Goal: Transaction & Acquisition: Book appointment/travel/reservation

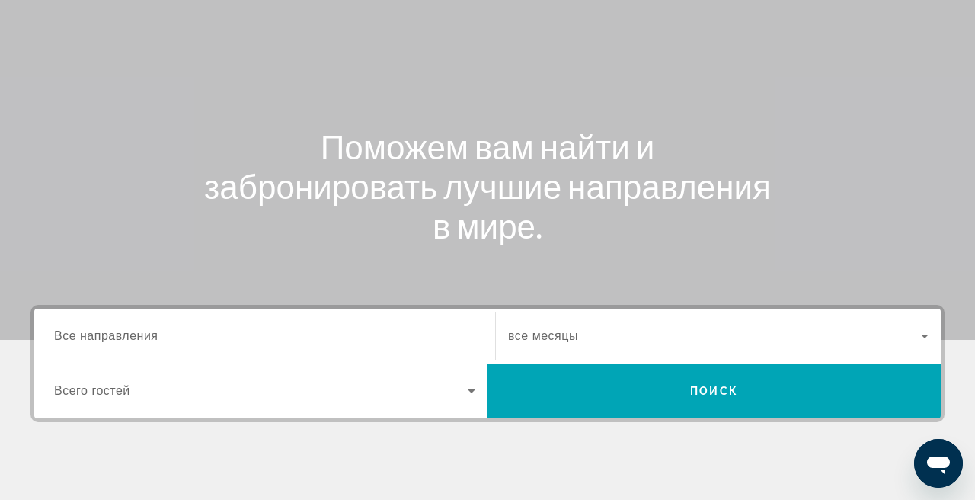
scroll to position [118, 0]
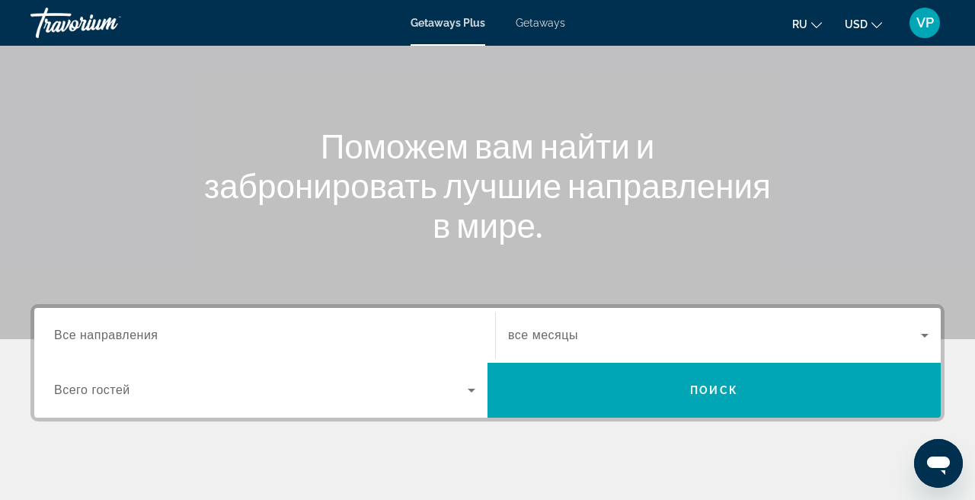
click at [248, 334] on input "Destination Все направления" at bounding box center [264, 336] width 421 height 18
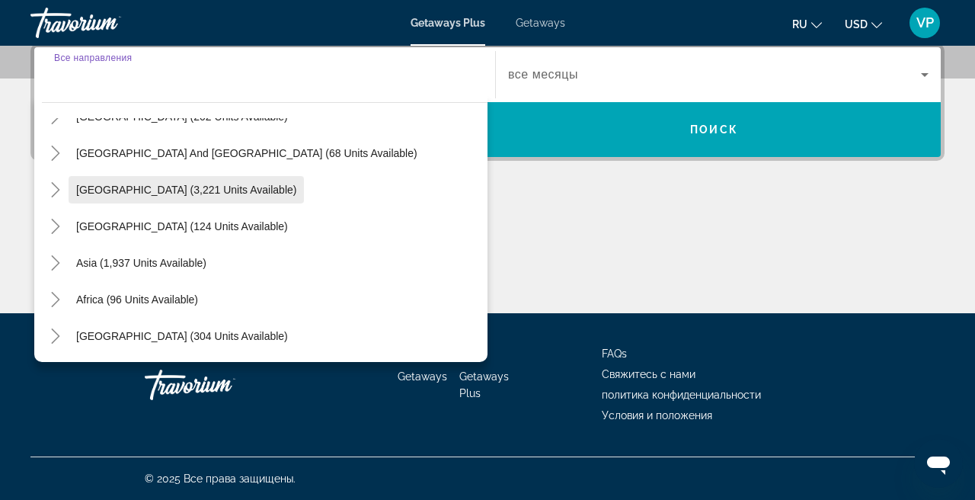
scroll to position [378, 0]
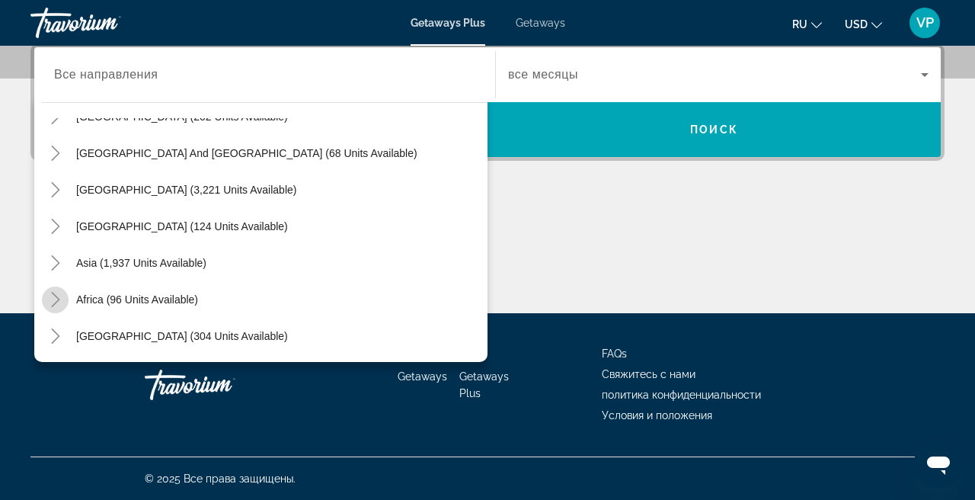
click at [59, 297] on icon "Toggle Africa (96 units available)" at bounding box center [55, 299] width 15 height 15
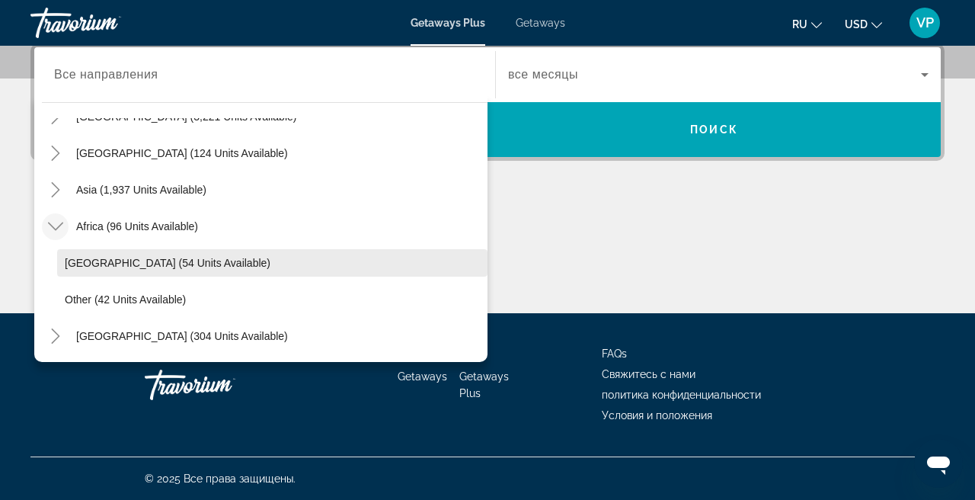
scroll to position [320, 0]
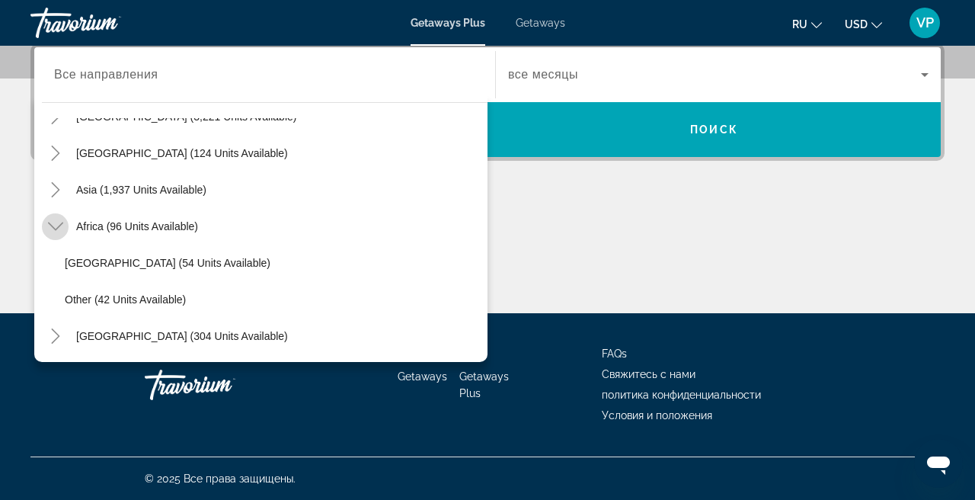
click at [56, 233] on icon "Toggle Africa (96 units available)" at bounding box center [55, 226] width 15 height 15
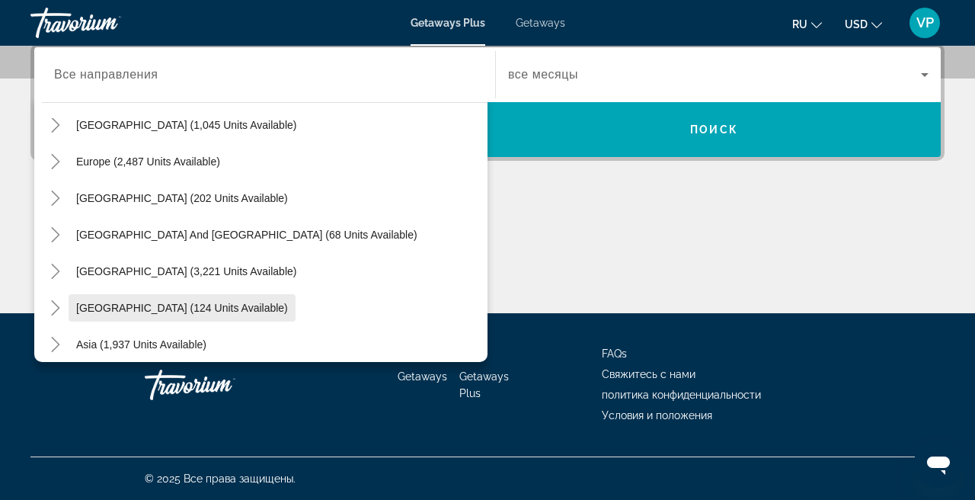
scroll to position [148, 0]
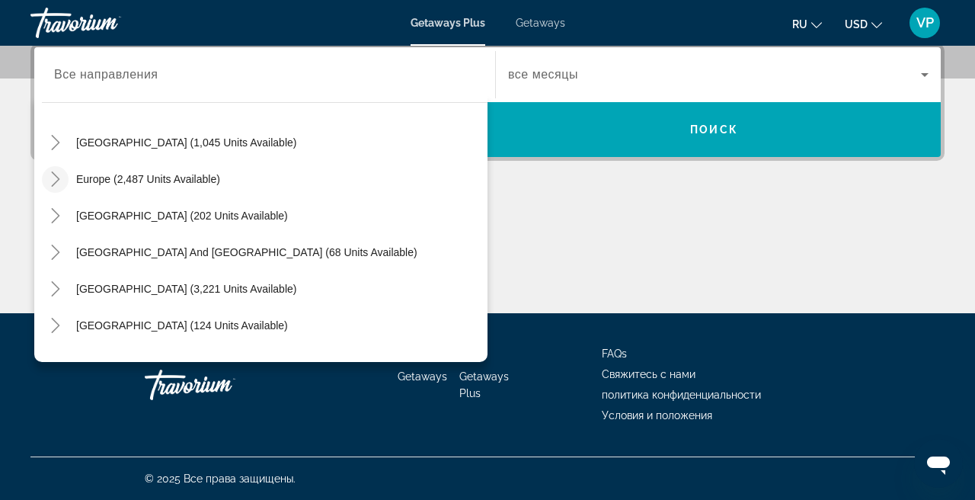
click at [56, 178] on icon "Toggle Europe (2,487 units available)" at bounding box center [55, 178] width 15 height 15
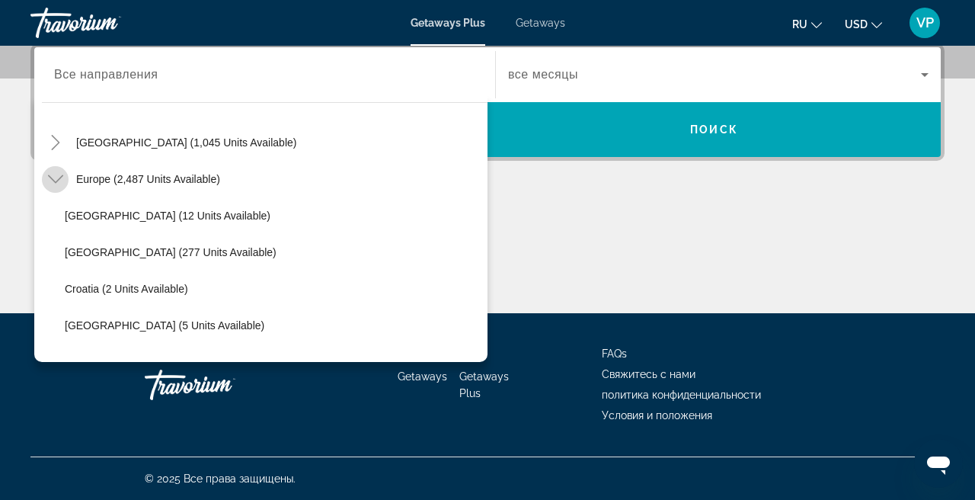
click at [56, 178] on icon "Toggle Europe (2,487 units available)" at bounding box center [55, 178] width 15 height 15
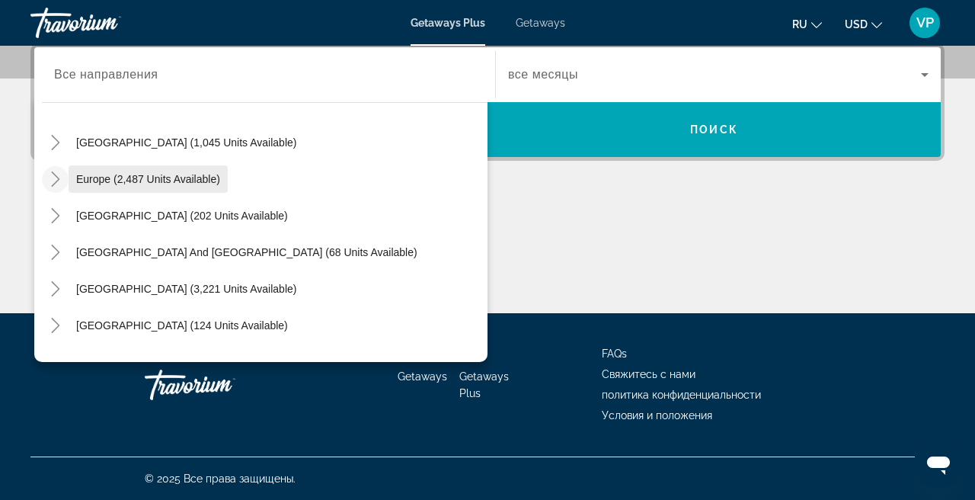
click at [145, 180] on span "Europe (2,487 units available)" at bounding box center [148, 179] width 144 height 12
type input "**********"
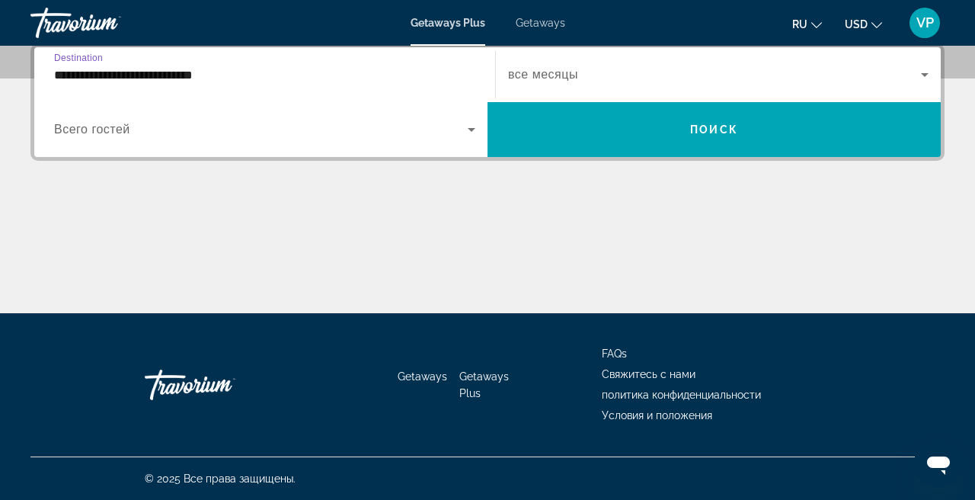
scroll to position [372, 0]
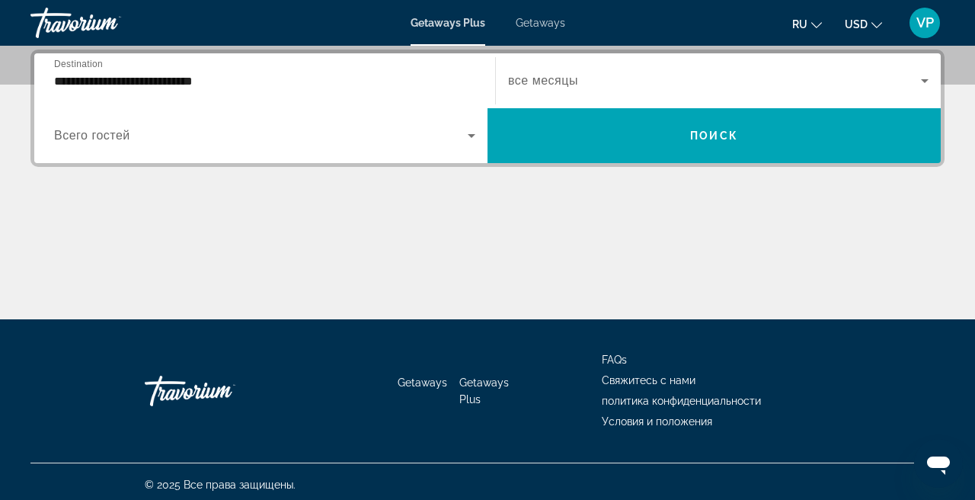
click at [573, 78] on span "все месяцы" at bounding box center [543, 80] width 70 height 13
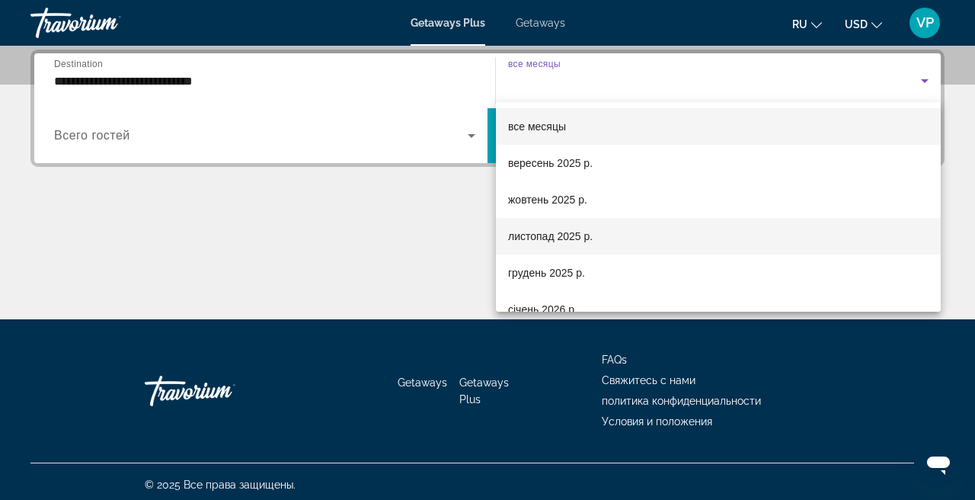
click at [543, 238] on span "листопад 2025 р." at bounding box center [550, 236] width 85 height 18
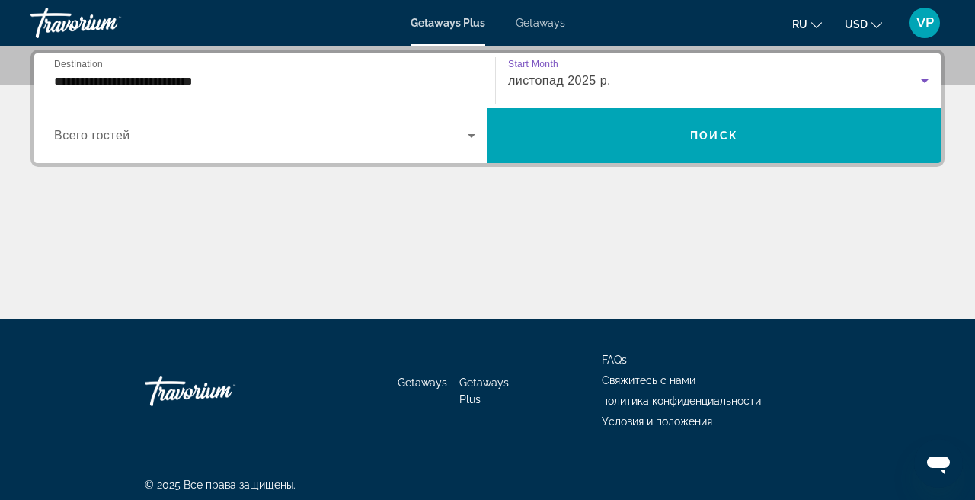
click at [198, 123] on div "Search widget" at bounding box center [264, 135] width 421 height 43
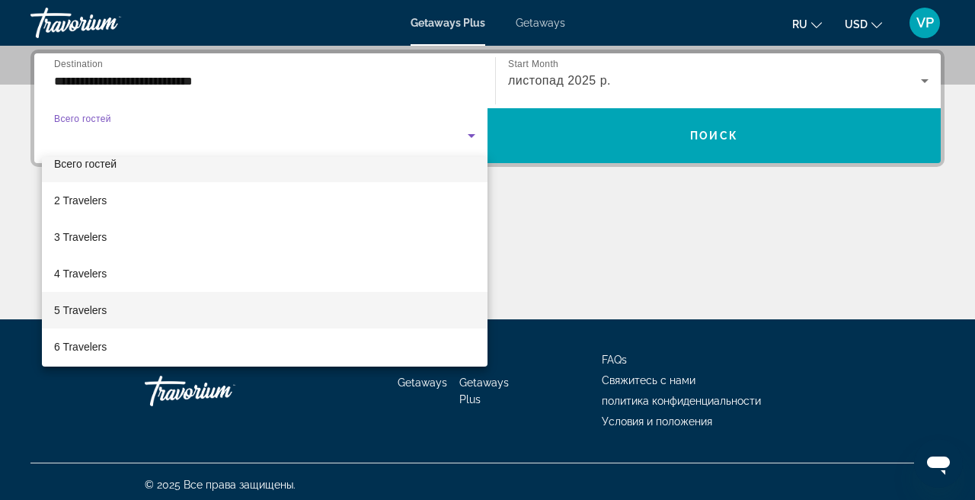
scroll to position [28, 0]
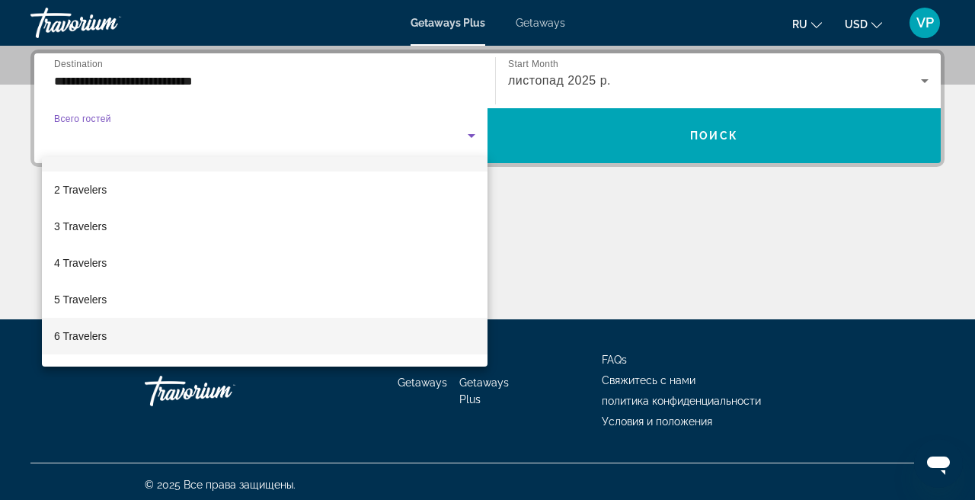
click at [109, 330] on mat-option "6 Travelers" at bounding box center [264, 336] width 445 height 37
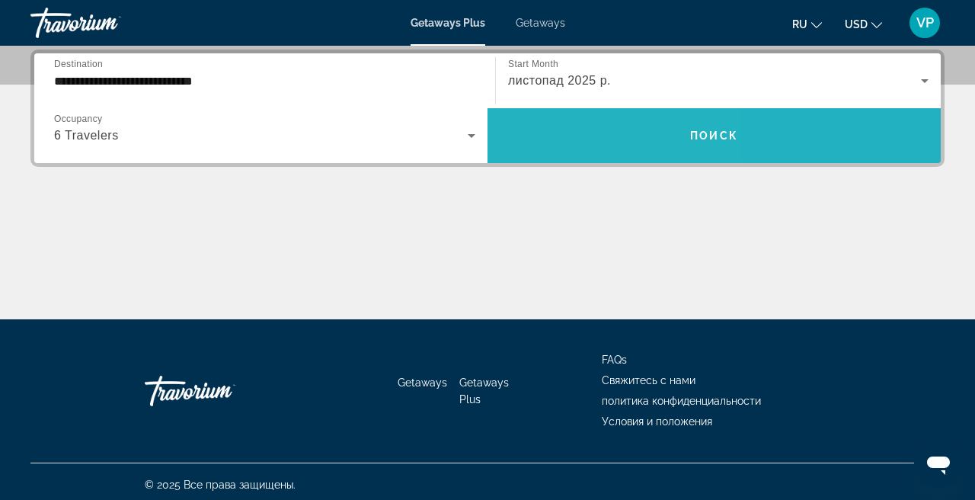
click at [551, 141] on span "Search widget" at bounding box center [713, 135] width 453 height 37
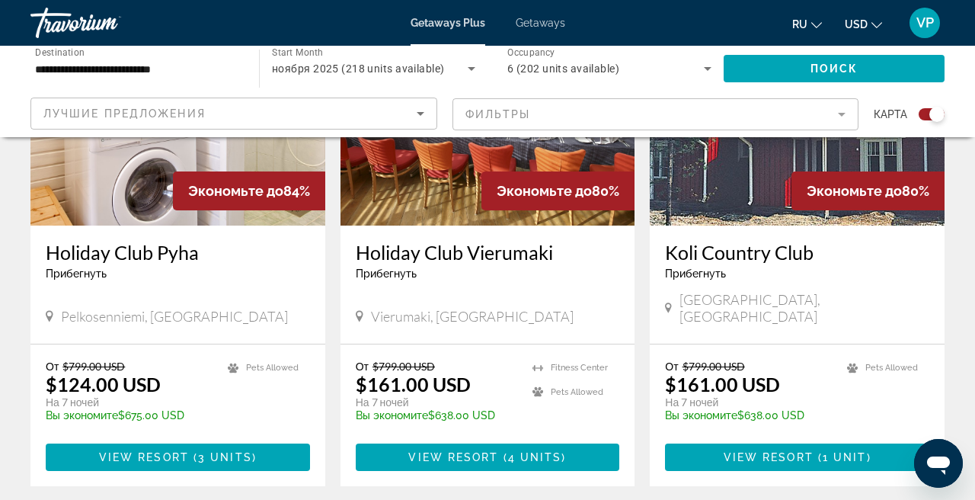
scroll to position [2333, 0]
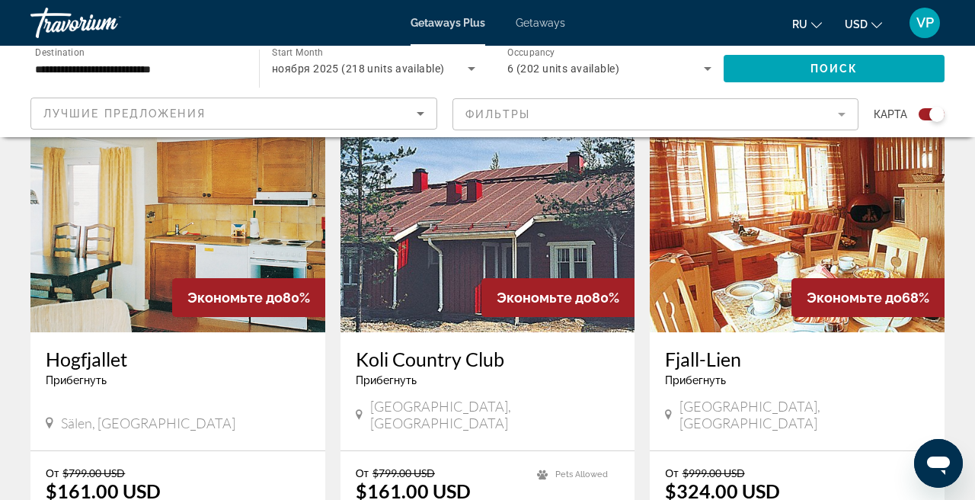
scroll to position [1116, 0]
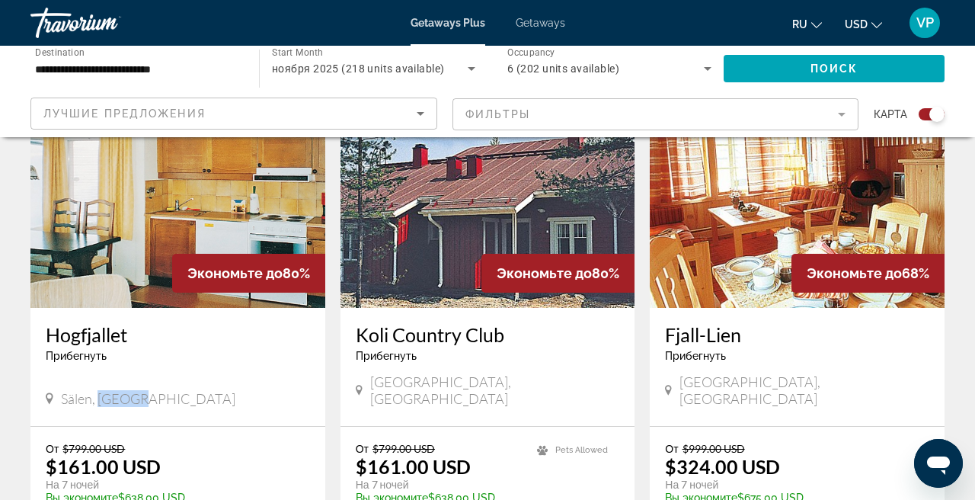
drag, startPoint x: 100, startPoint y: 381, endPoint x: 145, endPoint y: 387, distance: 46.1
copy span "Sweden"
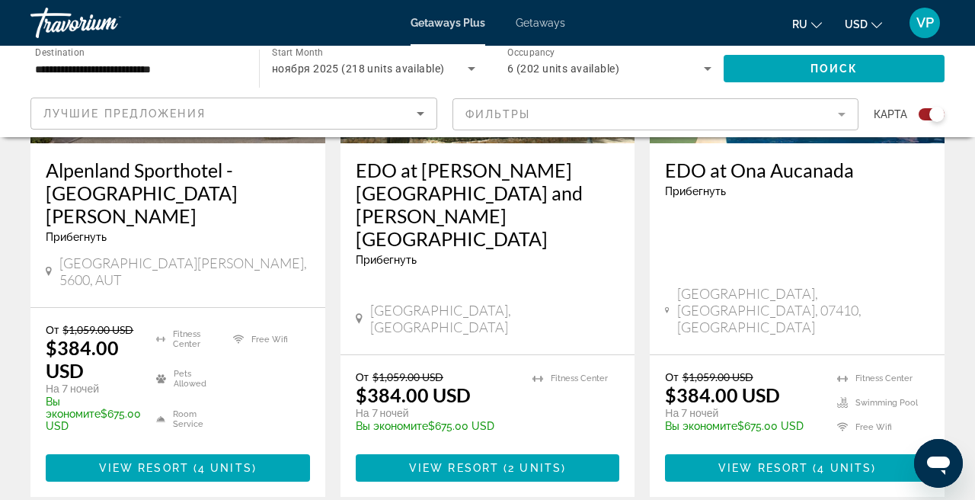
scroll to position [1815, 0]
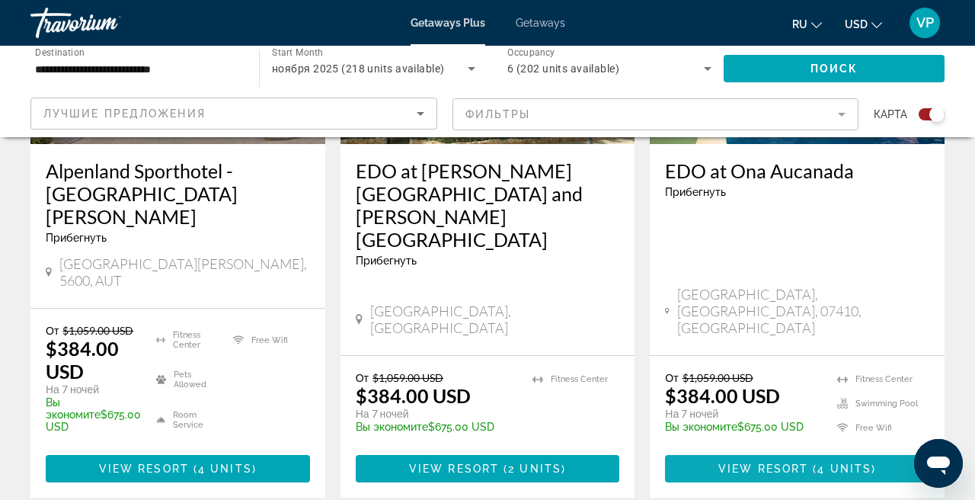
click at [756, 462] on span "View Resort" at bounding box center [763, 468] width 90 height 12
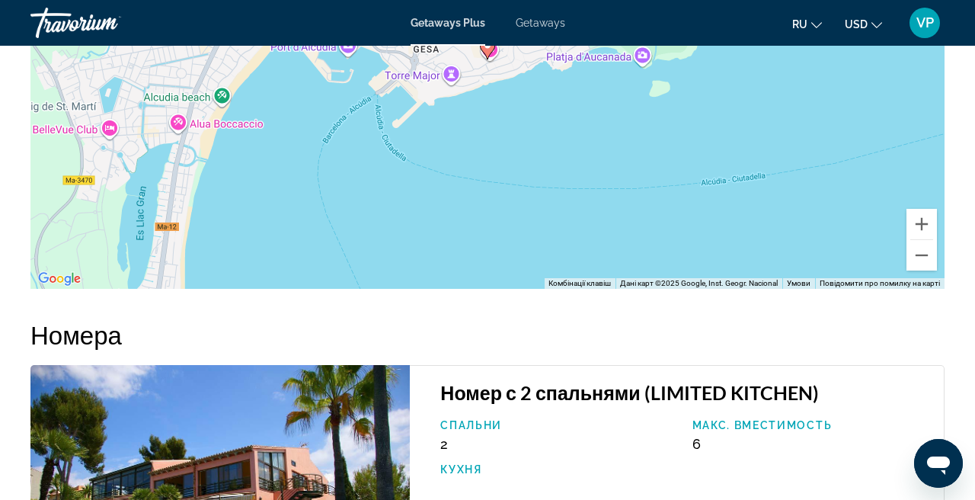
scroll to position [2531, 0]
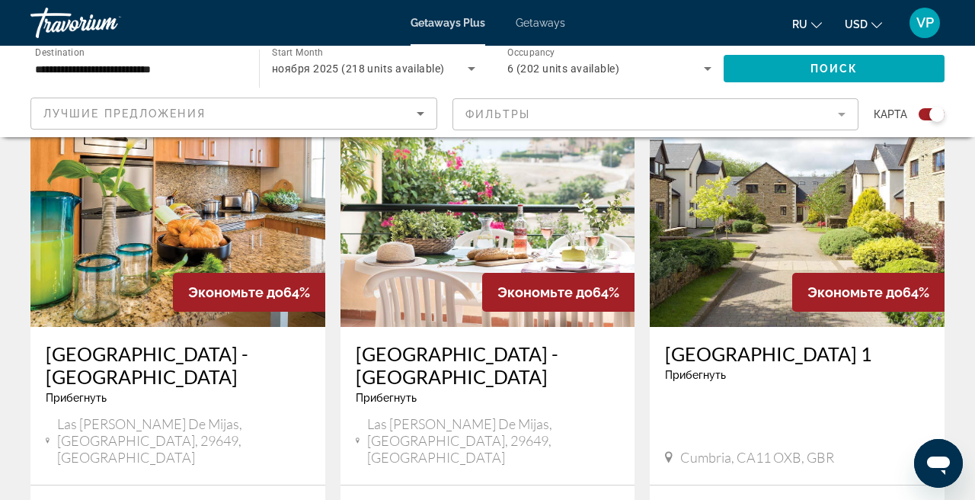
scroll to position [2283, 0]
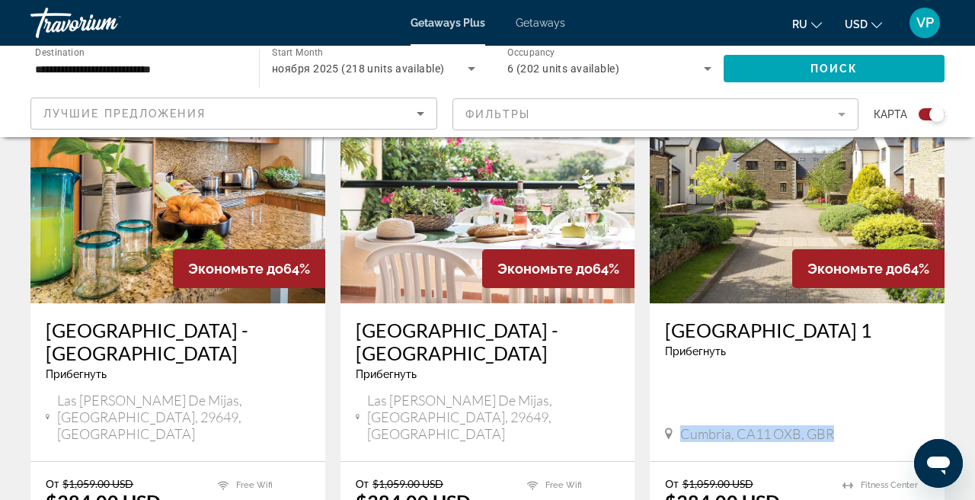
drag, startPoint x: 681, startPoint y: 345, endPoint x: 842, endPoint y: 337, distance: 161.6
click at [842, 425] on div "Cumbria, CA11 OXB, GBR" at bounding box center [797, 433] width 264 height 17
copy span "Cumbria, CA11 OXB, GBR"
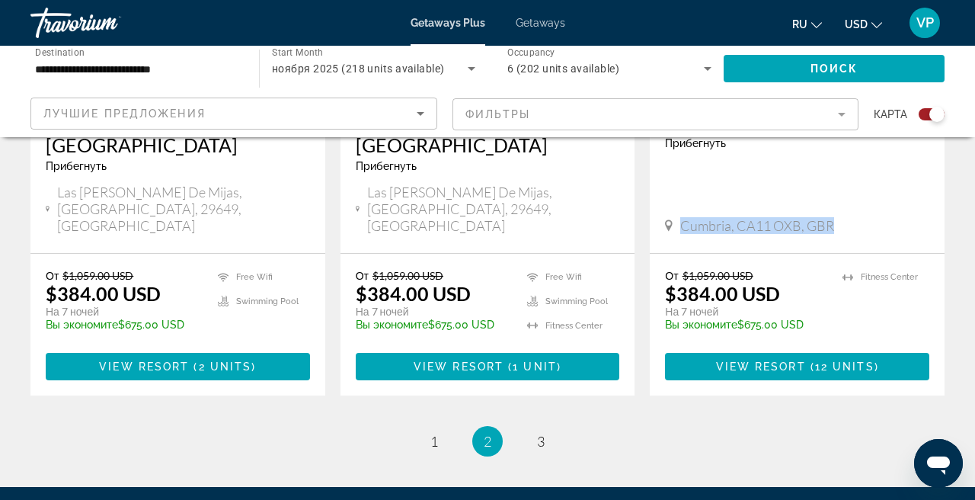
scroll to position [2494, 0]
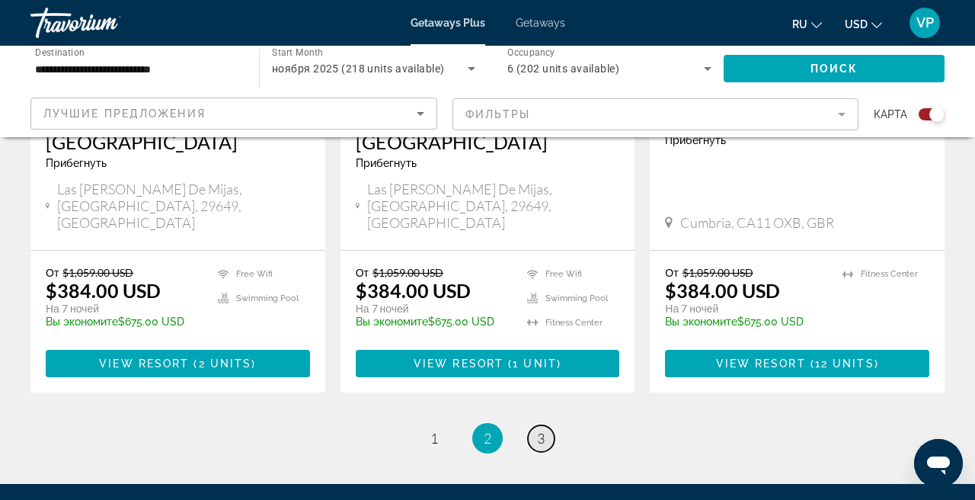
click at [535, 425] on link "page 3" at bounding box center [541, 438] width 27 height 27
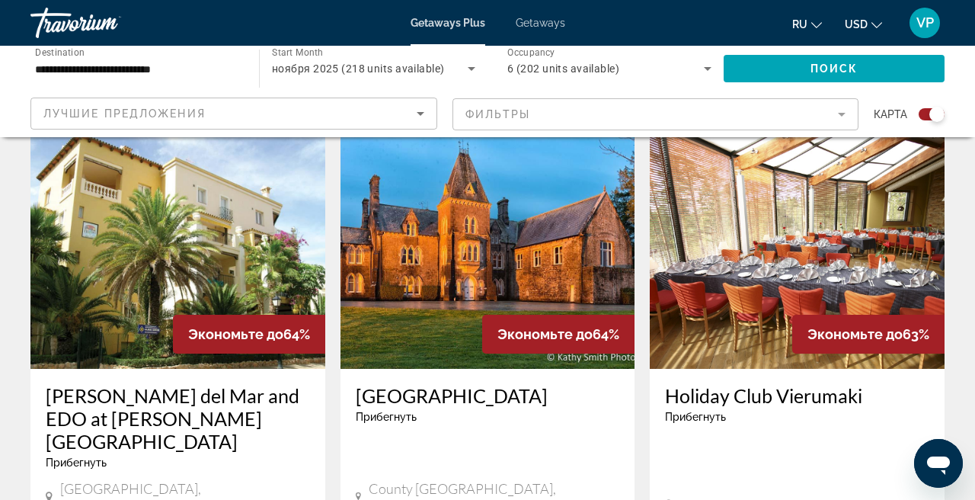
scroll to position [1117, 0]
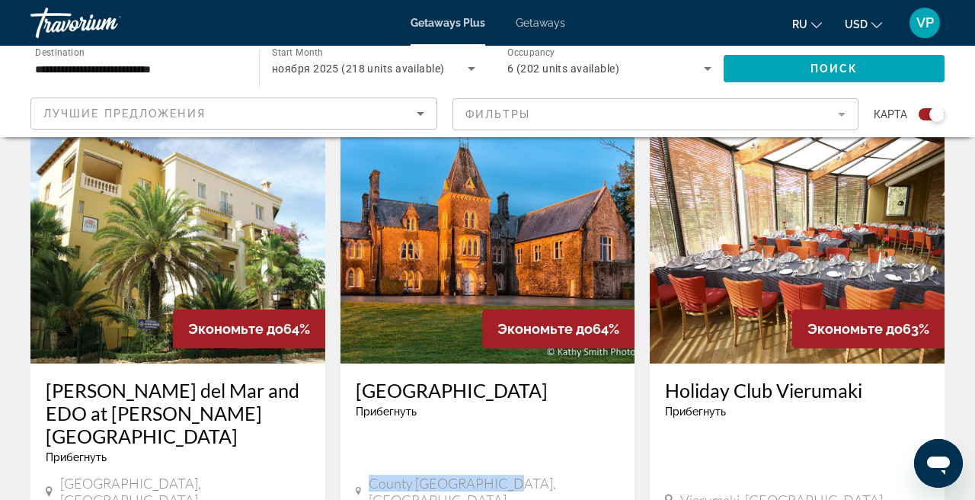
drag, startPoint x: 372, startPoint y: 426, endPoint x: 509, endPoint y: 423, distance: 136.4
click at [509, 474] on div "County Kilkenny, IRL" at bounding box center [488, 491] width 264 height 34
copy span "County Kilkenny, IRL"
drag, startPoint x: 349, startPoint y: 346, endPoint x: 579, endPoint y: 353, distance: 230.1
click at [579, 363] on div "Knocktopher Abbey Прибегнуть - Это курорт только для взрослых County Kilkenny, …" at bounding box center [487, 445] width 295 height 164
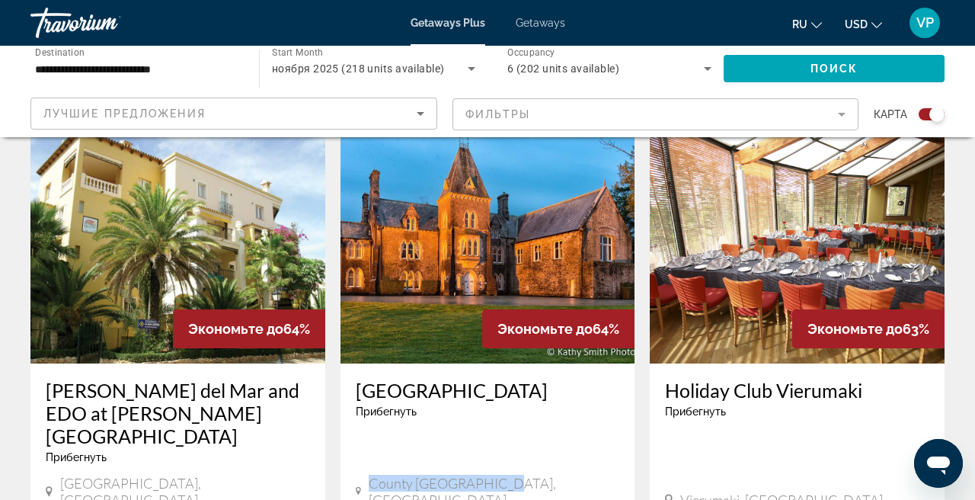
copy h3 "Knocktopher Abbey"
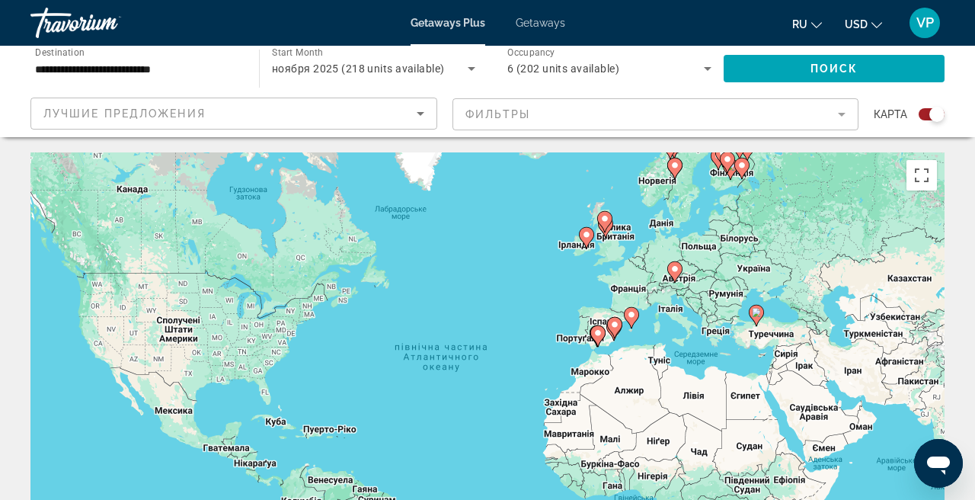
scroll to position [0, 0]
click at [536, 18] on span "Getaways" at bounding box center [540, 23] width 49 height 12
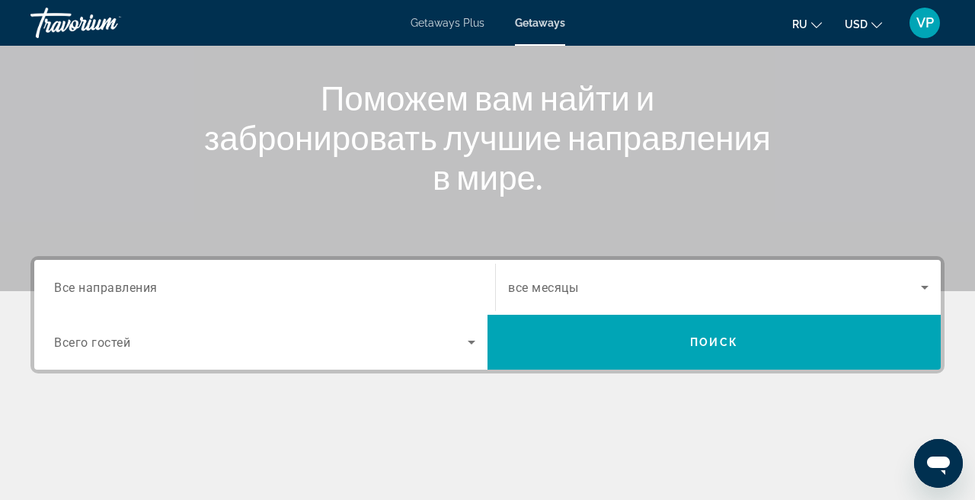
scroll to position [168, 0]
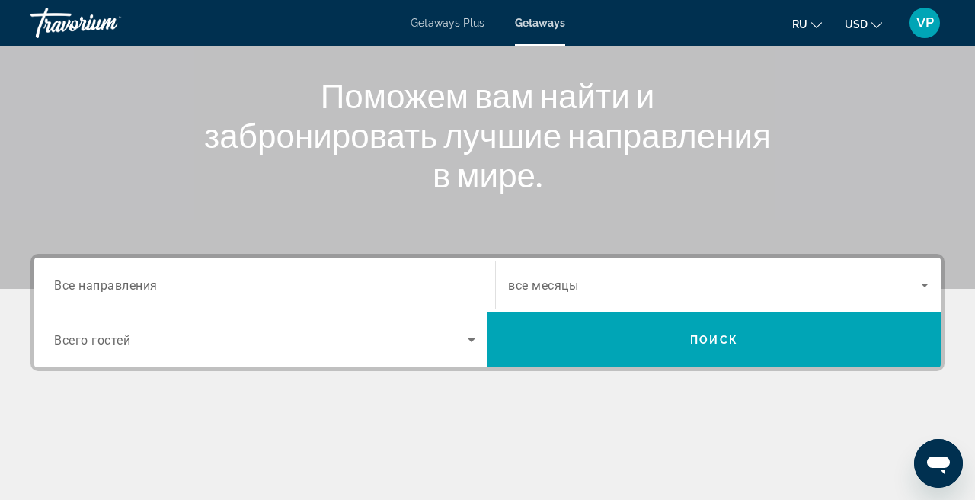
click at [168, 275] on div "Search widget" at bounding box center [264, 284] width 421 height 43
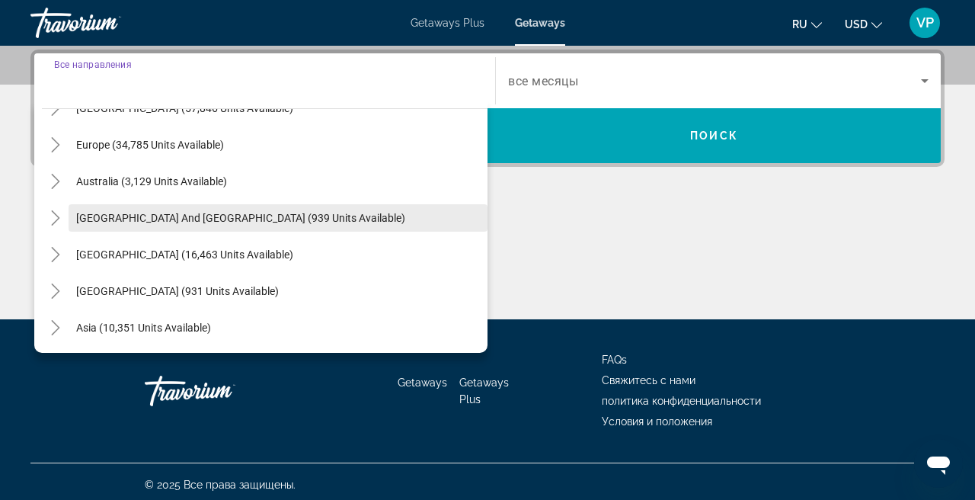
scroll to position [179, 0]
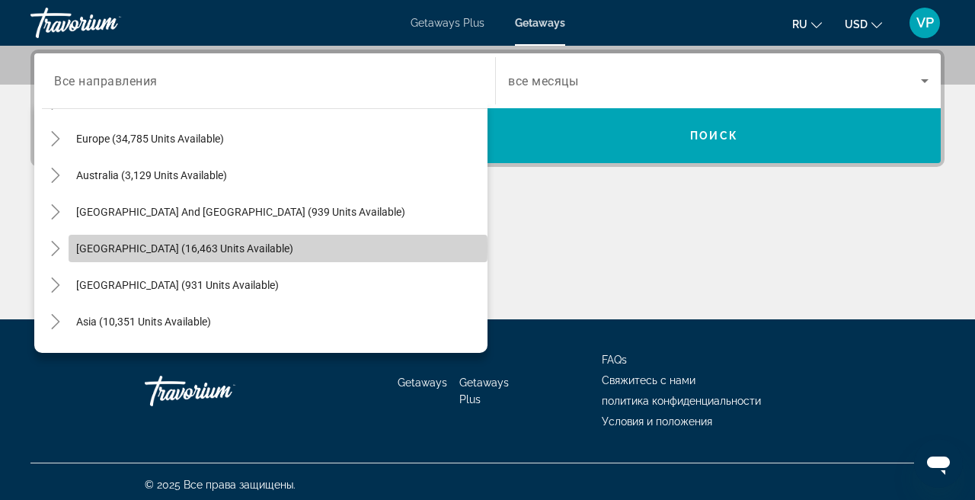
click at [113, 245] on span "[GEOGRAPHIC_DATA] (16,463 units available)" at bounding box center [184, 248] width 217 height 12
type input "**********"
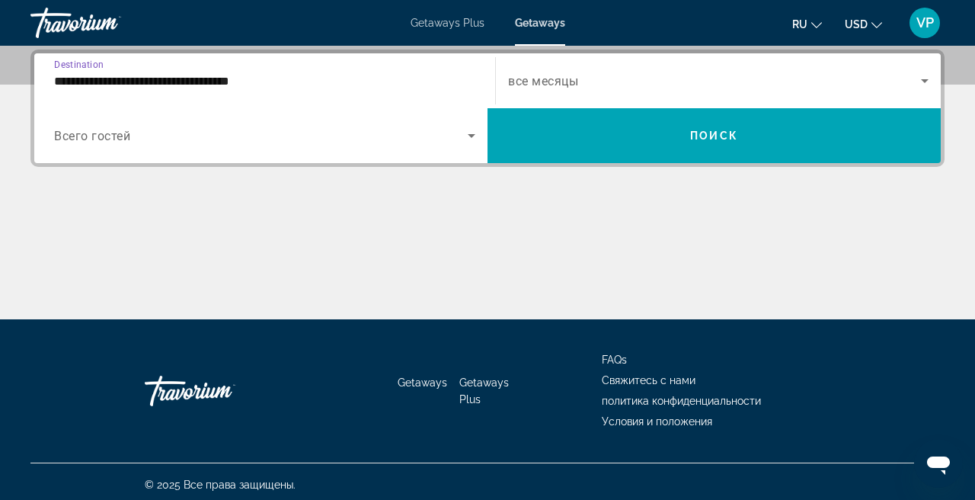
click at [559, 81] on span "все месяцы" at bounding box center [543, 81] width 70 height 14
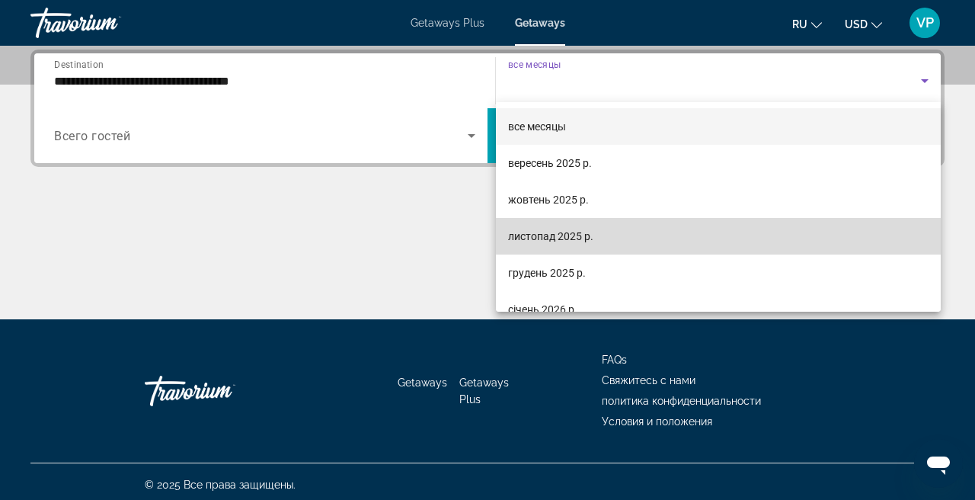
click at [538, 232] on span "листопад 2025 р." at bounding box center [550, 236] width 85 height 18
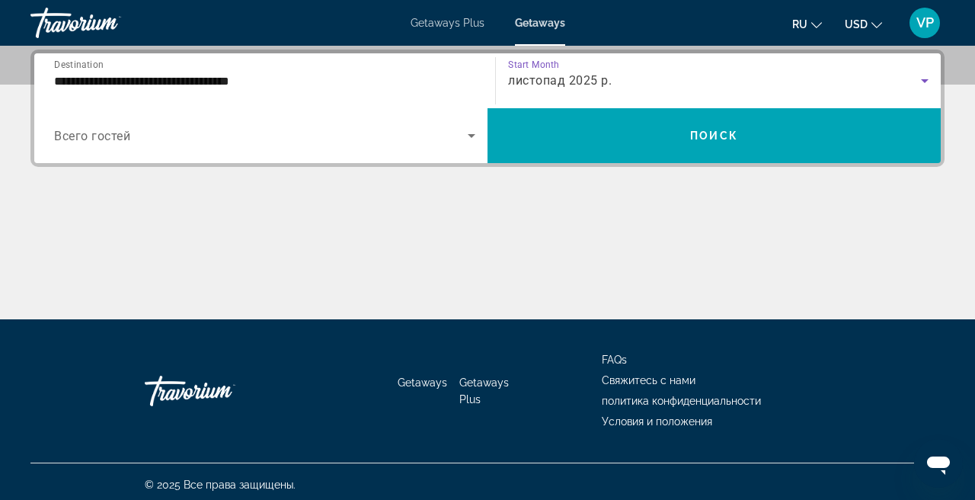
click at [197, 145] on div "Search widget" at bounding box center [264, 135] width 421 height 43
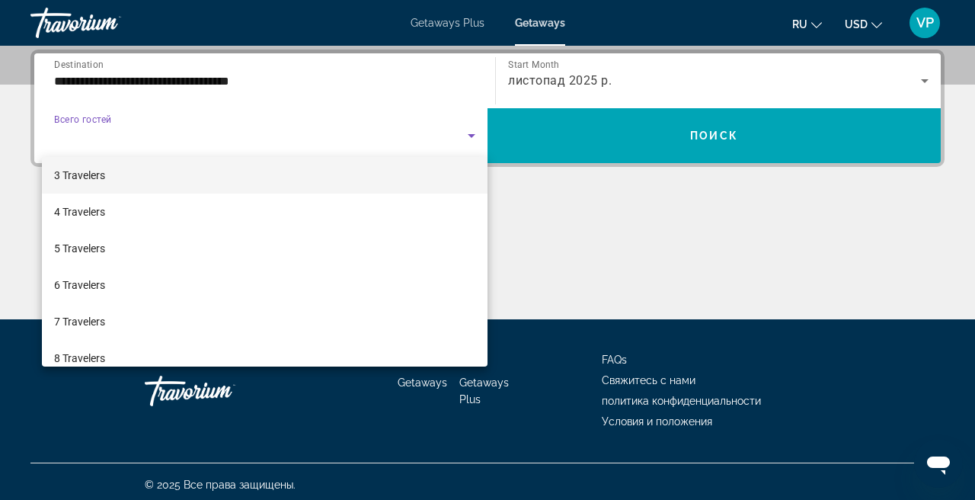
scroll to position [84, 0]
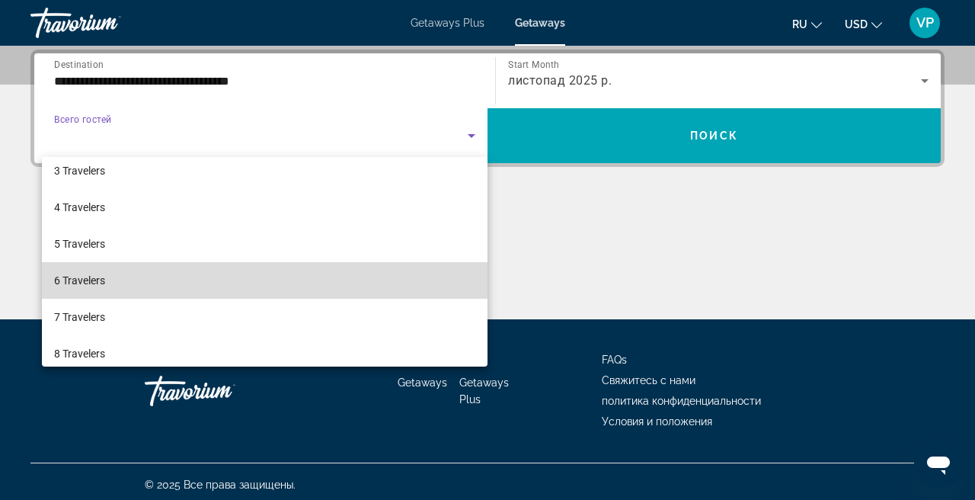
click at [124, 279] on mat-option "6 Travelers" at bounding box center [264, 280] width 445 height 37
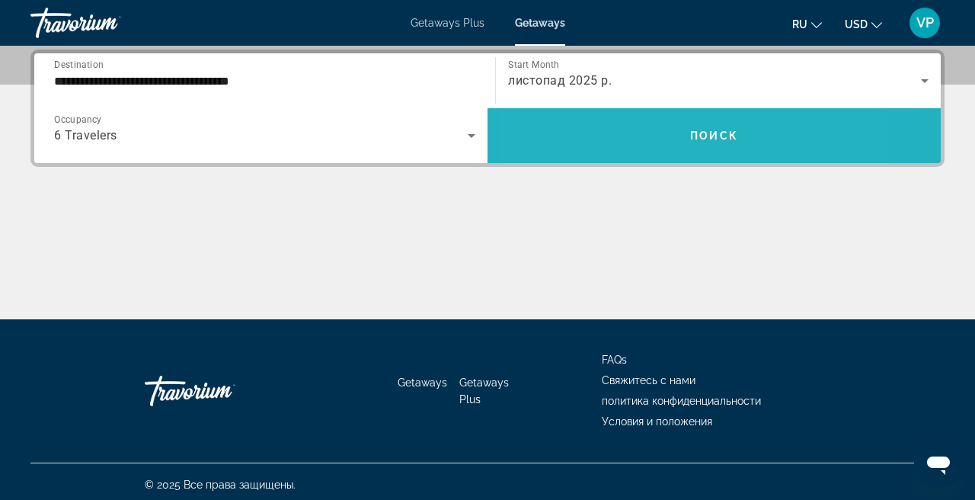
click at [624, 131] on span "Search widget" at bounding box center [713, 135] width 453 height 37
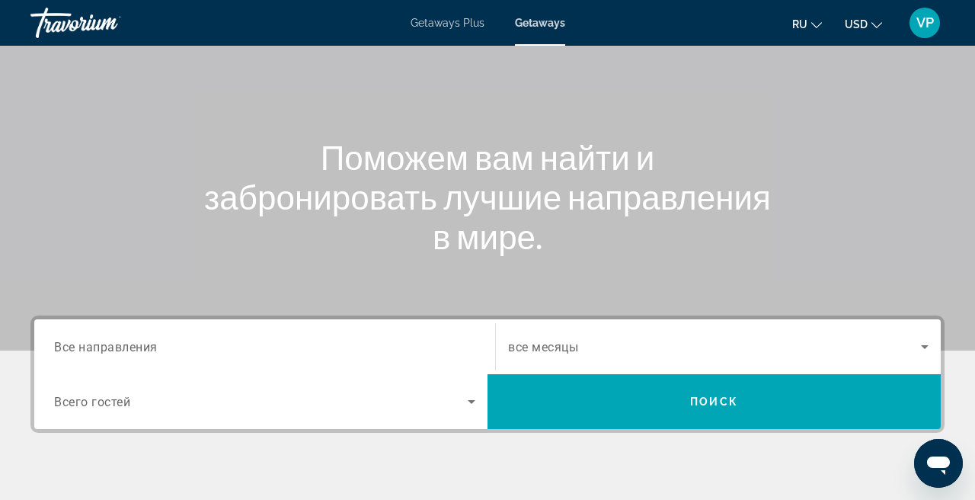
scroll to position [110, 0]
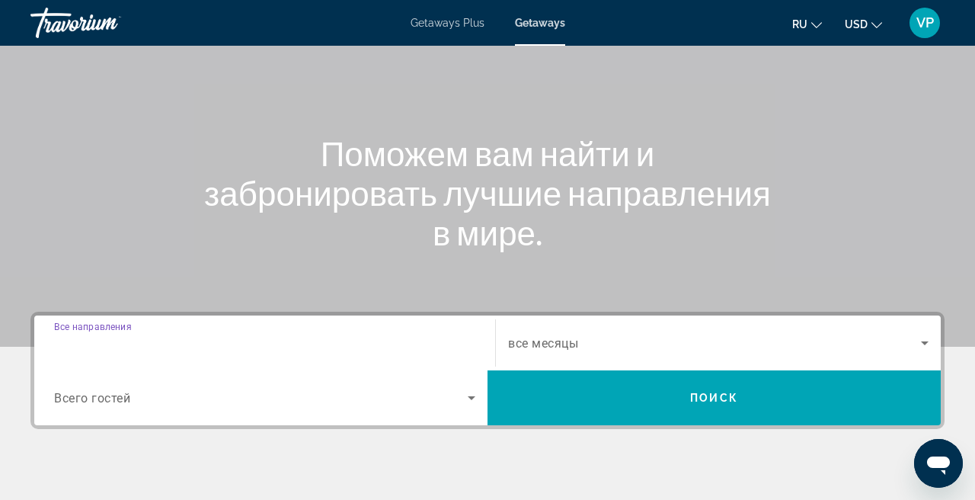
click at [262, 340] on input "Destination Все направления" at bounding box center [264, 343] width 421 height 18
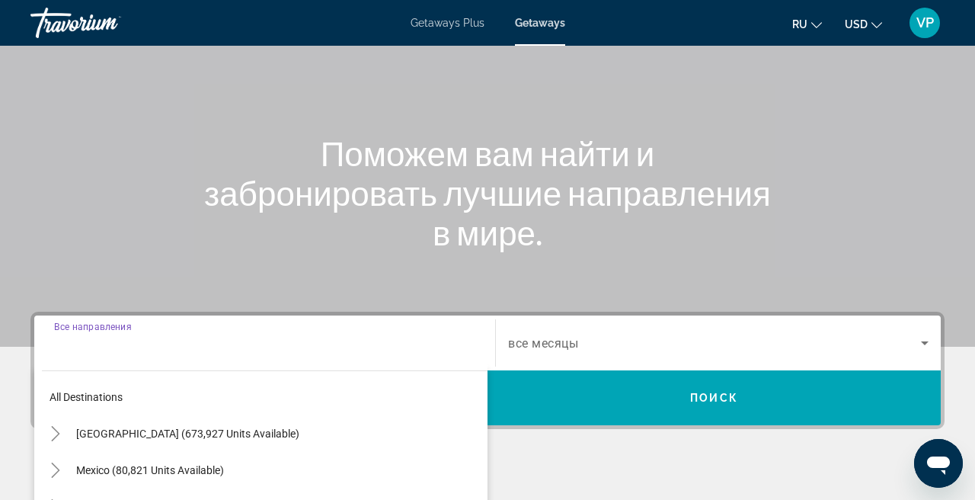
scroll to position [372, 0]
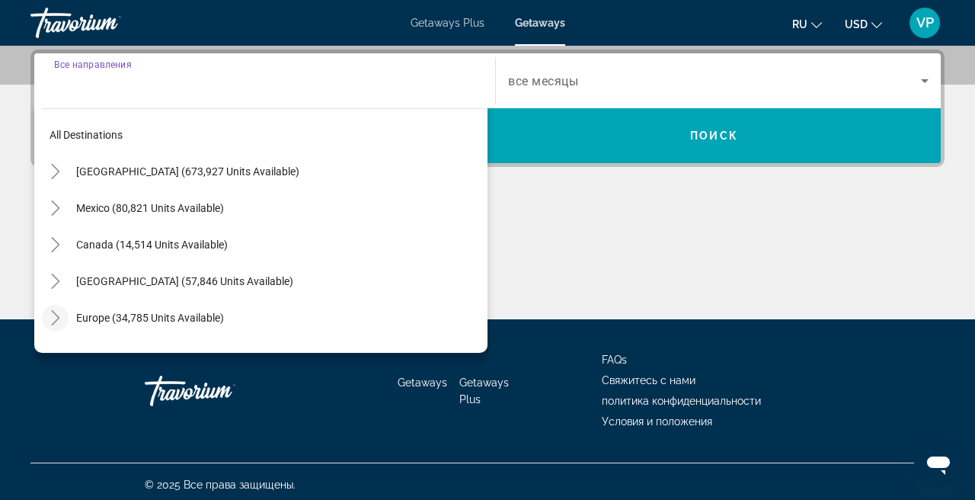
click at [54, 315] on icon "Toggle Europe (34,785 units available)" at bounding box center [55, 317] width 15 height 15
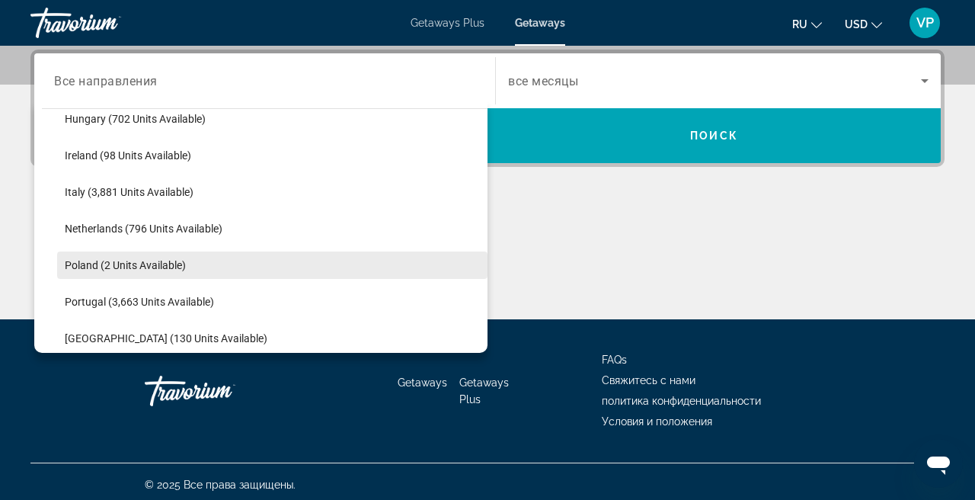
scroll to position [599, 0]
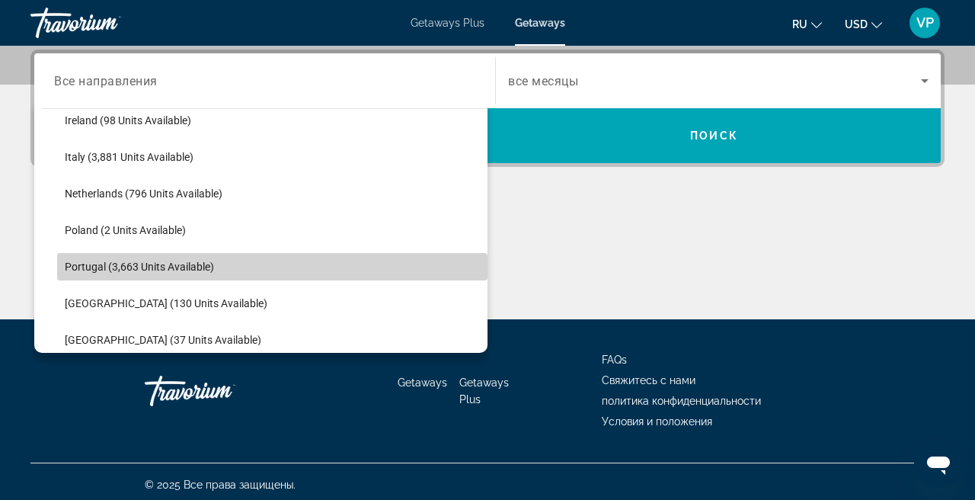
click at [152, 273] on span "Search widget" at bounding box center [272, 266] width 430 height 37
type input "**********"
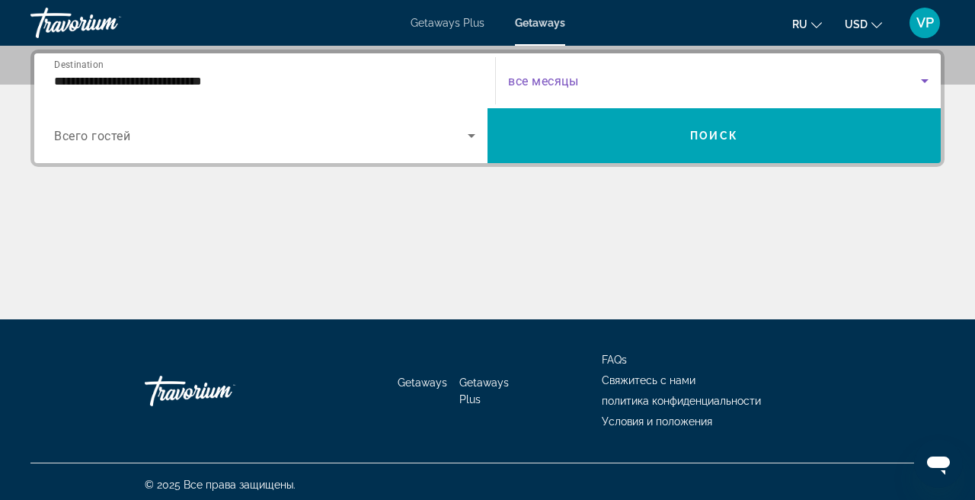
click at [691, 72] on span "Search widget" at bounding box center [714, 81] width 413 height 18
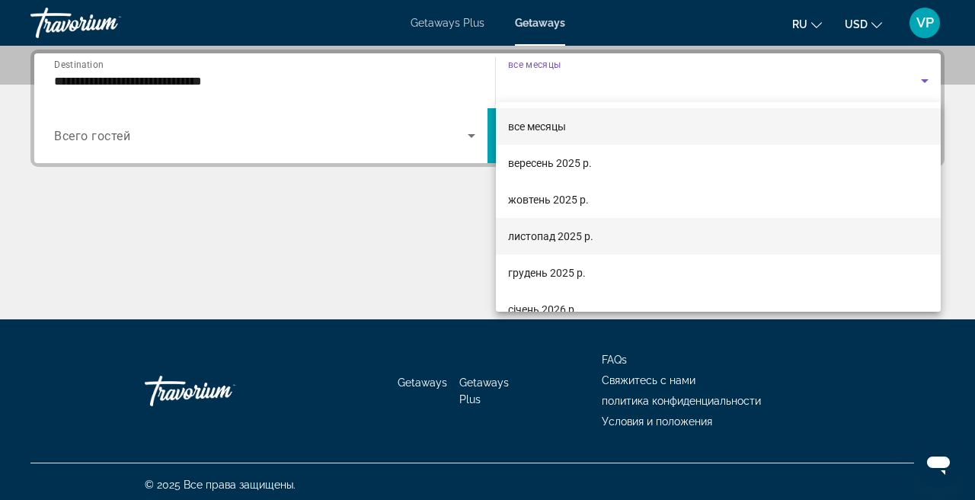
click at [557, 244] on span "листопад 2025 р." at bounding box center [550, 236] width 85 height 18
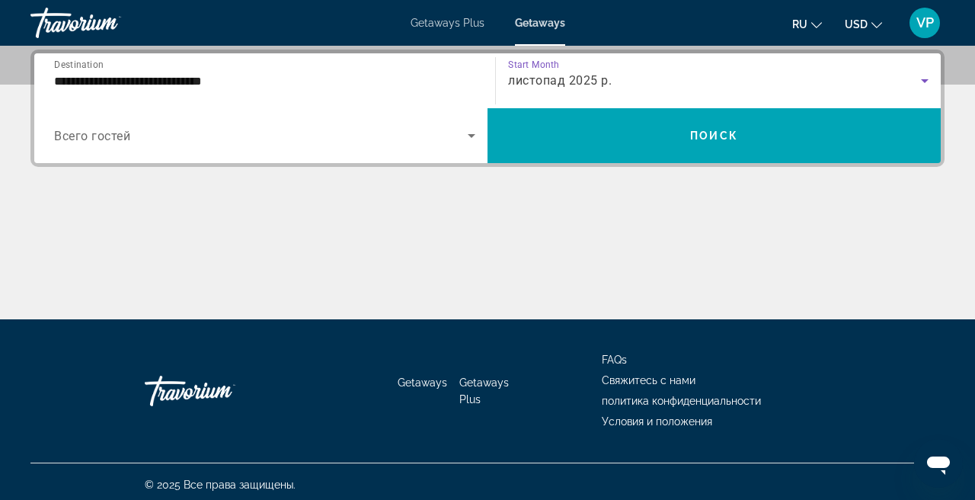
click at [304, 138] on span "Search widget" at bounding box center [261, 135] width 414 height 18
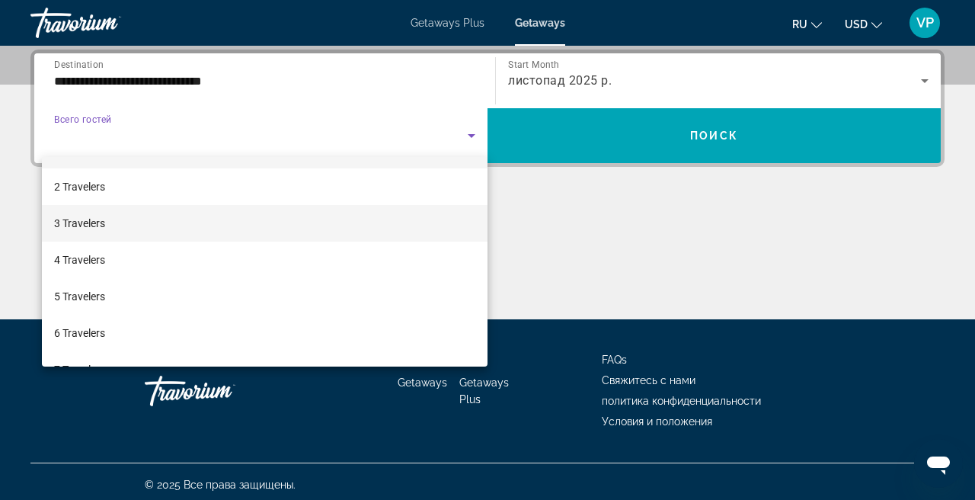
scroll to position [39, 0]
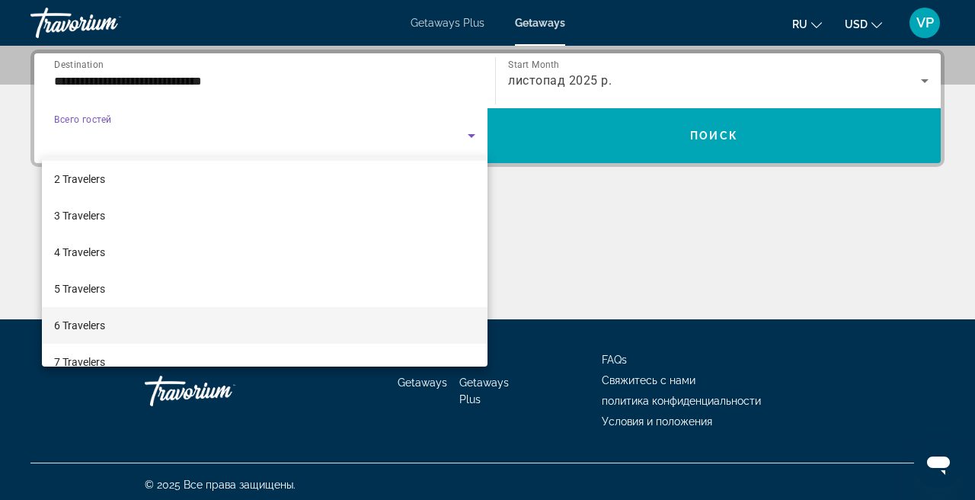
click at [123, 321] on mat-option "6 Travelers" at bounding box center [264, 325] width 445 height 37
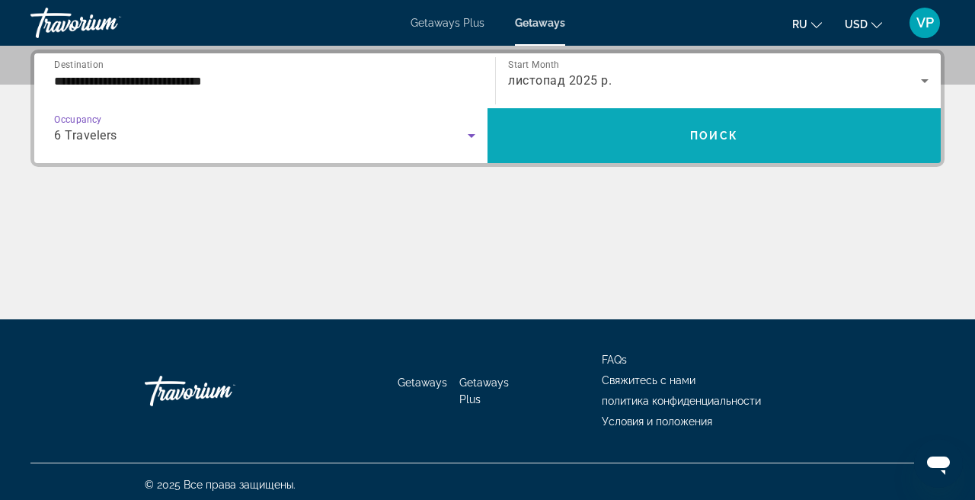
click at [580, 129] on span "Search widget" at bounding box center [713, 135] width 453 height 37
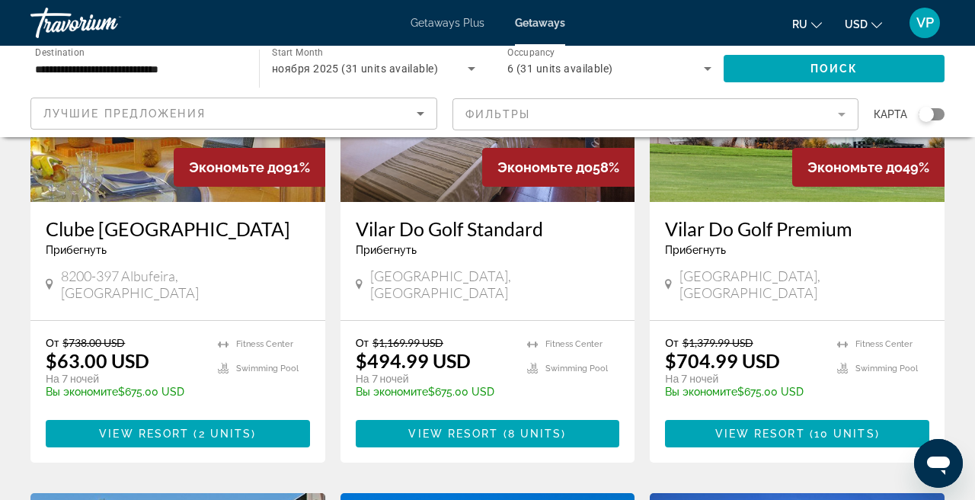
scroll to position [255, 0]
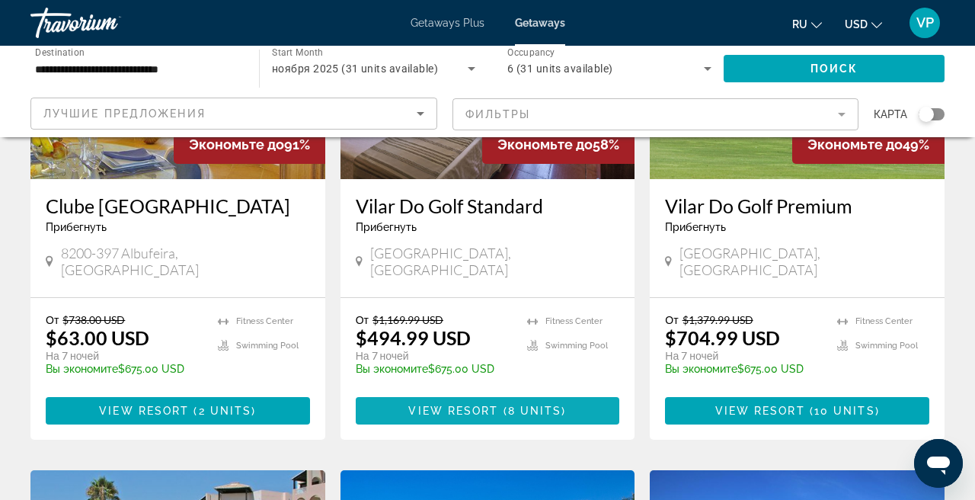
click at [436, 404] on span "View Resort" at bounding box center [453, 410] width 90 height 12
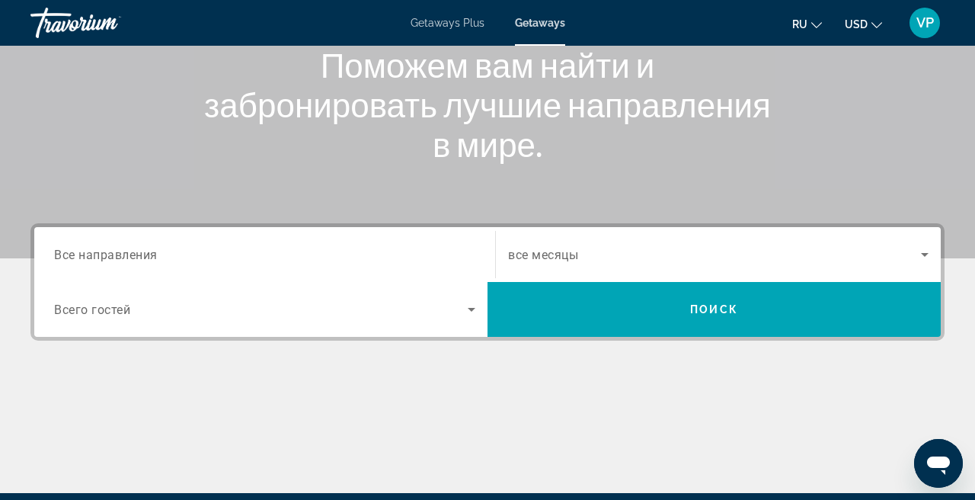
scroll to position [211, 0]
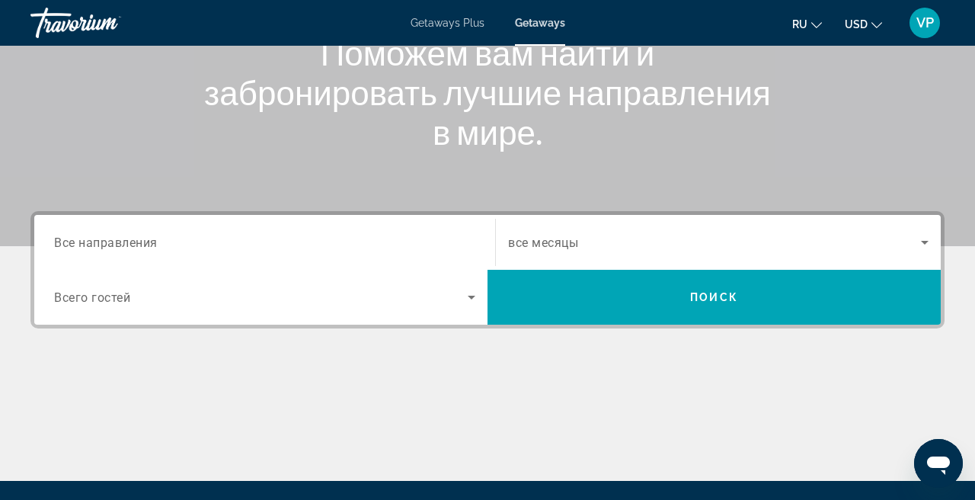
click at [157, 230] on div "Search widget" at bounding box center [264, 242] width 421 height 43
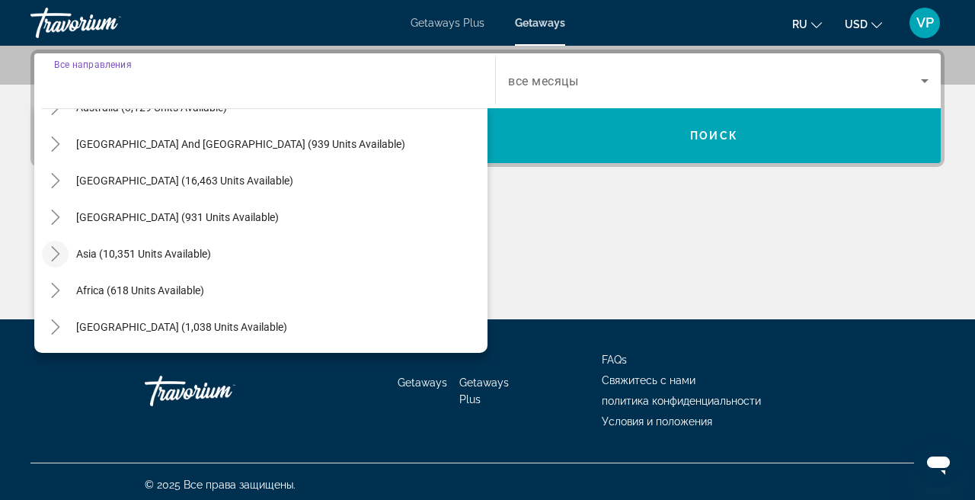
scroll to position [247, 0]
click at [56, 299] on mat-icon "Toggle Africa (618 units available)" at bounding box center [55, 290] width 27 height 27
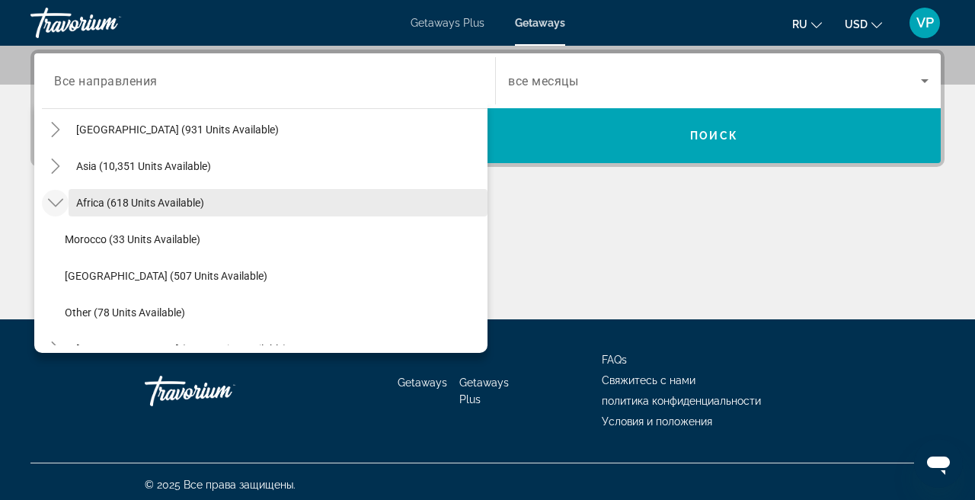
scroll to position [339, 0]
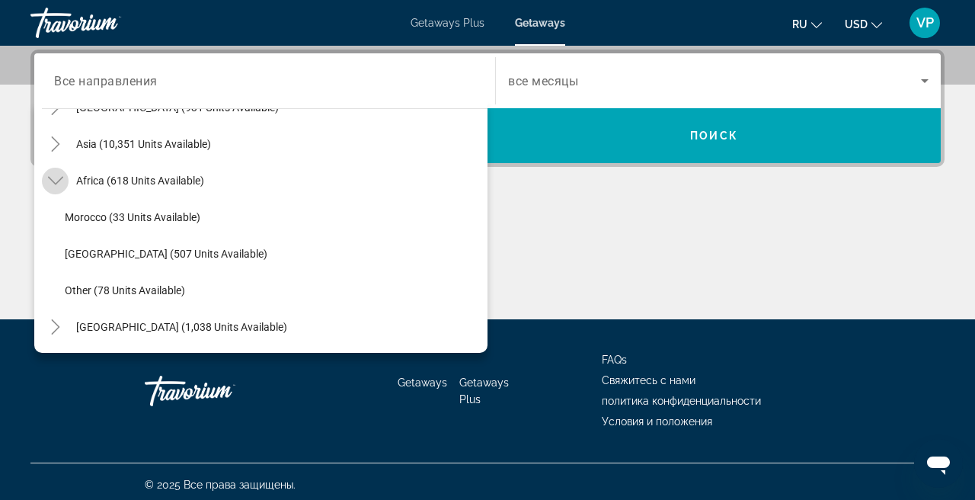
click at [55, 174] on icon "Toggle Africa (618 units available)" at bounding box center [55, 180] width 15 height 15
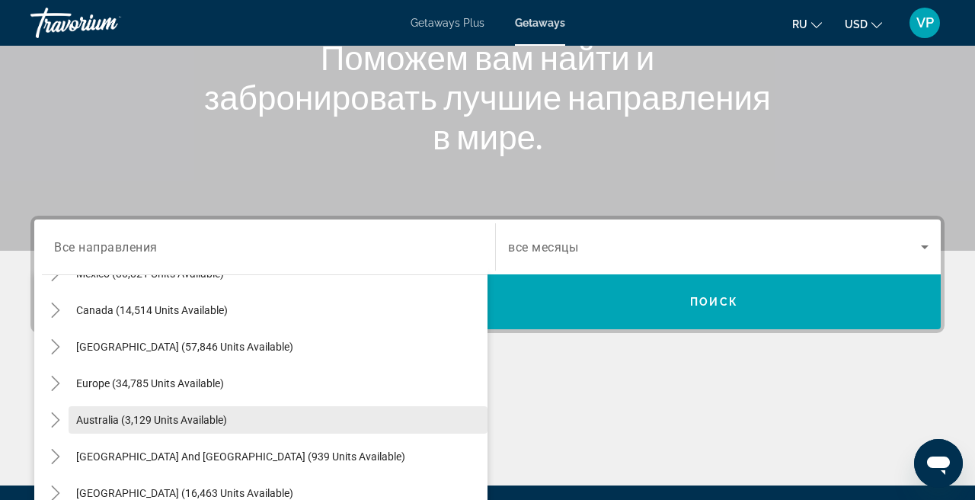
scroll to position [99, 0]
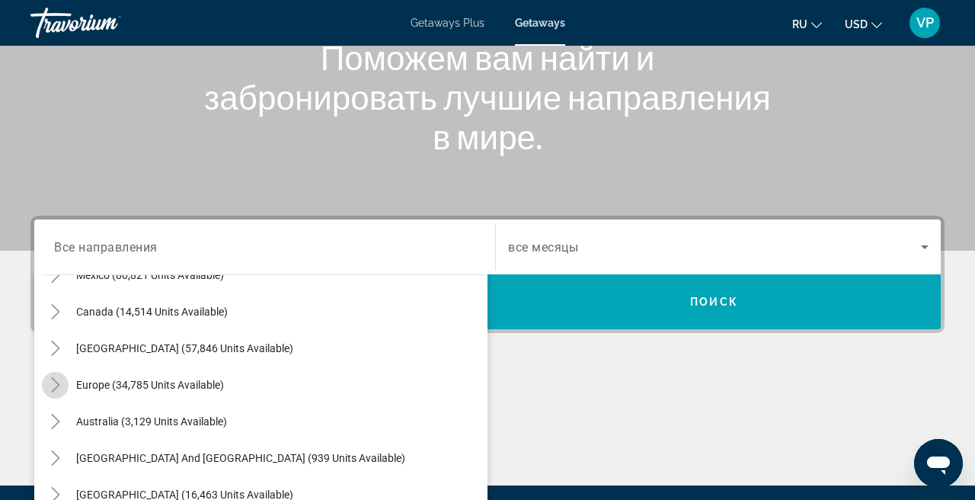
click at [56, 385] on icon "Toggle Europe (34,785 units available)" at bounding box center [55, 384] width 15 height 15
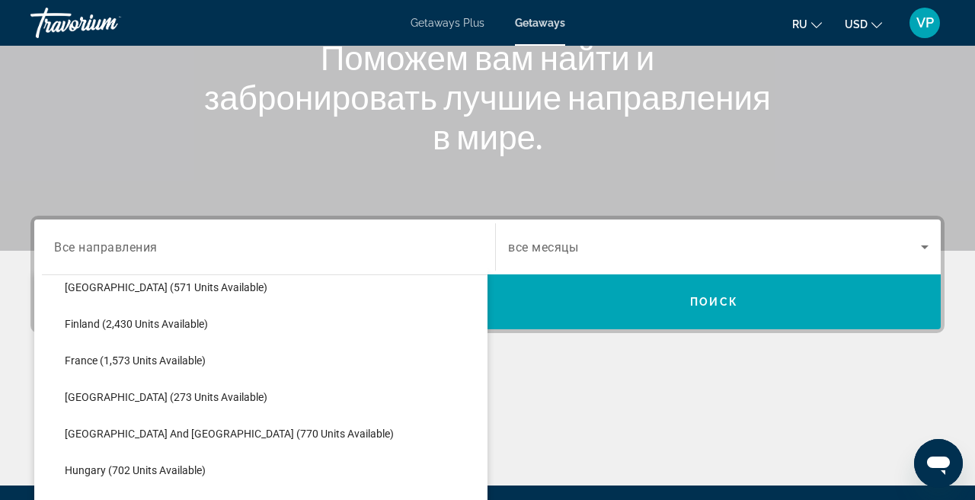
scroll to position [392, 0]
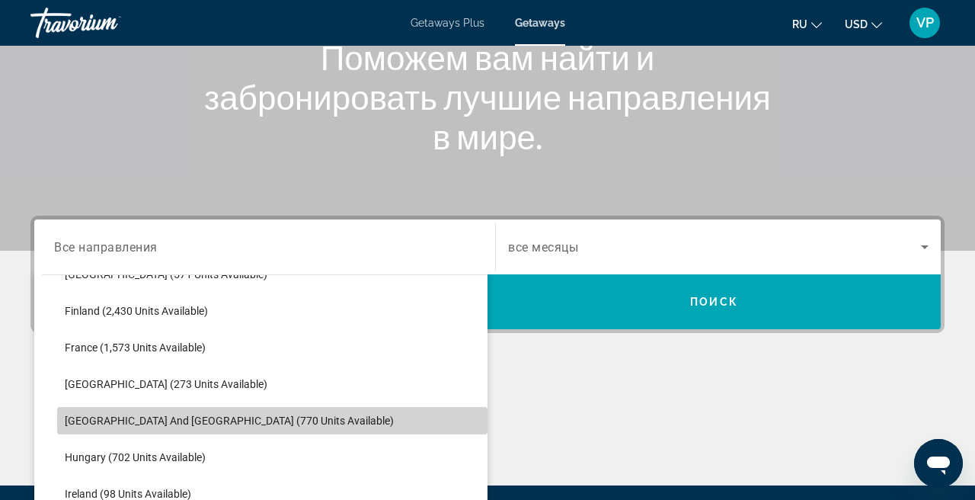
click at [193, 418] on span "[GEOGRAPHIC_DATA] and [GEOGRAPHIC_DATA] (770 units available)" at bounding box center [229, 420] width 329 height 12
type input "**********"
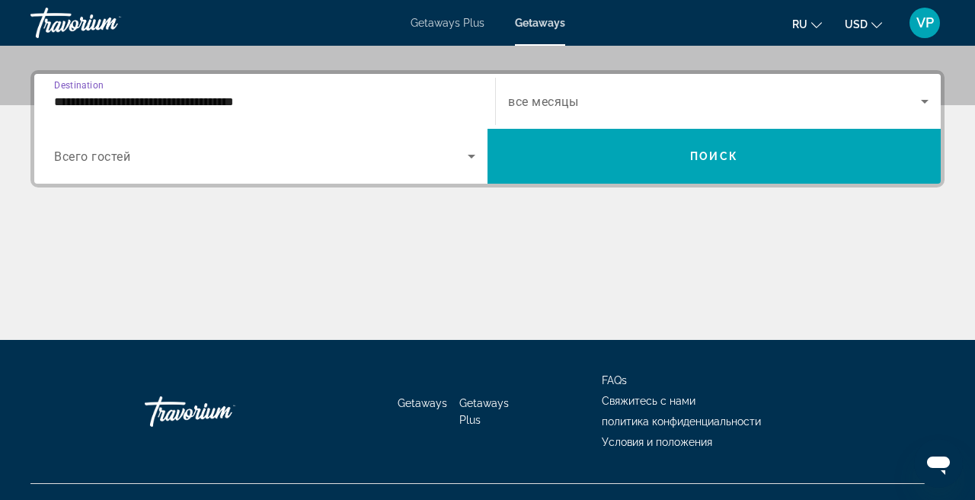
scroll to position [372, 0]
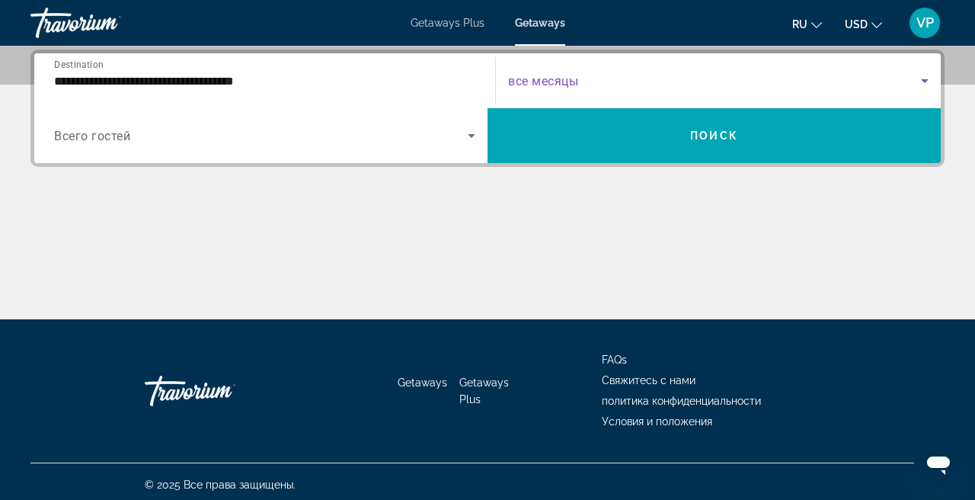
click at [602, 85] on span "Search widget" at bounding box center [714, 81] width 413 height 18
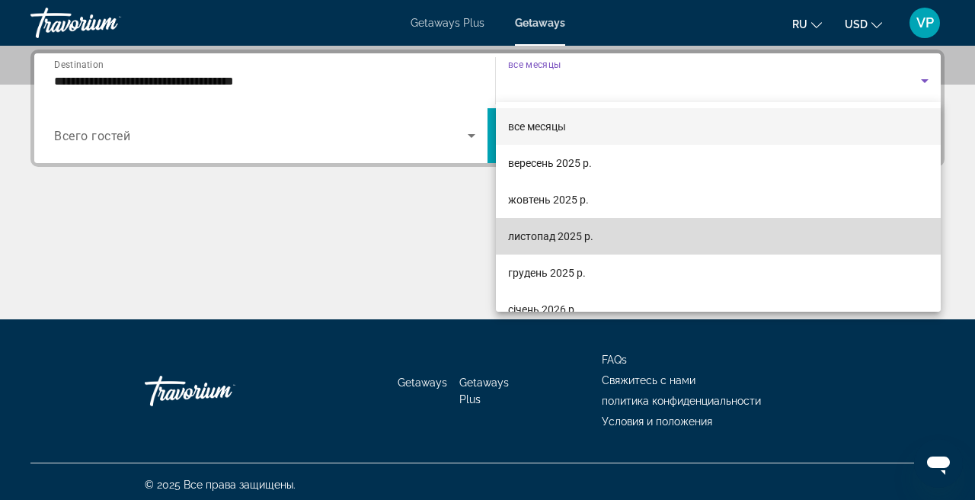
click at [541, 232] on span "листопад 2025 р." at bounding box center [550, 236] width 85 height 18
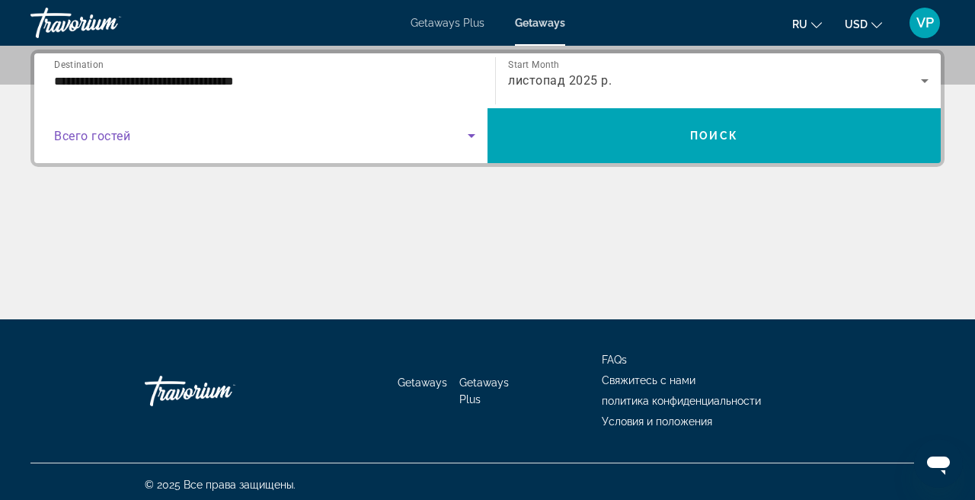
click at [294, 139] on span "Search widget" at bounding box center [261, 135] width 414 height 18
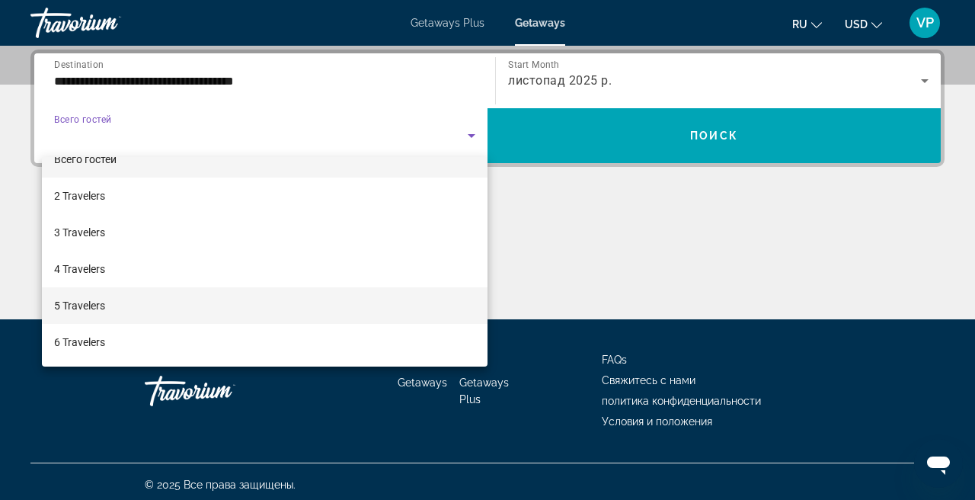
scroll to position [30, 0]
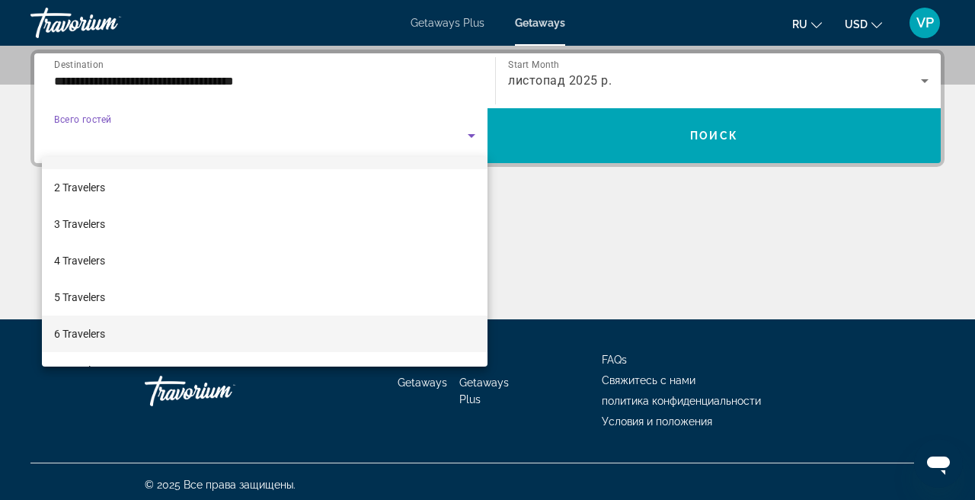
click at [135, 330] on mat-option "6 Travelers" at bounding box center [264, 333] width 445 height 37
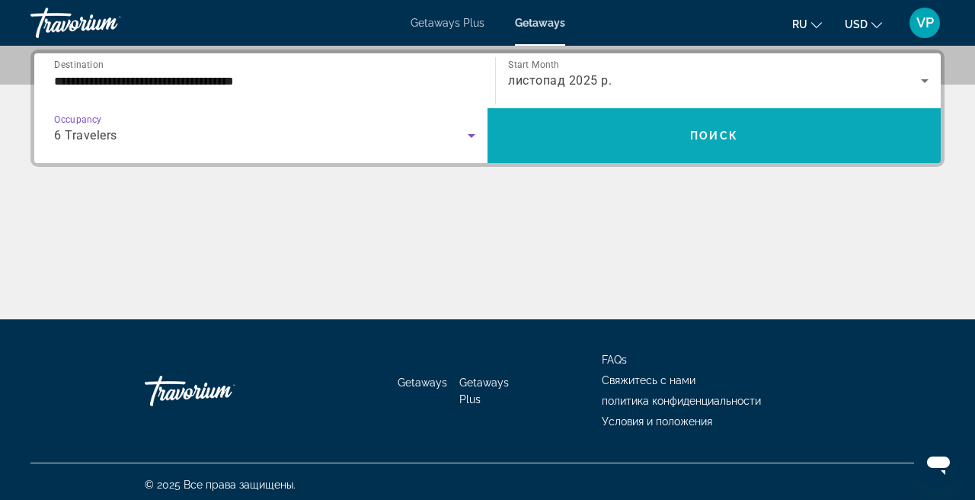
click at [636, 126] on span "Search widget" at bounding box center [713, 135] width 453 height 37
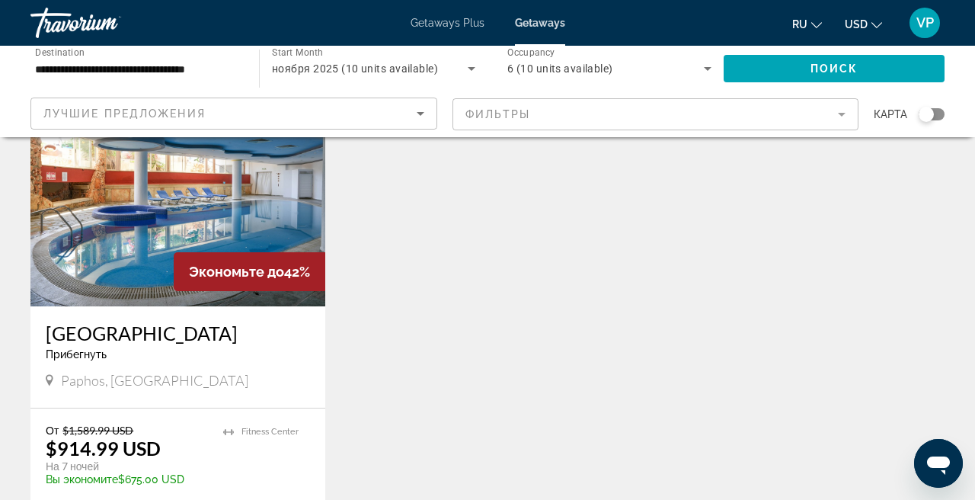
scroll to position [182, 0]
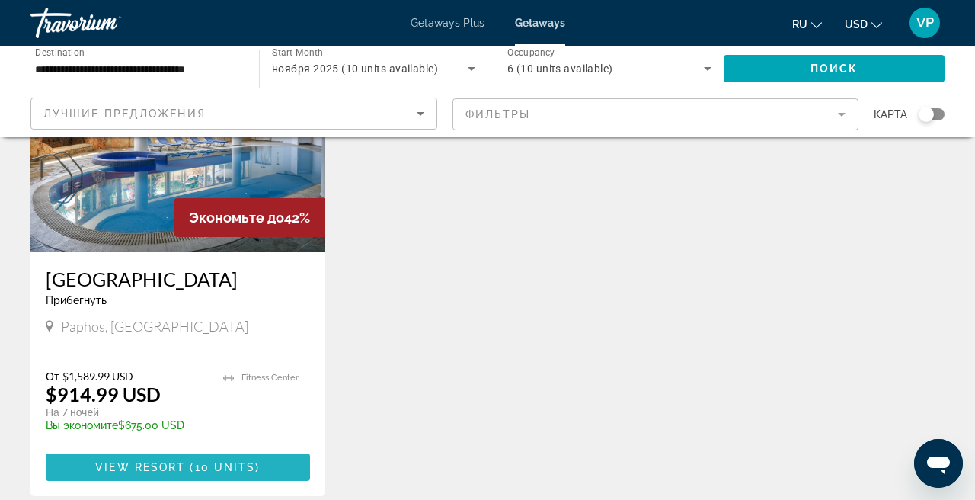
click at [228, 460] on span "Main content" at bounding box center [178, 467] width 264 height 37
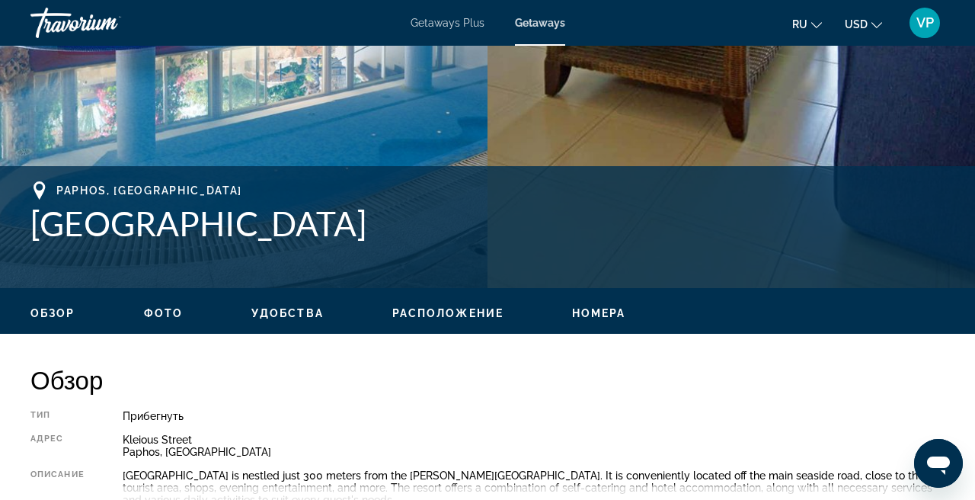
scroll to position [484, 0]
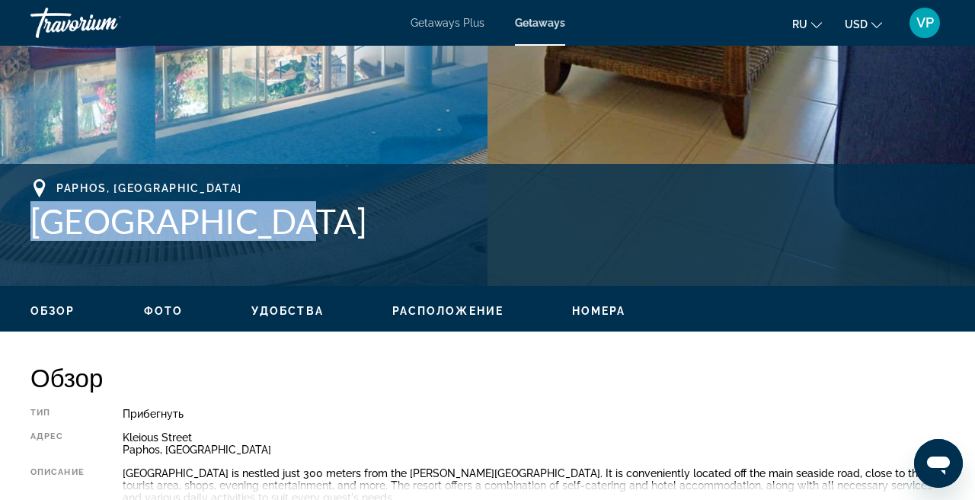
drag, startPoint x: 21, startPoint y: 216, endPoint x: 279, endPoint y: 239, distance: 259.2
click at [279, 239] on div "Paphos, Cyprus Paphos Gardens Адрес Kleious Street Paphos, Cyprus" at bounding box center [487, 224] width 975 height 91
copy h1 "Paphos Gardens"
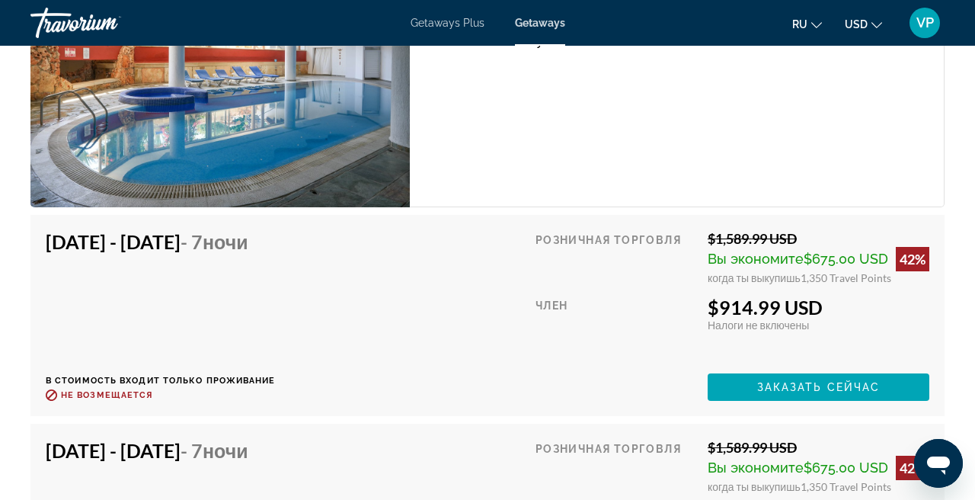
scroll to position [2669, 0]
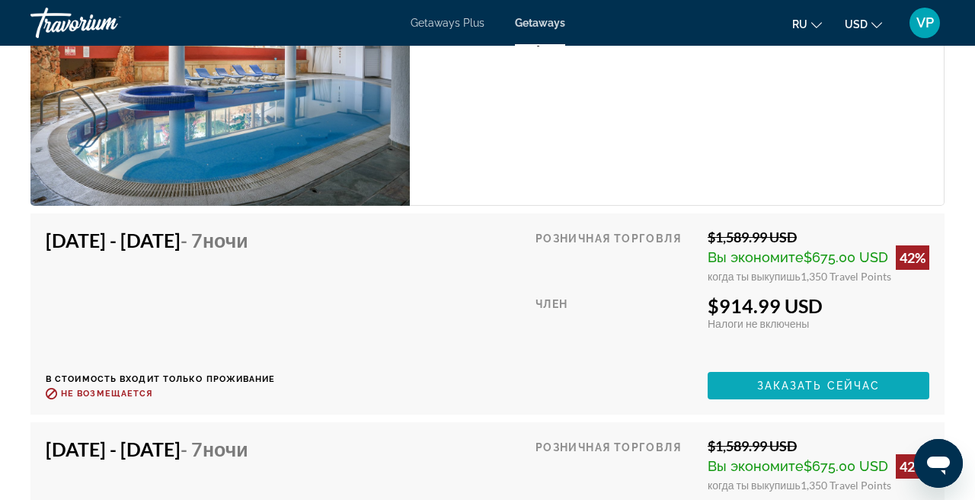
click at [763, 381] on span "Заказать сейчас" at bounding box center [818, 385] width 123 height 12
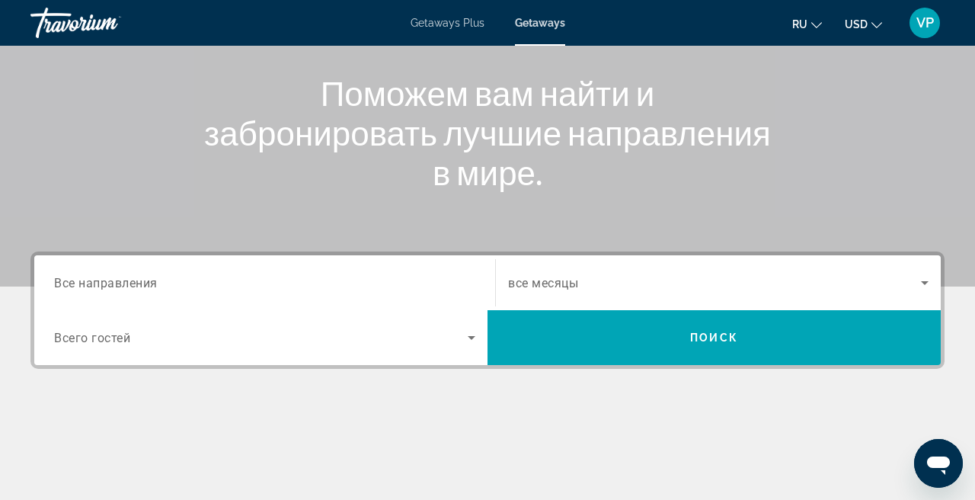
scroll to position [175, 0]
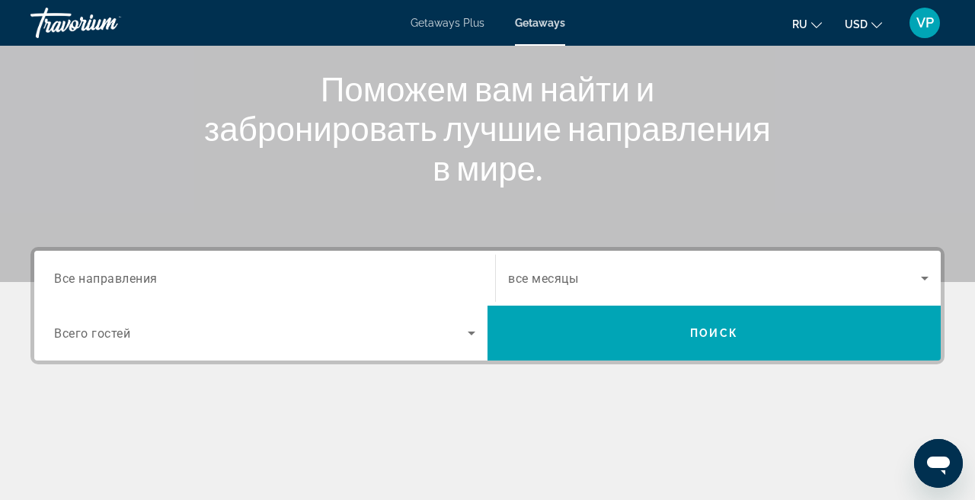
click at [343, 276] on input "Destination Все направления" at bounding box center [264, 279] width 421 height 18
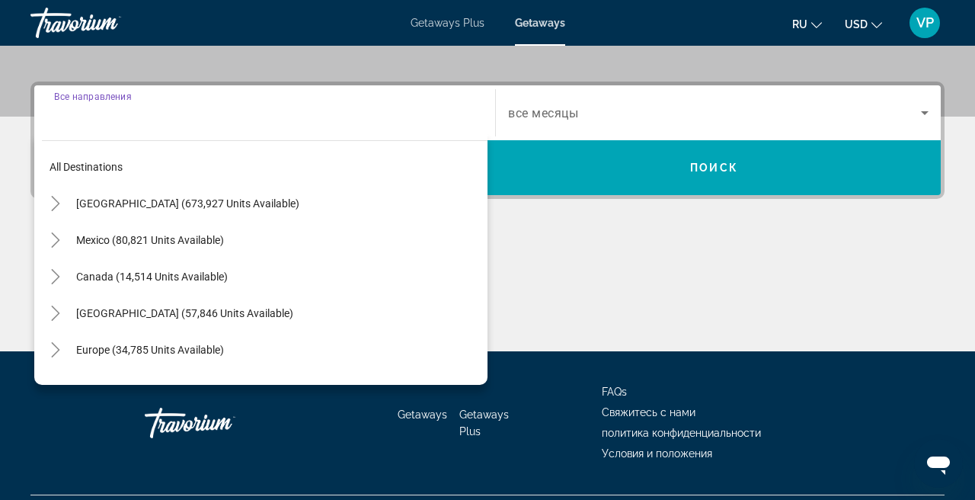
scroll to position [372, 0]
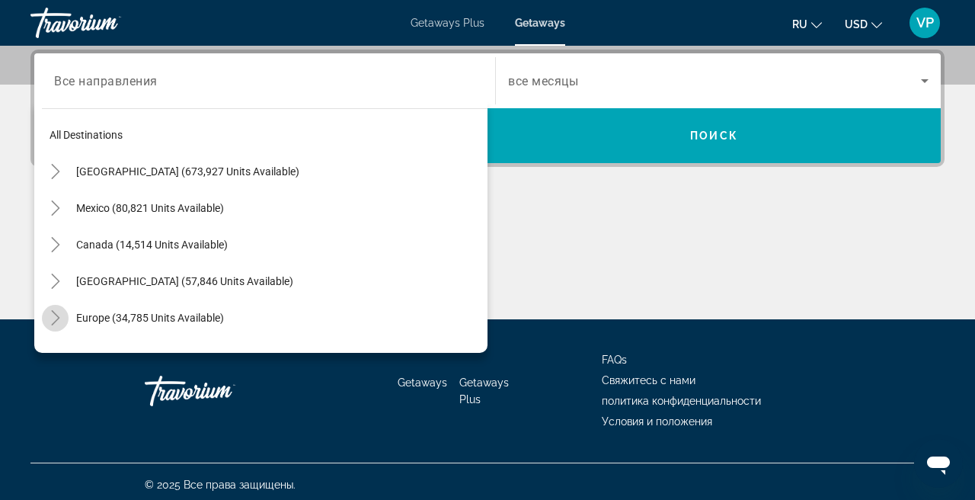
click at [58, 318] on icon "Toggle Europe (34,785 units available)" at bounding box center [55, 317] width 8 height 15
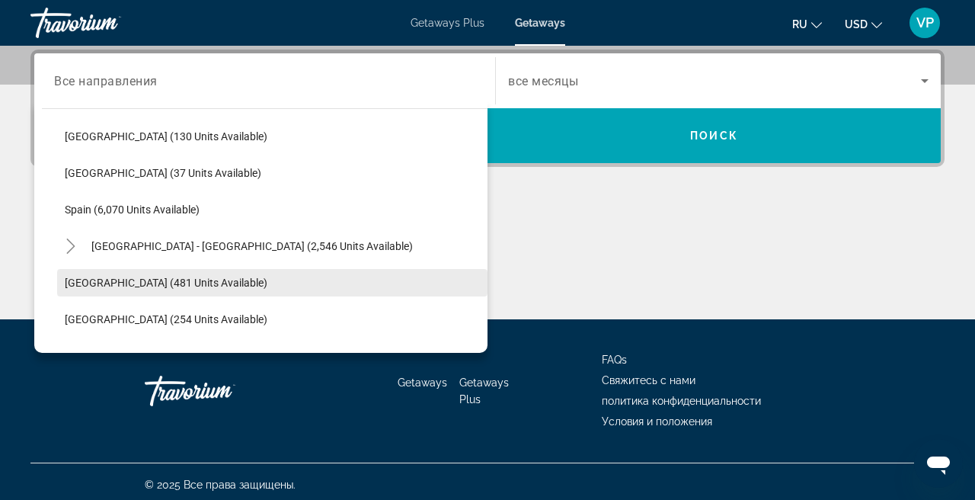
scroll to position [762, 0]
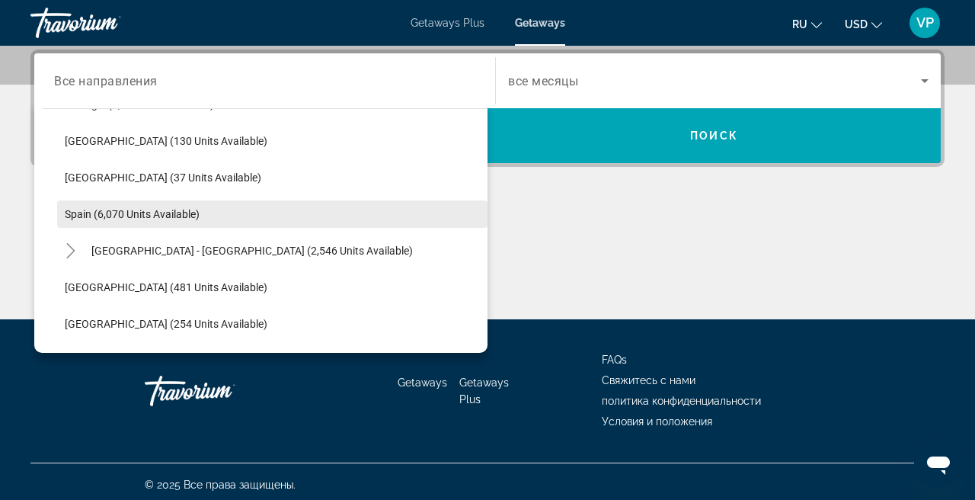
click at [243, 216] on span "Search widget" at bounding box center [272, 214] width 430 height 37
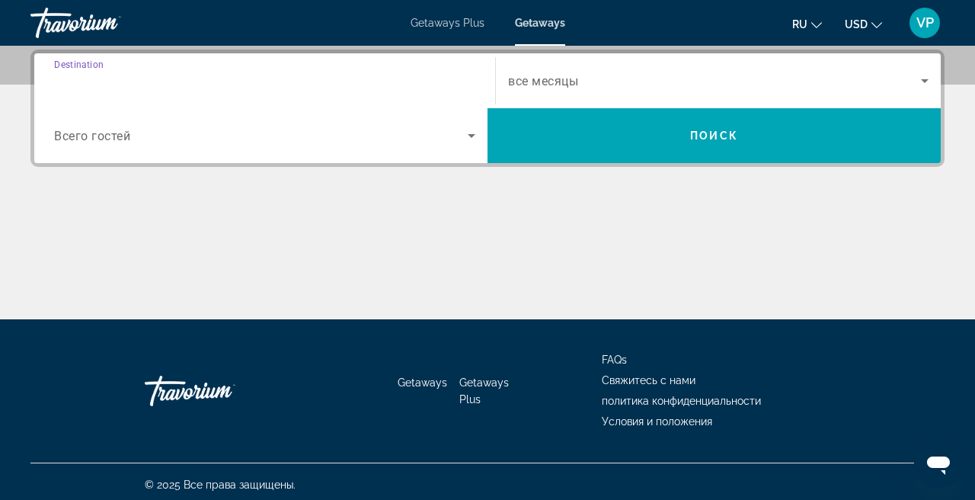
type input "**********"
click at [318, 77] on input "**********" at bounding box center [264, 81] width 421 height 18
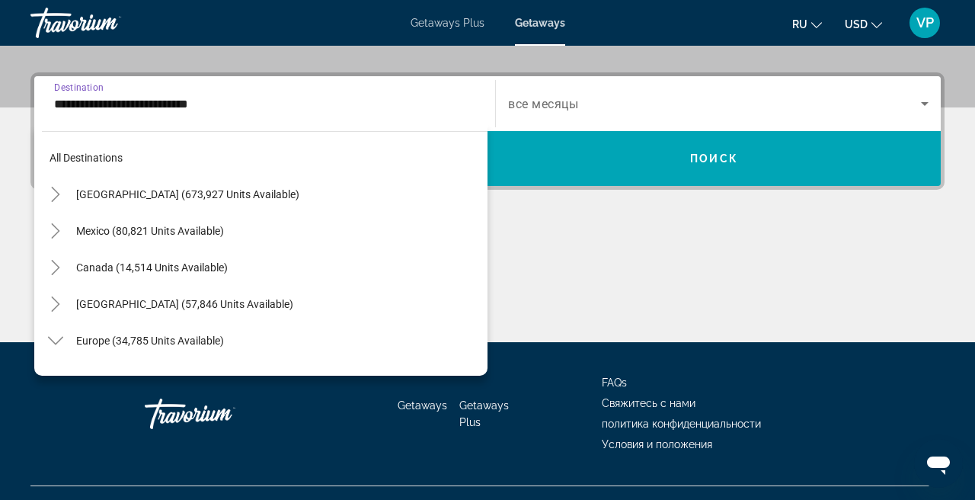
scroll to position [749, 0]
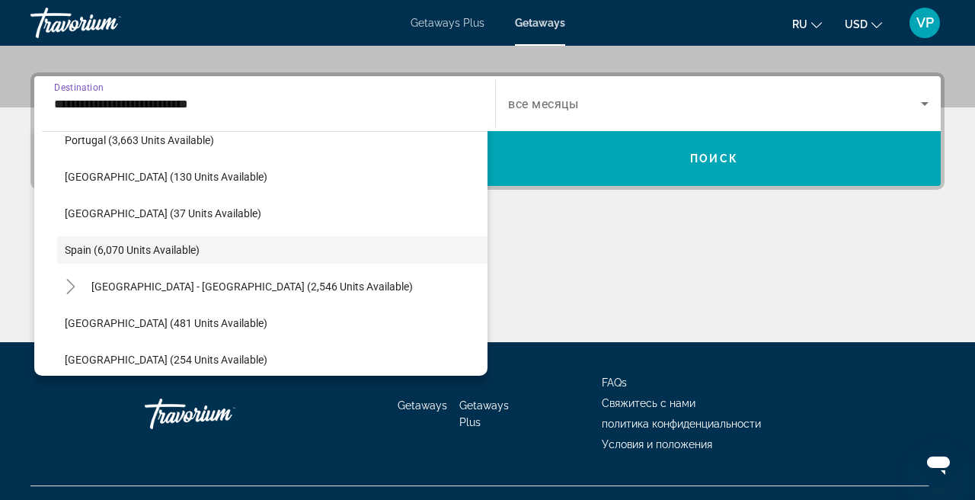
click at [560, 108] on span "все месяцы" at bounding box center [543, 104] width 70 height 14
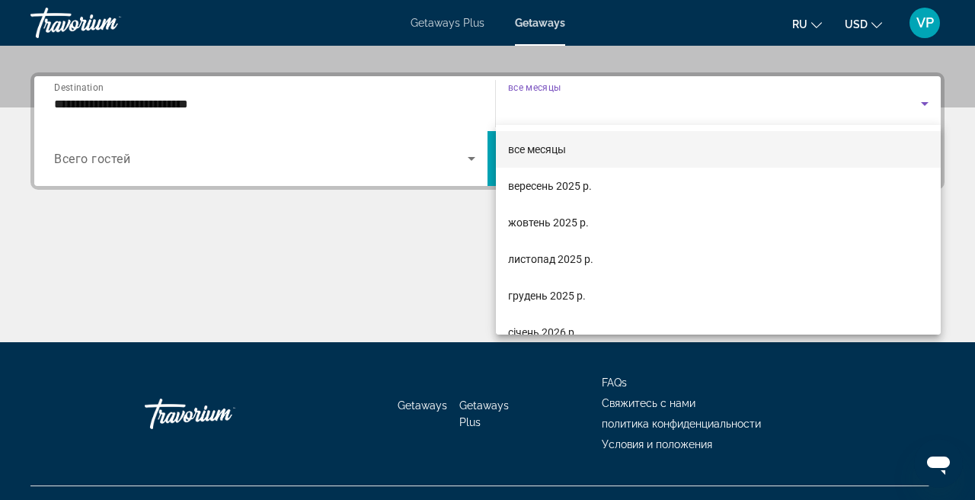
scroll to position [372, 0]
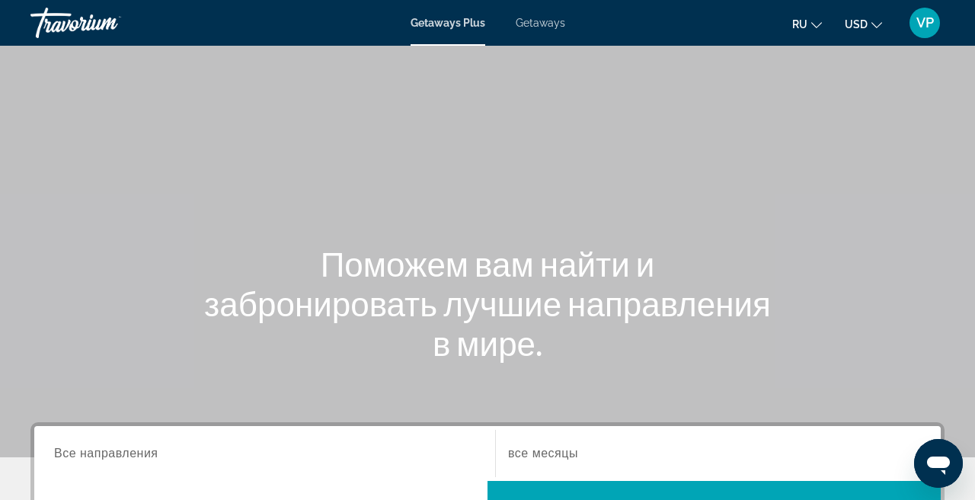
click at [540, 25] on span "Getaways" at bounding box center [540, 23] width 49 height 12
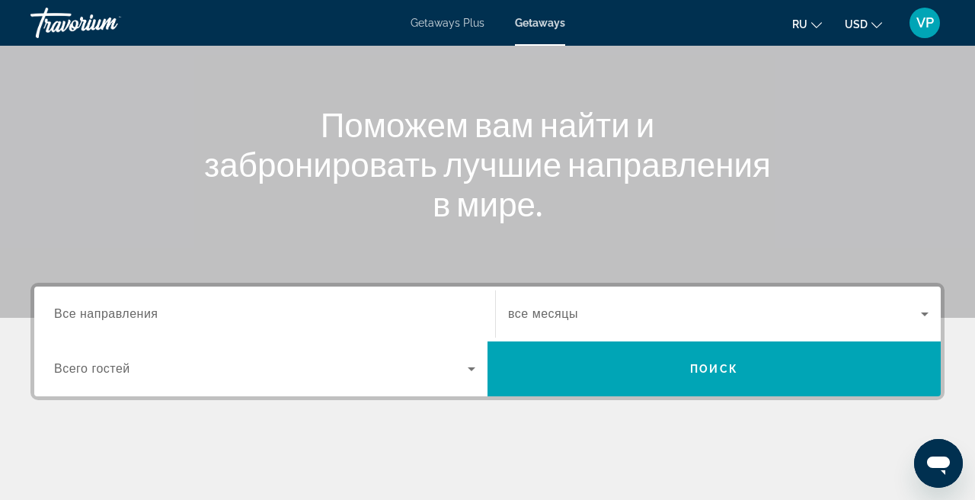
scroll to position [140, 0]
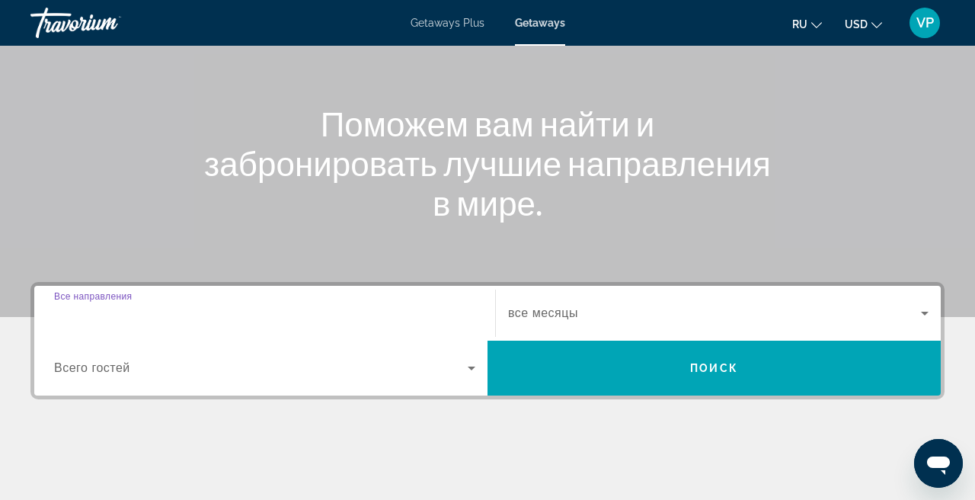
click at [291, 306] on input "Destination Все направления" at bounding box center [264, 314] width 421 height 18
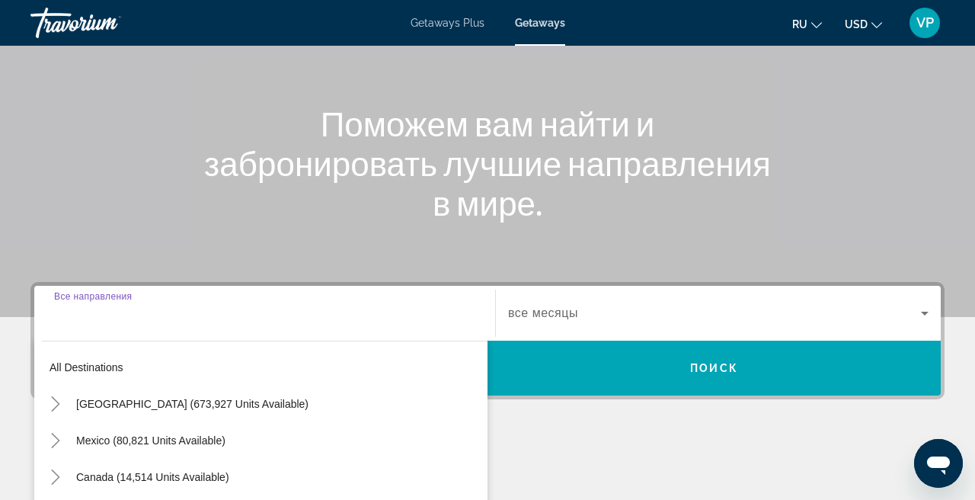
scroll to position [372, 0]
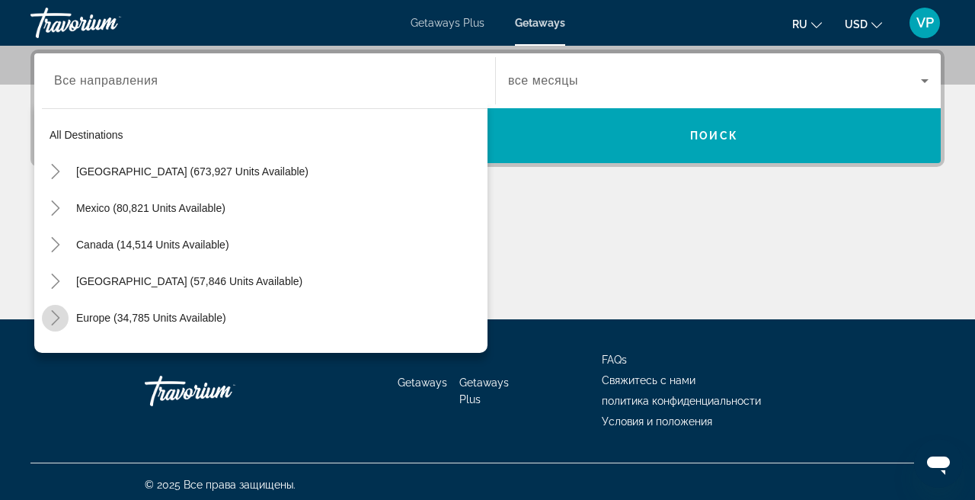
click at [53, 318] on icon "Toggle Europe (34,785 units available)" at bounding box center [55, 317] width 15 height 15
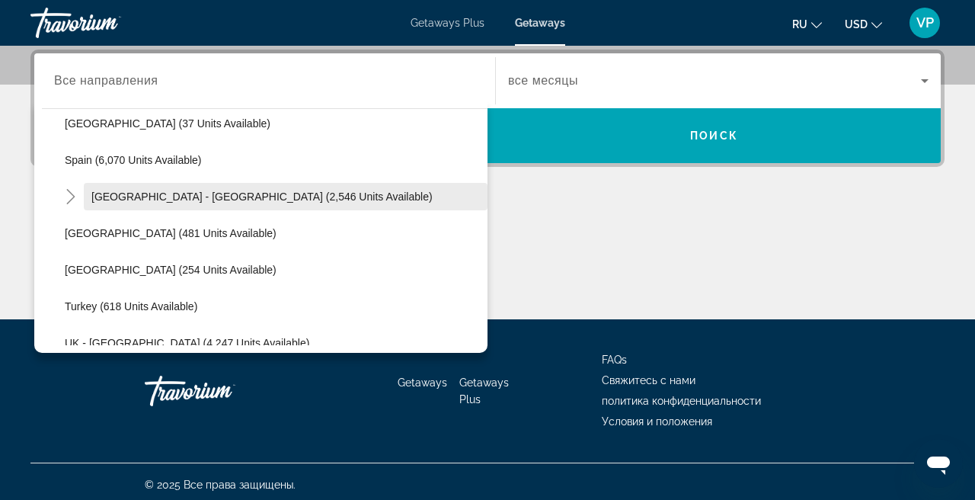
scroll to position [823, 0]
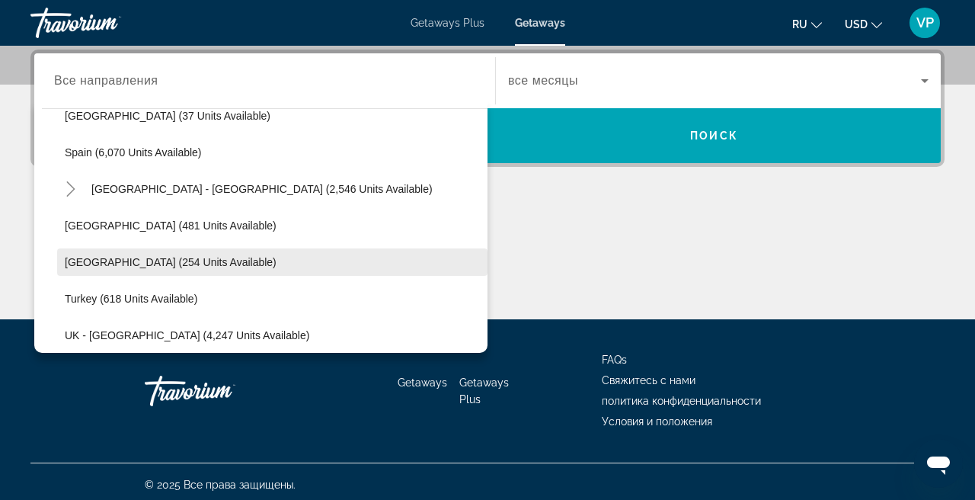
click at [159, 256] on span "[GEOGRAPHIC_DATA] (254 units available)" at bounding box center [171, 262] width 212 height 12
type input "**********"
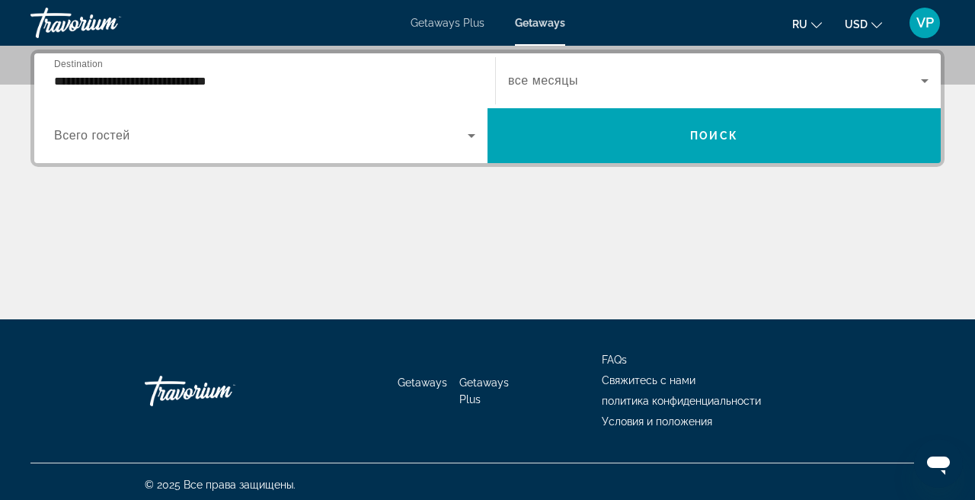
click at [573, 90] on div "Search widget" at bounding box center [718, 80] width 420 height 43
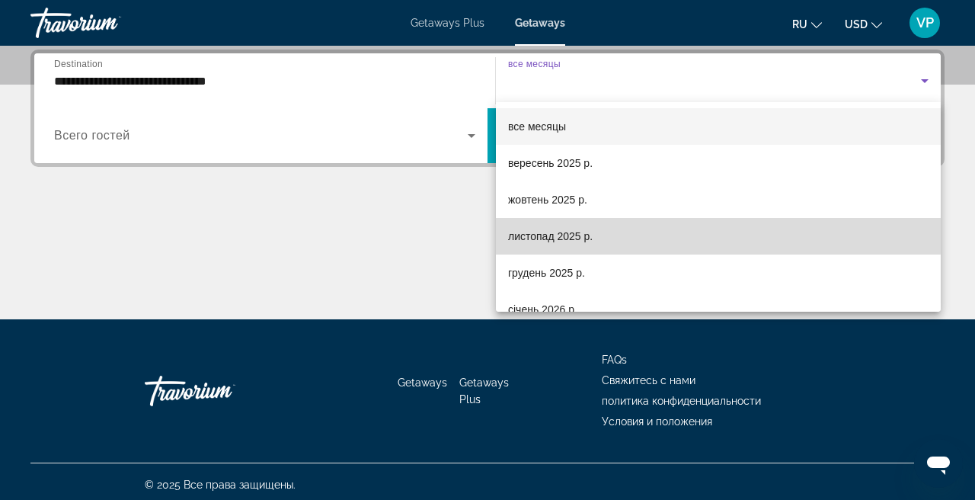
click at [552, 229] on span "листопад 2025 р." at bounding box center [550, 236] width 85 height 18
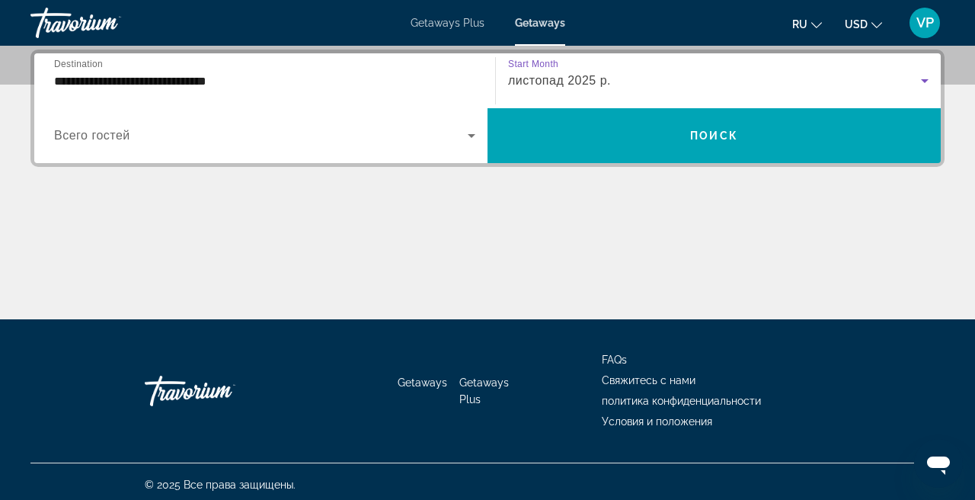
click at [337, 128] on span "Search widget" at bounding box center [261, 135] width 414 height 18
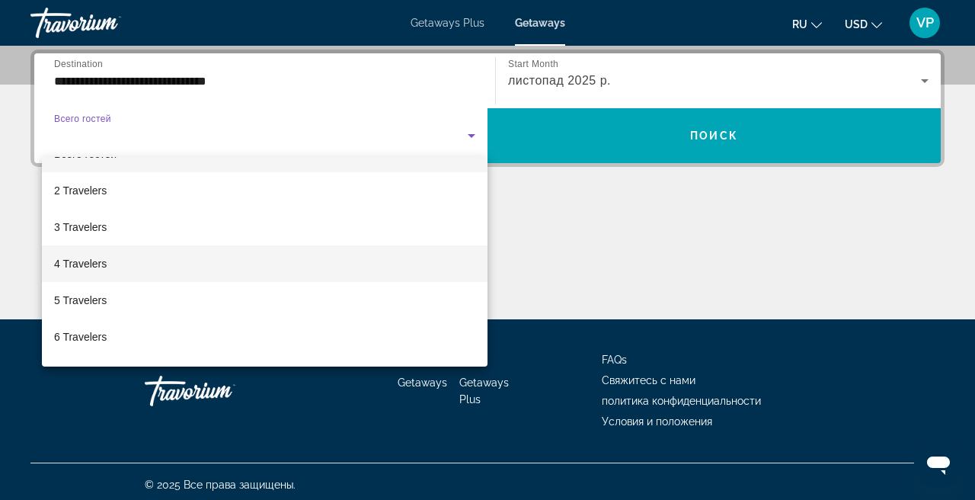
scroll to position [38, 0]
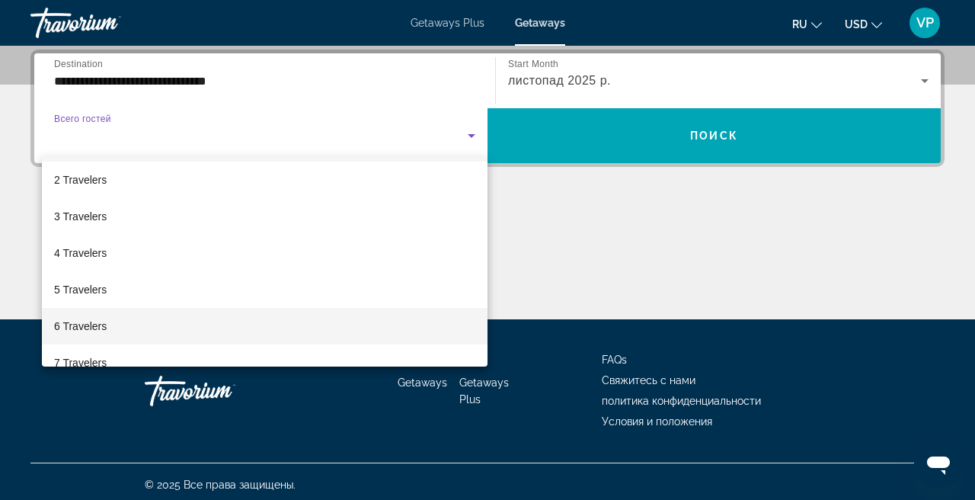
click at [136, 318] on mat-option "6 Travelers" at bounding box center [264, 326] width 445 height 37
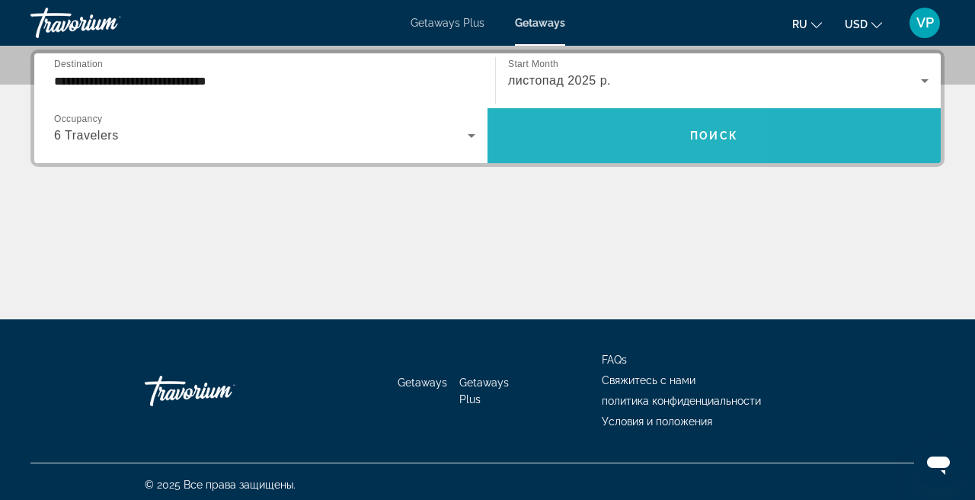
click at [564, 133] on span "Search widget" at bounding box center [713, 135] width 453 height 37
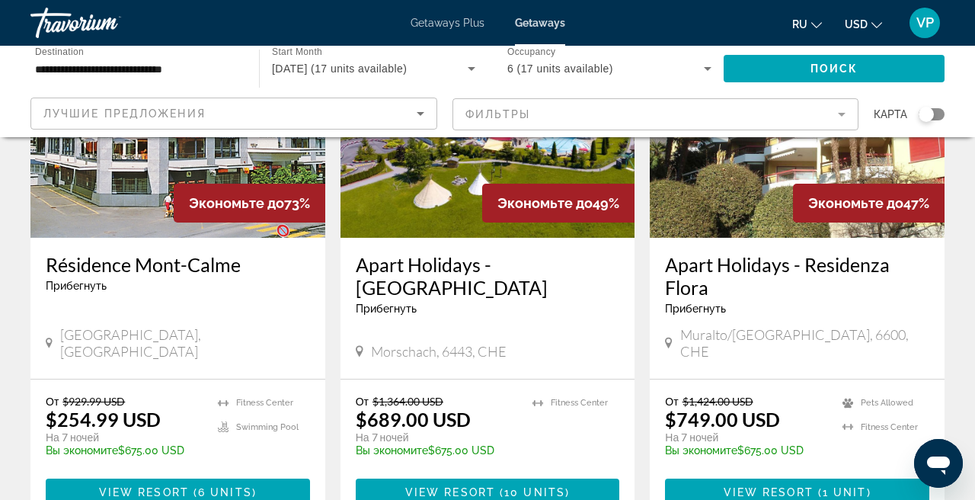
scroll to position [191, 0]
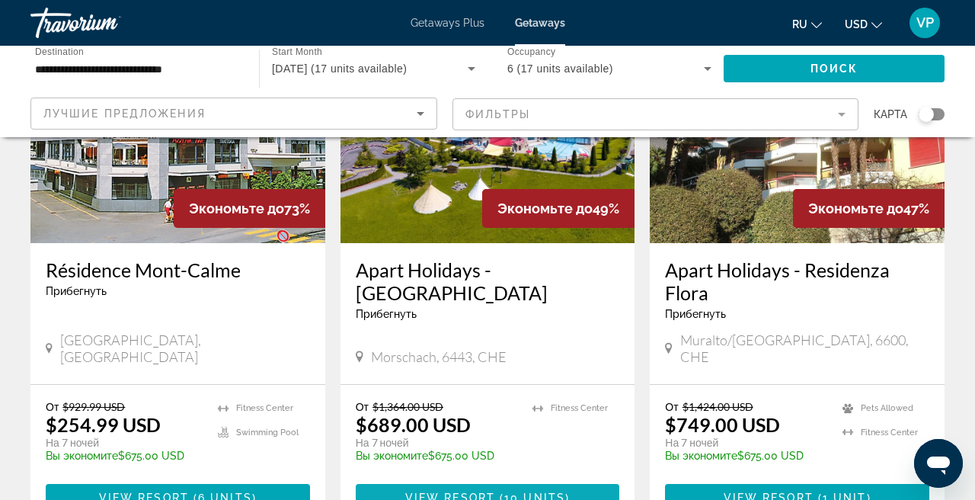
click at [529, 491] on span "10 units" at bounding box center [534, 497] width 61 height 12
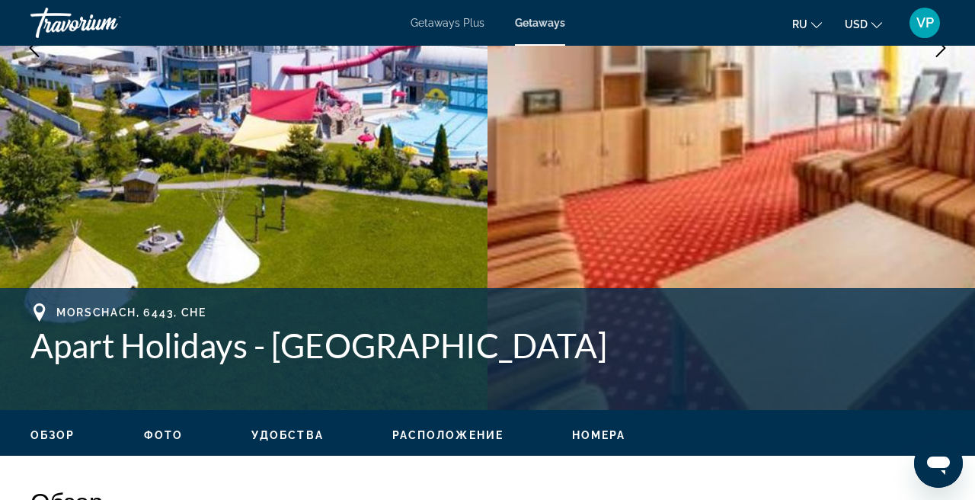
scroll to position [367, 0]
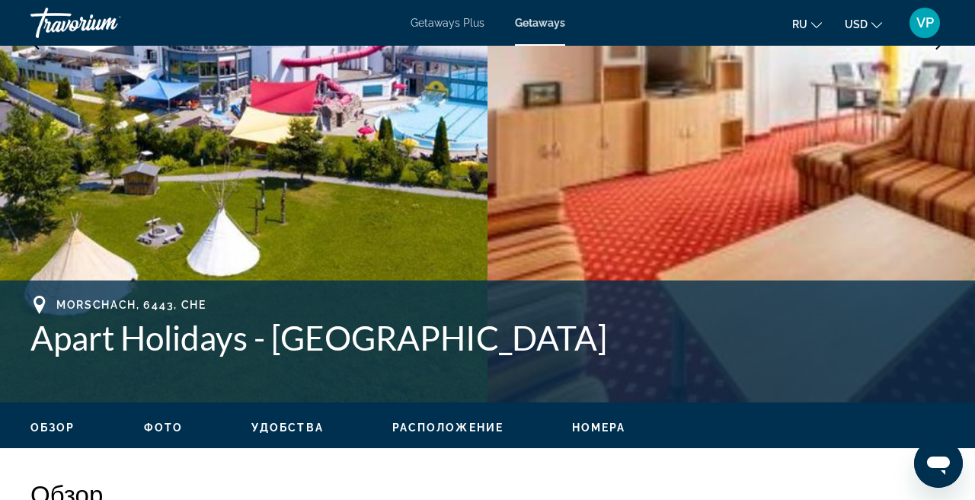
drag, startPoint x: 24, startPoint y: 337, endPoint x: 567, endPoint y: 362, distance: 542.8
click at [567, 362] on div "Morschach, 6443, CHE Apart Holidays - Swiss Holiday Park Адрес Schulstrasse 1 M…" at bounding box center [487, 340] width 975 height 91
copy h1 "Apart Holidays - Swiss Holiday Park"
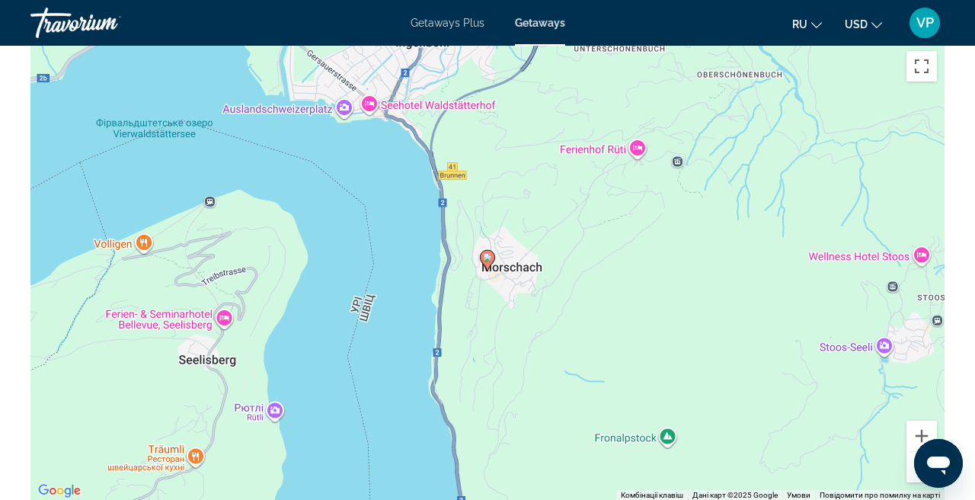
scroll to position [2247, 0]
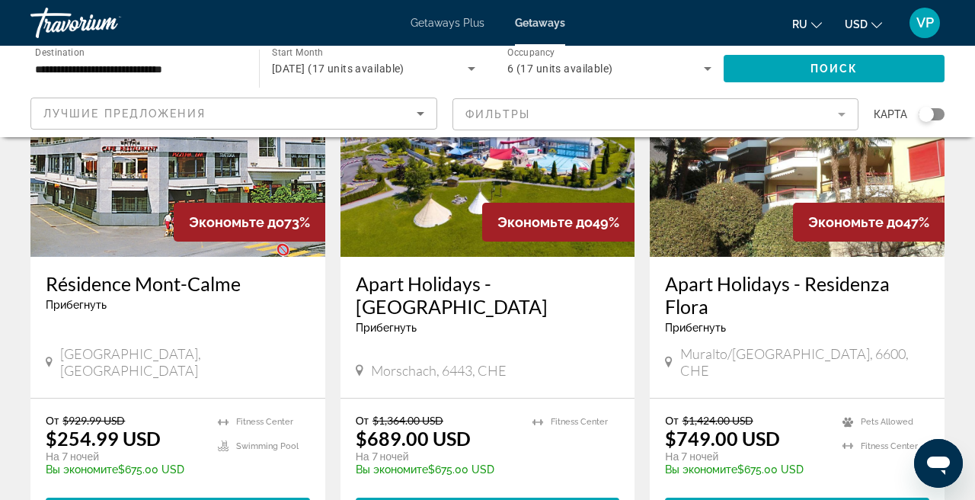
scroll to position [193, 0]
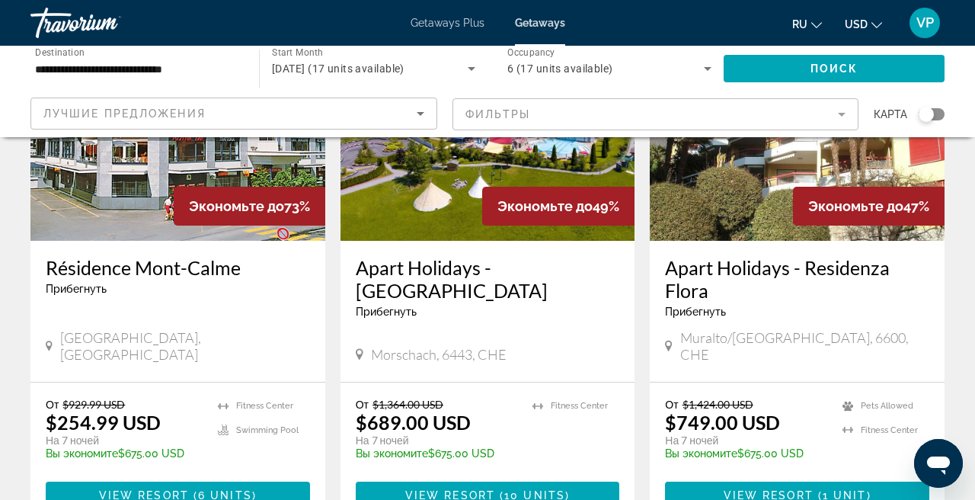
drag, startPoint x: 32, startPoint y: 257, endPoint x: 256, endPoint y: 270, distance: 224.2
click at [256, 270] on div "Résidence Mont-Calme Прибегнуть - Это курорт только для взрослых Haute-Nendaz, …" at bounding box center [177, 311] width 295 height 141
copy h3 "Résidence Mont-Calme"
click at [192, 477] on span "Main content" at bounding box center [178, 495] width 264 height 37
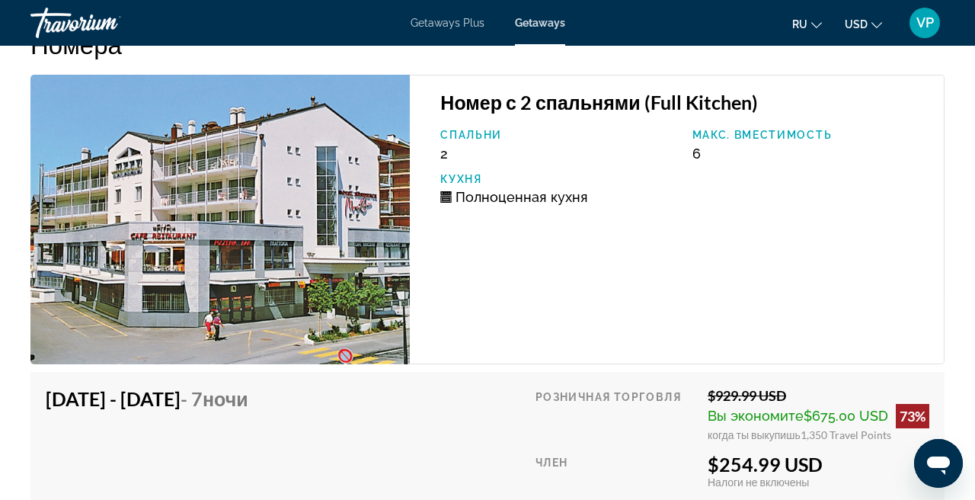
scroll to position [3261, 0]
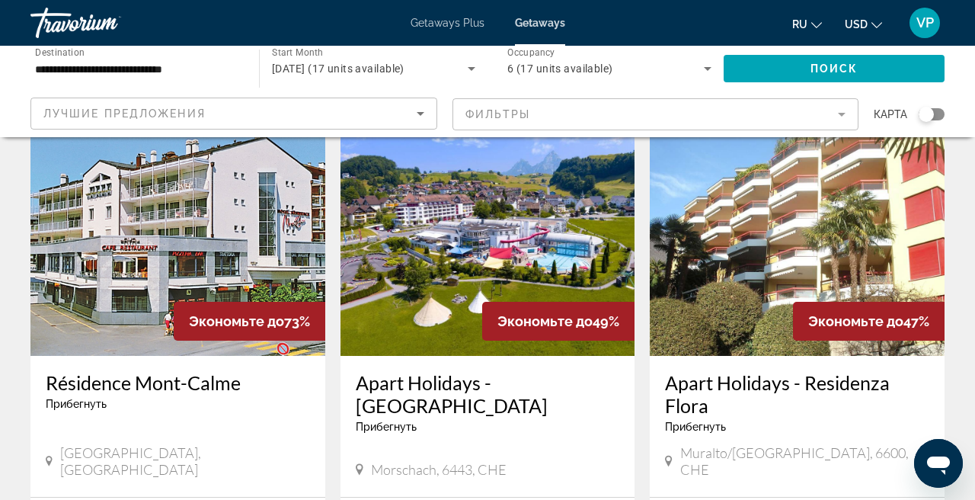
scroll to position [85, 0]
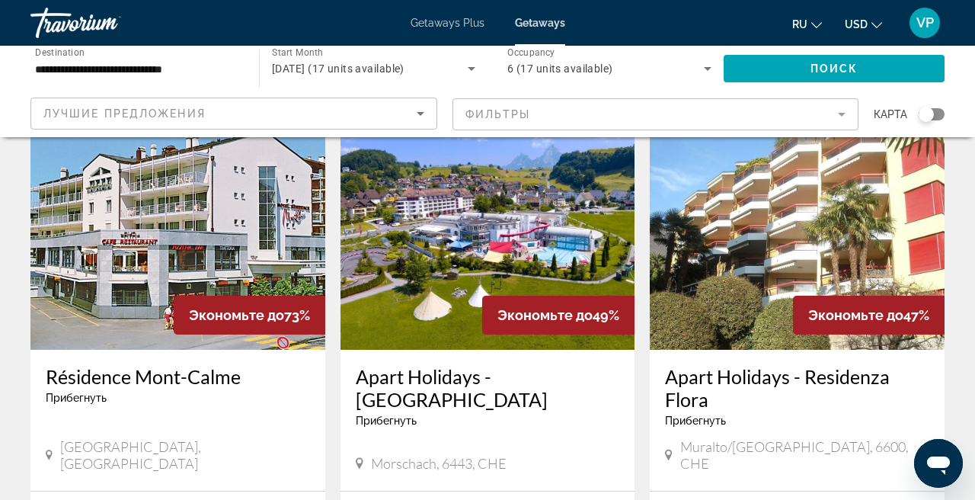
click at [814, 213] on img "Main content" at bounding box center [797, 228] width 295 height 244
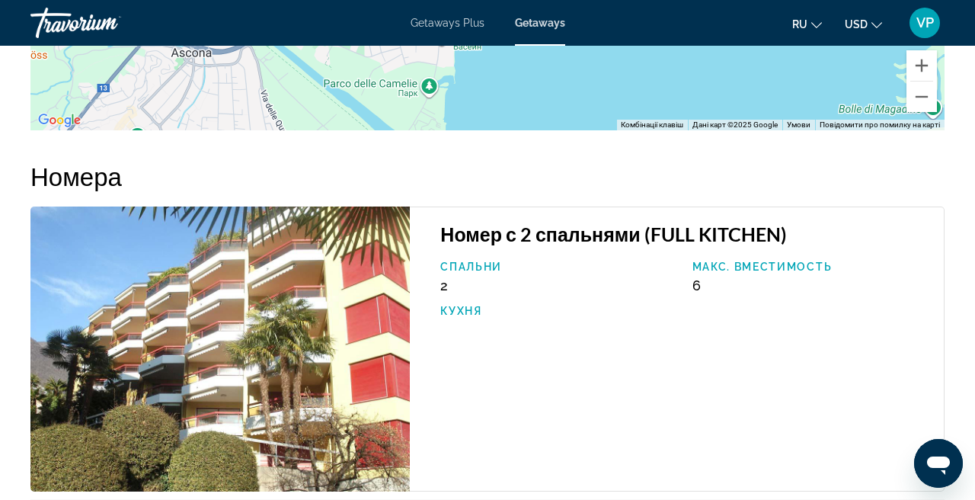
scroll to position [2631, 0]
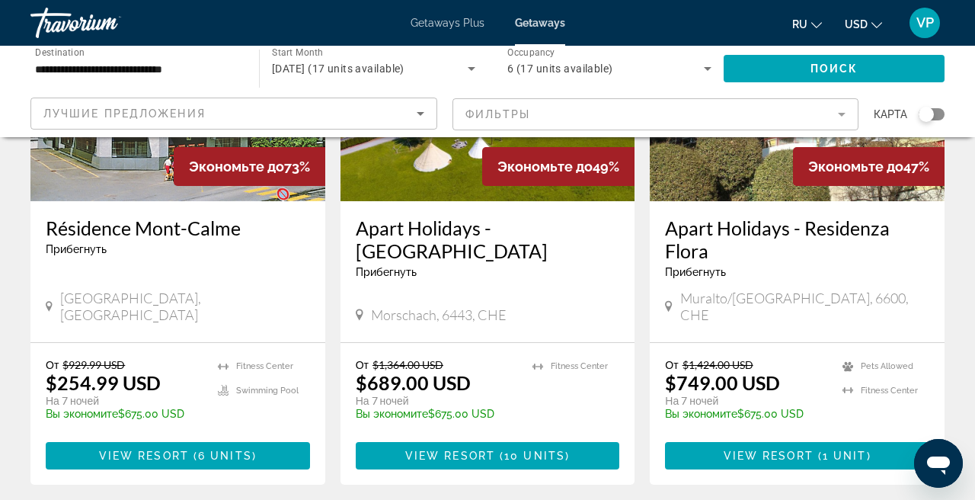
scroll to position [243, 0]
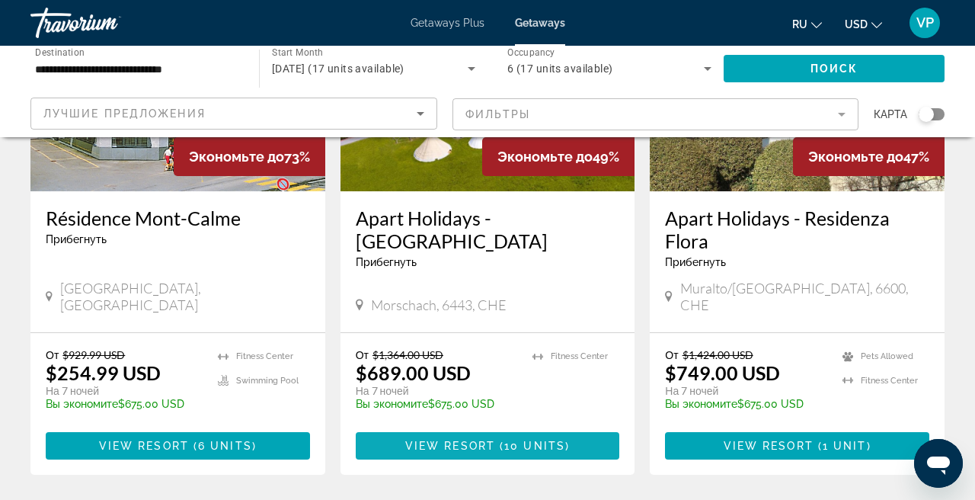
click at [467, 427] on span "Main content" at bounding box center [488, 445] width 264 height 37
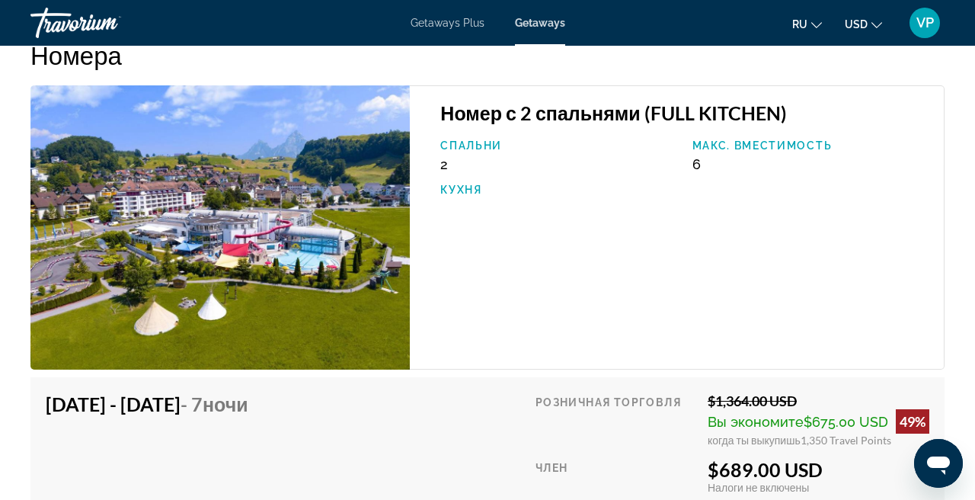
scroll to position [2903, 0]
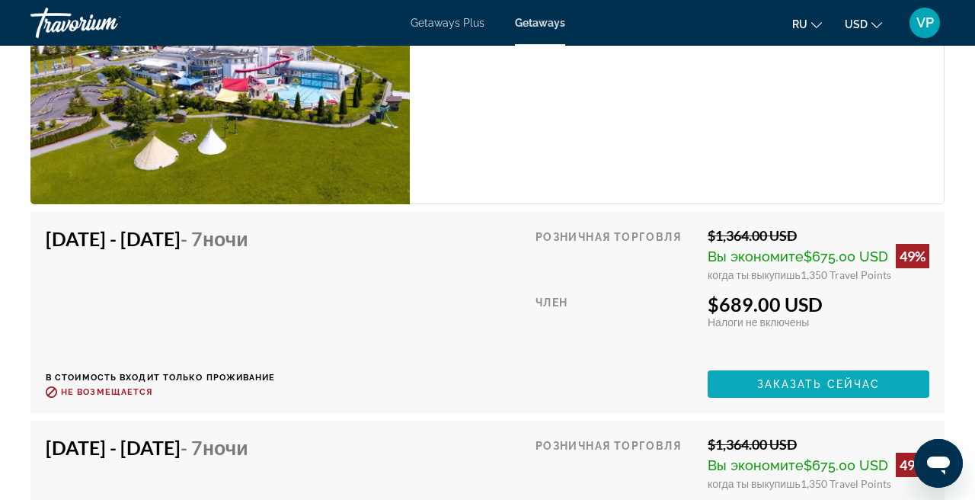
click at [794, 378] on span "Заказать сейчас" at bounding box center [818, 384] width 123 height 12
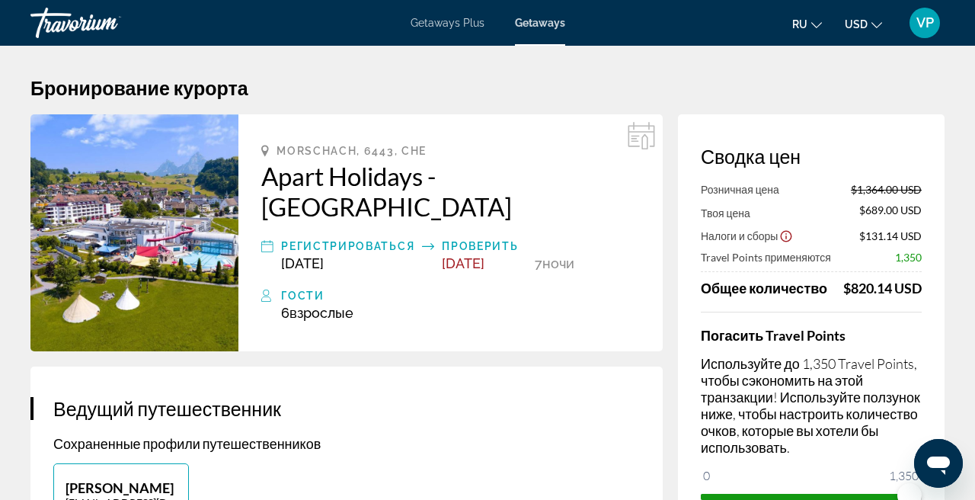
click at [862, 21] on span "USD" at bounding box center [856, 24] width 23 height 12
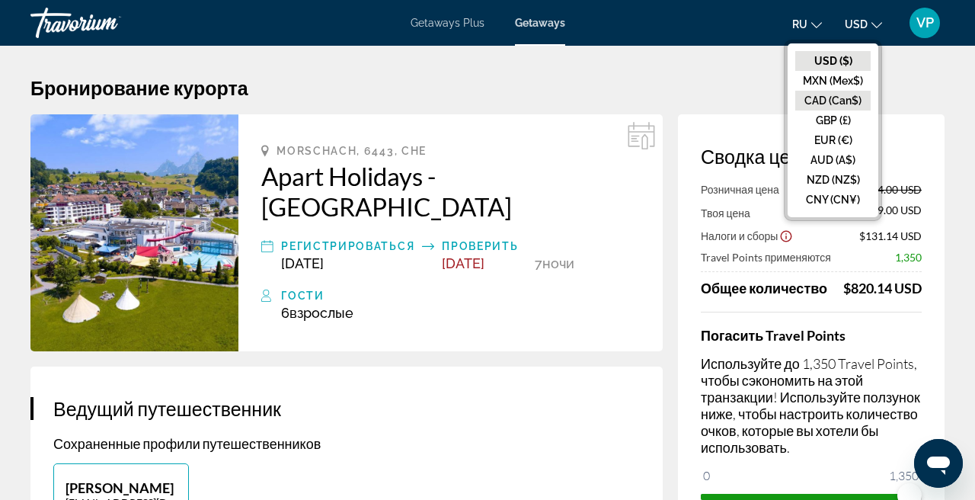
click at [822, 100] on button "CAD (Can$)" at bounding box center [832, 101] width 75 height 20
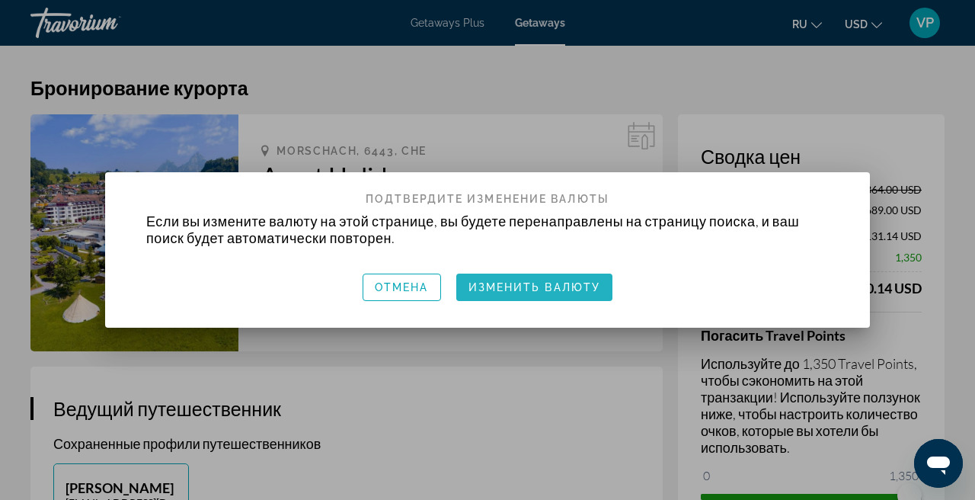
click at [557, 286] on span "Изменить валюту" at bounding box center [534, 287] width 133 height 12
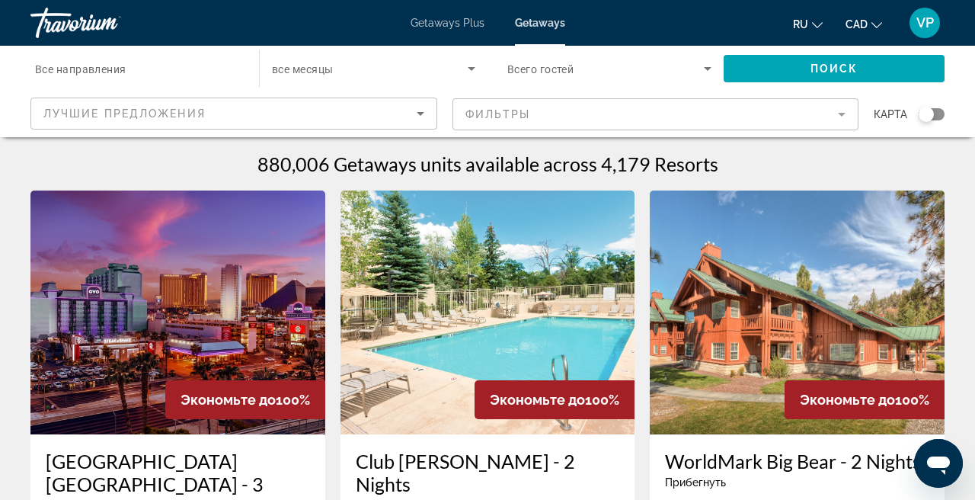
click at [546, 107] on mat-form-field "Фильтры" at bounding box center [655, 114] width 407 height 32
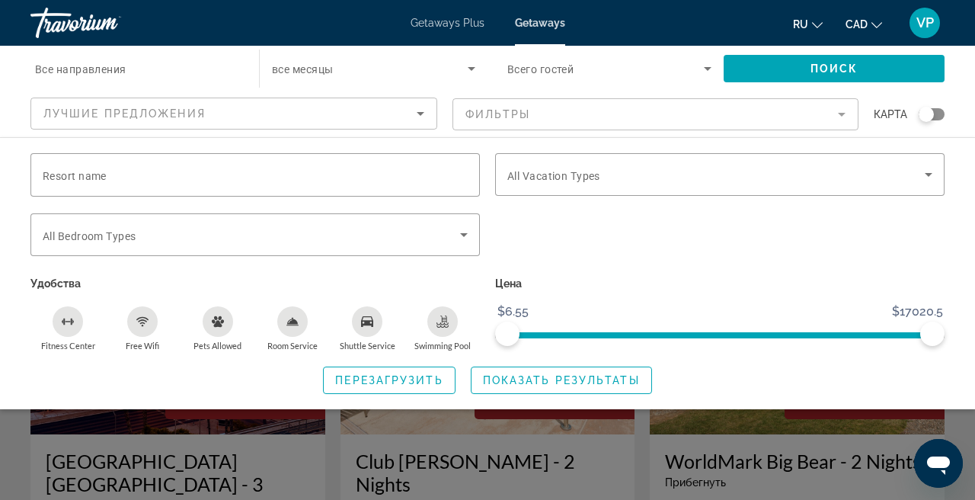
click at [337, 30] on div "Getaways Plus Getaways ru English Español Français Italiano Português русский C…" at bounding box center [487, 23] width 975 height 40
click at [608, 30] on div "ru English Español Français Italiano Português русский CAD USD ($) MXN (Mex$) C…" at bounding box center [762, 23] width 365 height 32
click at [471, 18] on span "Getaways Plus" at bounding box center [447, 23] width 74 height 12
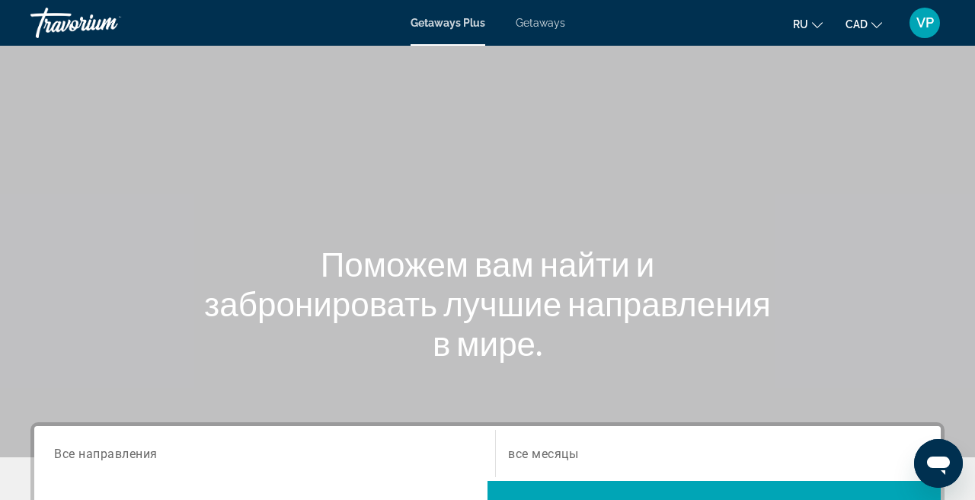
click at [528, 21] on span "Getaways" at bounding box center [540, 23] width 49 height 12
click at [461, 22] on span "Getaways Plus" at bounding box center [447, 23] width 74 height 12
click at [544, 27] on span "Getaways" at bounding box center [540, 23] width 49 height 12
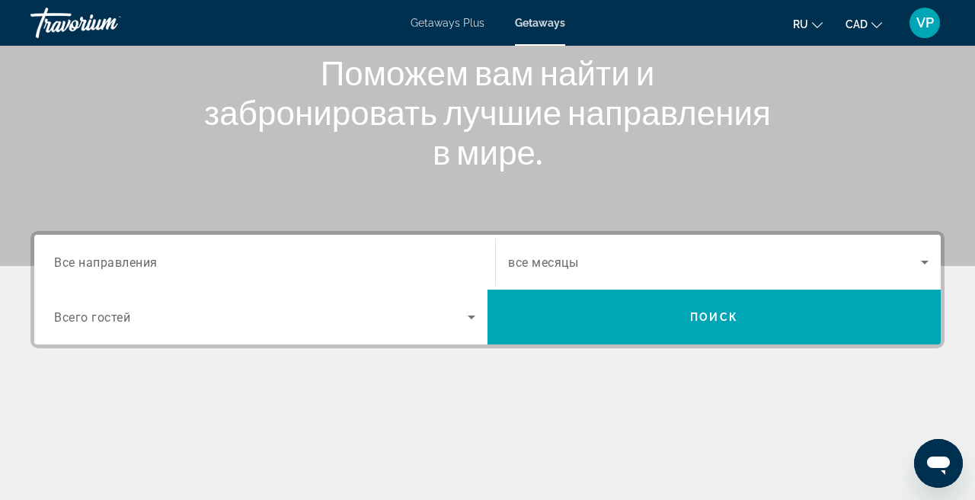
click at [241, 264] on input "Destination Все направления" at bounding box center [264, 263] width 421 height 18
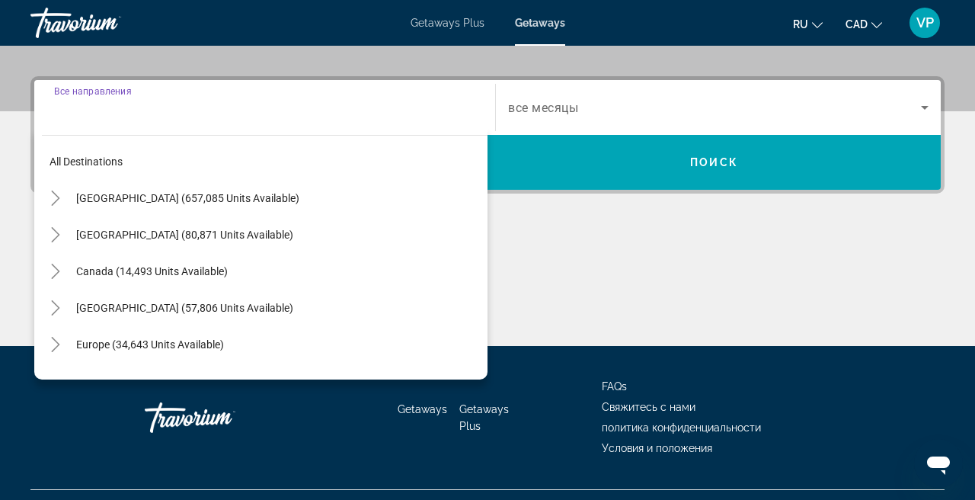
scroll to position [372, 0]
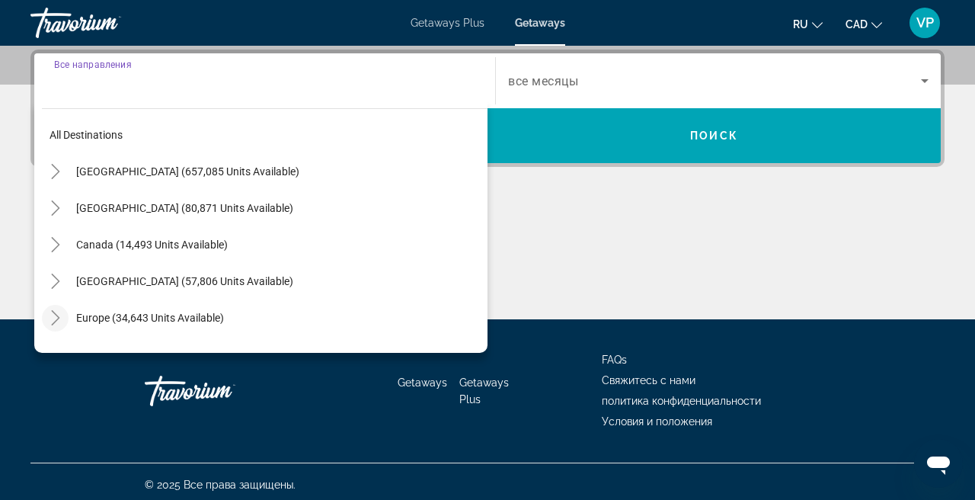
click at [57, 318] on icon "Toggle Europe (34,643 units available)" at bounding box center [55, 317] width 15 height 15
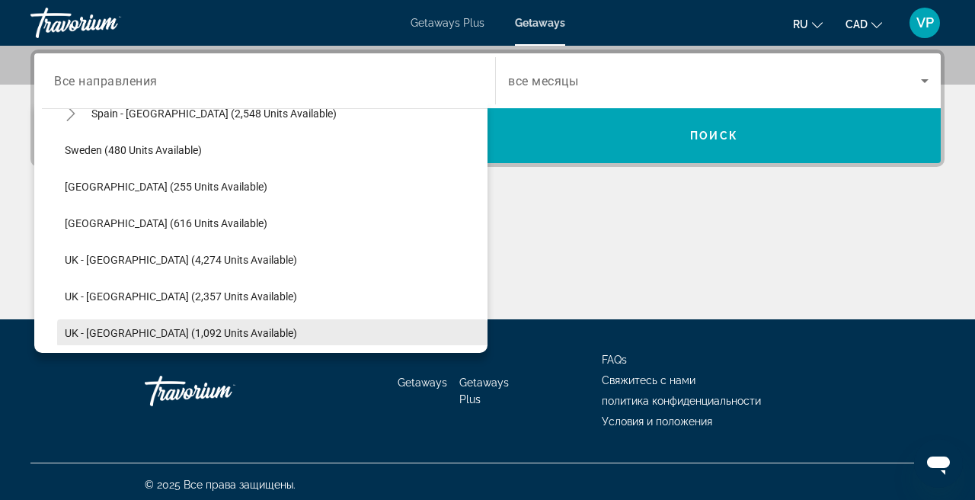
scroll to position [895, 0]
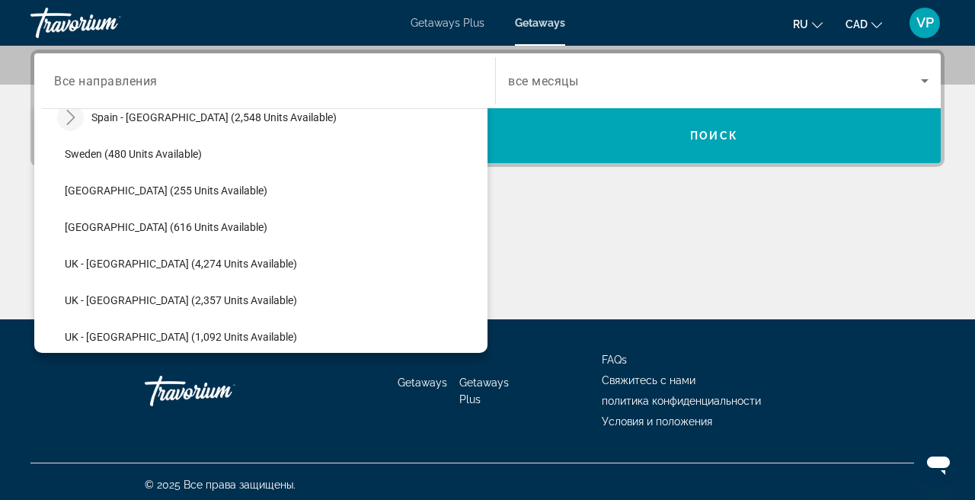
click at [70, 126] on mat-icon "Toggle Spain - Canary Islands (2,548 units available)" at bounding box center [70, 117] width 27 height 27
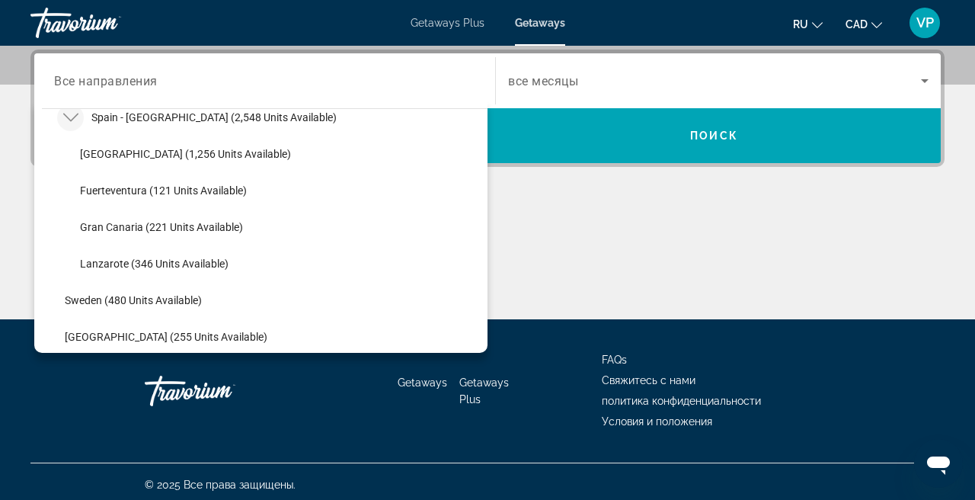
click at [76, 123] on icon "Toggle Spain - Canary Islands (2,548 units available)" at bounding box center [70, 117] width 15 height 15
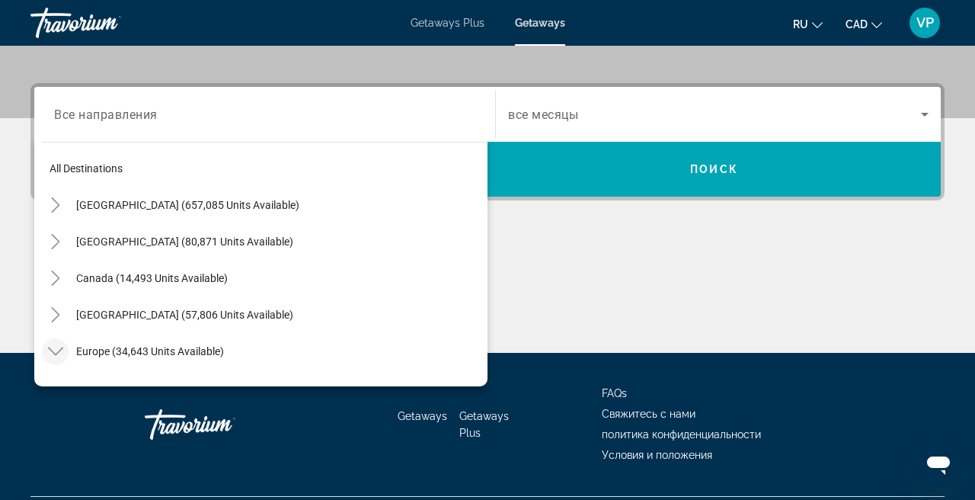
scroll to position [340, 0]
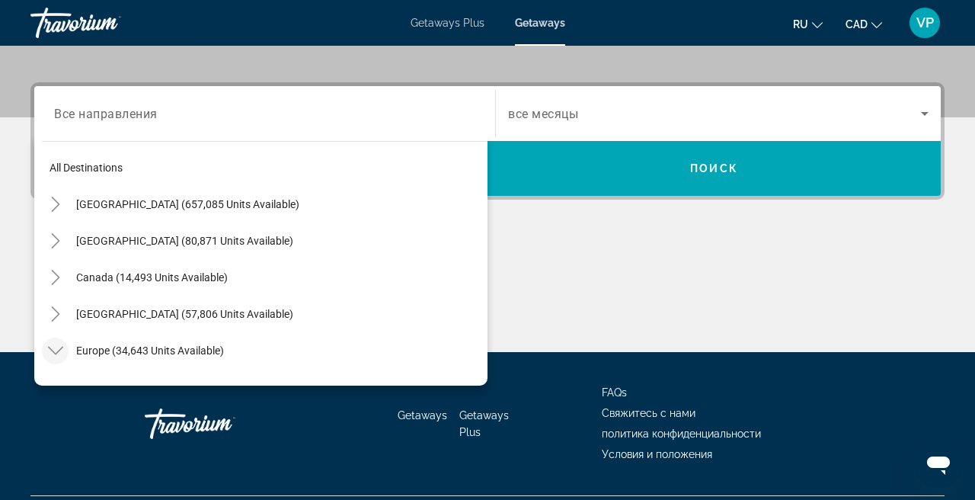
click at [52, 353] on icon "Toggle Europe (34,643 units available)" at bounding box center [55, 350] width 15 height 15
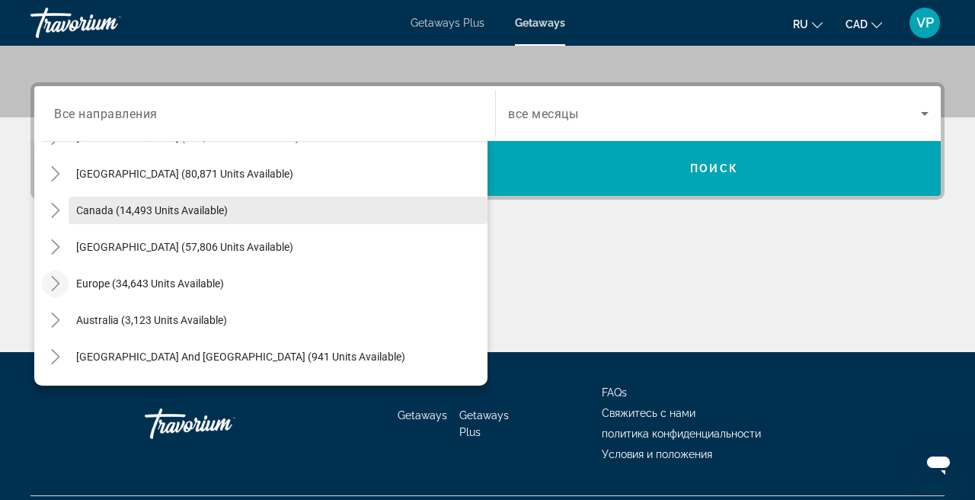
scroll to position [82, 0]
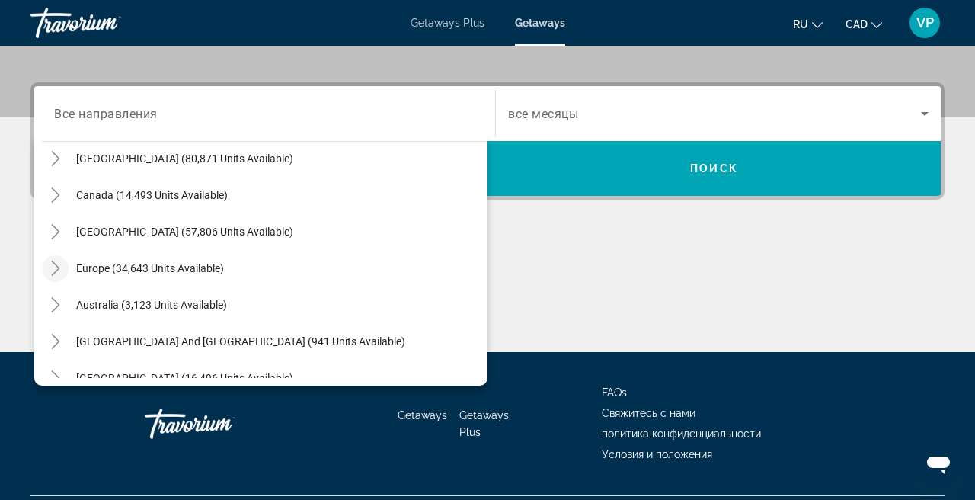
click at [56, 268] on icon "Toggle Europe (34,643 units available)" at bounding box center [55, 267] width 15 height 15
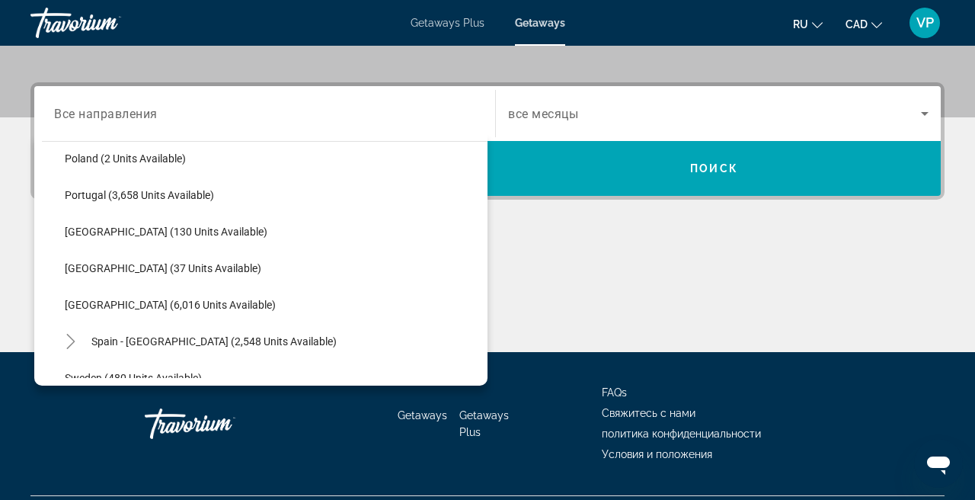
scroll to position [739, 0]
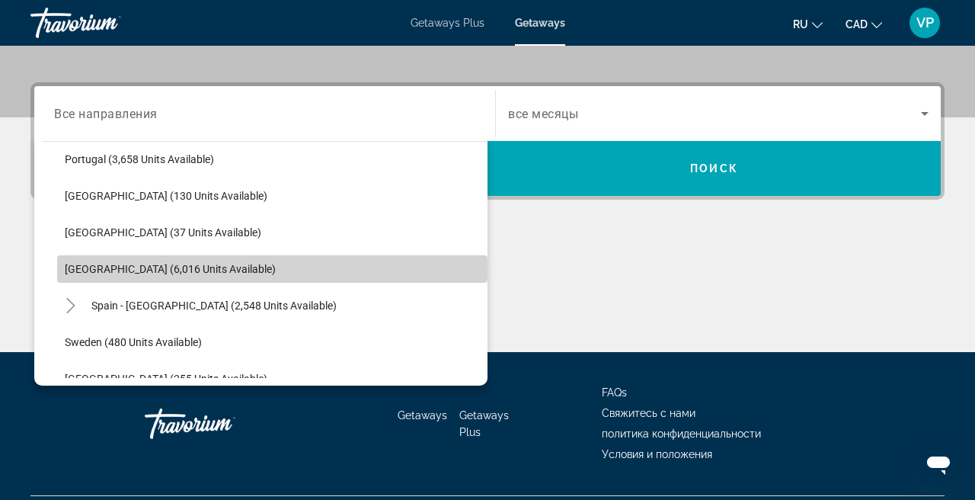
click at [137, 270] on span "Spain (6,016 units available)" at bounding box center [170, 269] width 211 height 12
type input "**********"
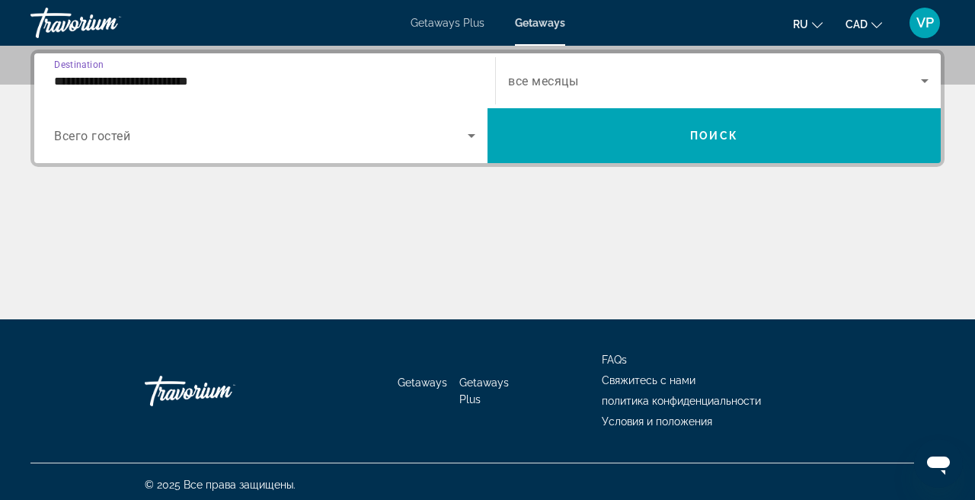
click at [576, 72] on span "Search widget" at bounding box center [714, 81] width 413 height 18
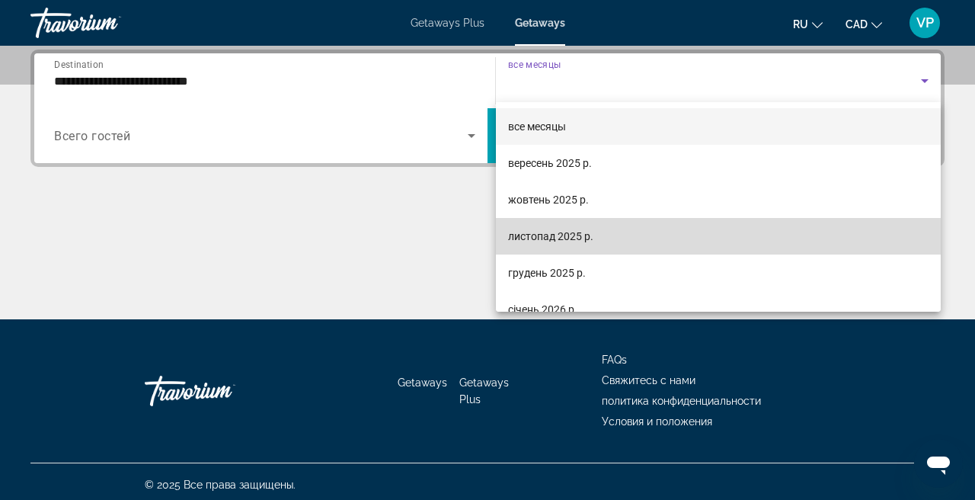
click at [550, 241] on span "листопад 2025 р." at bounding box center [550, 236] width 85 height 18
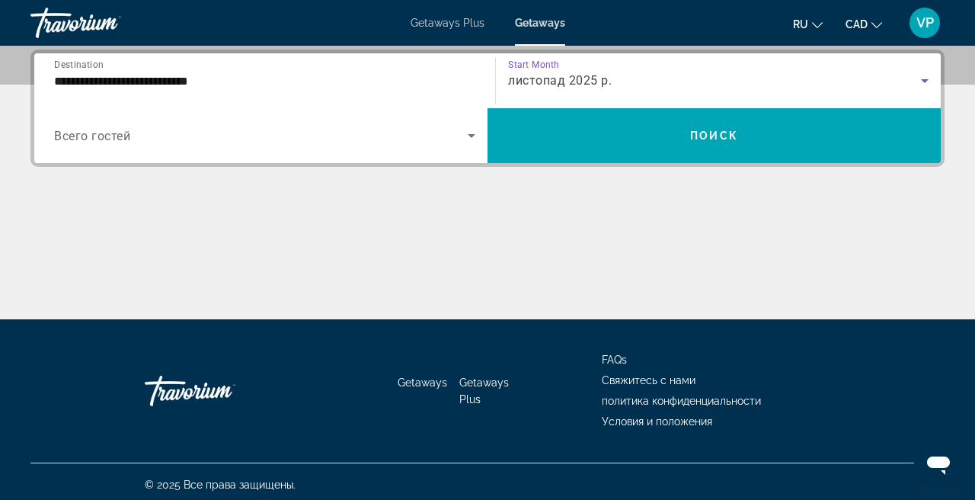
click at [195, 155] on div "Search widget" at bounding box center [264, 135] width 421 height 43
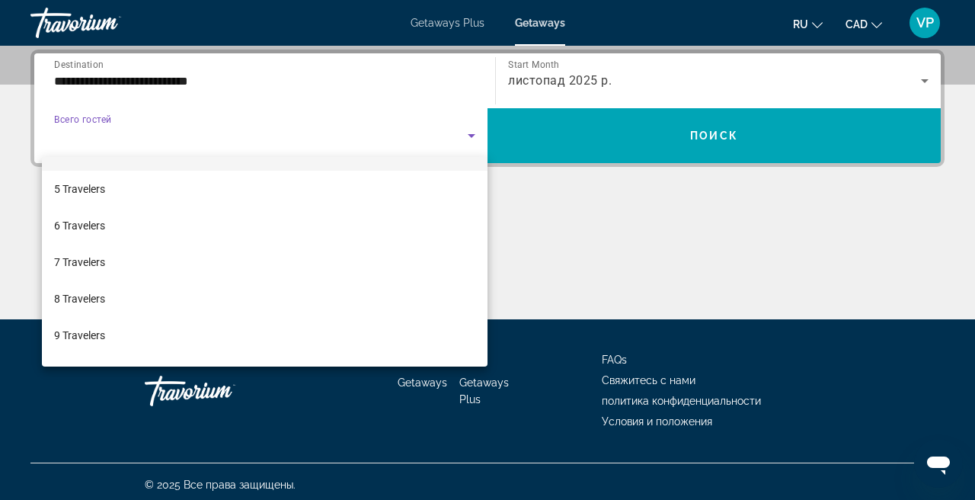
scroll to position [143, 0]
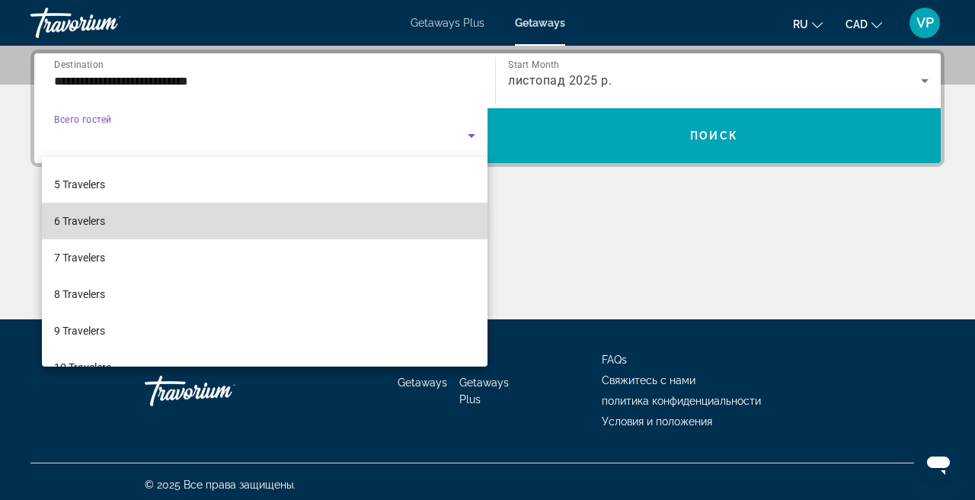
click at [125, 219] on mat-option "6 Travelers" at bounding box center [264, 221] width 445 height 37
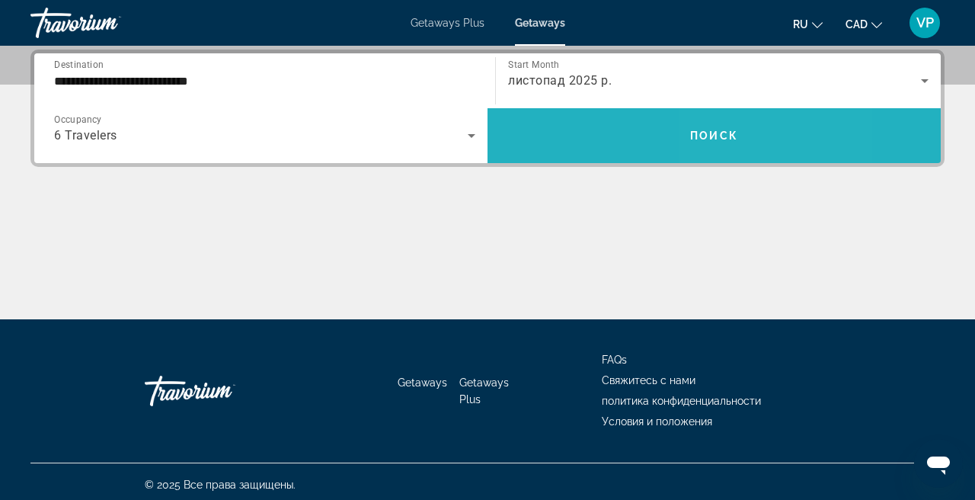
click at [732, 126] on span "Search widget" at bounding box center [713, 135] width 453 height 37
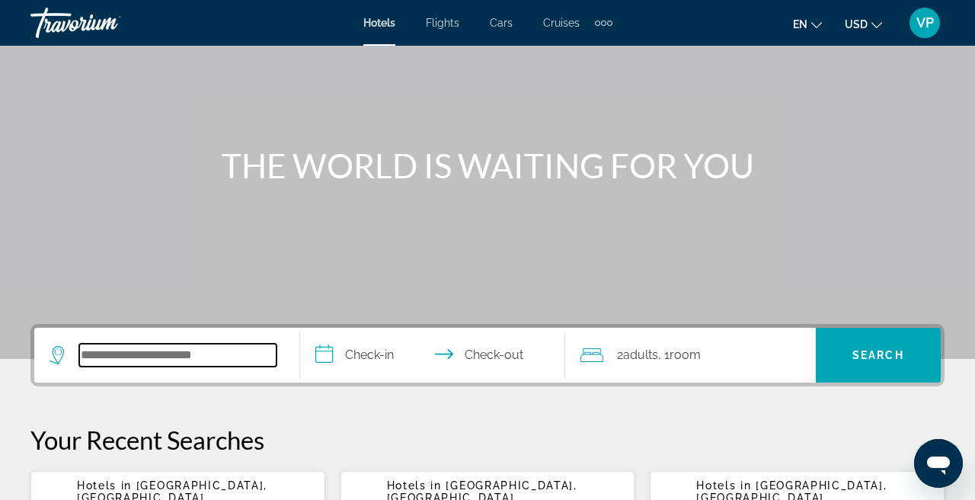
click at [196, 356] on input "Search widget" at bounding box center [177, 354] width 197 height 23
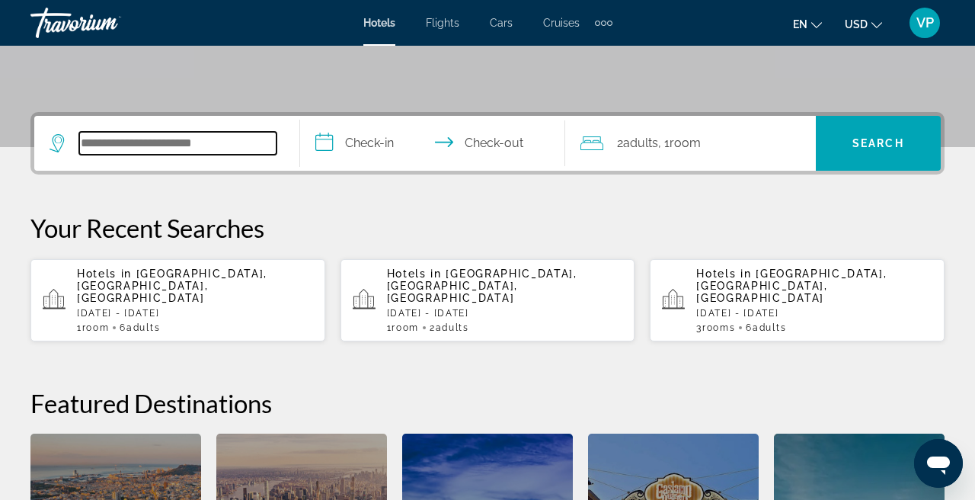
scroll to position [372, 0]
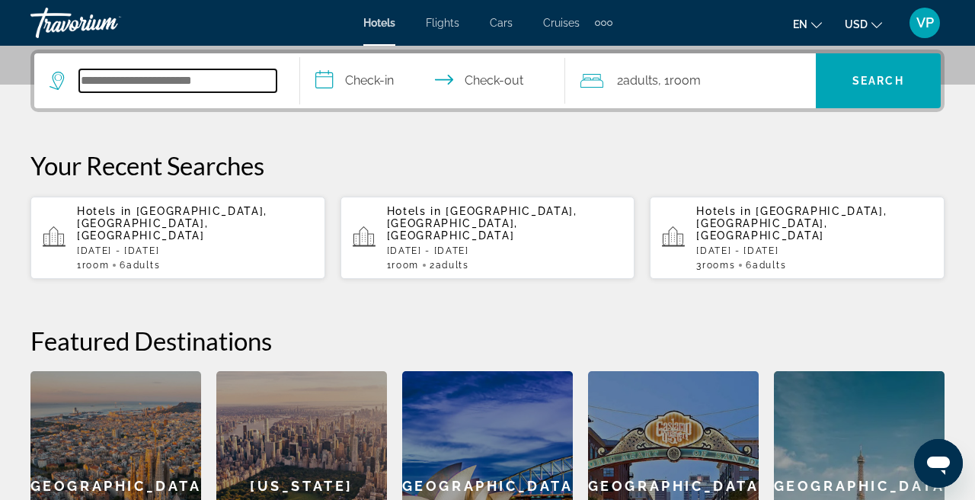
type input "*"
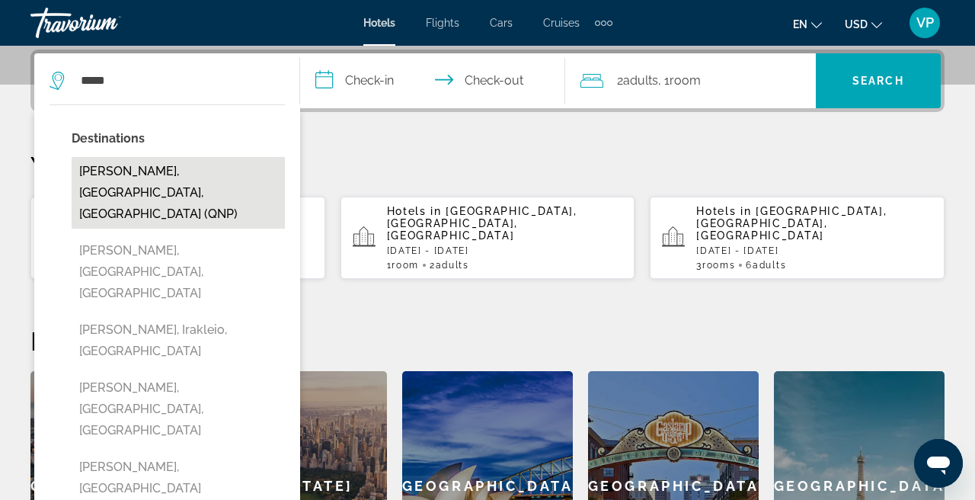
click at [216, 174] on button "Ayia Napa, Larnaca, Cyprus (QNP)" at bounding box center [178, 193] width 213 height 72
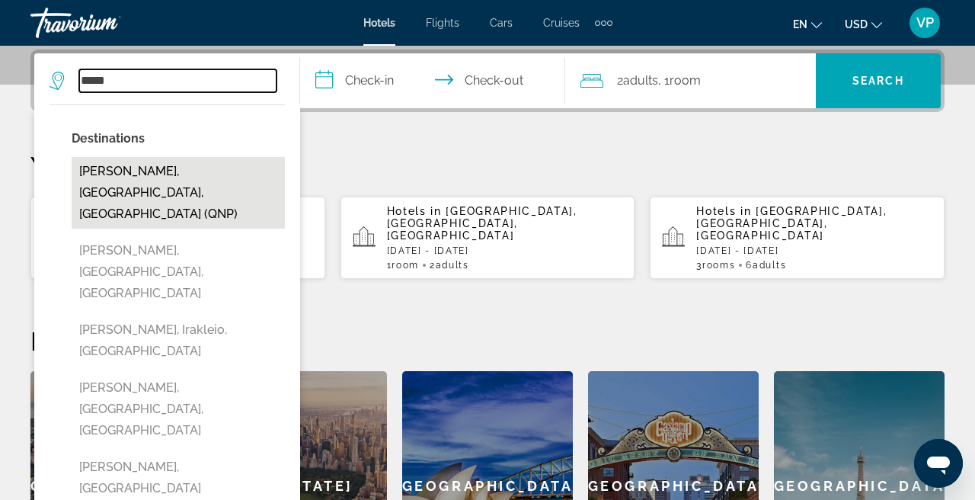
type input "**********"
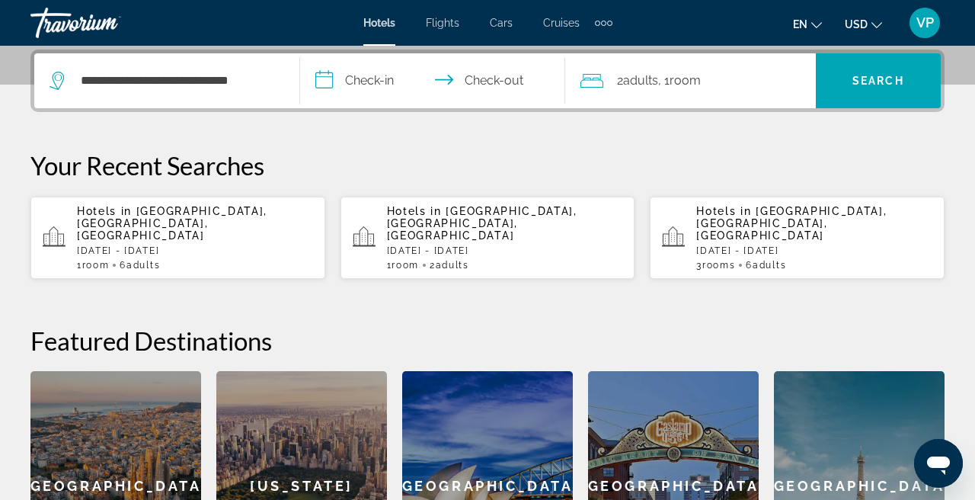
click at [383, 87] on input "**********" at bounding box center [436, 82] width 272 height 59
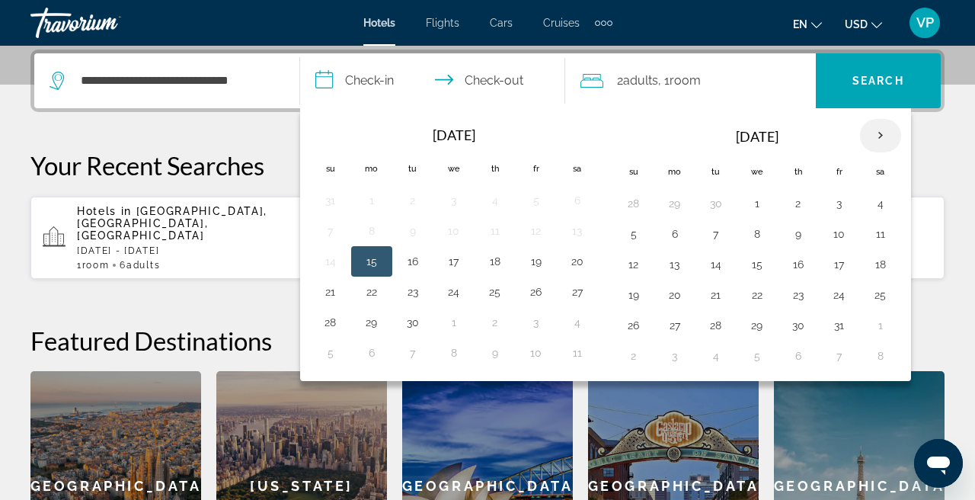
click at [883, 132] on th "Next month" at bounding box center [880, 136] width 41 height 34
click at [885, 198] on button "1" at bounding box center [880, 203] width 24 height 21
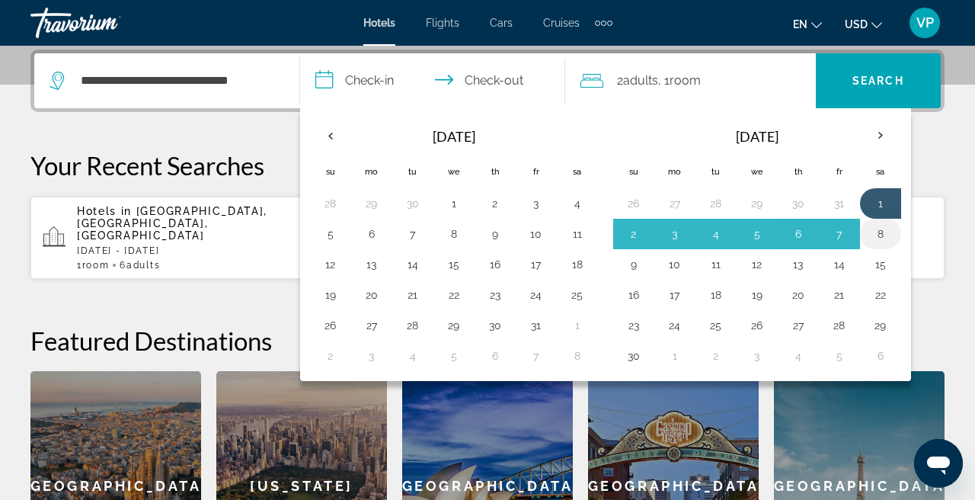
click at [881, 234] on button "8" at bounding box center [880, 233] width 24 height 21
type input "**********"
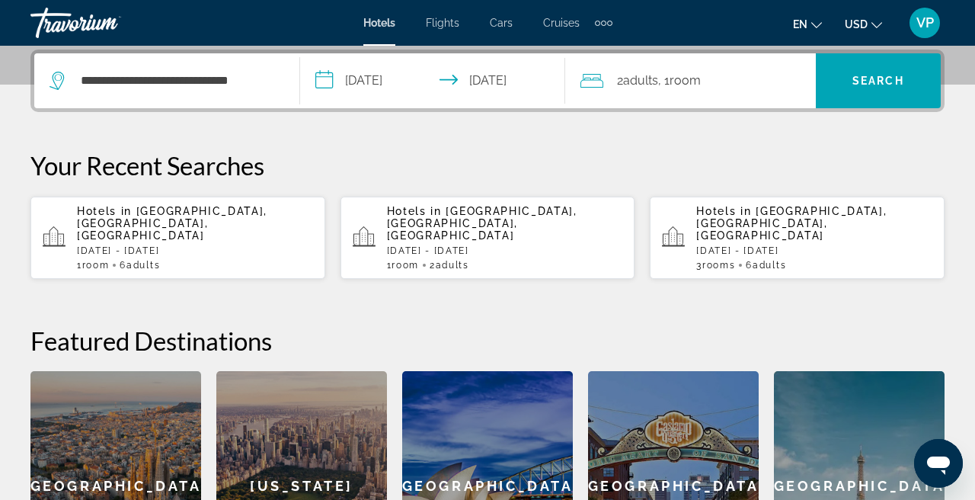
click at [720, 72] on div "2 Adult Adults , 1 Room rooms" at bounding box center [697, 80] width 235 height 21
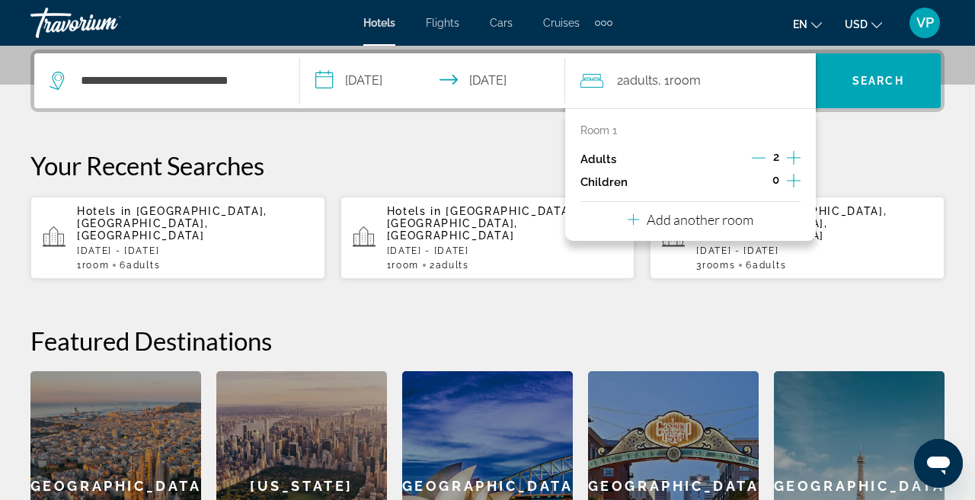
click at [791, 161] on icon "Increment adults" at bounding box center [794, 157] width 14 height 18
click at [892, 77] on span "Search" at bounding box center [878, 81] width 52 height 12
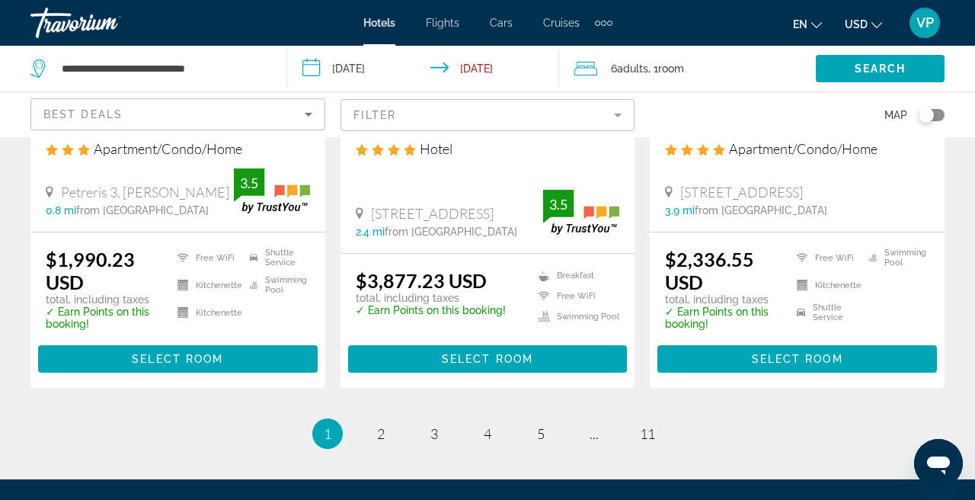
scroll to position [1997, 0]
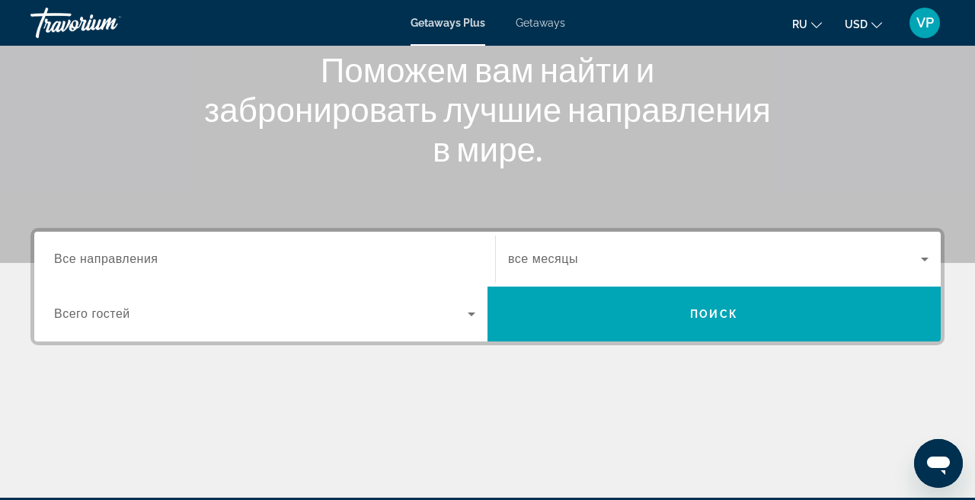
scroll to position [207, 0]
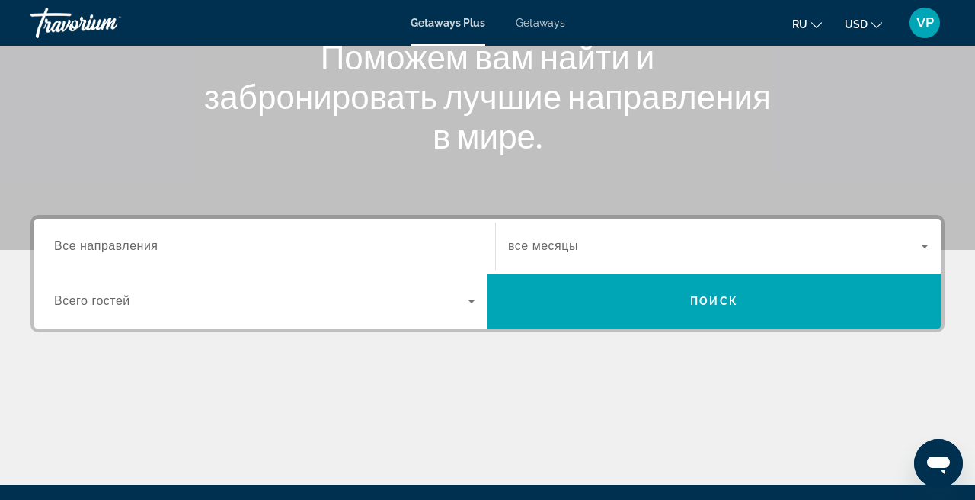
click at [286, 248] on input "Destination Все направления" at bounding box center [264, 247] width 421 height 18
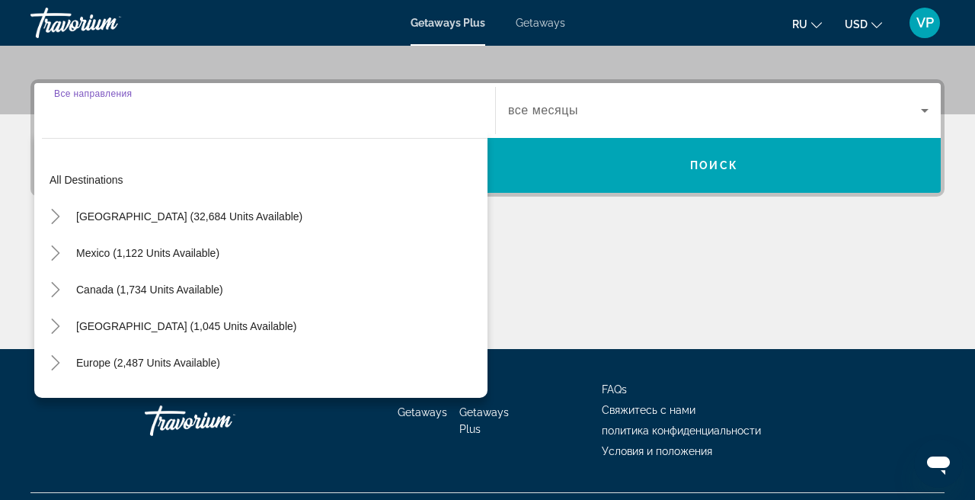
scroll to position [372, 0]
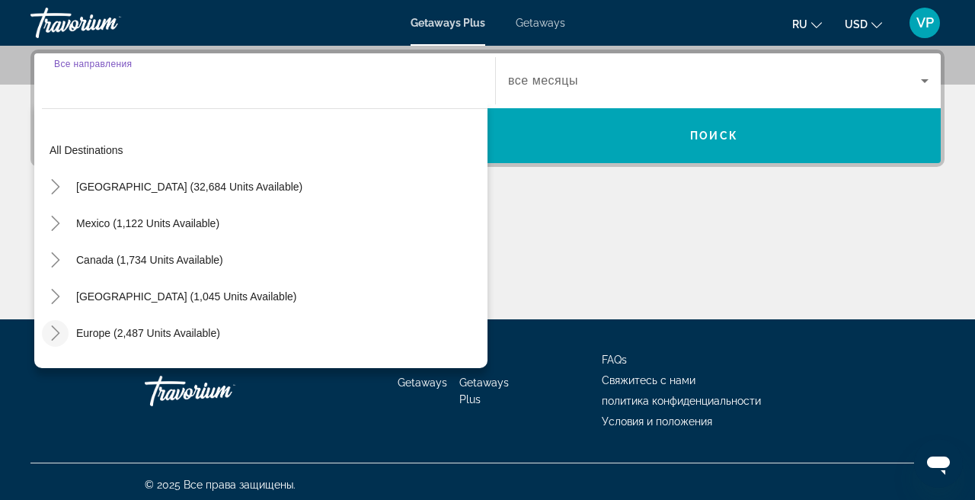
click at [52, 337] on icon "Toggle Europe (2,487 units available)" at bounding box center [55, 332] width 15 height 15
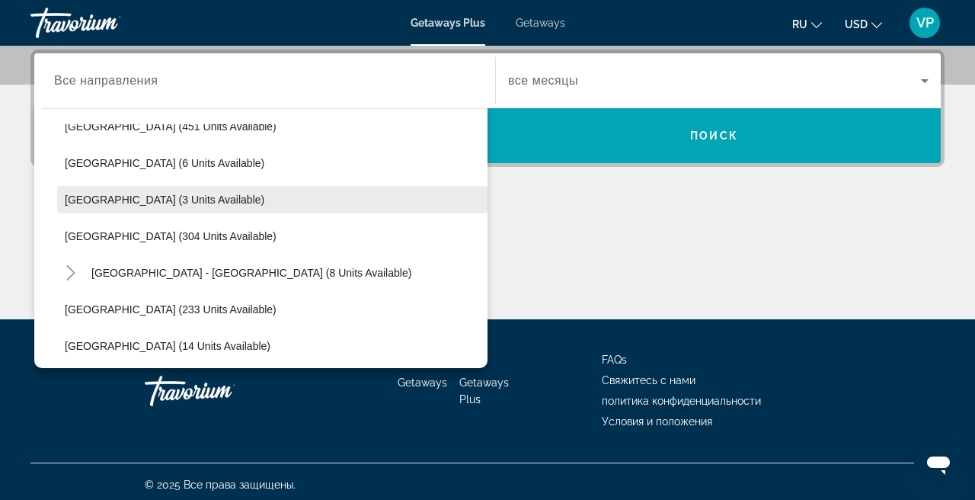
scroll to position [620, 0]
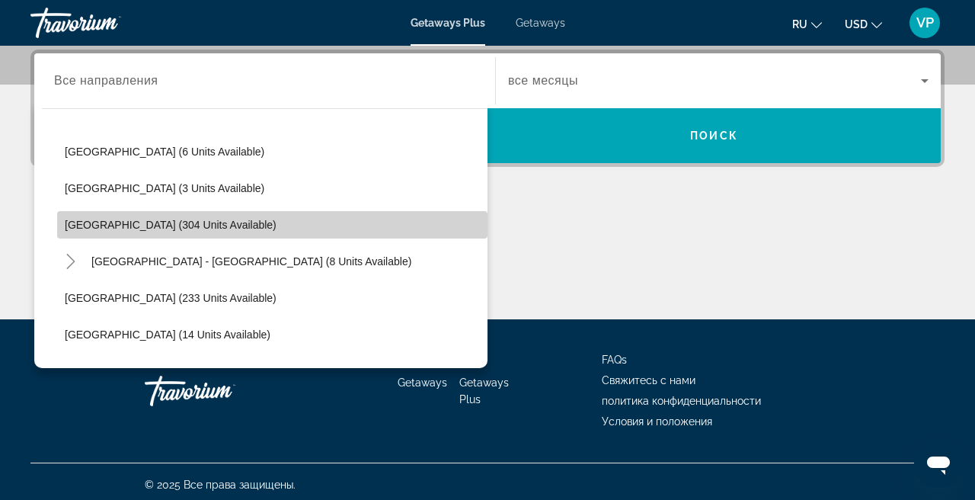
click at [117, 219] on span "Spain (304 units available)" at bounding box center [171, 225] width 212 height 12
type input "**********"
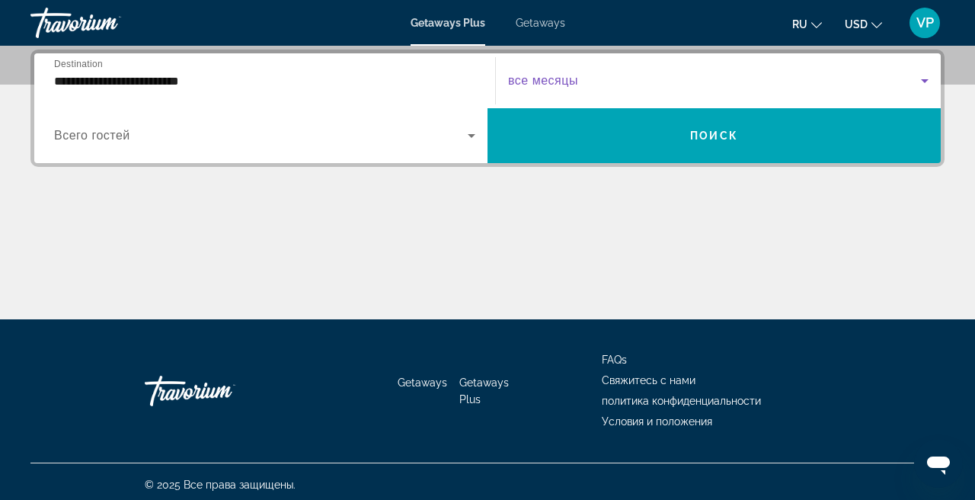
click at [644, 75] on span "Search widget" at bounding box center [714, 81] width 413 height 18
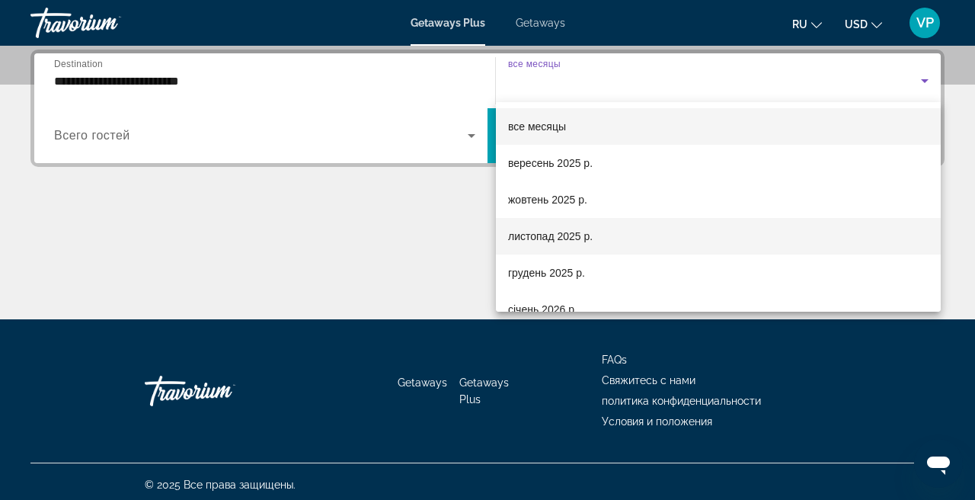
click at [563, 234] on span "листопад 2025 р." at bounding box center [550, 236] width 85 height 18
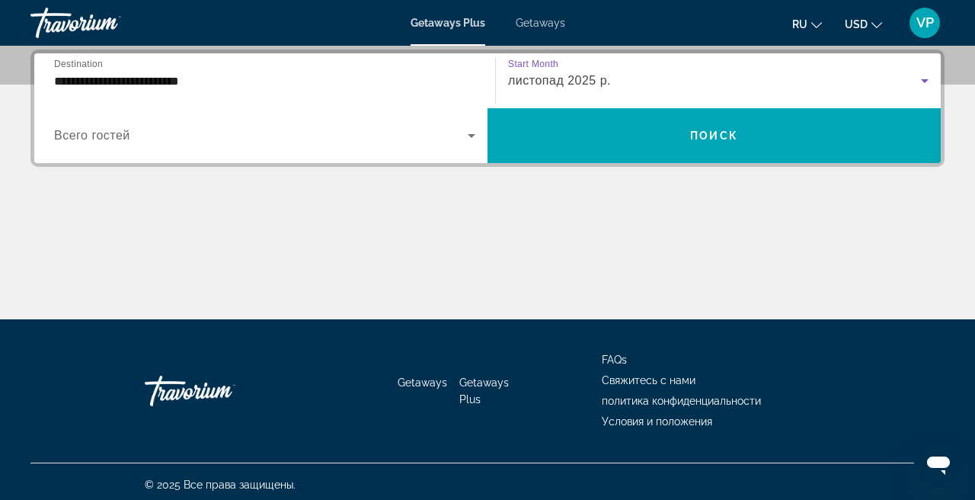
click at [307, 140] on span "Search widget" at bounding box center [261, 135] width 414 height 18
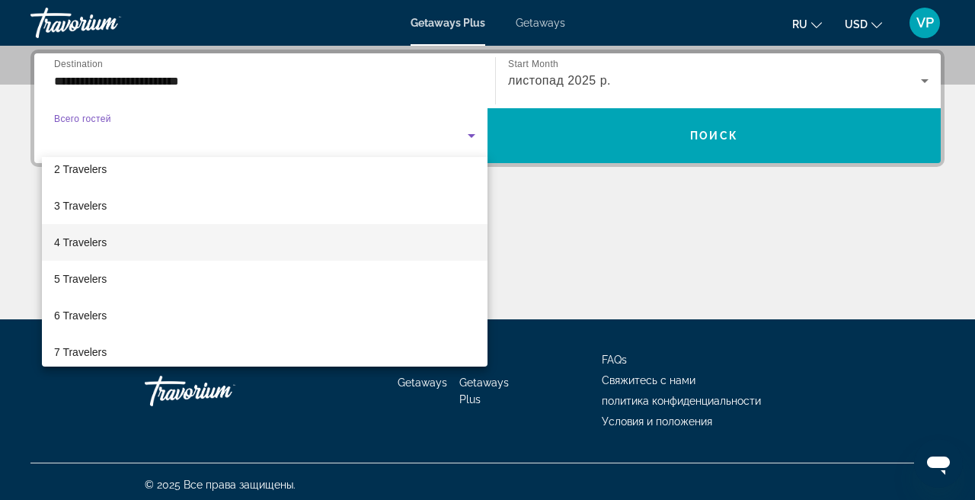
scroll to position [50, 0]
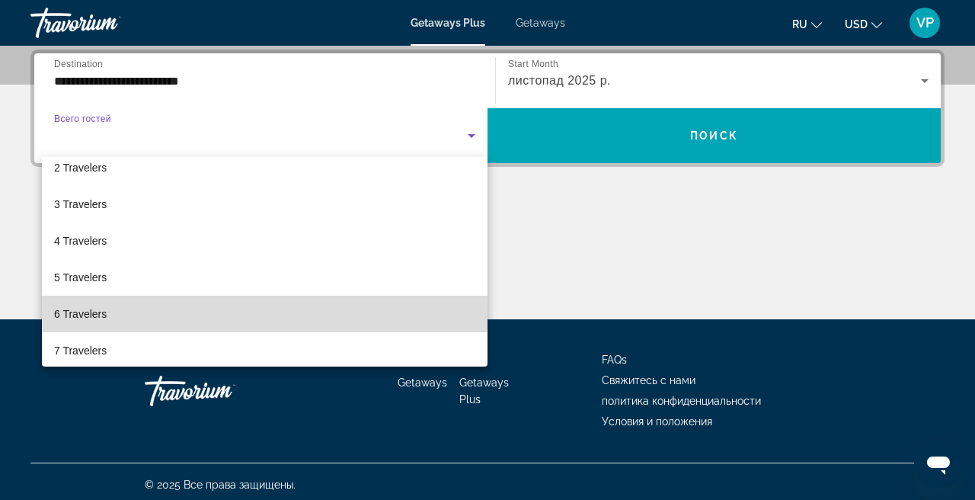
click at [123, 304] on mat-option "6 Travelers" at bounding box center [264, 313] width 445 height 37
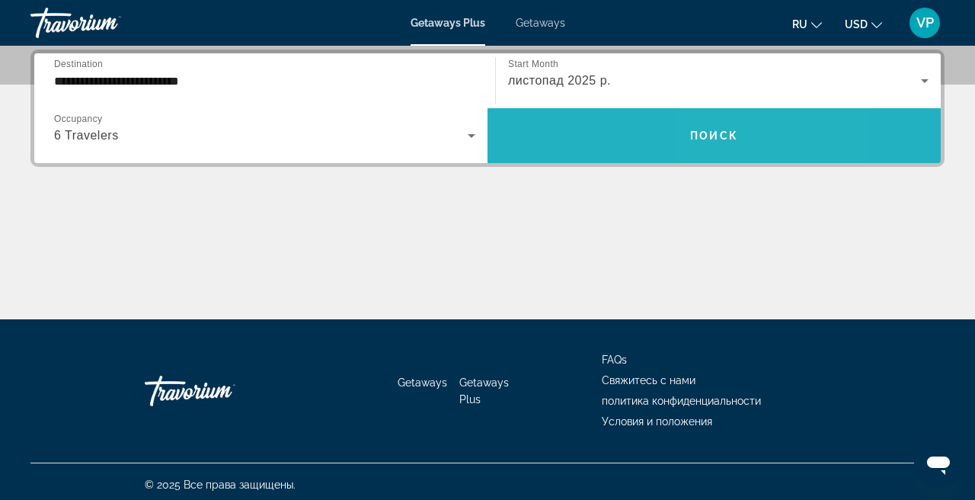
click at [713, 123] on span "Search widget" at bounding box center [713, 135] width 453 height 37
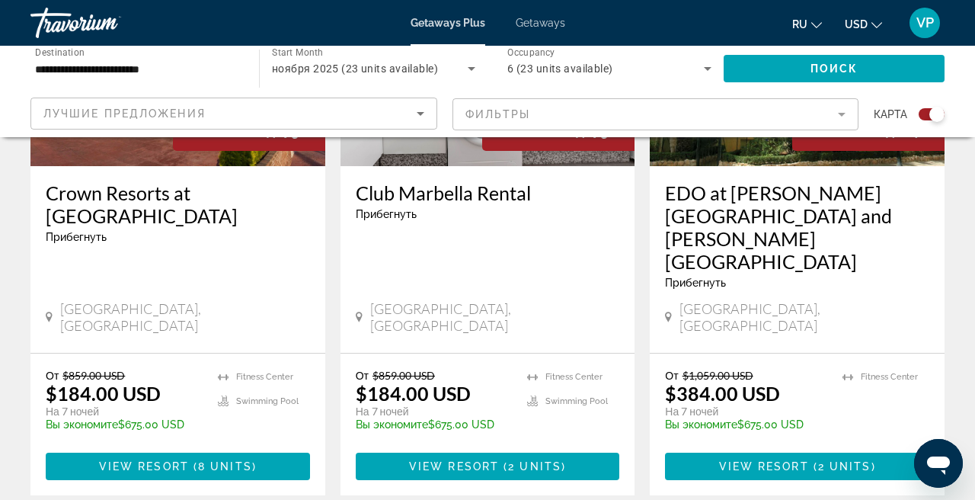
scroll to position [762, 0]
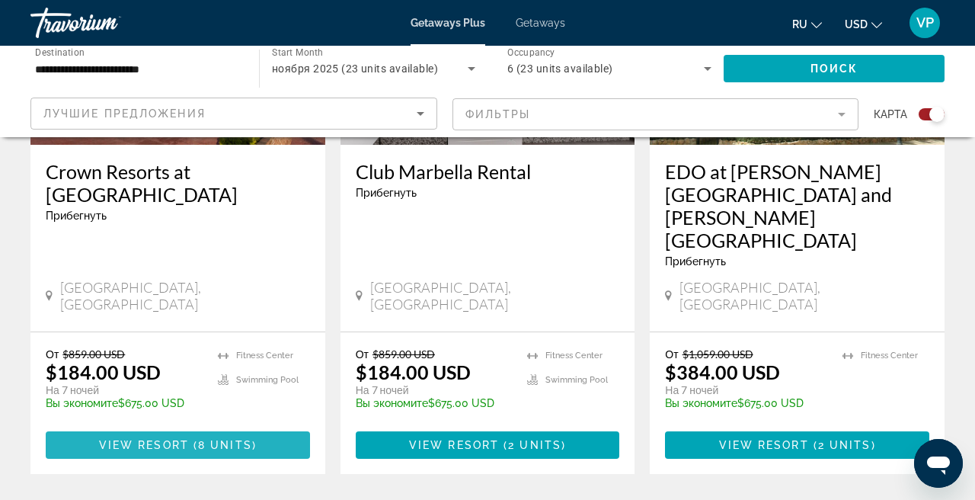
click at [206, 439] on span "8 units" at bounding box center [225, 445] width 54 height 12
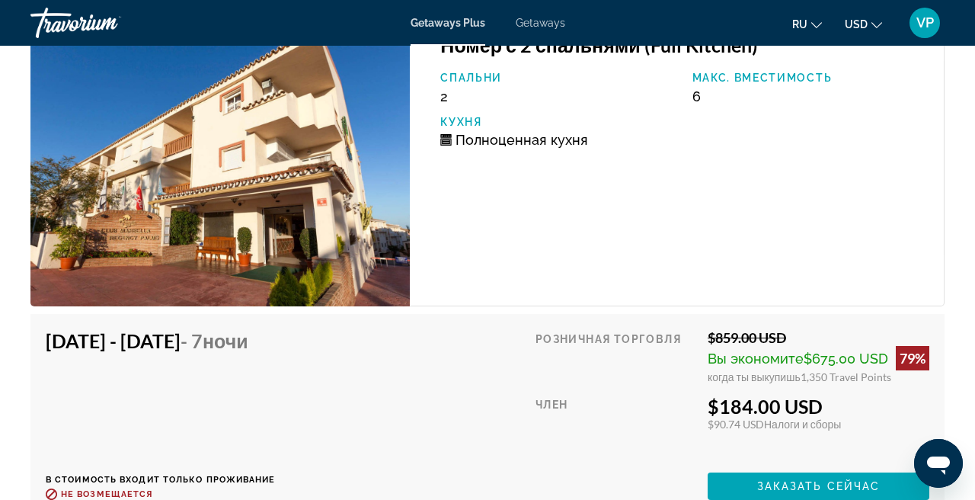
scroll to position [3104, 0]
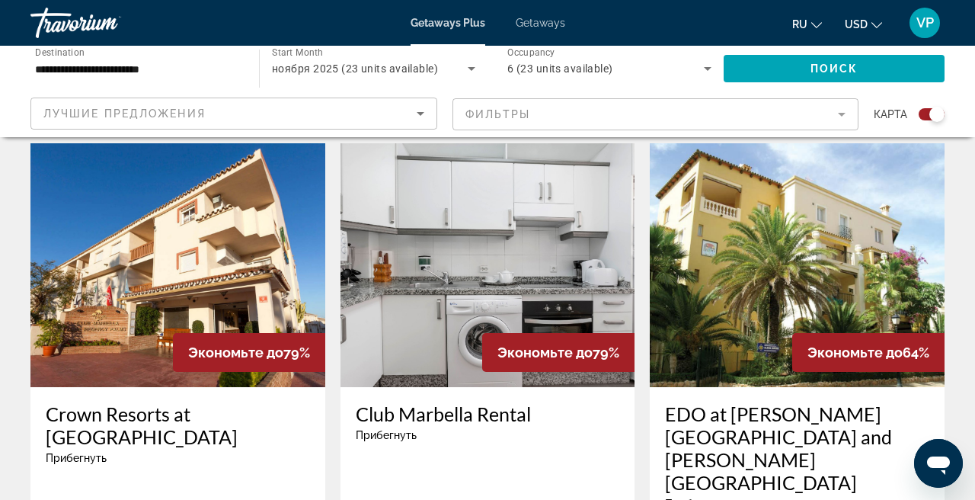
scroll to position [512, 0]
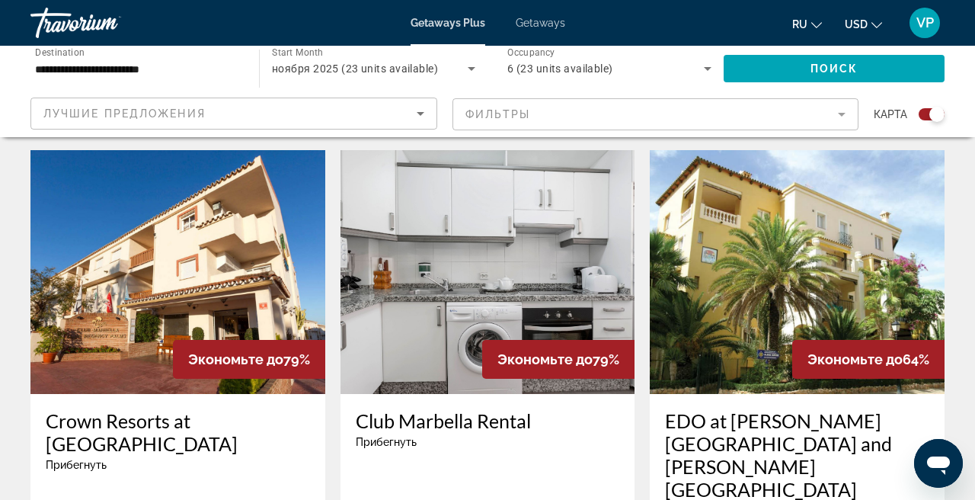
click at [481, 329] on img "Main content" at bounding box center [487, 272] width 295 height 244
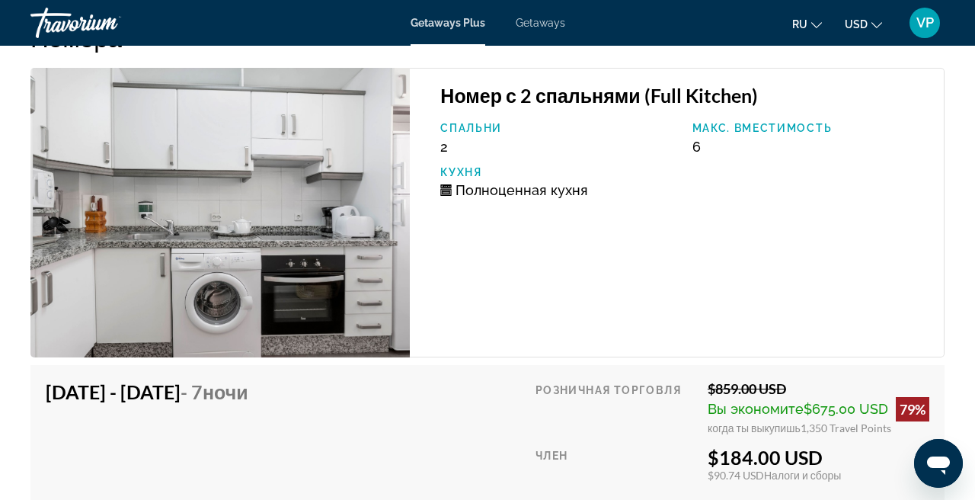
scroll to position [2791, 0]
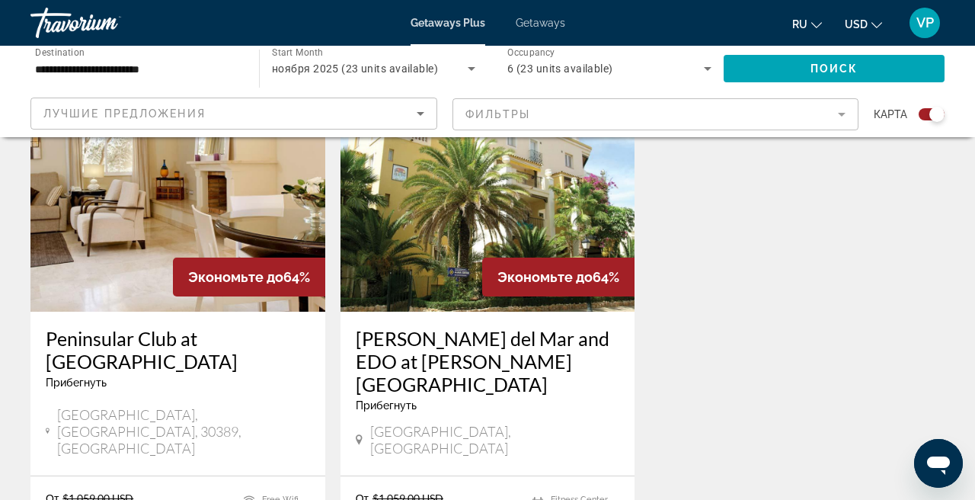
scroll to position [1774, 0]
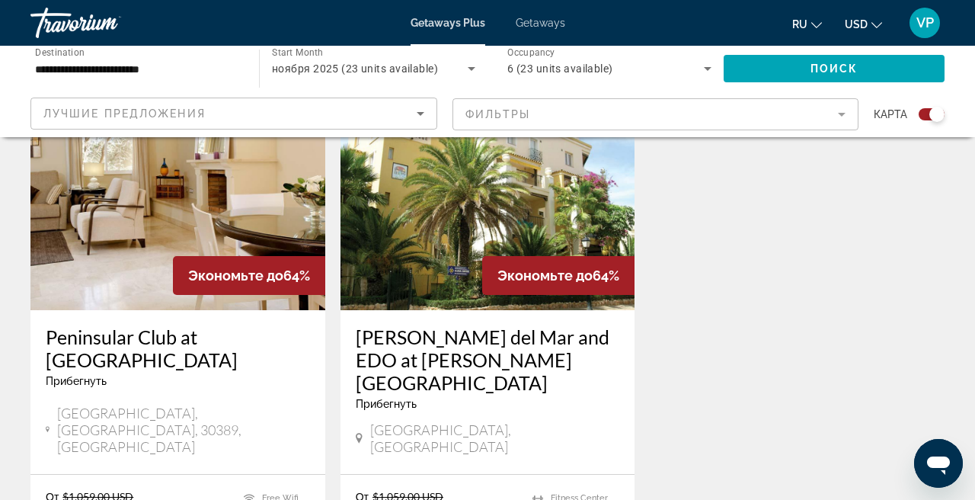
click at [545, 30] on div "Getaways Plus Getaways ru English Español Français Italiano Português русский U…" at bounding box center [487, 23] width 975 height 40
click at [536, 26] on span "Getaways" at bounding box center [540, 23] width 49 height 12
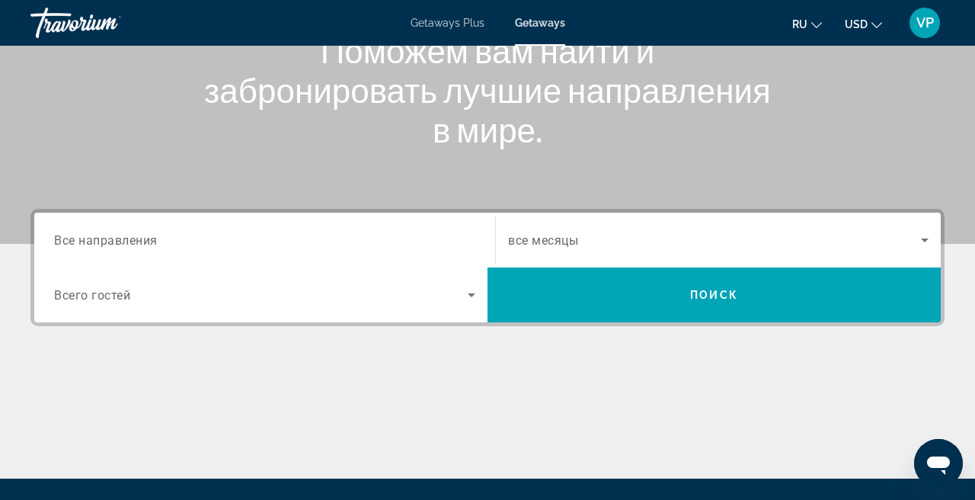
click at [224, 238] on input "Destination Все направления" at bounding box center [264, 241] width 421 height 18
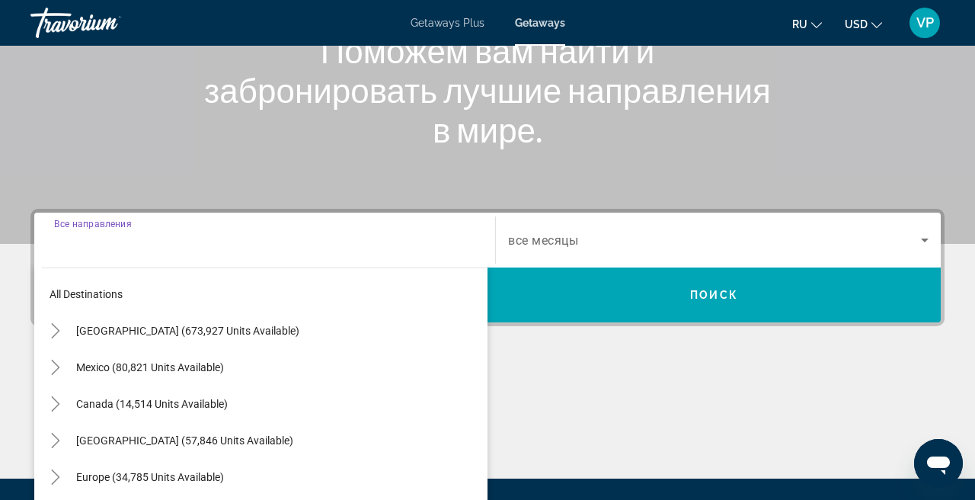
scroll to position [372, 0]
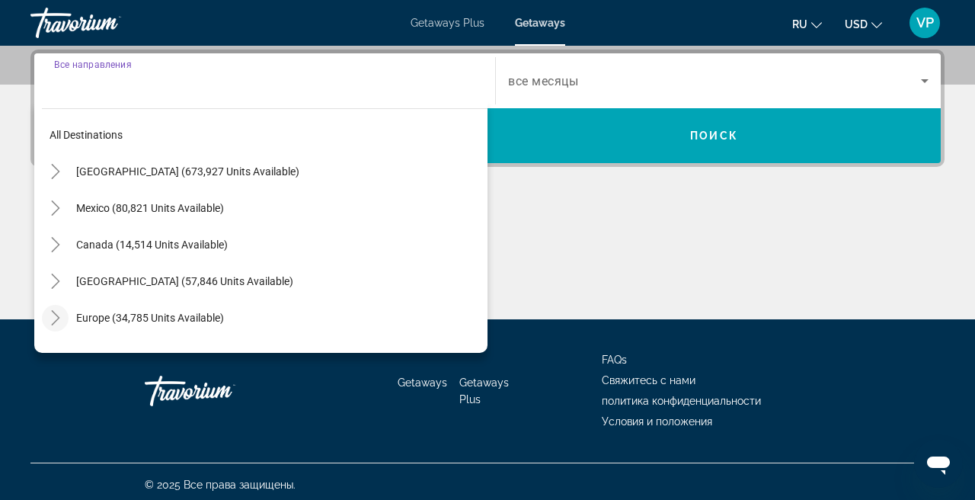
click at [53, 318] on icon "Toggle Europe (34,785 units available)" at bounding box center [55, 317] width 15 height 15
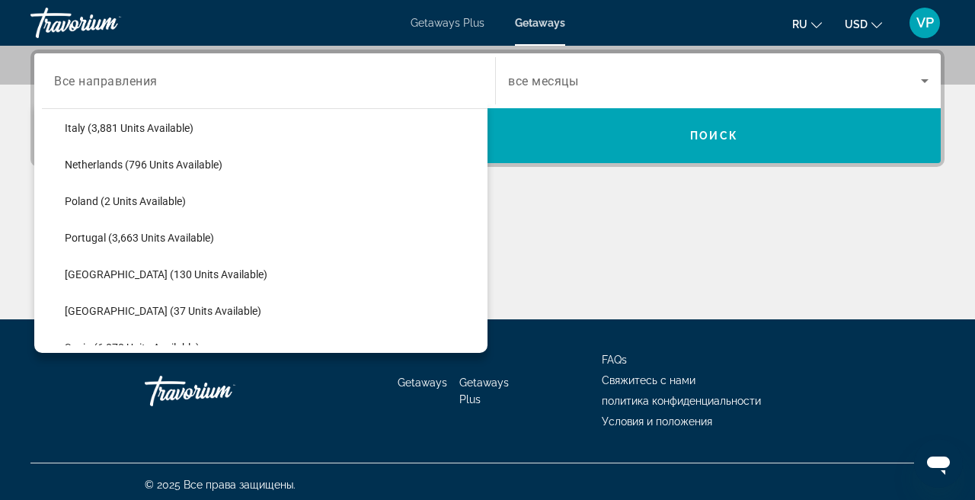
scroll to position [631, 0]
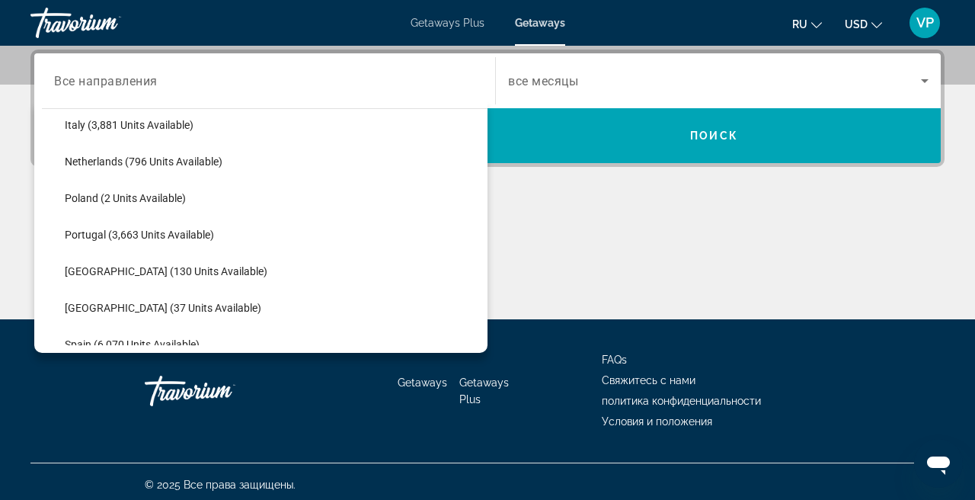
click at [531, 207] on div "Main content" at bounding box center [487, 262] width 914 height 114
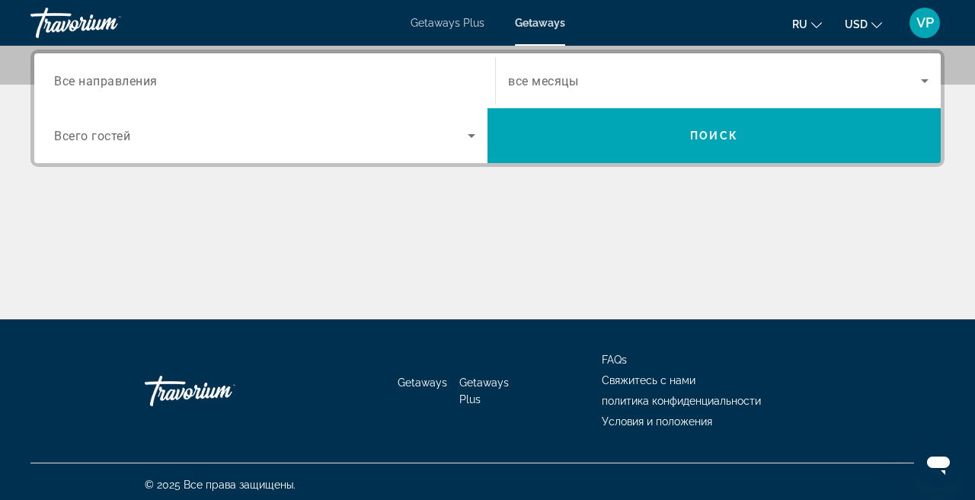
click at [212, 77] on input "Destination Все направления" at bounding box center [264, 81] width 421 height 18
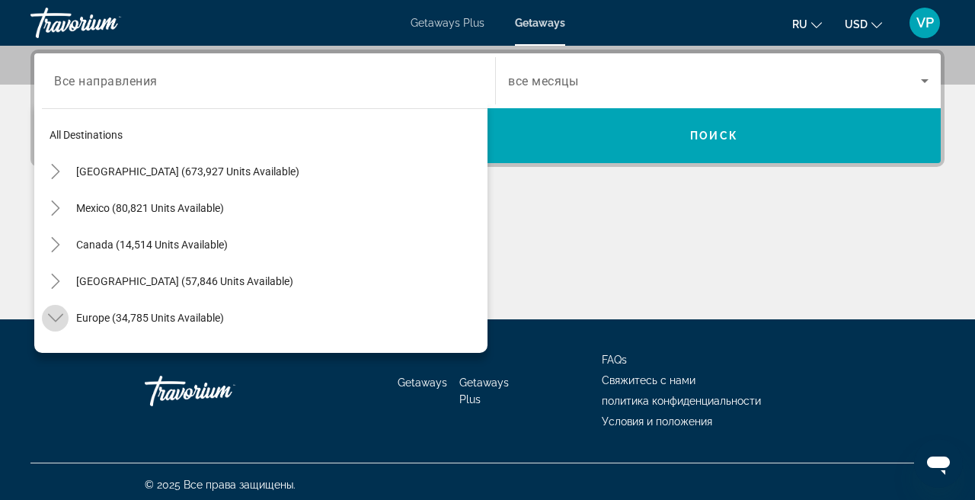
click at [53, 321] on icon "Toggle Europe (34,785 units available)" at bounding box center [55, 317] width 15 height 15
click at [53, 311] on icon "Toggle Europe (34,785 units available)" at bounding box center [55, 317] width 8 height 15
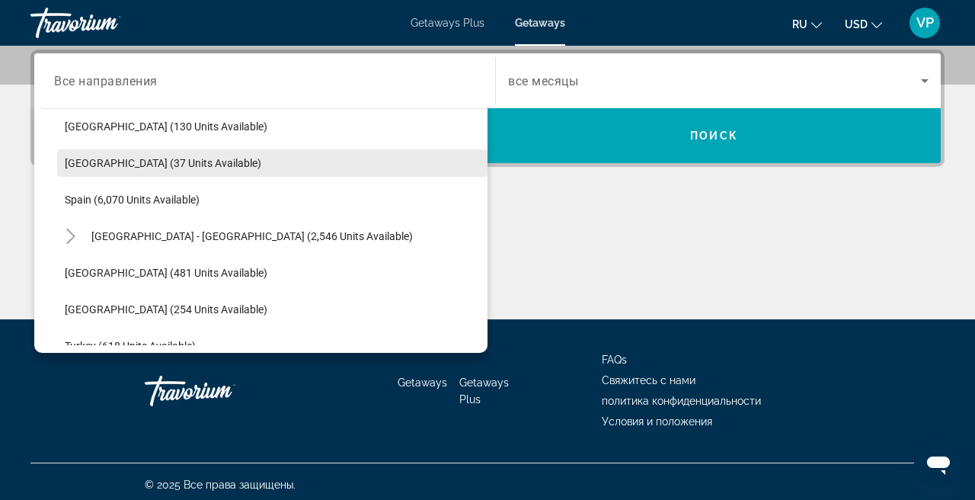
scroll to position [774, 0]
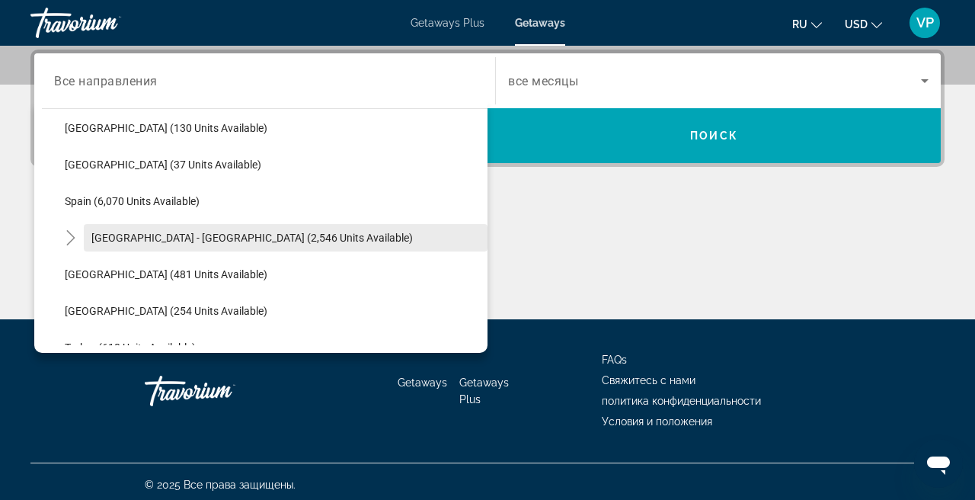
click at [241, 232] on span "[GEOGRAPHIC_DATA] - [GEOGRAPHIC_DATA] (2,546 units available)" at bounding box center [251, 238] width 321 height 12
type input "**********"
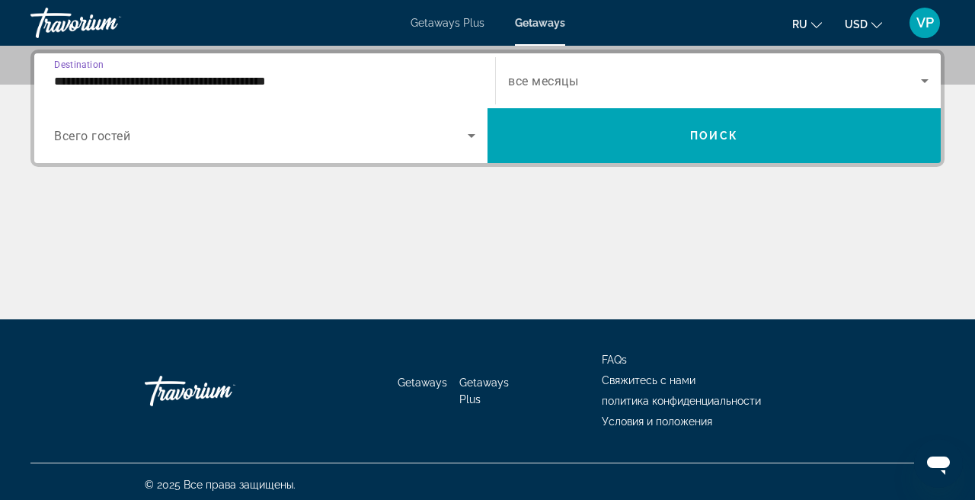
click at [646, 75] on span "Search widget" at bounding box center [714, 81] width 413 height 18
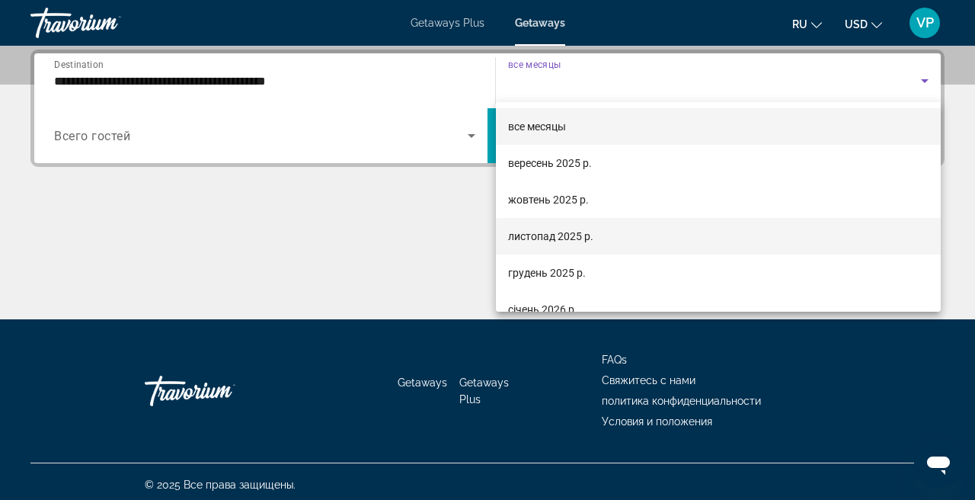
click at [560, 230] on span "листопад 2025 р." at bounding box center [550, 236] width 85 height 18
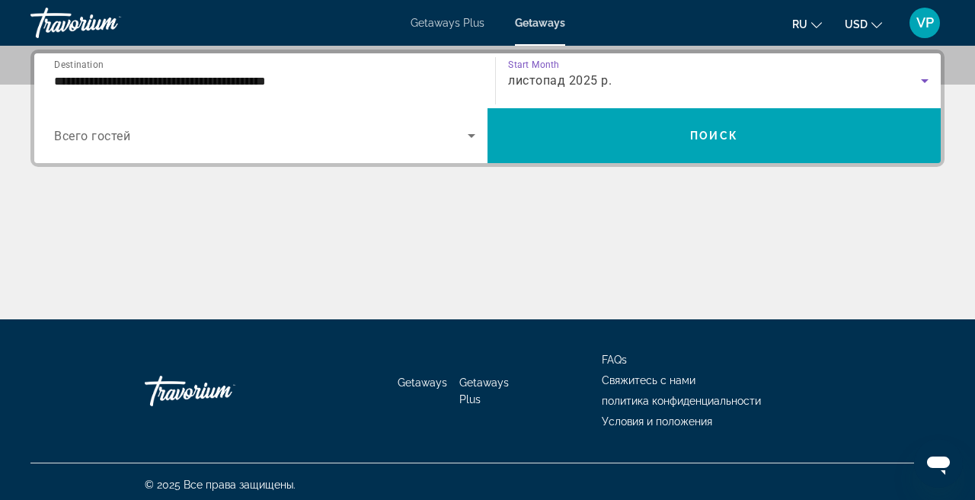
click at [274, 138] on span "Search widget" at bounding box center [261, 135] width 414 height 18
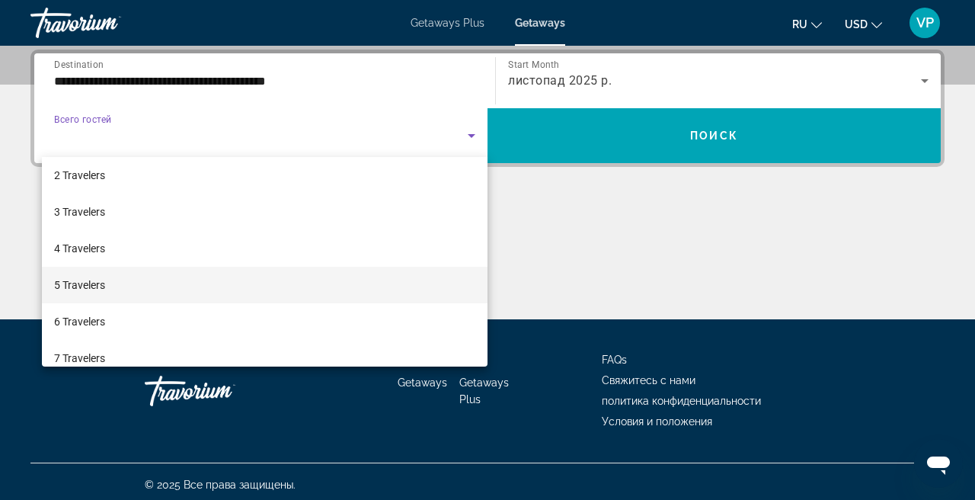
scroll to position [43, 0]
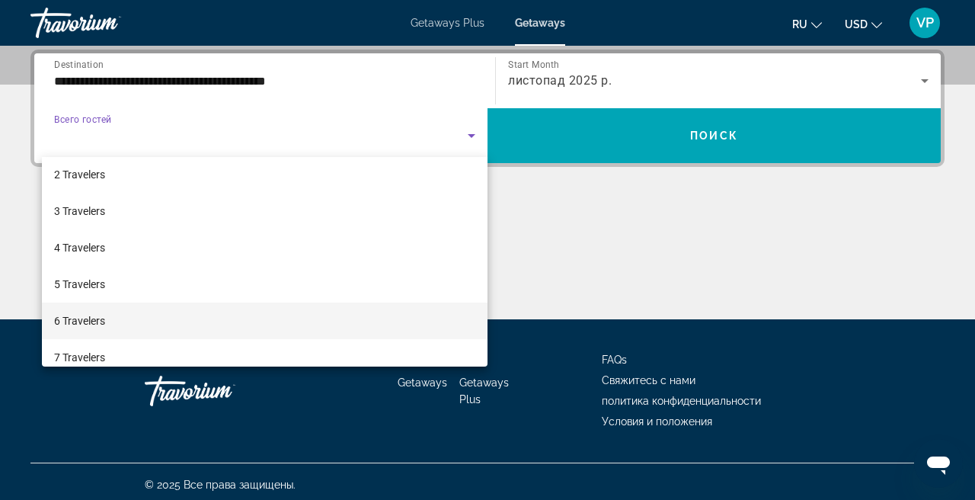
click at [133, 316] on mat-option "6 Travelers" at bounding box center [264, 320] width 445 height 37
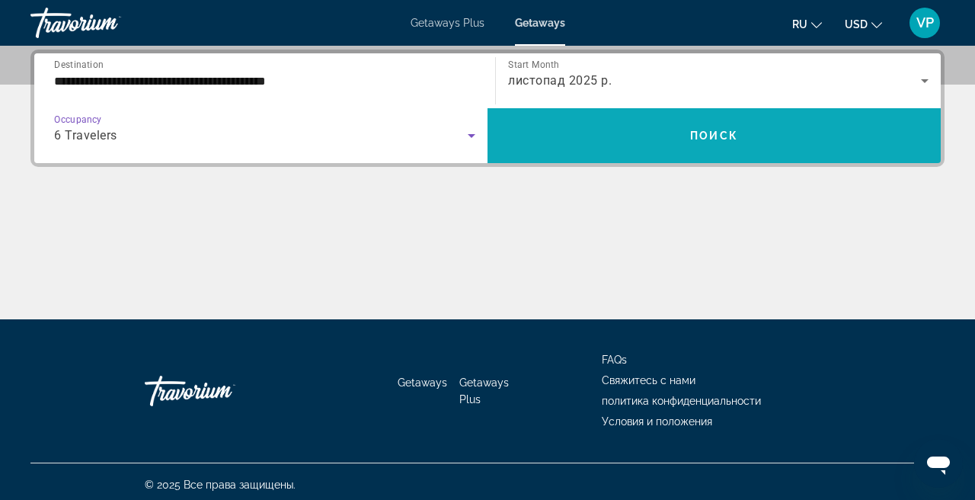
click at [768, 136] on span "Search widget" at bounding box center [713, 135] width 453 height 37
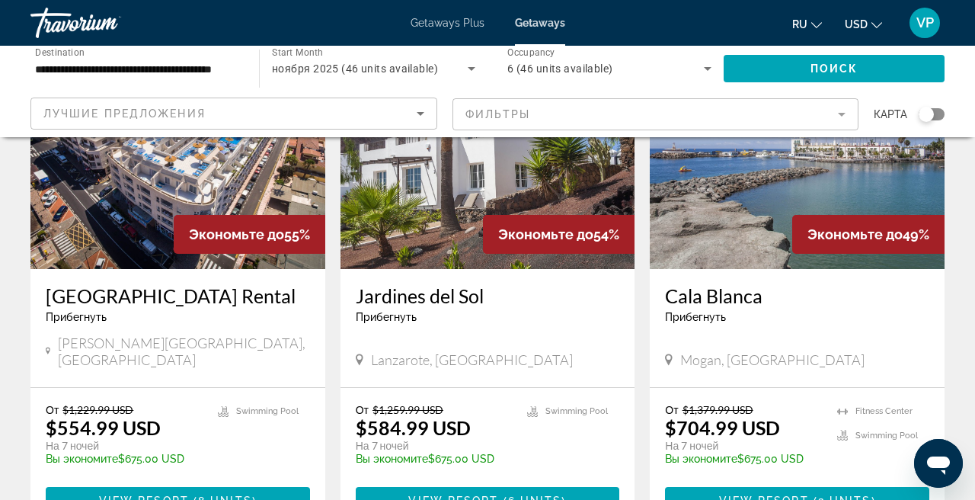
scroll to position [730, 0]
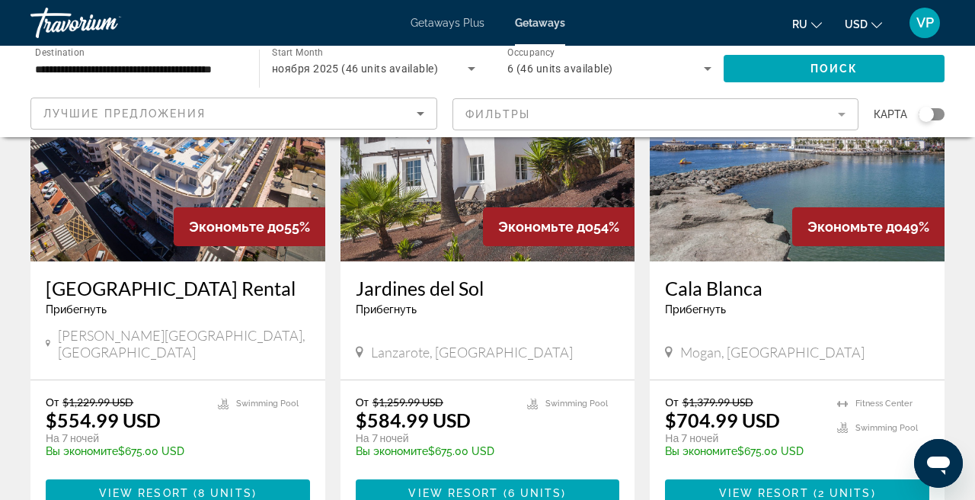
drag, startPoint x: 350, startPoint y: 261, endPoint x: 517, endPoint y: 277, distance: 168.3
click at [517, 277] on div "Jardines del Sol Прибегнуть - Это курорт только для взрослых Lanzarote, Canary …" at bounding box center [487, 320] width 295 height 118
copy h3 "Jardines del Sol"
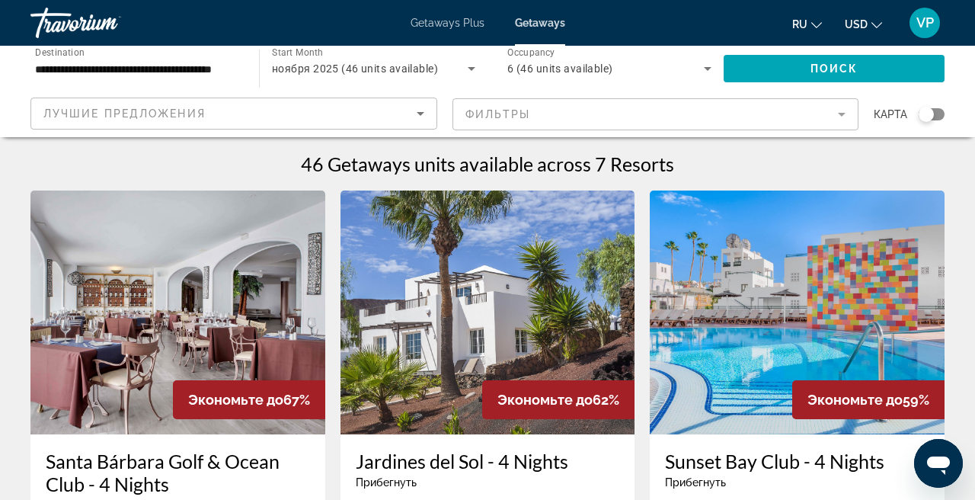
scroll to position [0, 0]
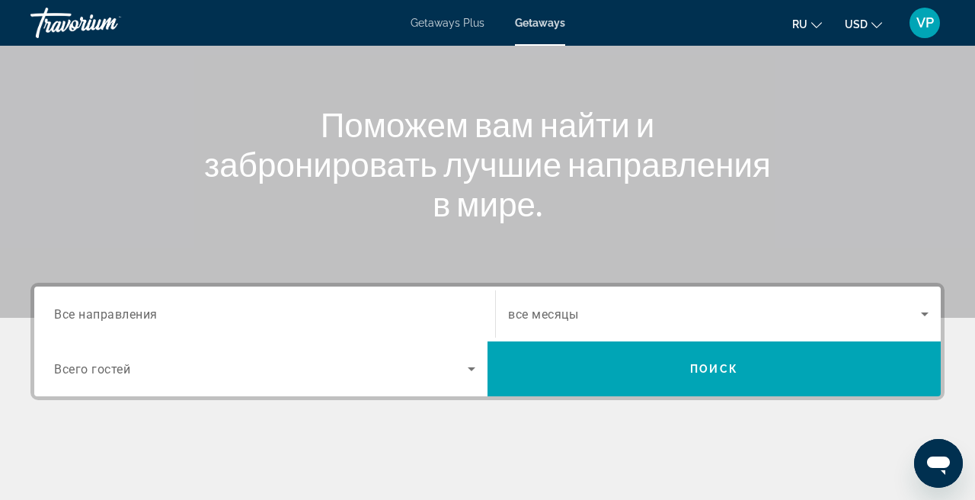
click at [184, 321] on input "Destination Все направления" at bounding box center [264, 314] width 421 height 18
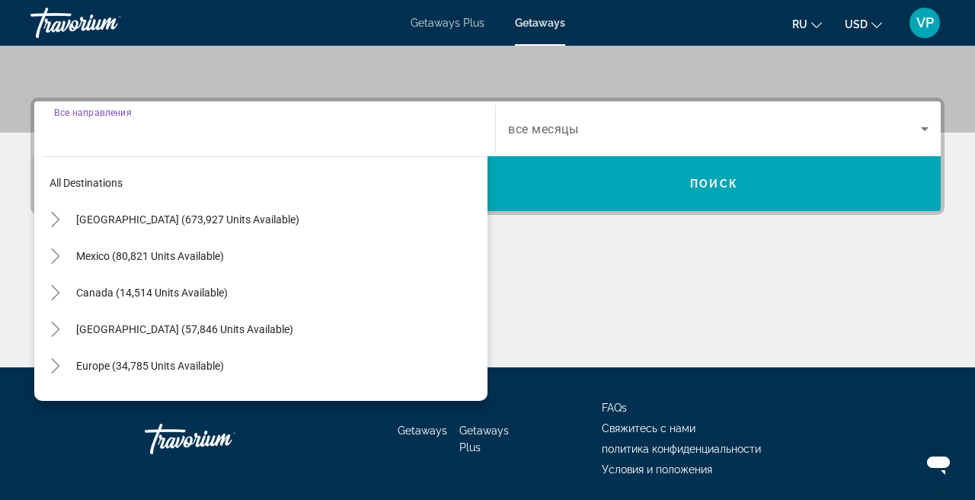
scroll to position [372, 0]
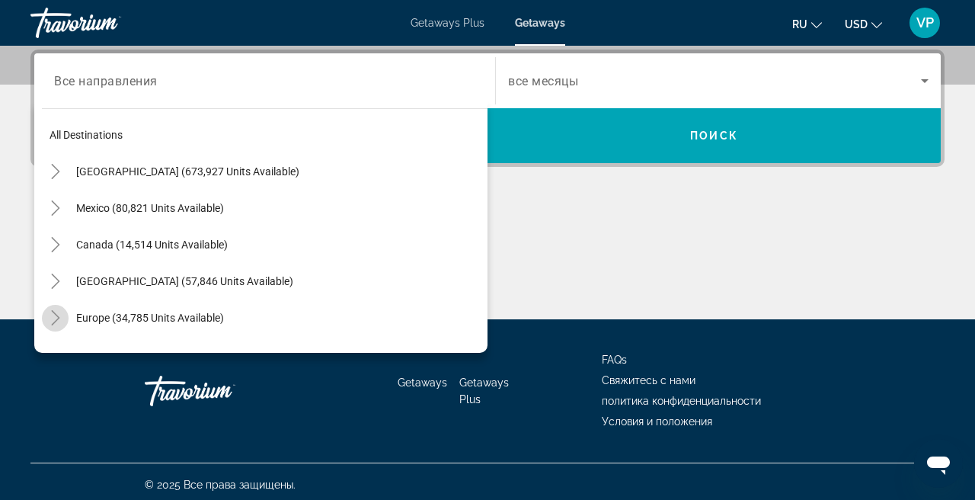
click at [58, 316] on icon "Toggle Europe (34,785 units available)" at bounding box center [55, 317] width 8 height 15
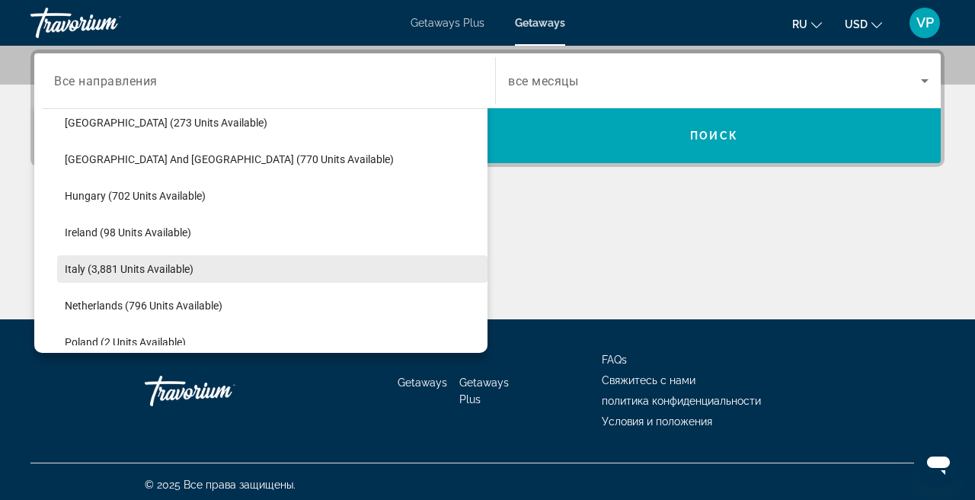
scroll to position [478, 0]
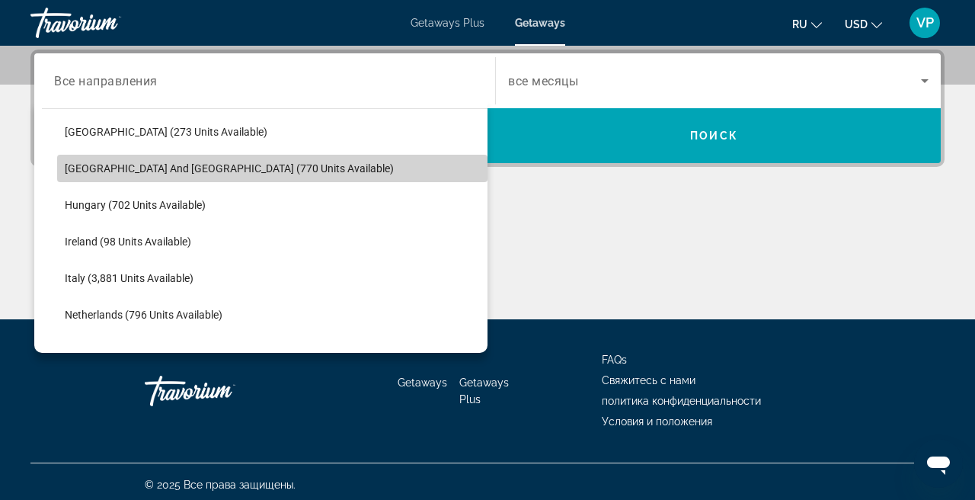
click at [221, 163] on span "[GEOGRAPHIC_DATA] and [GEOGRAPHIC_DATA] (770 units available)" at bounding box center [229, 168] width 329 height 12
type input "**********"
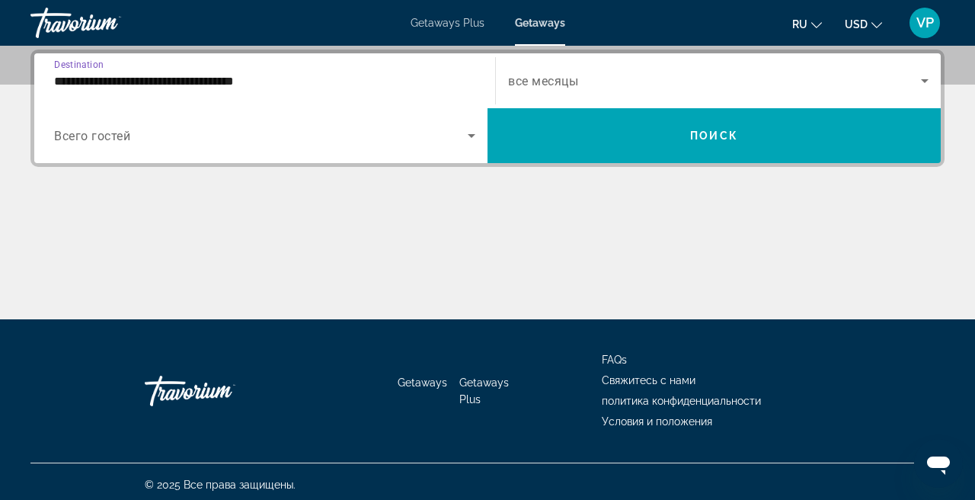
click at [622, 88] on span "Search widget" at bounding box center [714, 81] width 413 height 18
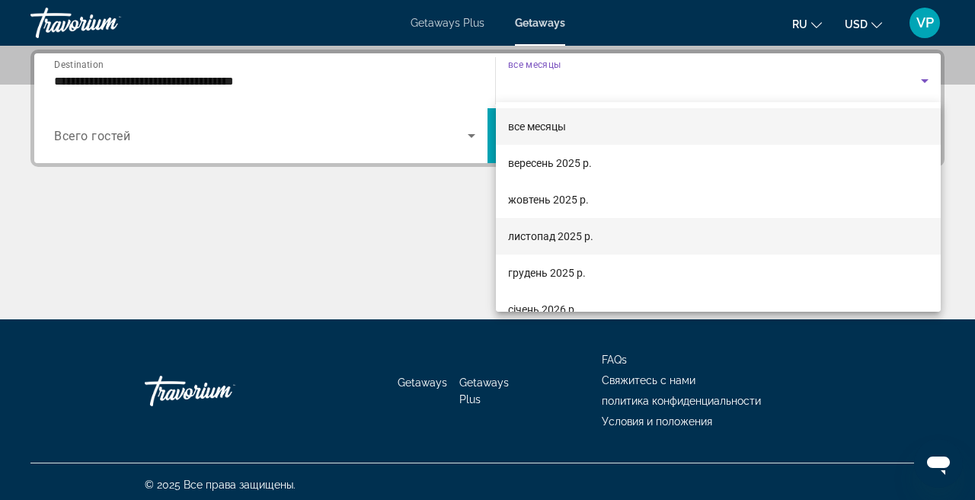
click at [575, 248] on mat-option "листопад 2025 р." at bounding box center [718, 236] width 445 height 37
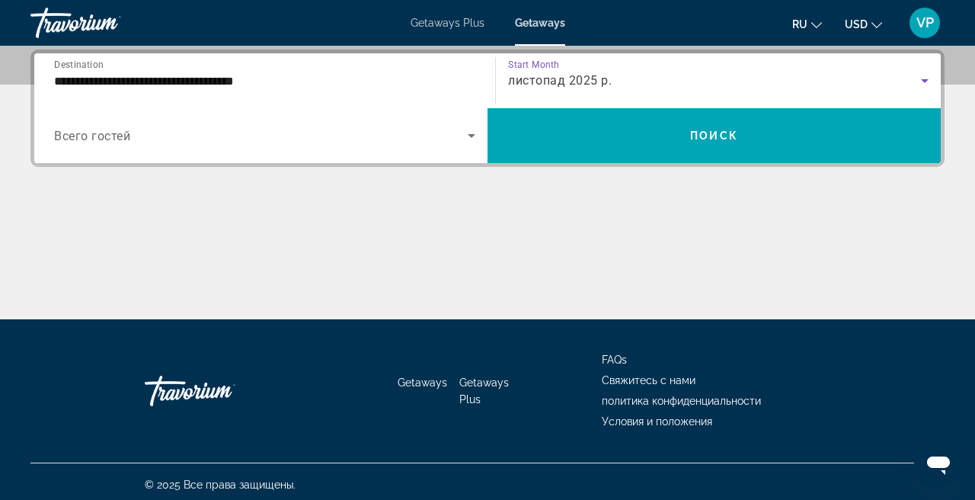
click at [299, 111] on div "Occupancy Всего гостей" at bounding box center [264, 135] width 445 height 55
click at [263, 136] on span "Search widget" at bounding box center [261, 135] width 414 height 18
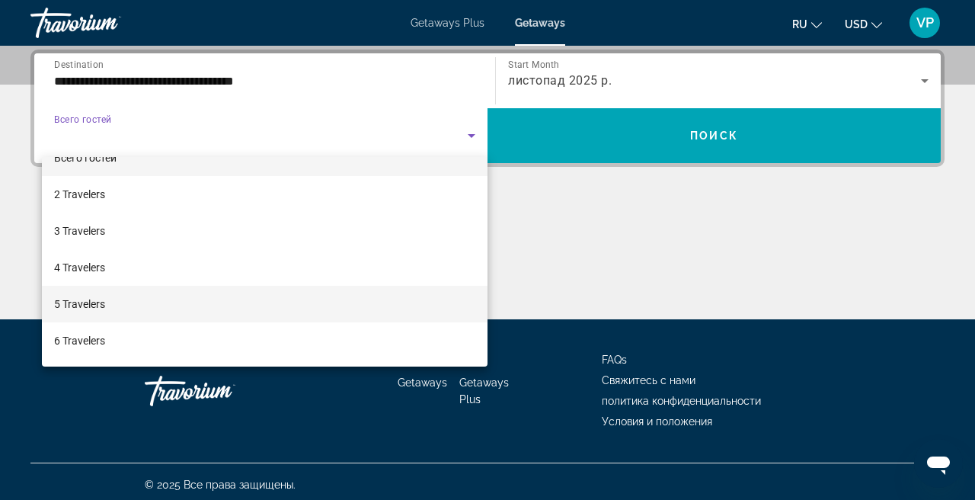
scroll to position [37, 0]
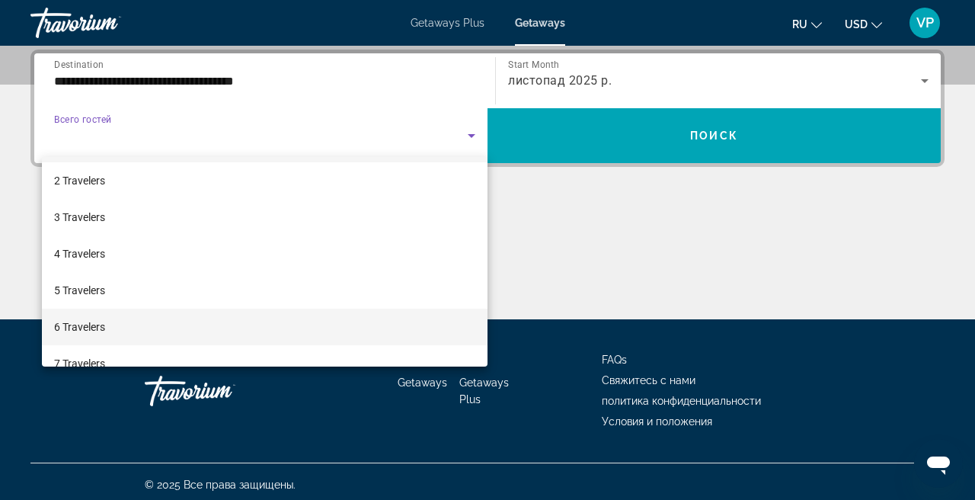
click at [148, 321] on mat-option "6 Travelers" at bounding box center [264, 326] width 445 height 37
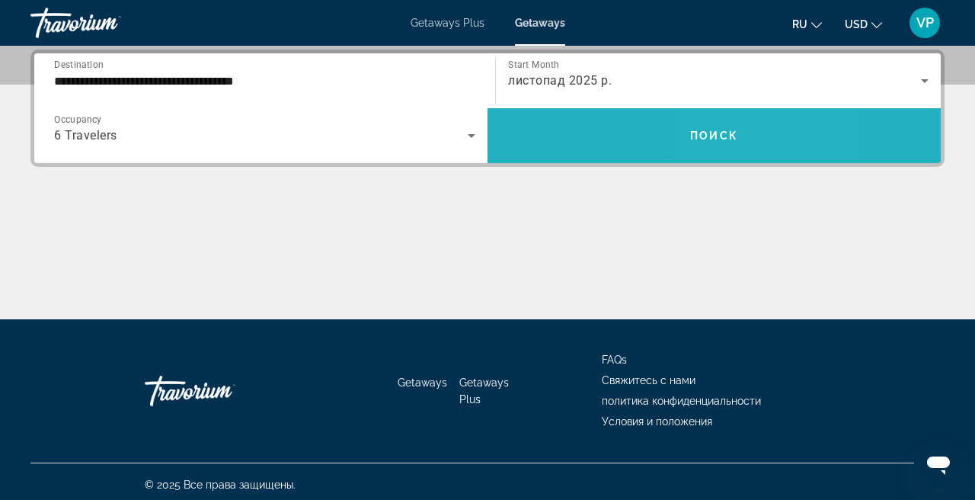
click at [710, 123] on span "Search widget" at bounding box center [713, 135] width 453 height 37
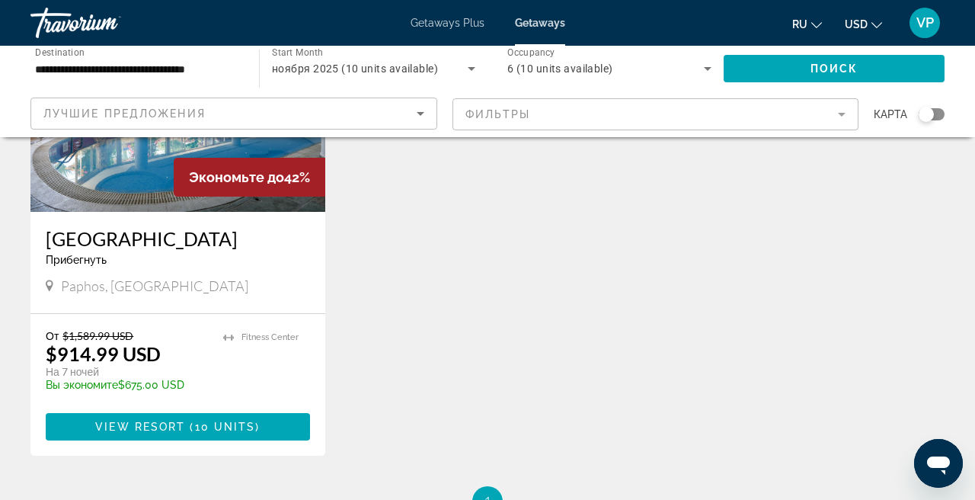
scroll to position [235, 0]
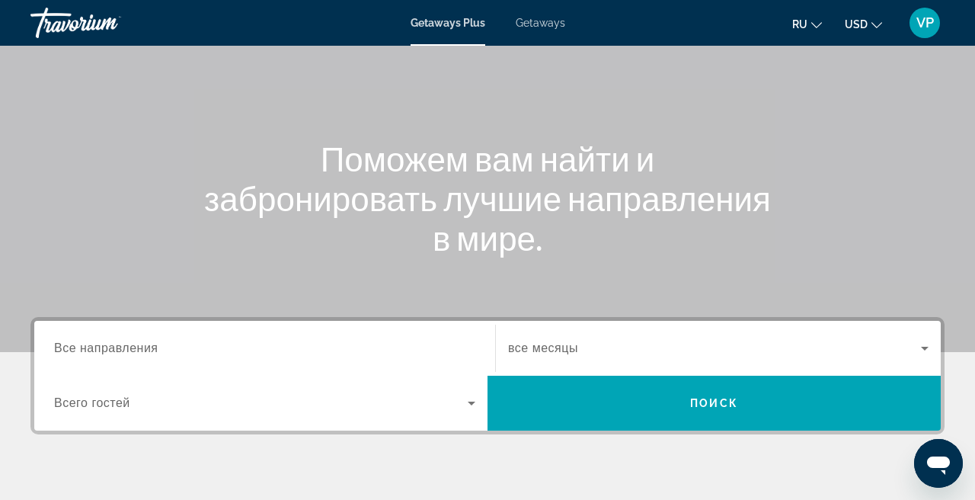
click at [206, 350] on input "Destination Все направления" at bounding box center [264, 349] width 421 height 18
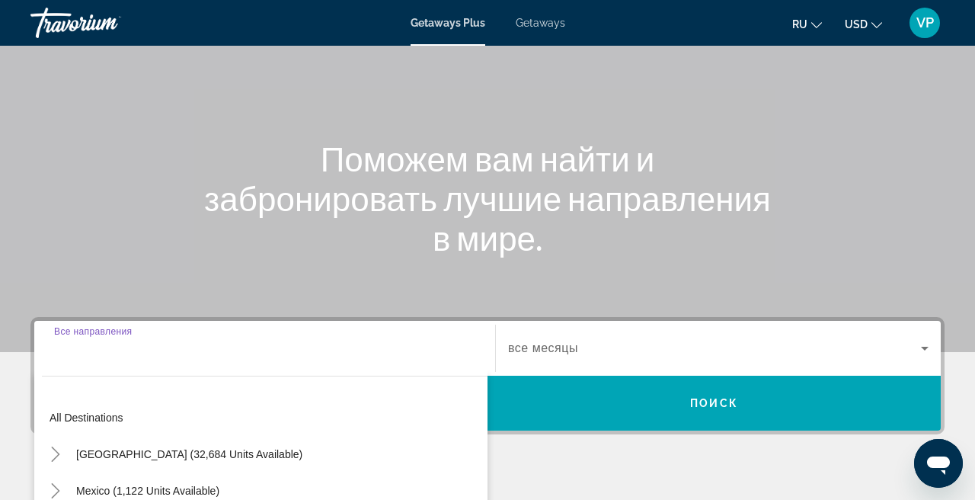
scroll to position [372, 0]
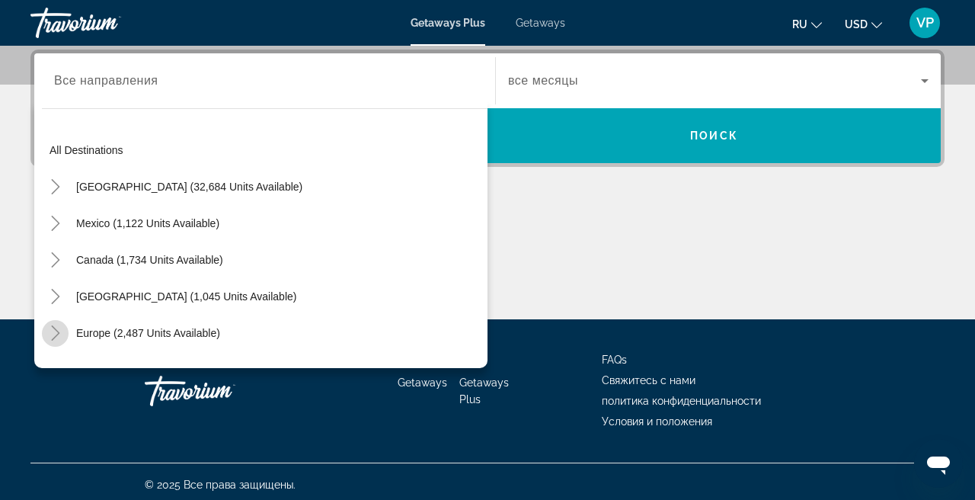
click at [60, 330] on icon "Toggle Europe (2,487 units available)" at bounding box center [55, 332] width 15 height 15
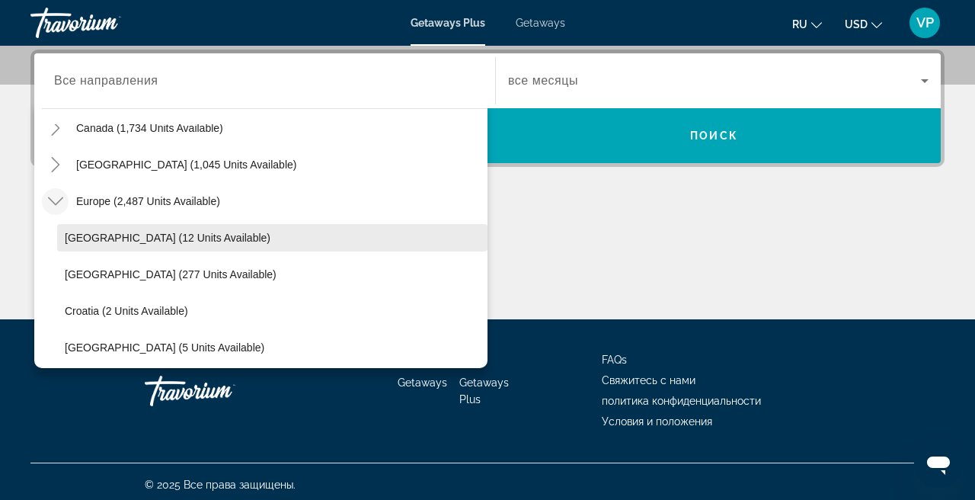
scroll to position [135, 0]
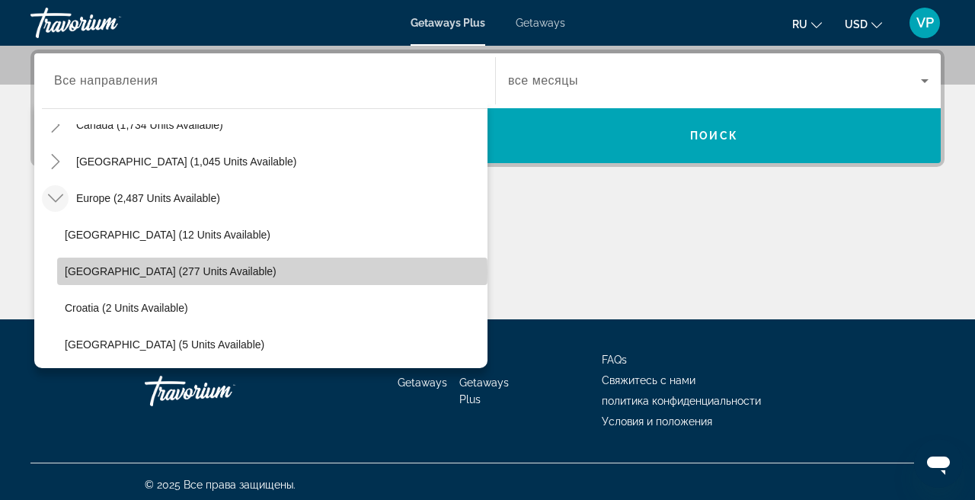
click at [172, 272] on span "[GEOGRAPHIC_DATA] (277 units available)" at bounding box center [171, 271] width 212 height 12
type input "**********"
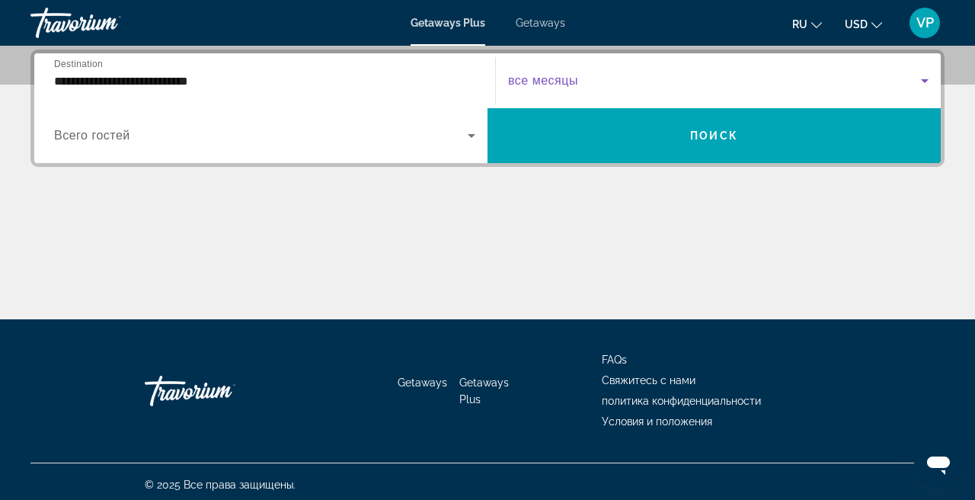
click at [686, 73] on span "Search widget" at bounding box center [714, 81] width 413 height 18
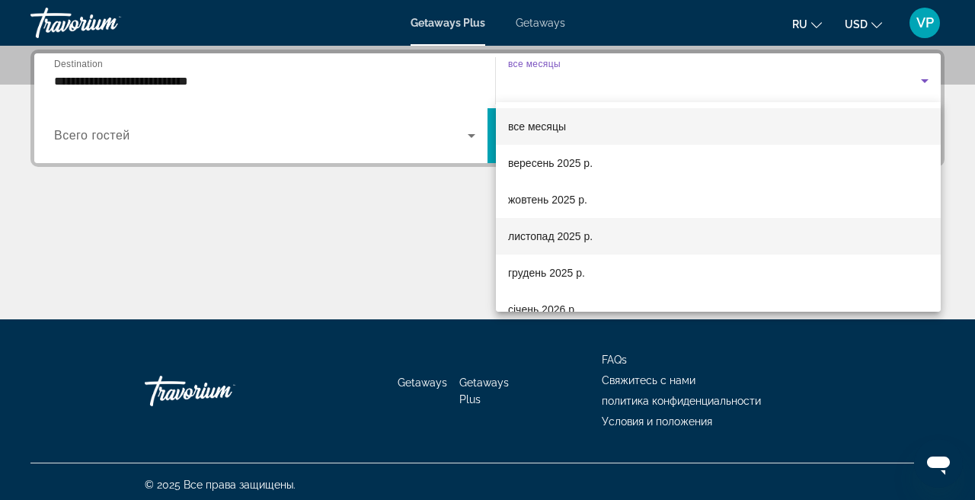
click at [564, 222] on mat-option "листопад 2025 р." at bounding box center [718, 236] width 445 height 37
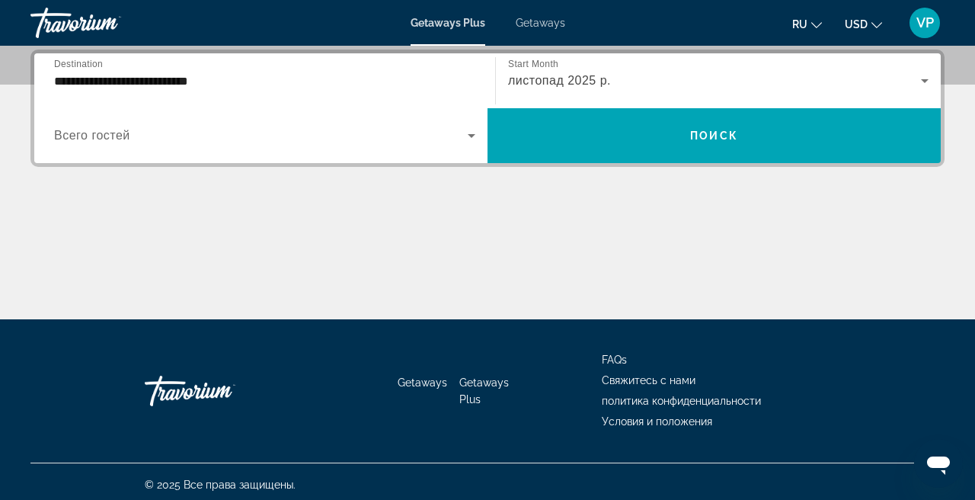
click at [295, 149] on div "Search widget" at bounding box center [264, 135] width 421 height 43
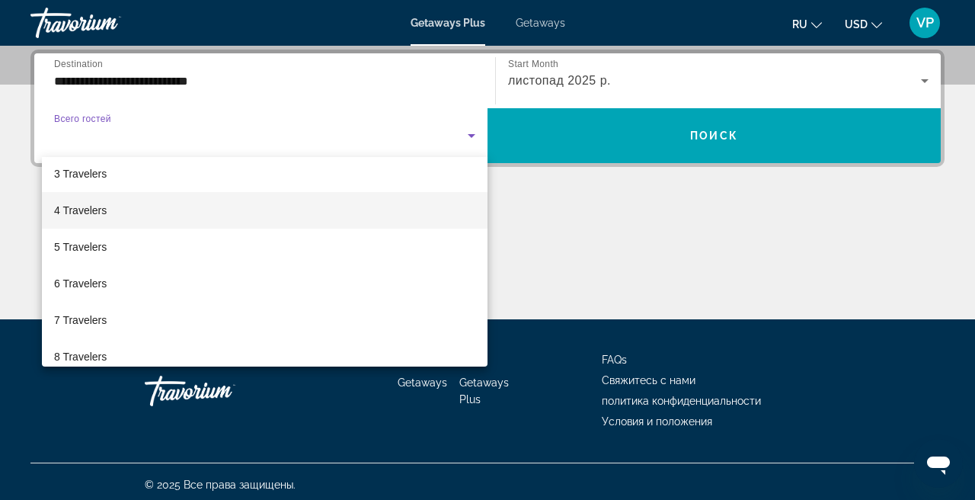
scroll to position [81, 0]
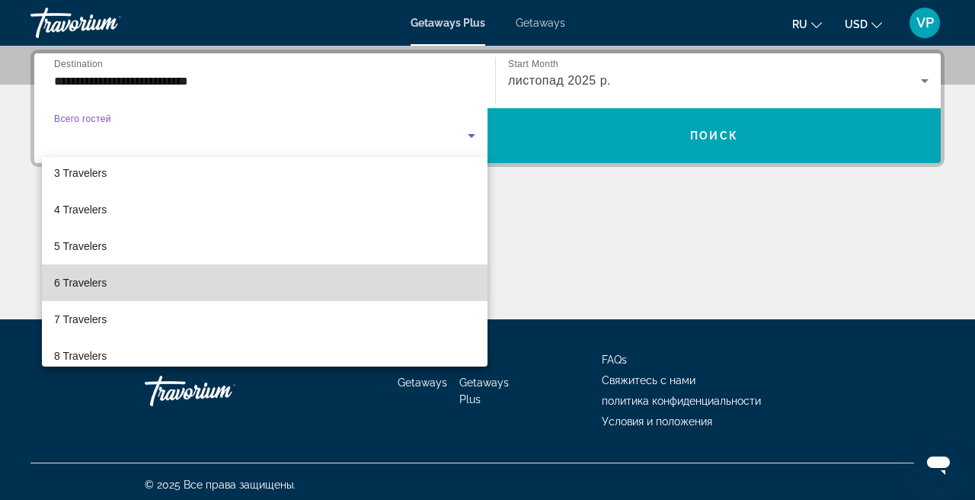
click at [196, 279] on mat-option "6 Travelers" at bounding box center [264, 282] width 445 height 37
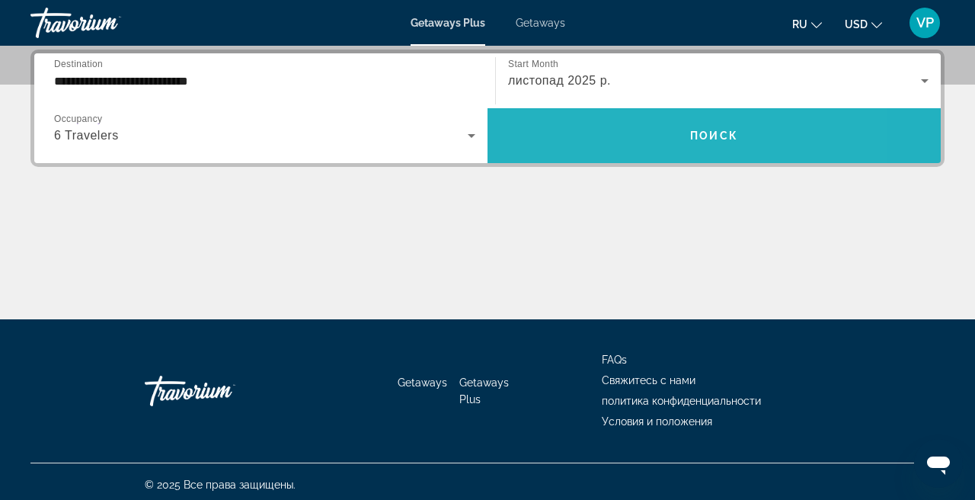
click at [624, 144] on span "Search widget" at bounding box center [713, 135] width 453 height 37
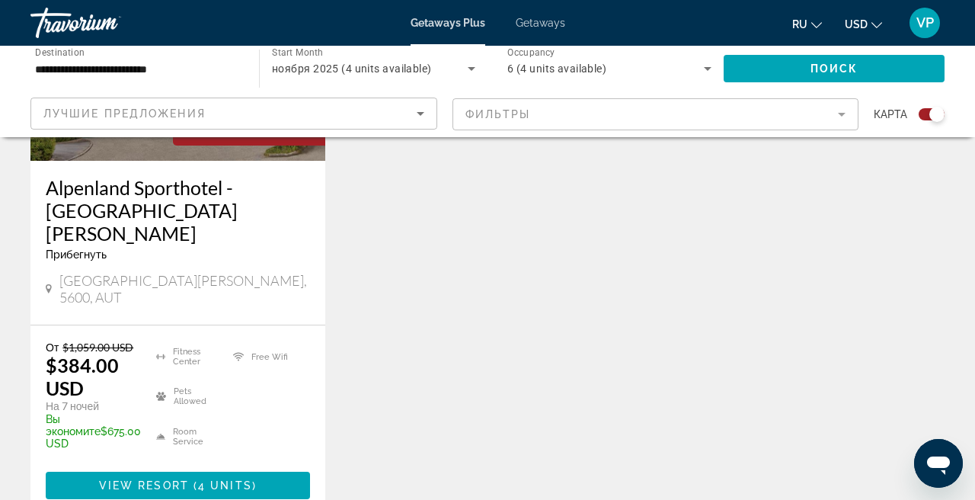
scroll to position [746, 0]
click at [225, 467] on span "Main content" at bounding box center [178, 485] width 264 height 37
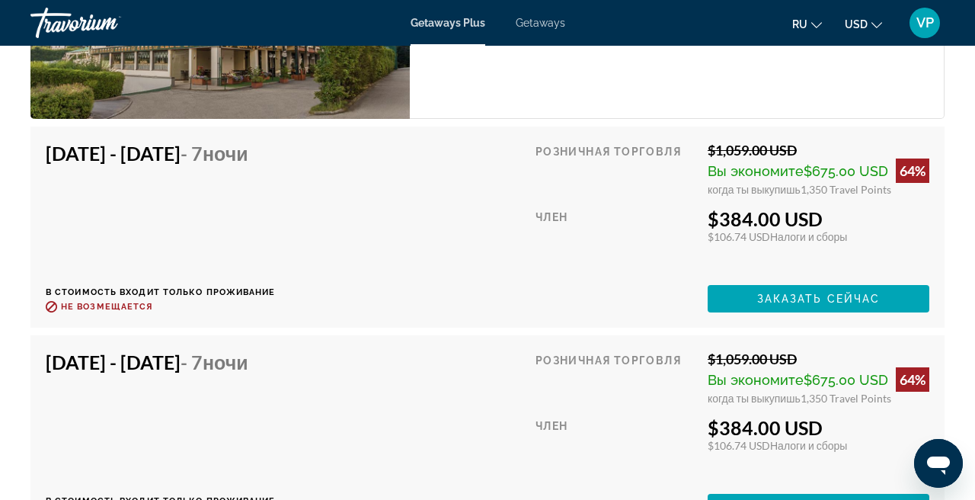
scroll to position [3059, 0]
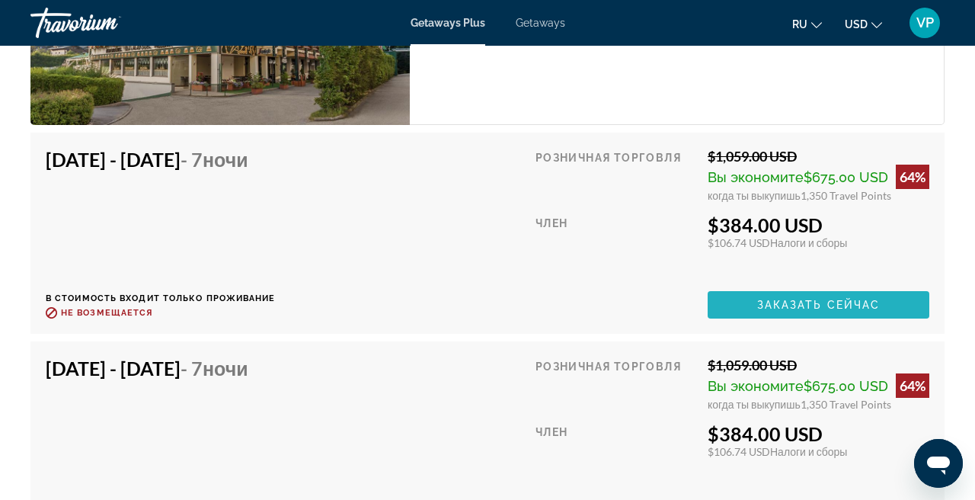
click at [843, 299] on span "Заказать сейчас" at bounding box center [818, 305] width 123 height 12
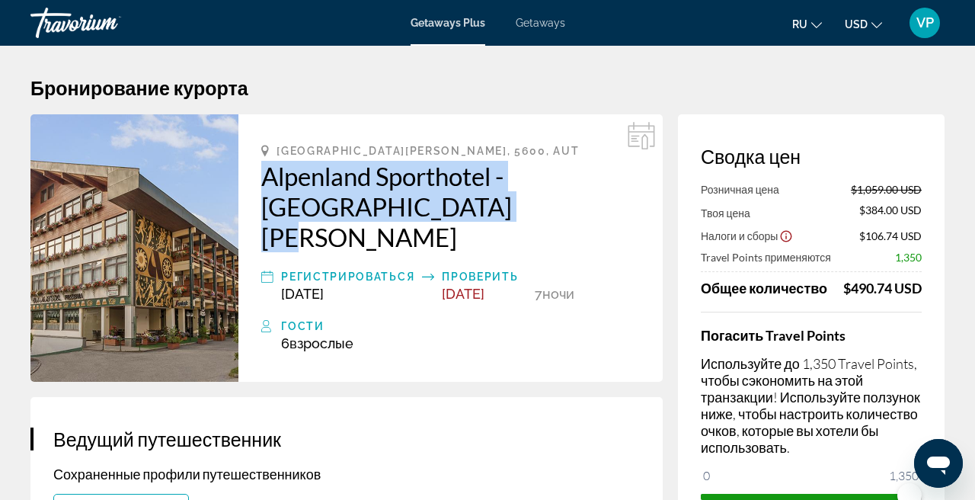
drag, startPoint x: 259, startPoint y: 158, endPoint x: 401, endPoint y: 213, distance: 152.6
click at [401, 213] on div "[GEOGRAPHIC_DATA], 5600, AUT [GEOGRAPHIC_DATA][PERSON_NAME] Регистрироваться [D…" at bounding box center [450, 247] width 424 height 267
copy h2 "Alpenland Sporthotel - [GEOGRAPHIC_DATA][PERSON_NAME]"
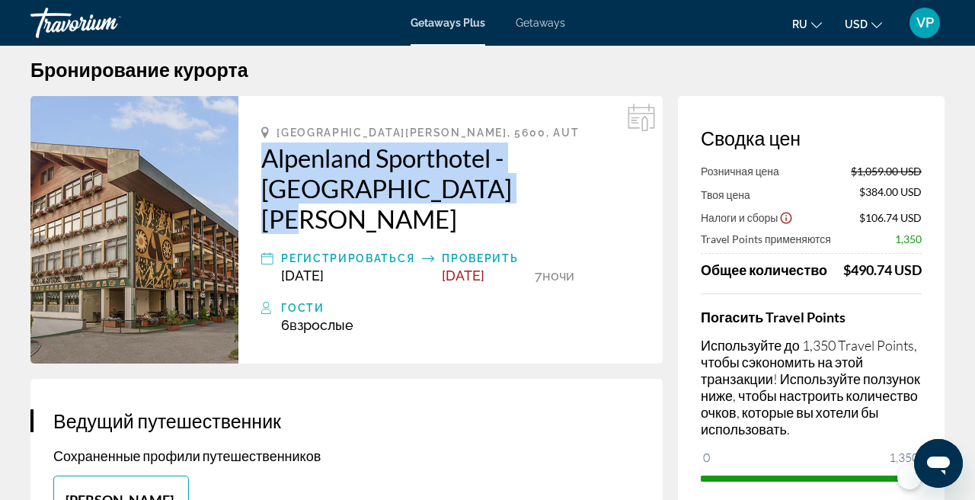
scroll to position [19, 0]
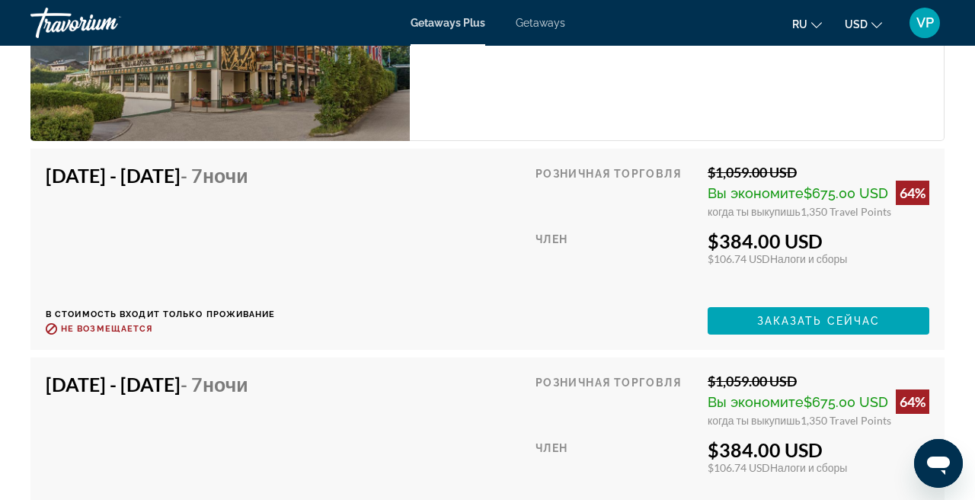
scroll to position [3044, 0]
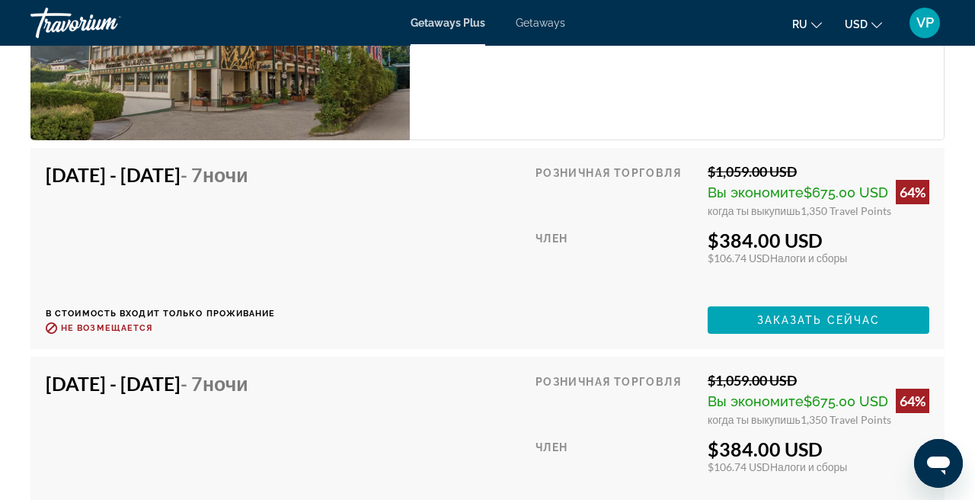
click at [540, 27] on span "Getaways" at bounding box center [540, 23] width 49 height 12
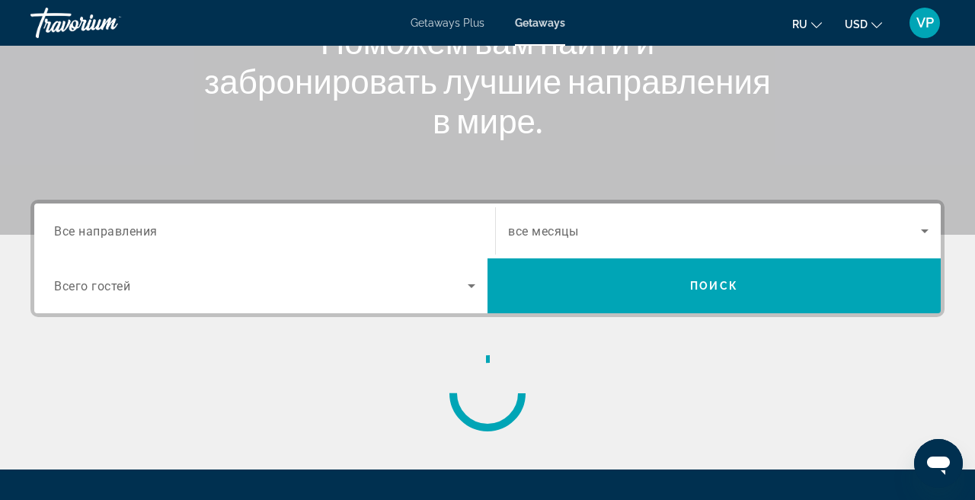
click at [330, 238] on input "Destination Все направления" at bounding box center [264, 231] width 421 height 18
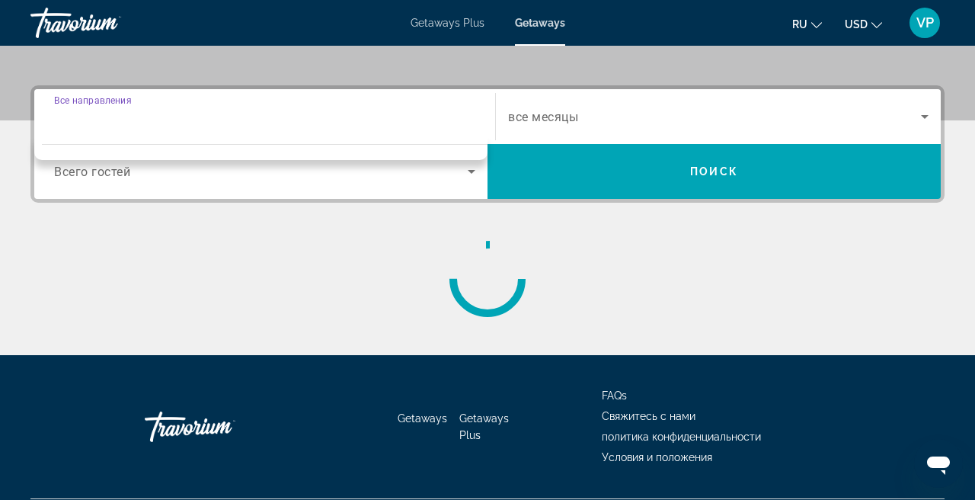
scroll to position [372, 0]
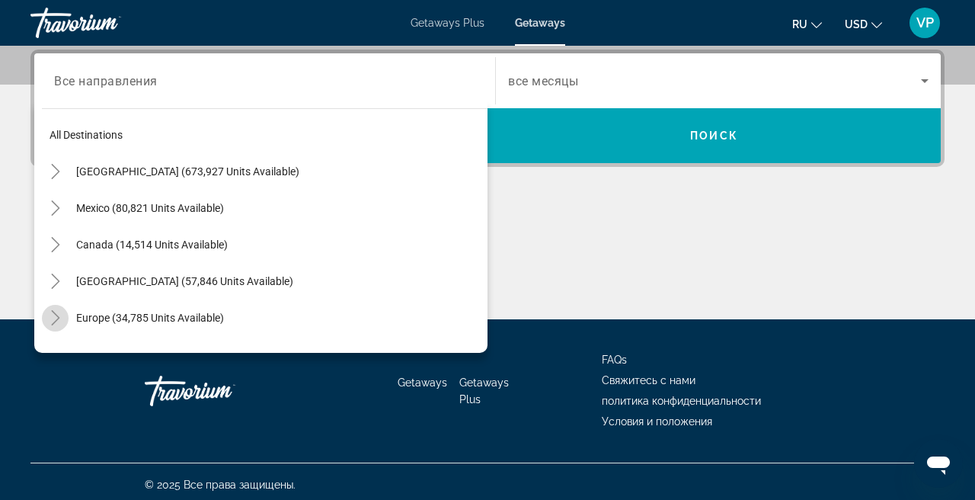
click at [54, 318] on icon "Toggle Europe (34,785 units available)" at bounding box center [55, 317] width 15 height 15
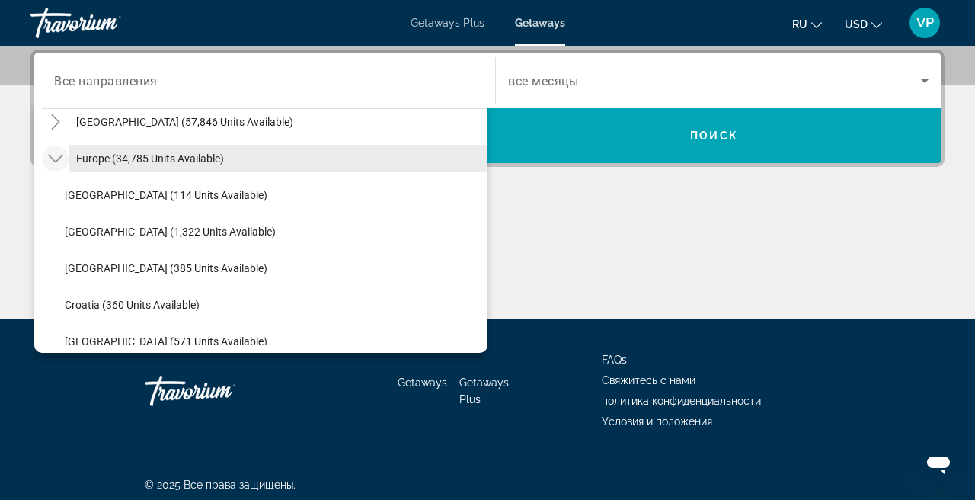
scroll to position [179, 0]
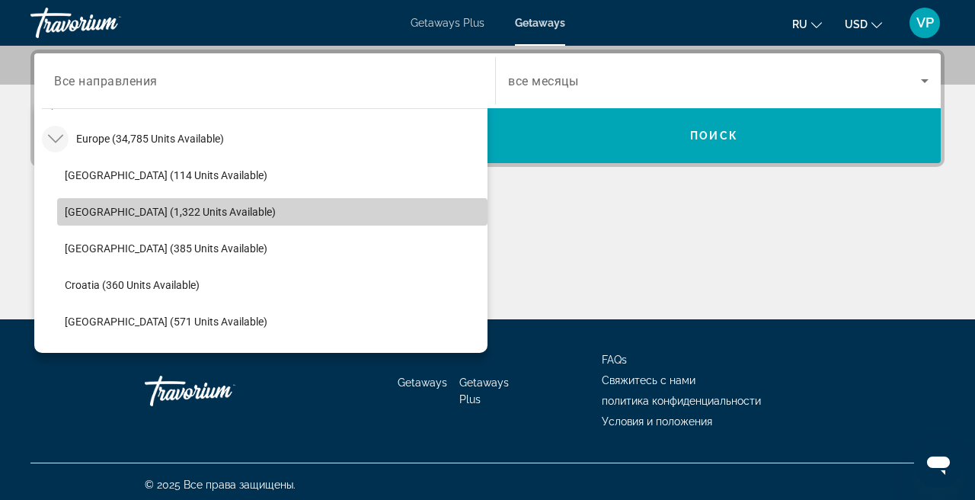
click at [184, 220] on span "Search widget" at bounding box center [272, 211] width 430 height 37
type input "**********"
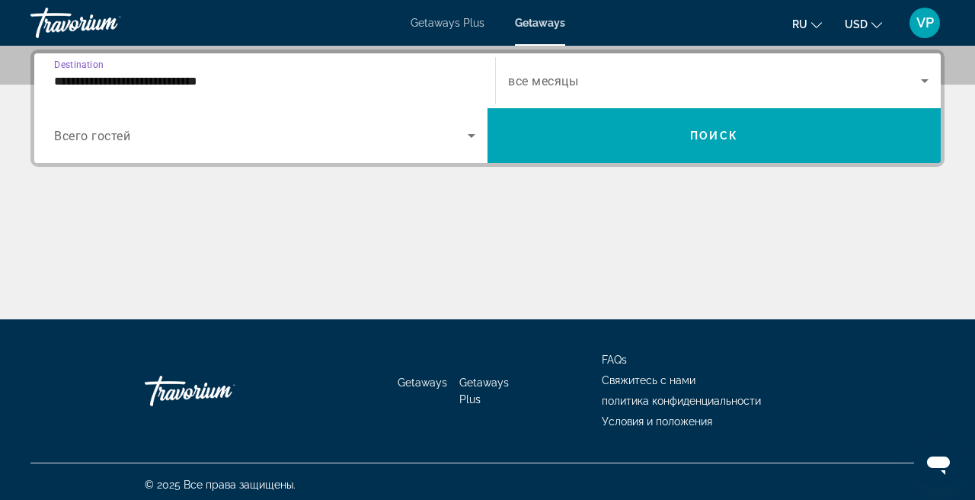
click at [589, 69] on div "Search widget" at bounding box center [718, 80] width 420 height 43
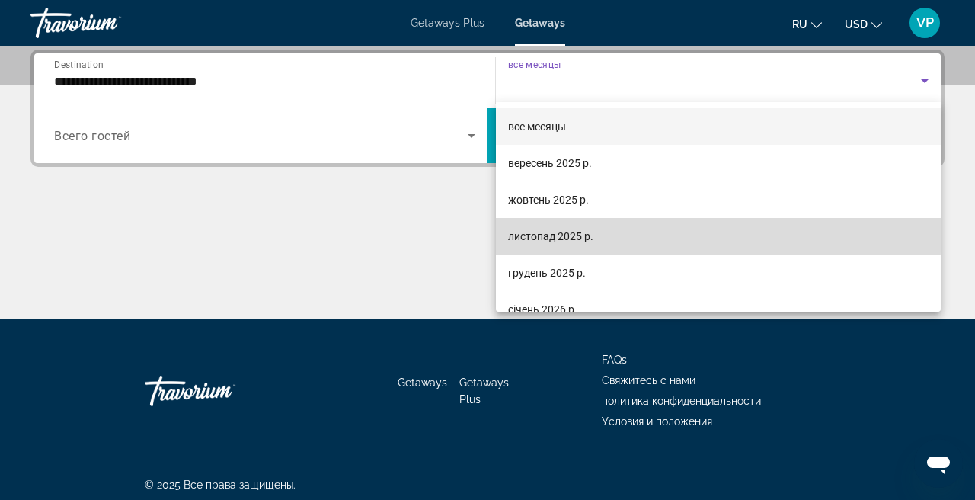
click at [574, 229] on span "листопад 2025 р." at bounding box center [550, 236] width 85 height 18
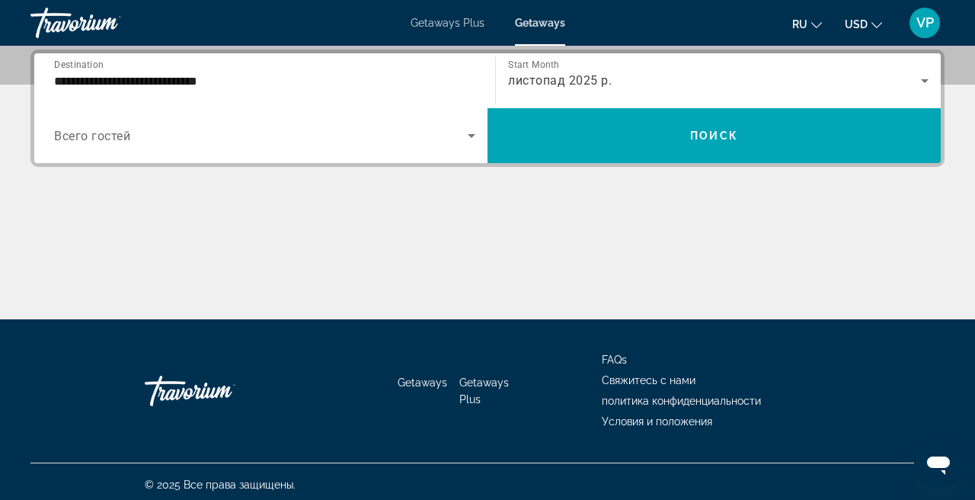
click at [161, 152] on div "Search widget" at bounding box center [264, 135] width 421 height 43
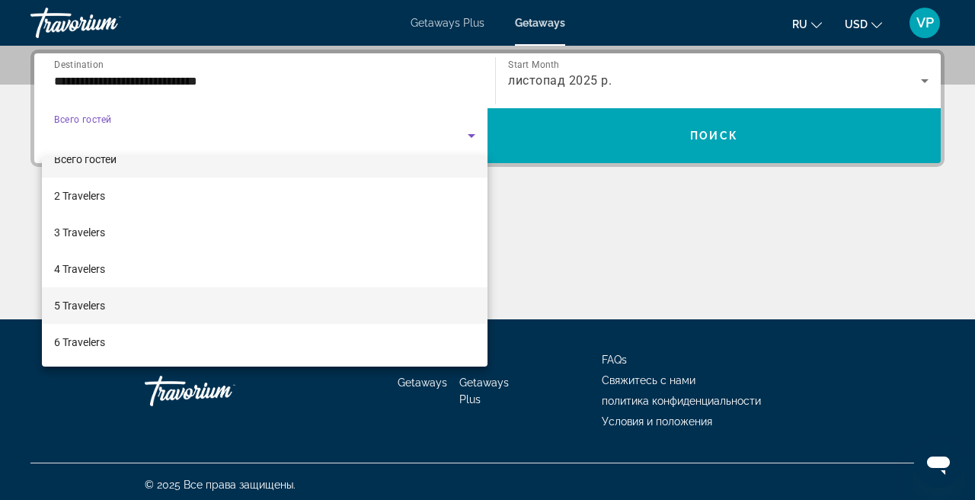
scroll to position [31, 0]
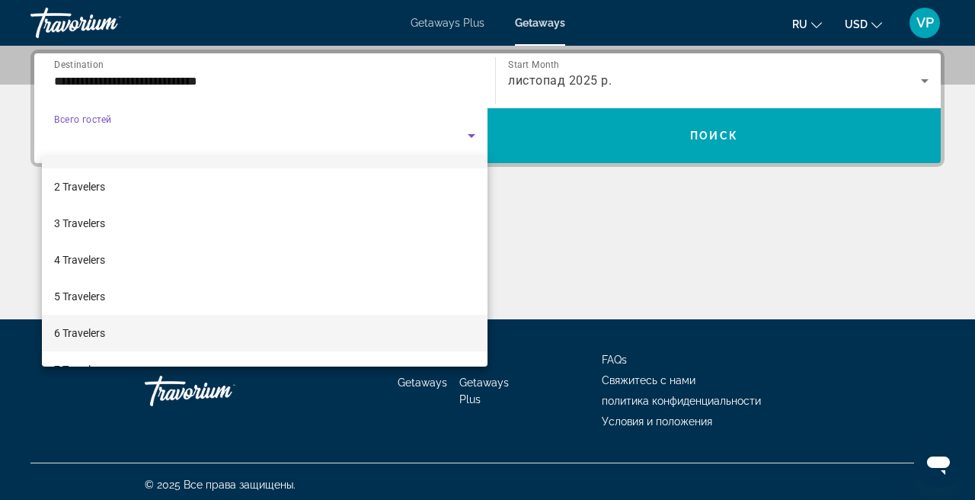
click at [120, 328] on mat-option "6 Travelers" at bounding box center [264, 333] width 445 height 37
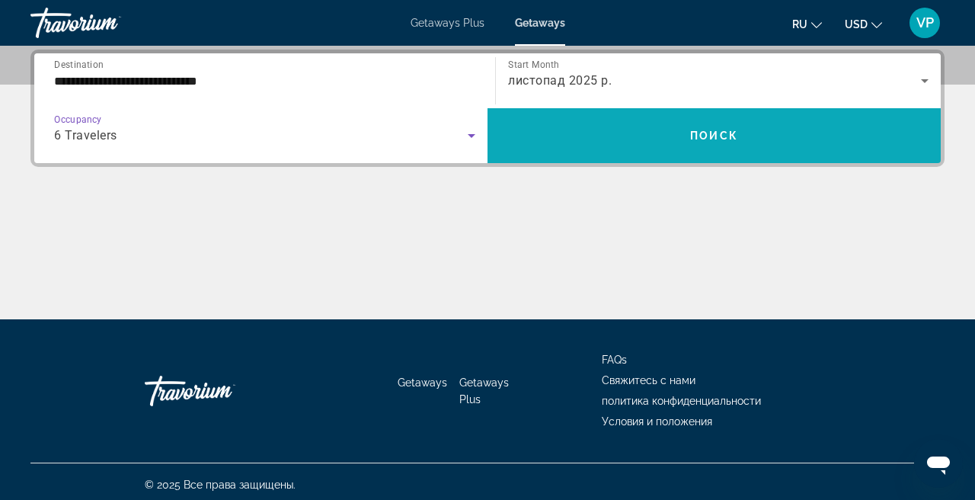
click at [582, 129] on span "Search widget" at bounding box center [713, 135] width 453 height 37
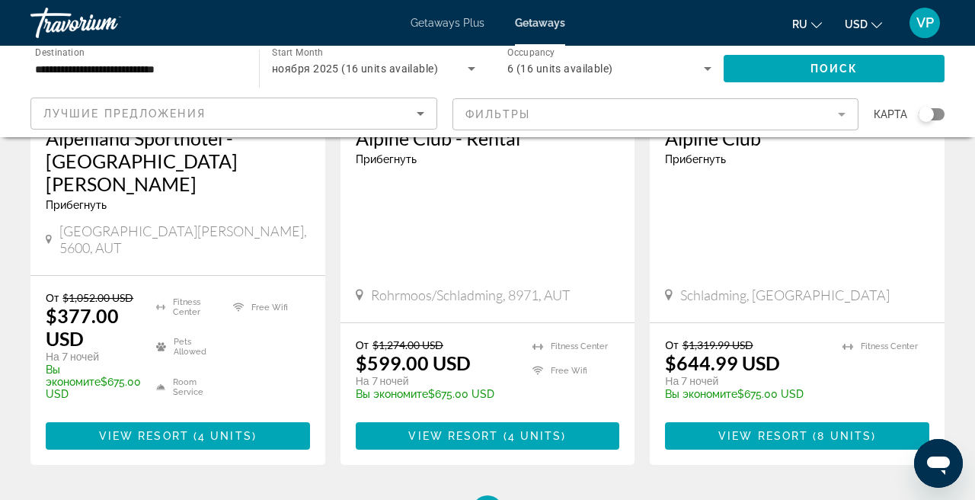
scroll to position [320, 0]
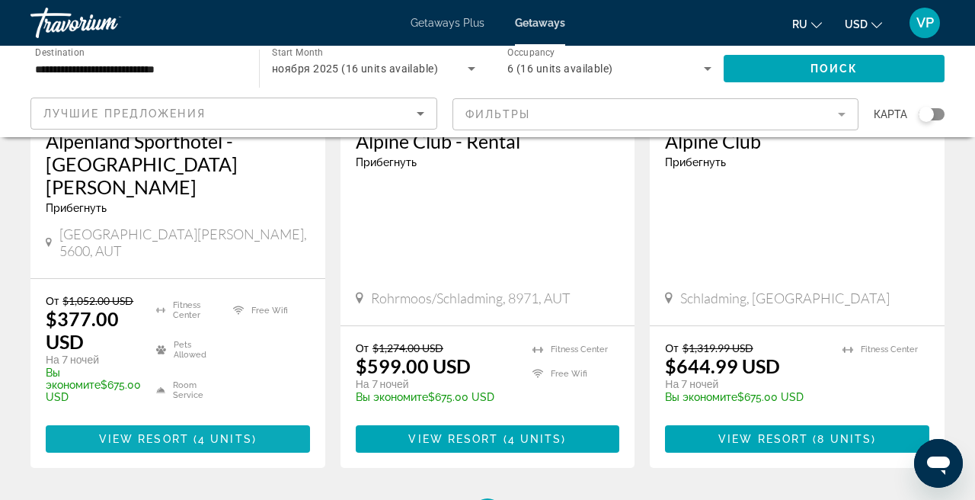
click at [220, 433] on span "4 units" at bounding box center [225, 439] width 54 height 12
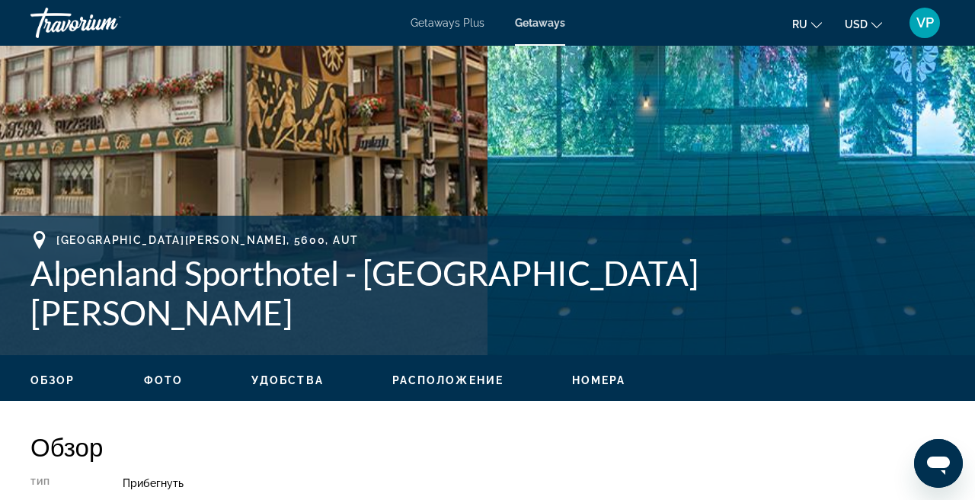
scroll to position [410, 0]
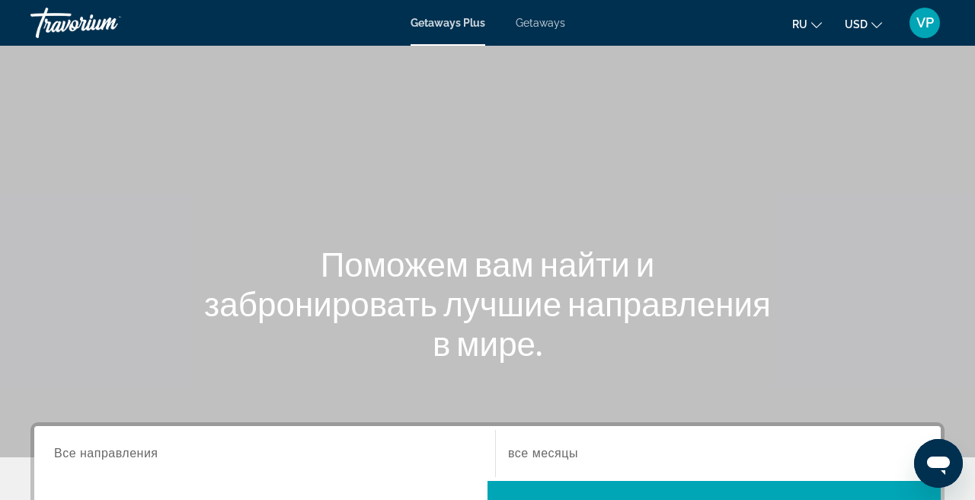
click at [535, 20] on span "Getaways" at bounding box center [540, 23] width 49 height 12
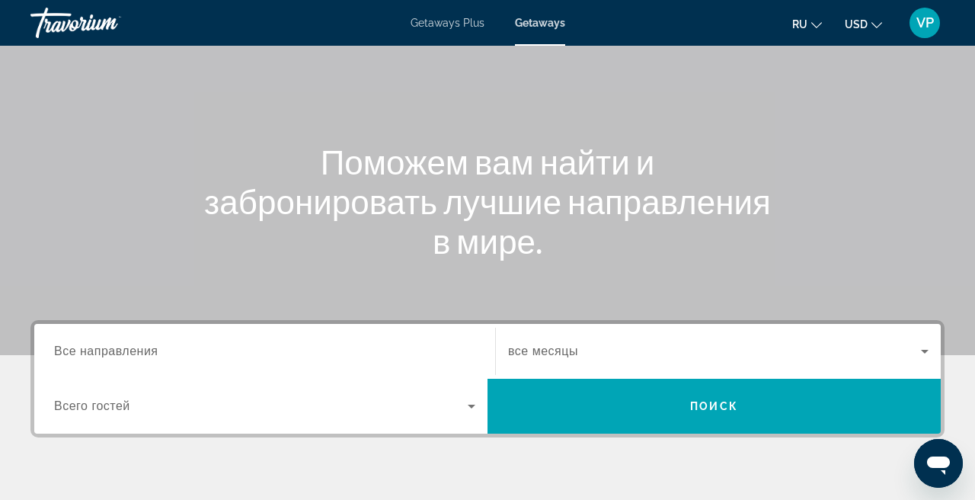
click at [250, 341] on div "Search widget" at bounding box center [264, 351] width 421 height 43
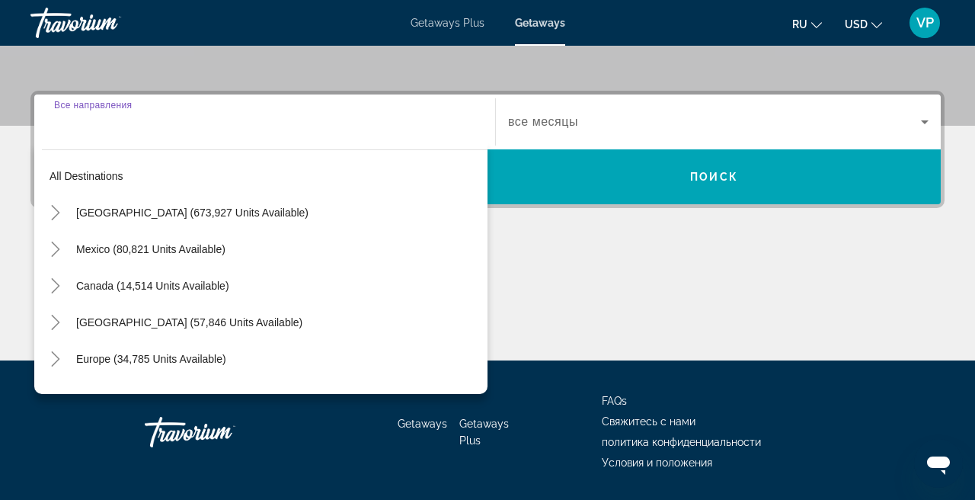
scroll to position [372, 0]
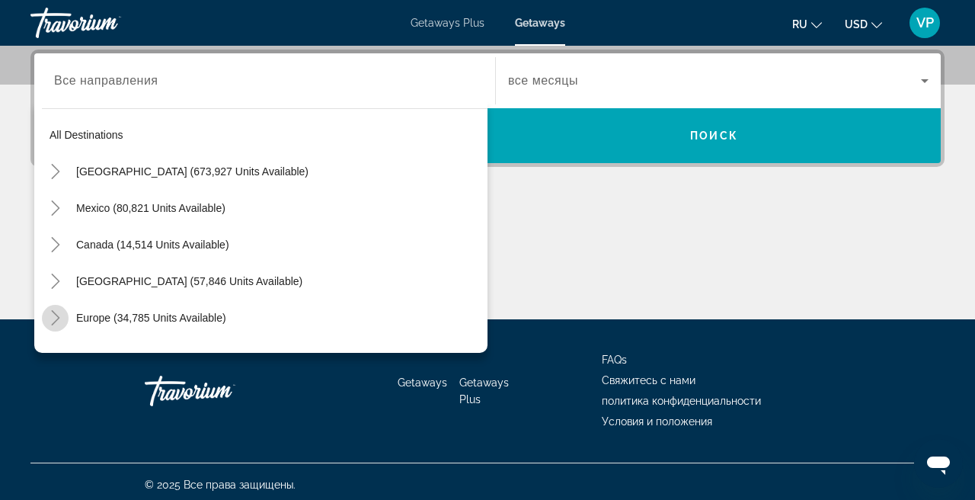
click at [55, 321] on icon "Toggle Europe (34,785 units available)" at bounding box center [55, 317] width 15 height 15
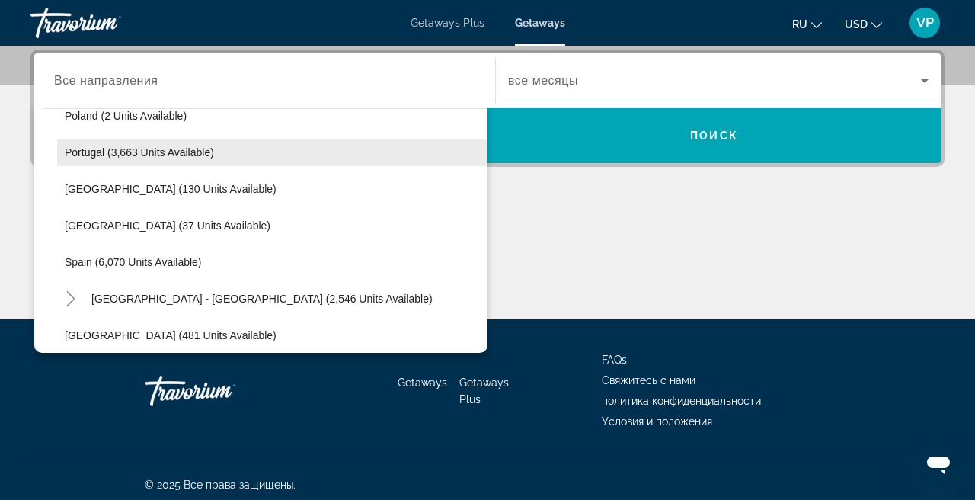
scroll to position [717, 0]
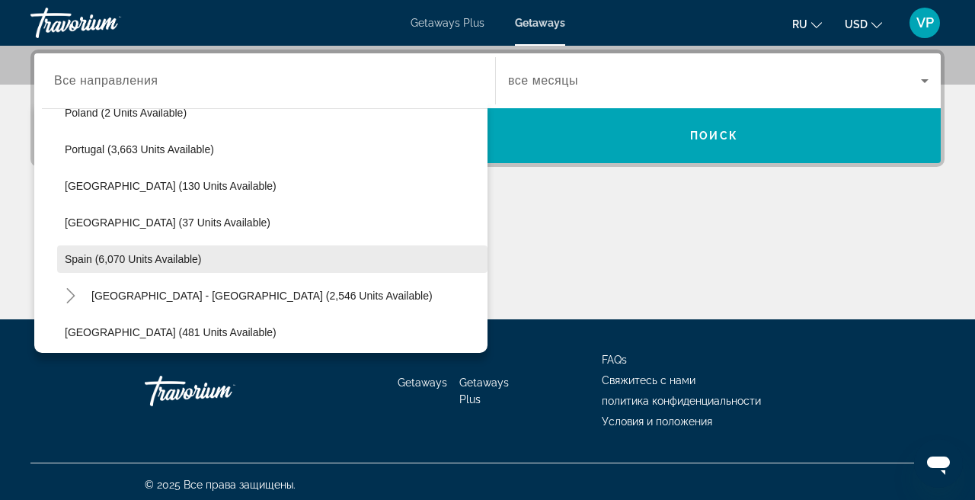
click at [139, 264] on span "Spain (6,070 units available)" at bounding box center [133, 259] width 137 height 12
type input "**********"
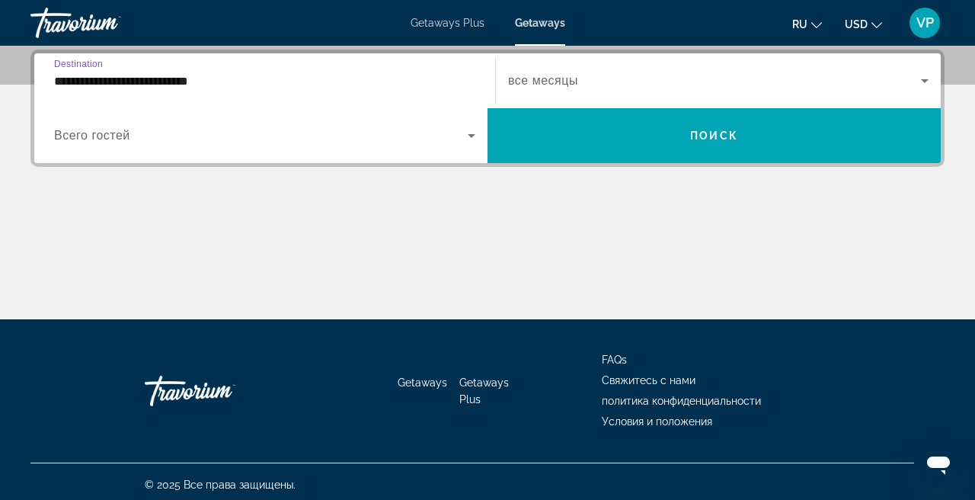
click at [611, 86] on span "Search widget" at bounding box center [714, 81] width 413 height 18
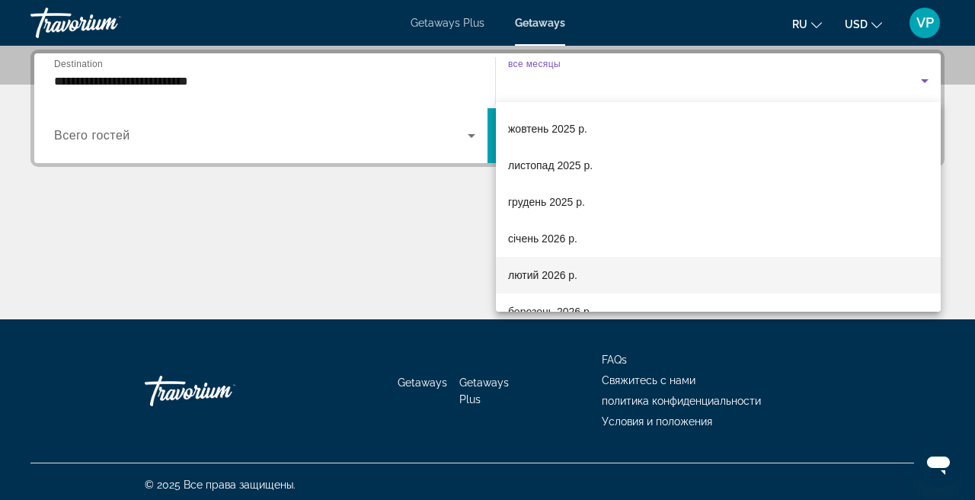
scroll to position [71, 0]
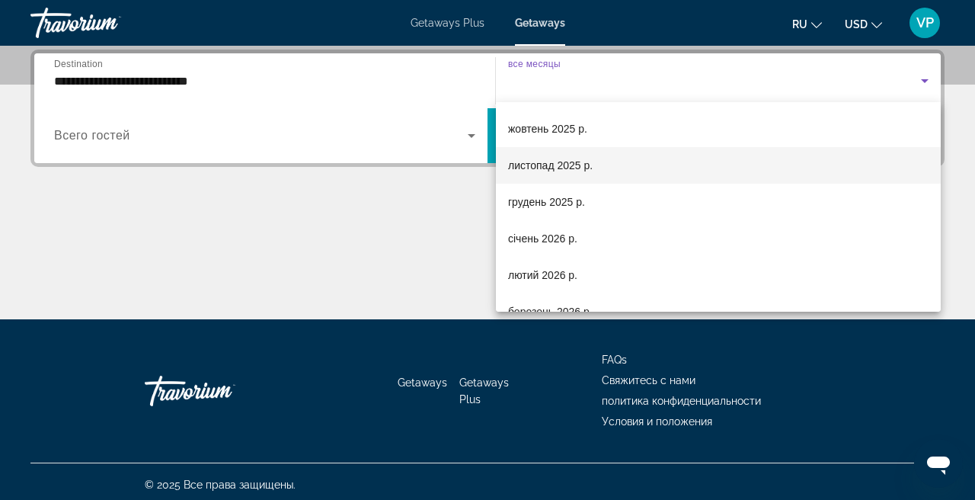
click at [581, 174] on span "листопад 2025 р." at bounding box center [550, 165] width 85 height 18
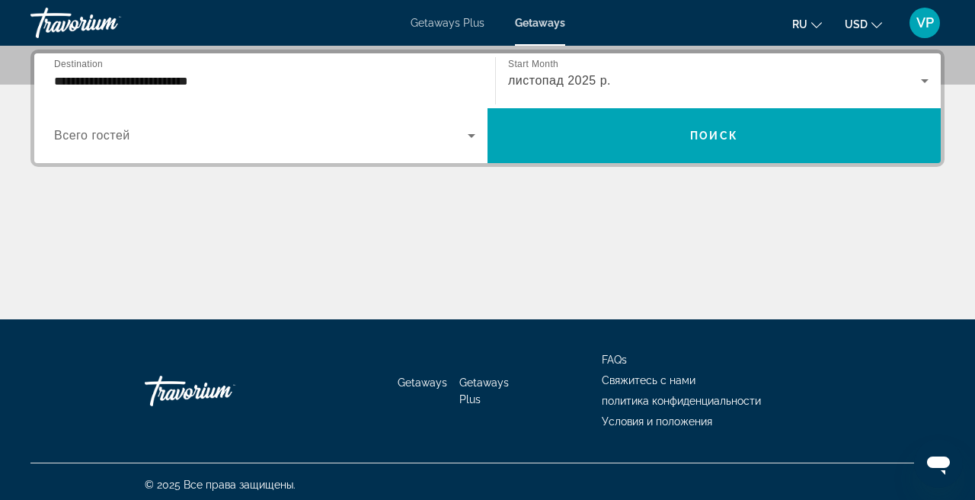
click at [302, 156] on div "Search widget" at bounding box center [264, 135] width 421 height 43
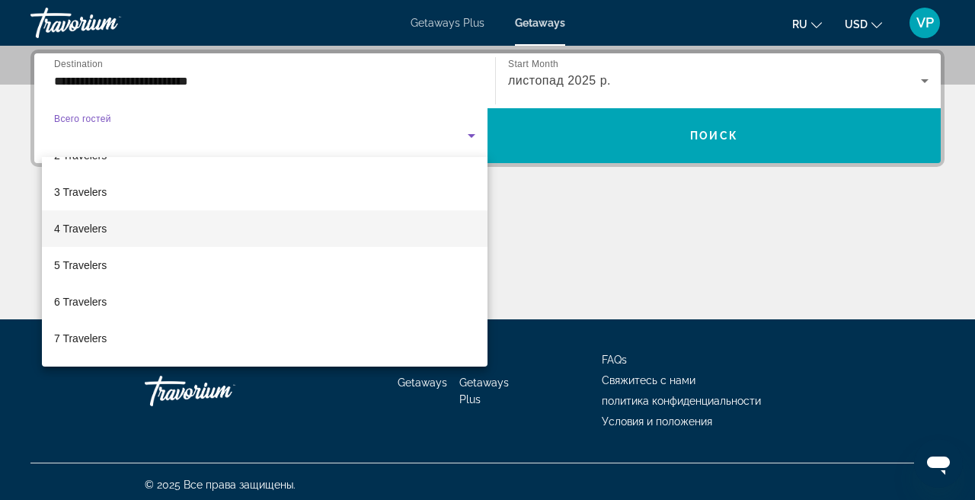
scroll to position [62, 0]
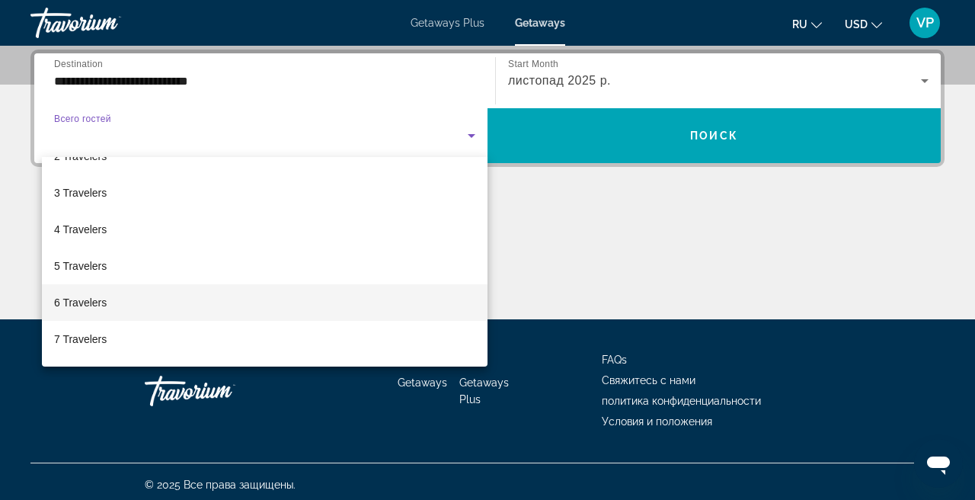
click at [157, 302] on mat-option "6 Travelers" at bounding box center [264, 302] width 445 height 37
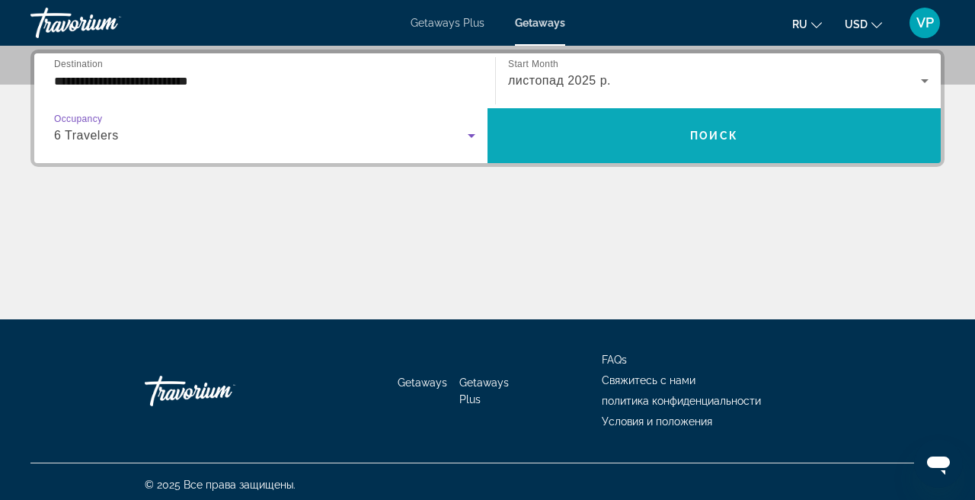
click at [630, 140] on span "Search widget" at bounding box center [713, 135] width 453 height 37
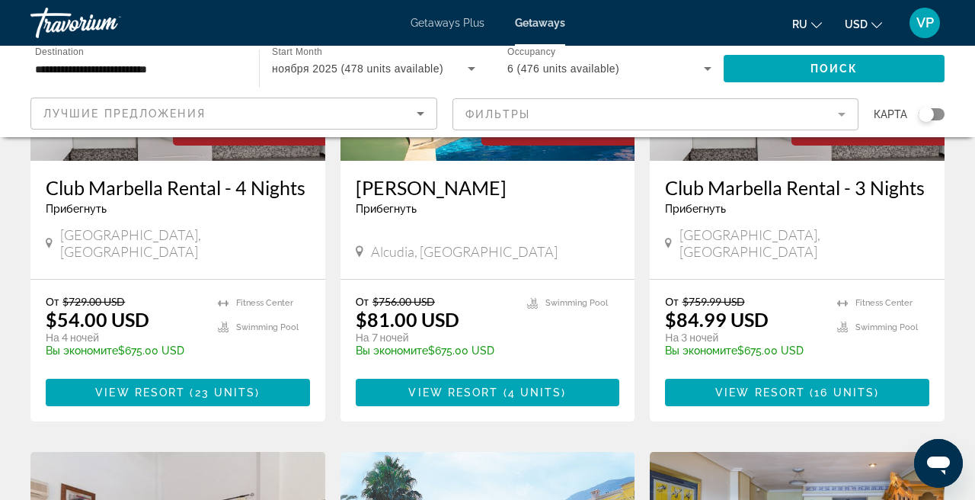
scroll to position [265, 0]
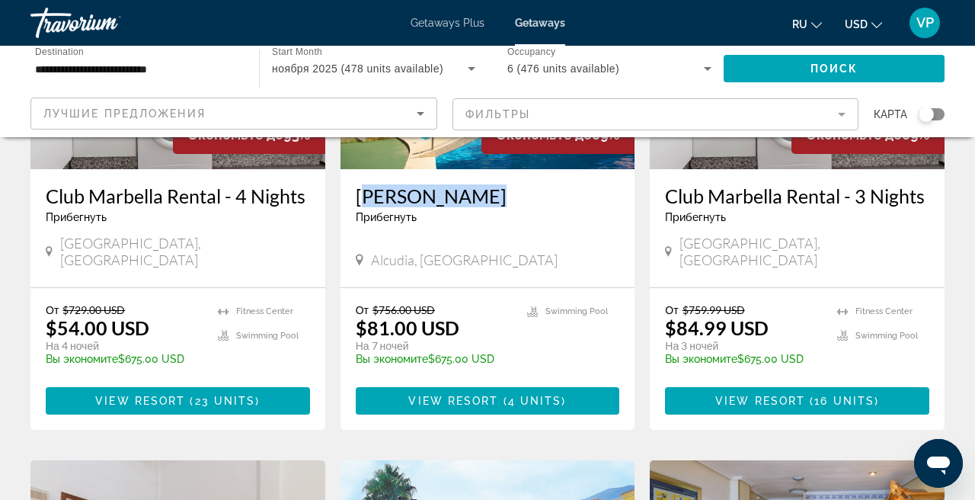
drag, startPoint x: 353, startPoint y: 189, endPoint x: 490, endPoint y: 195, distance: 137.2
click at [490, 196] on div "Ona Aucanada Прибегнуть - Это курорт только для взрослых Alcudia, Spain" at bounding box center [487, 228] width 295 height 118
copy h3 "[PERSON_NAME]"
click at [446, 394] on span "View Resort" at bounding box center [453, 400] width 90 height 12
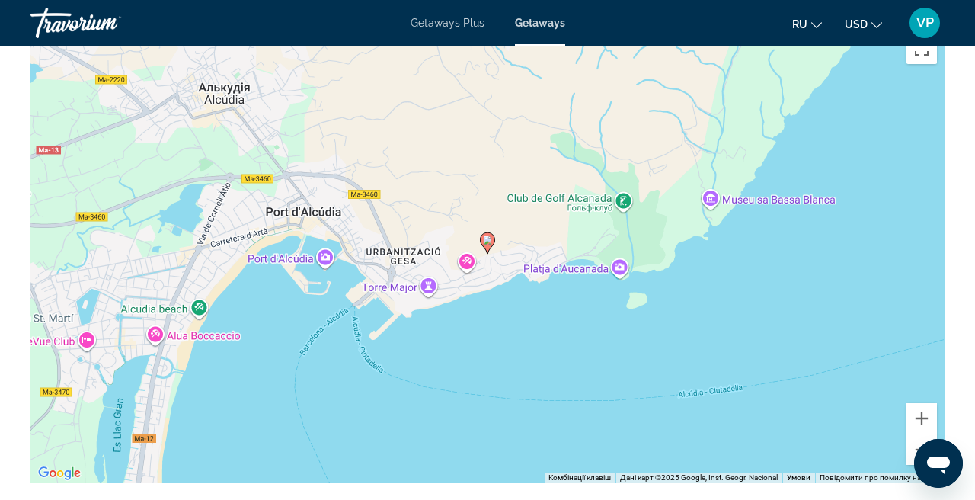
scroll to position [2246, 0]
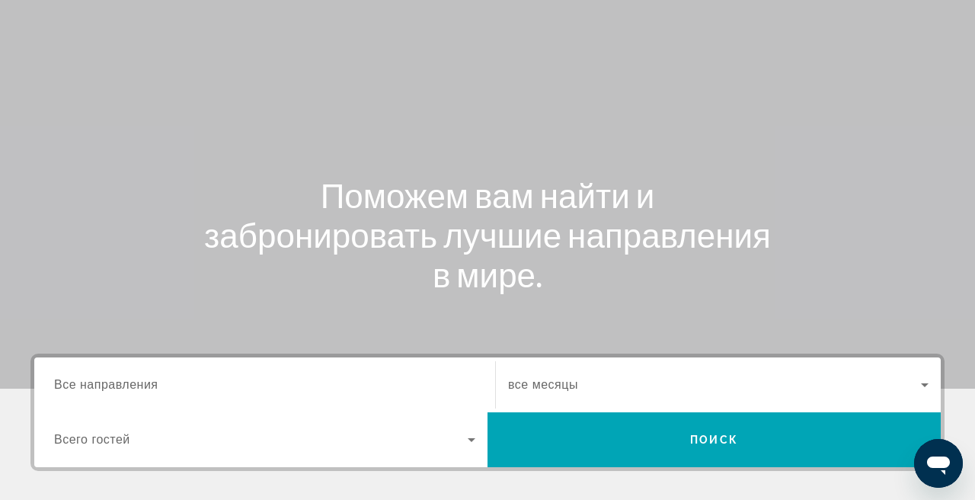
scroll to position [81, 0]
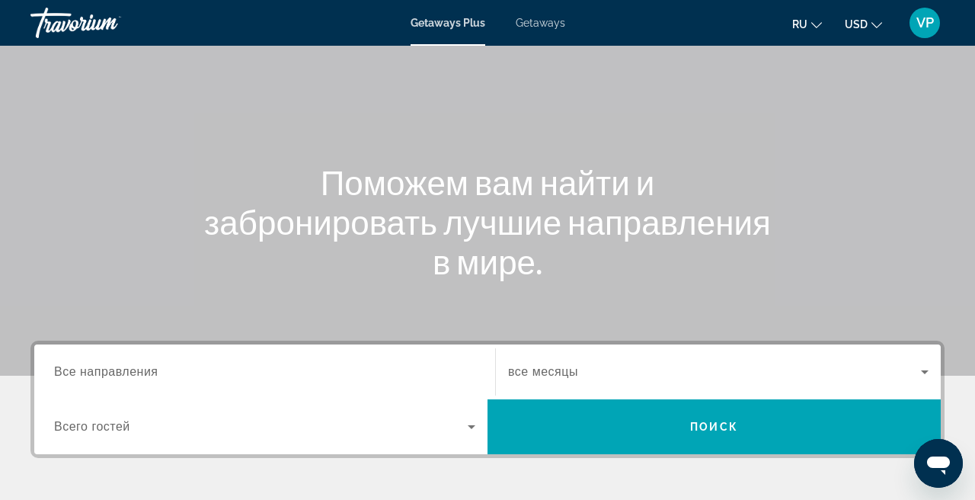
click at [542, 27] on span "Getaways" at bounding box center [540, 23] width 49 height 12
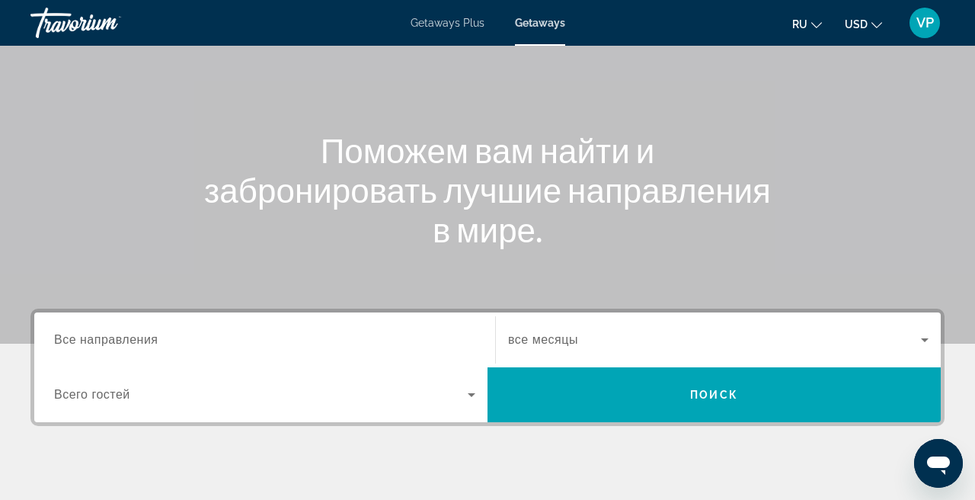
scroll to position [186, 0]
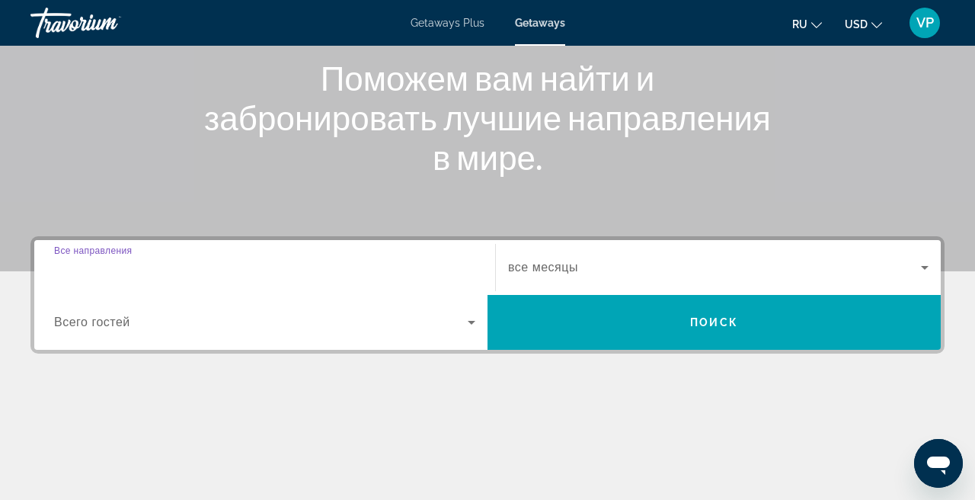
click at [273, 262] on input "Destination Все направления" at bounding box center [264, 268] width 421 height 18
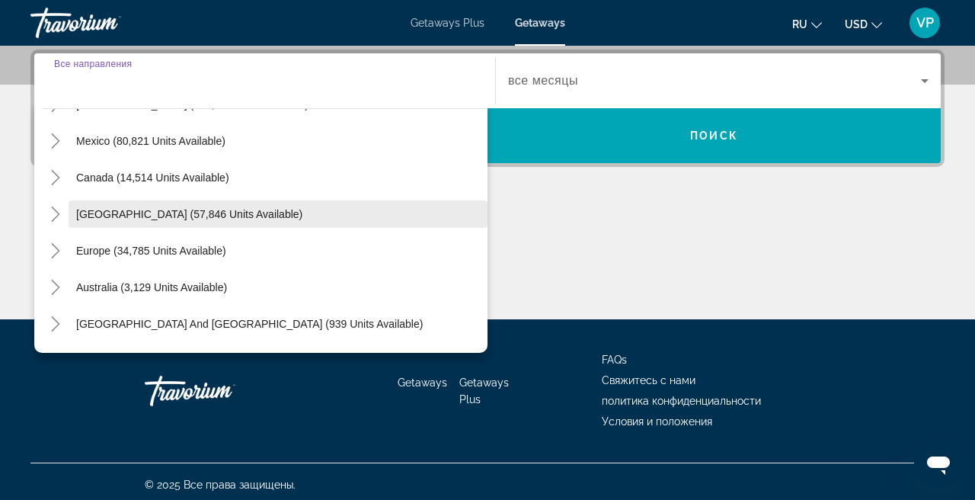
scroll to position [68, 0]
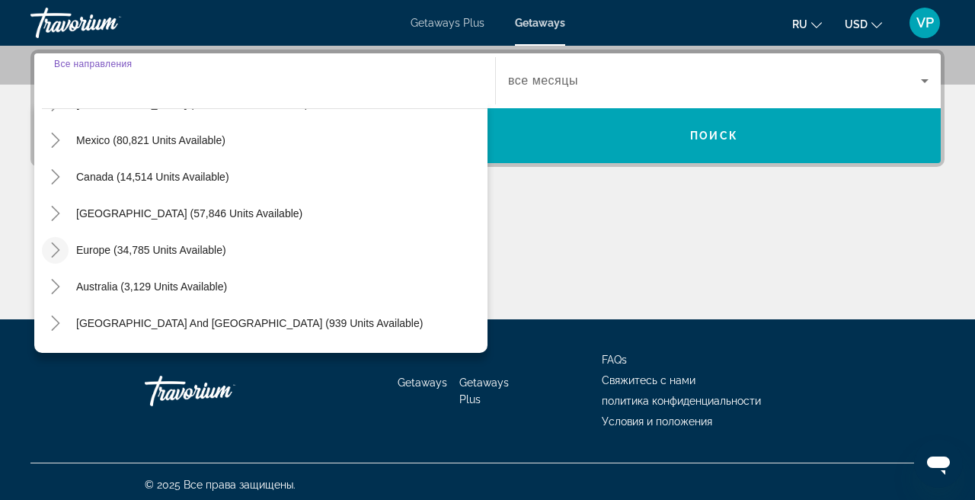
click at [57, 254] on icon "Toggle Europe (34,785 units available)" at bounding box center [55, 249] width 15 height 15
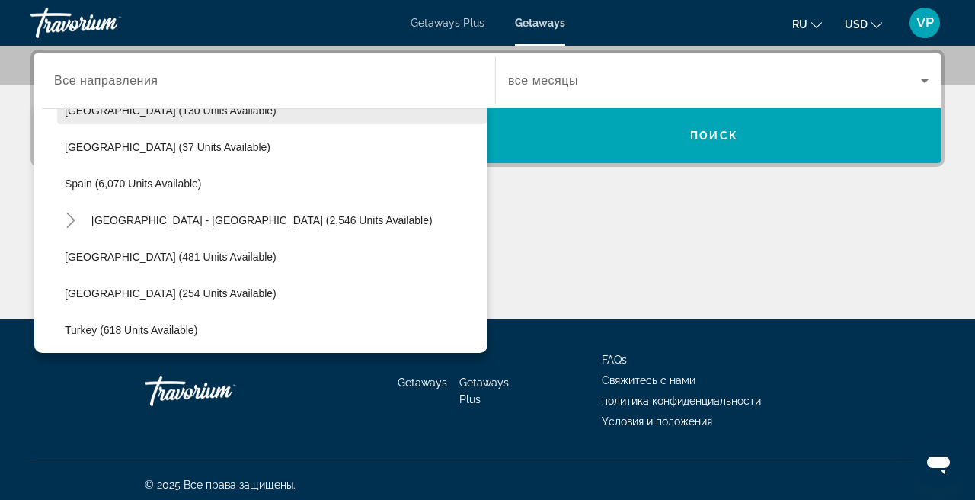
scroll to position [829, 0]
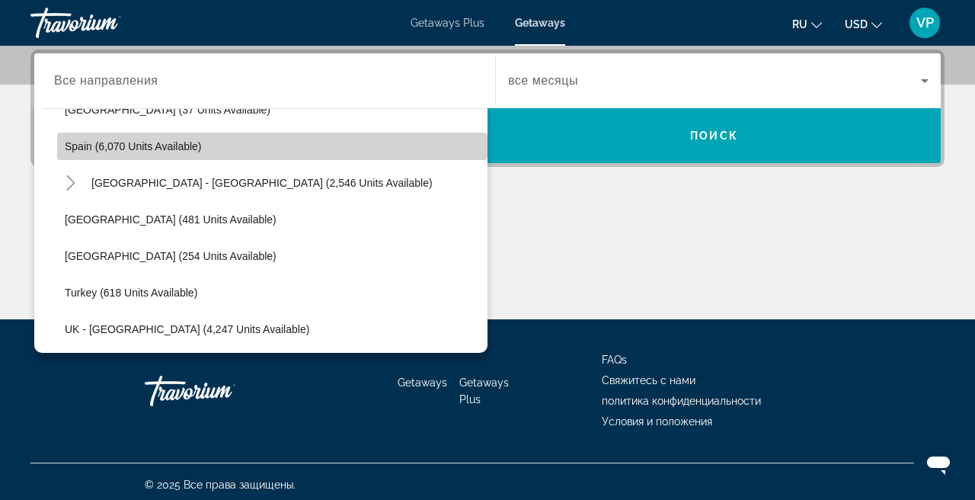
click at [145, 142] on span "Spain (6,070 units available)" at bounding box center [133, 146] width 137 height 12
type input "**********"
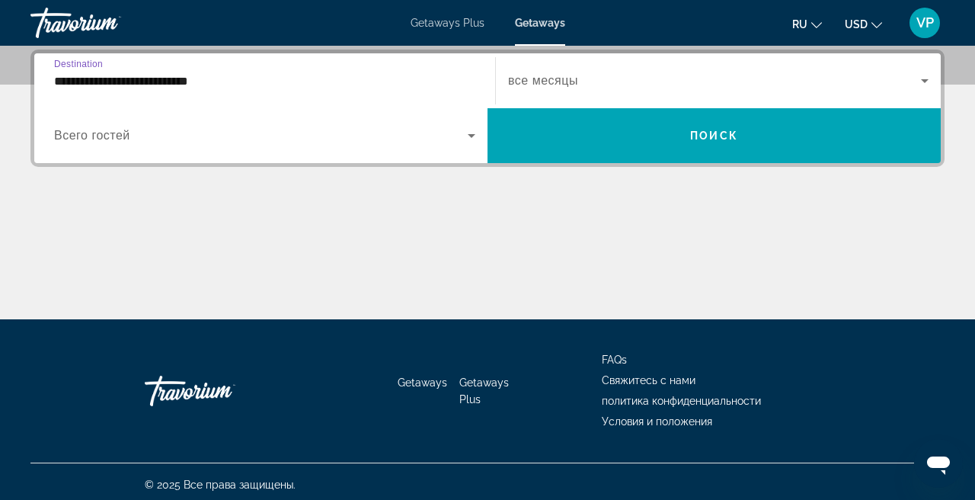
click at [605, 79] on span "Search widget" at bounding box center [714, 81] width 413 height 18
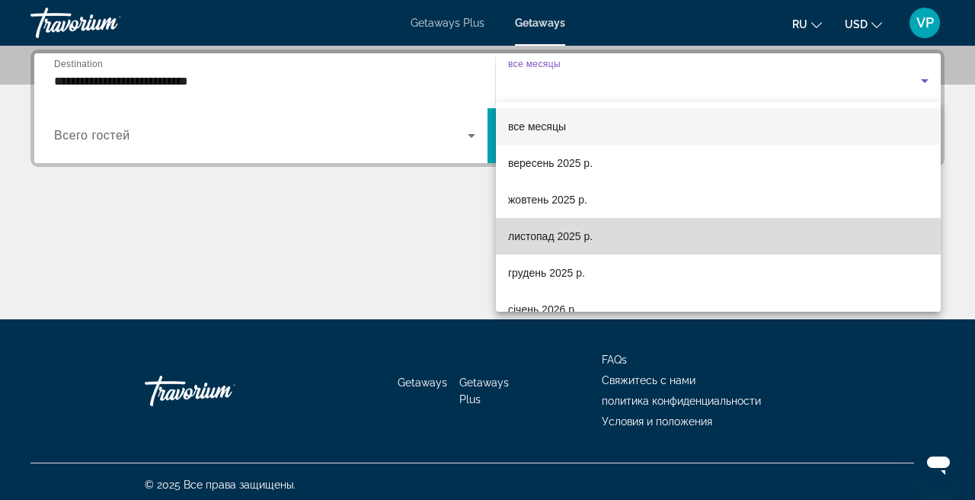
click at [586, 242] on span "листопад 2025 р." at bounding box center [550, 236] width 85 height 18
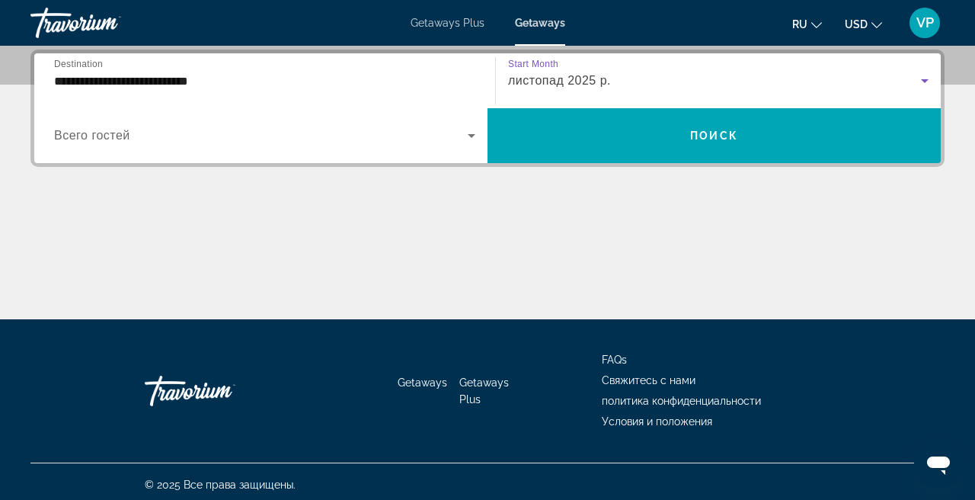
click at [327, 136] on span "Search widget" at bounding box center [261, 135] width 414 height 18
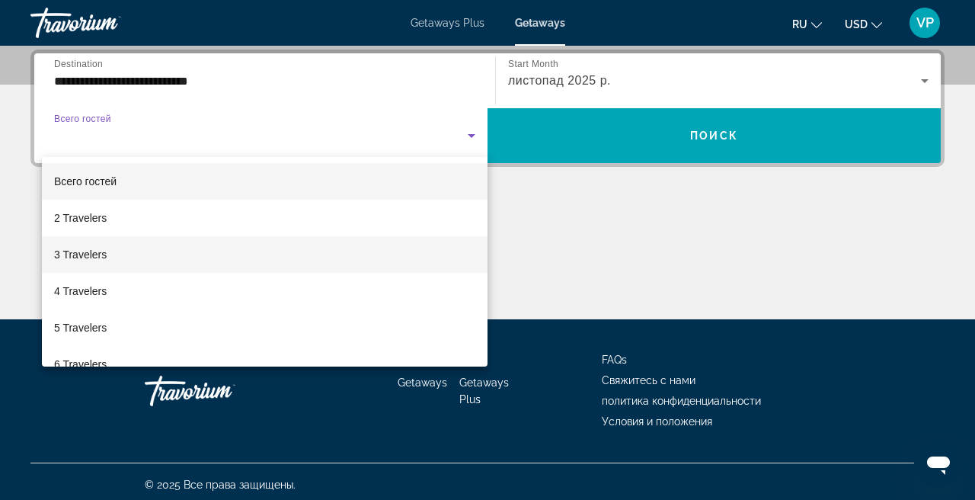
scroll to position [61, 0]
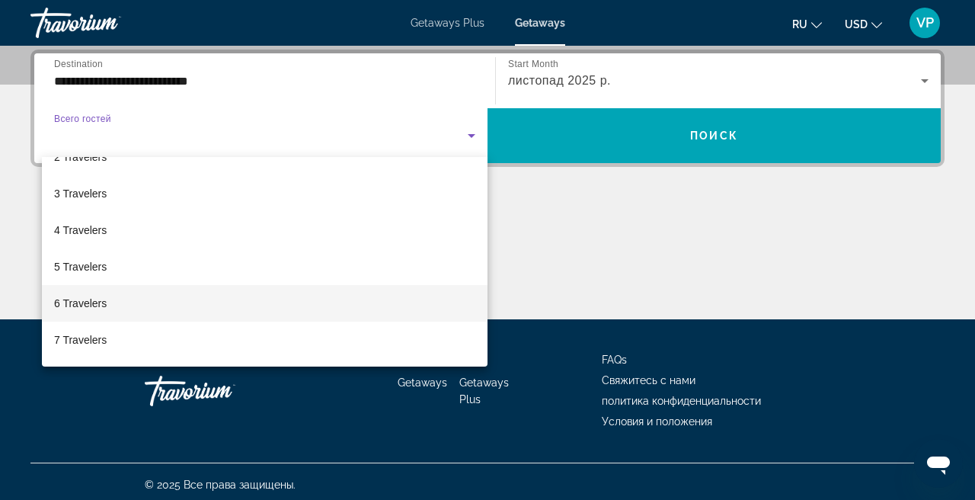
click at [211, 306] on mat-option "6 Travelers" at bounding box center [264, 303] width 445 height 37
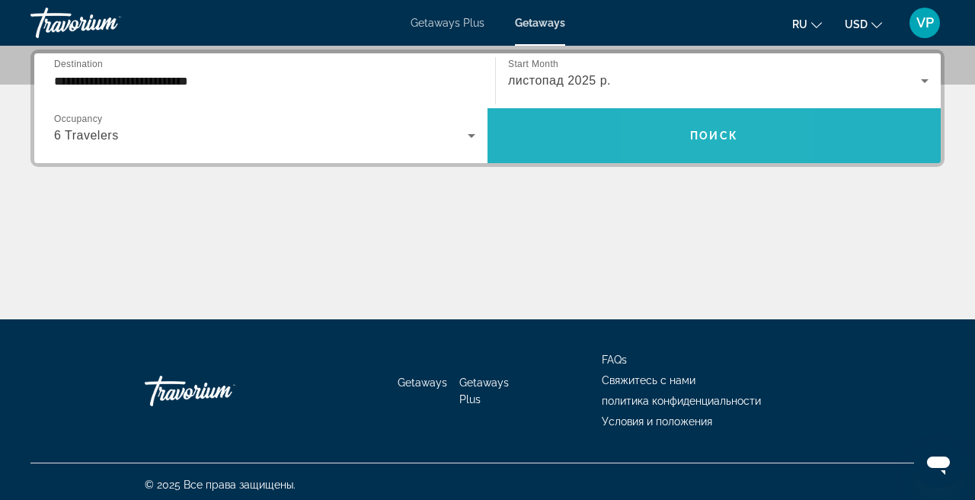
click at [685, 142] on span "Search widget" at bounding box center [713, 135] width 453 height 37
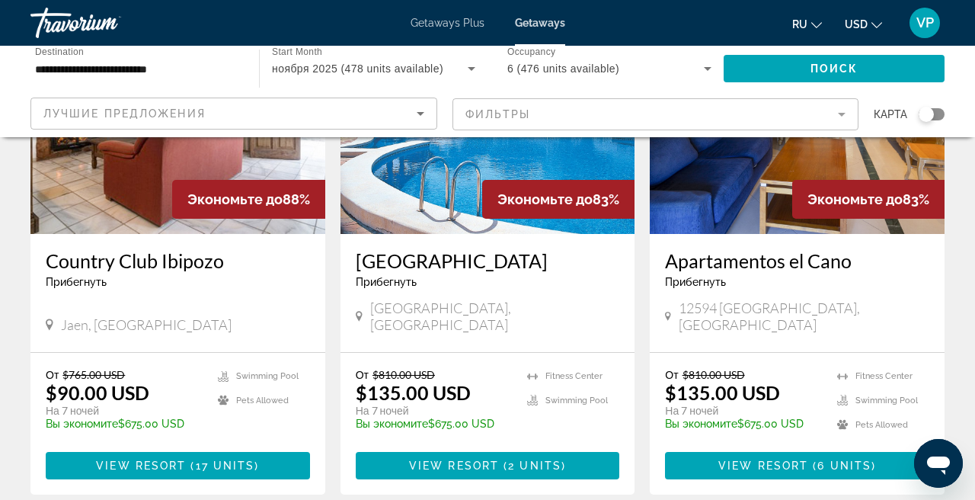
scroll to position [742, 0]
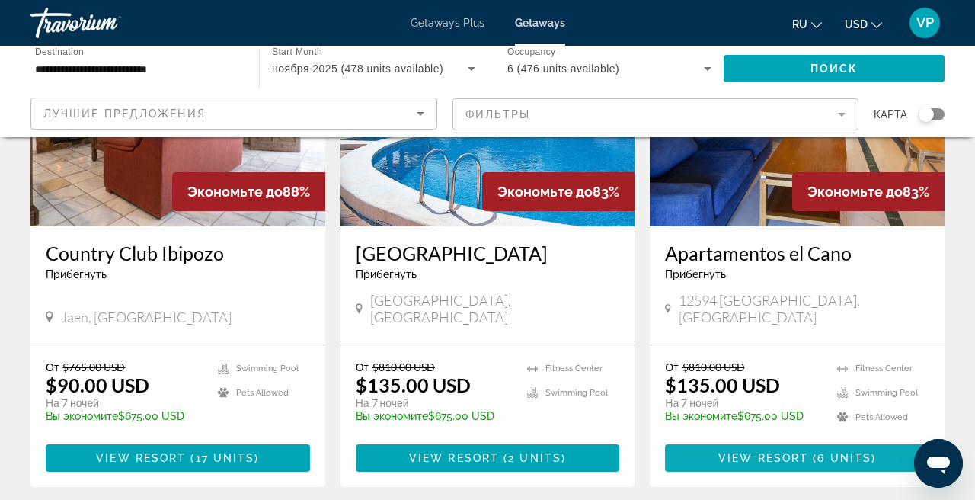
click at [769, 439] on span "Main content" at bounding box center [797, 457] width 264 height 37
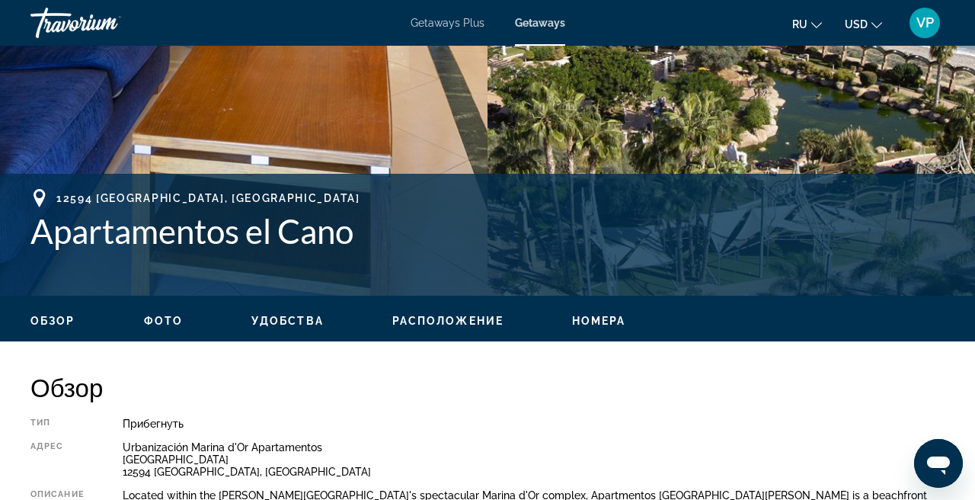
scroll to position [474, 0]
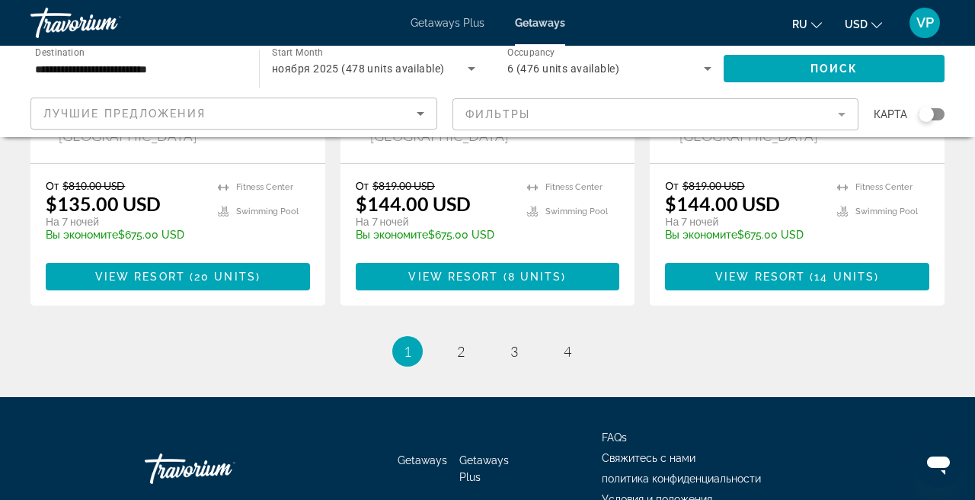
scroll to position [2026, 0]
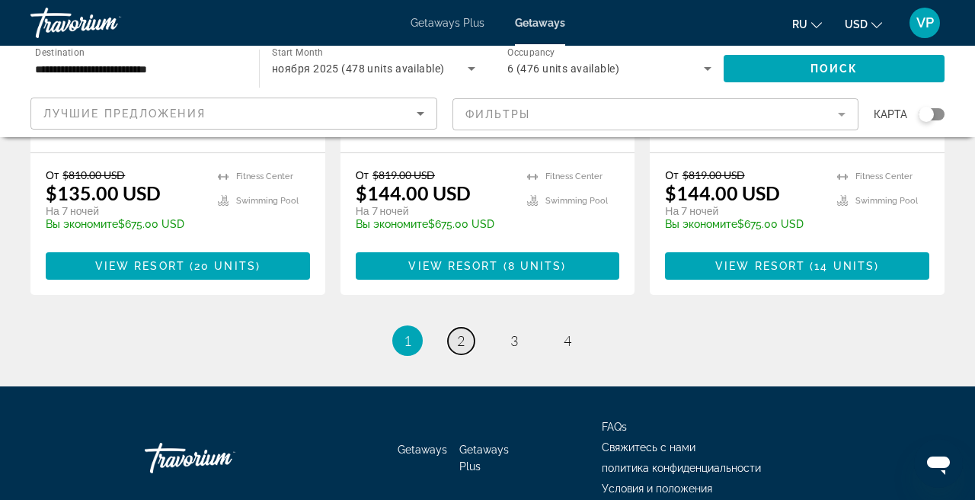
click at [455, 327] on link "page 2" at bounding box center [461, 340] width 27 height 27
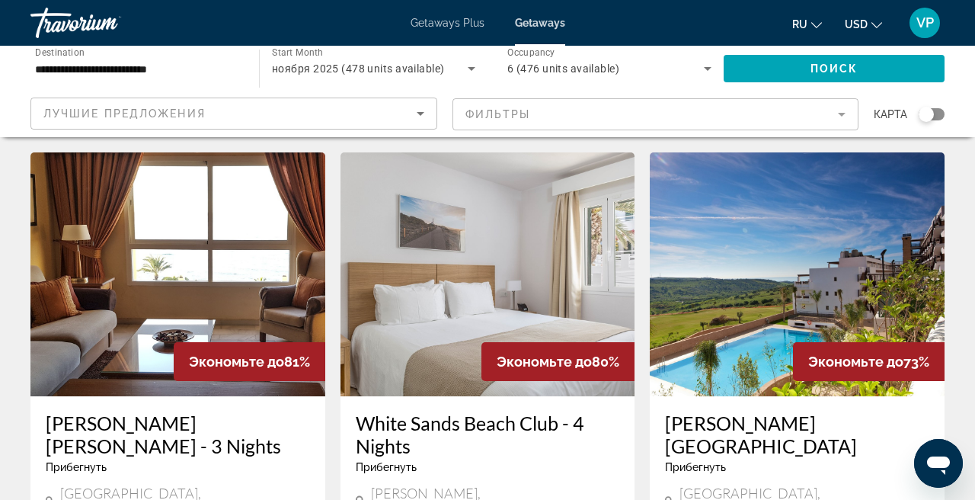
scroll to position [37, 0]
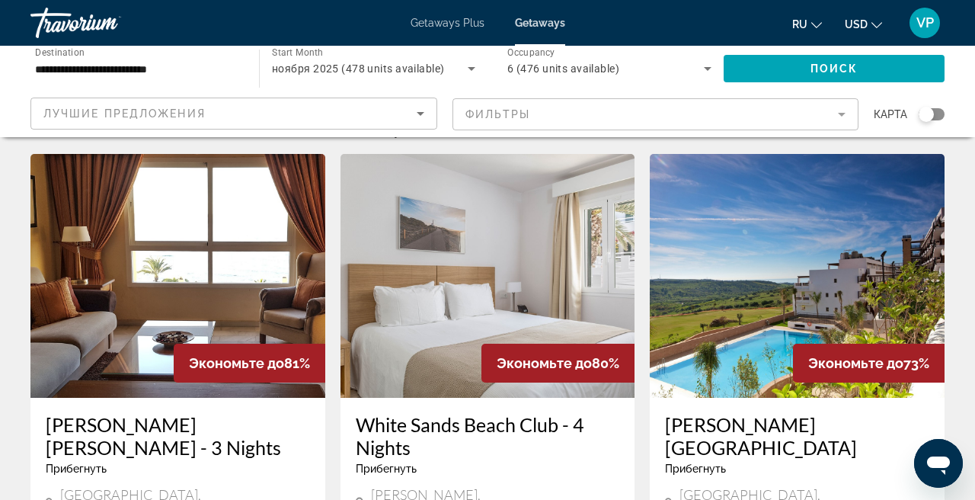
click at [557, 112] on mat-form-field "Фильтры" at bounding box center [655, 114] width 407 height 32
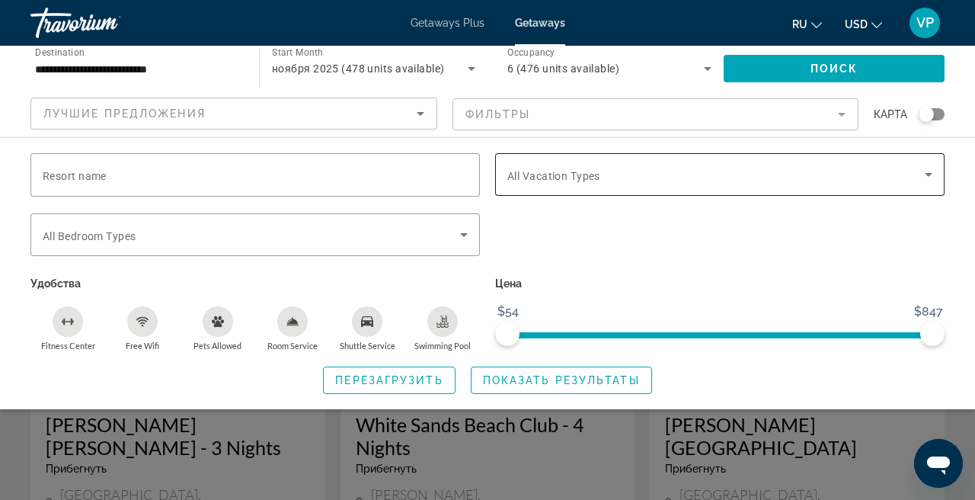
click at [547, 179] on span "All Vacation Types" at bounding box center [553, 176] width 93 height 12
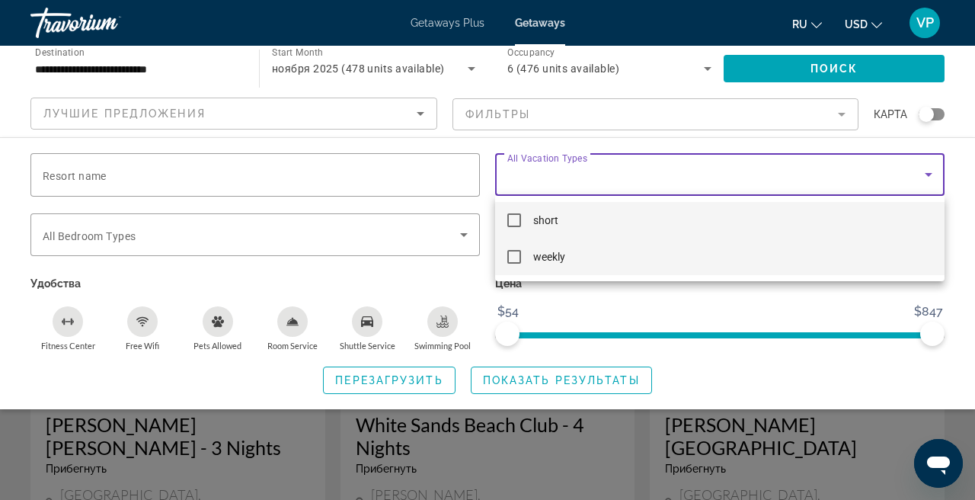
click at [554, 257] on span "weekly" at bounding box center [549, 256] width 32 height 18
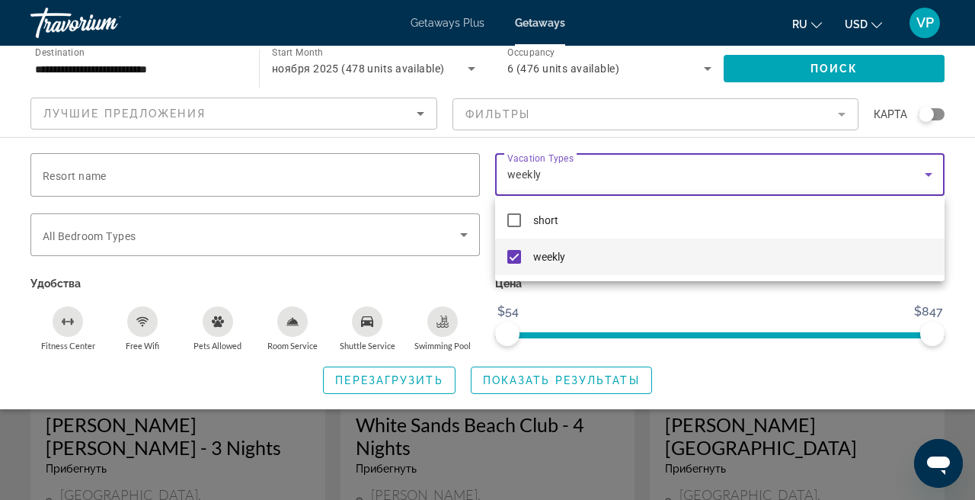
click at [536, 381] on div at bounding box center [487, 250] width 975 height 500
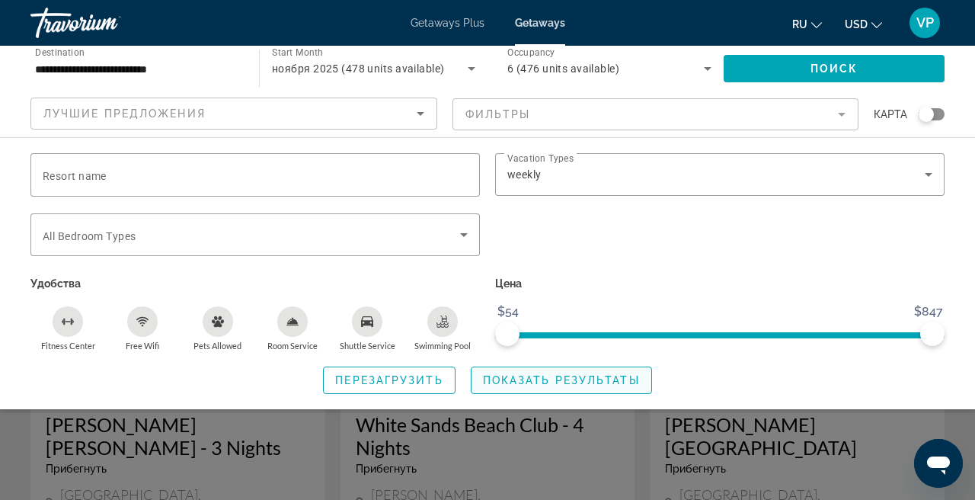
click at [544, 385] on span "Показать результаты" at bounding box center [561, 380] width 157 height 12
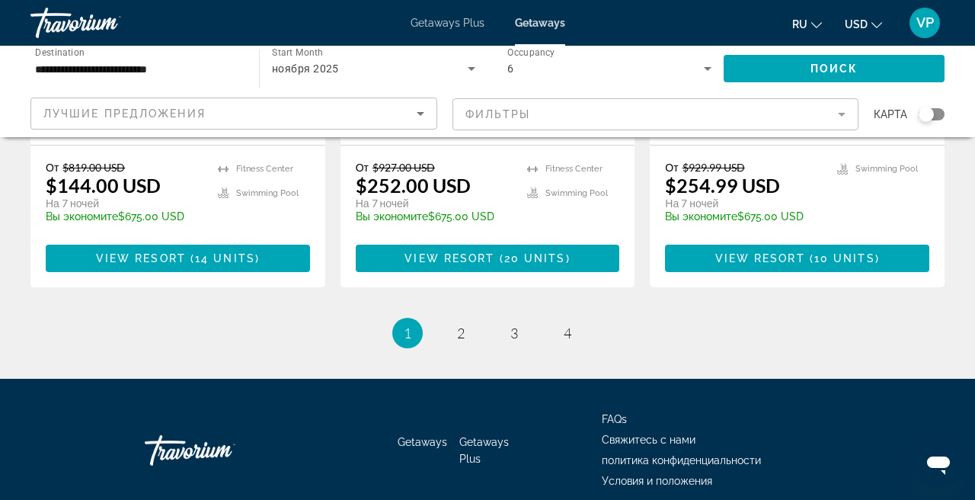
scroll to position [2056, 0]
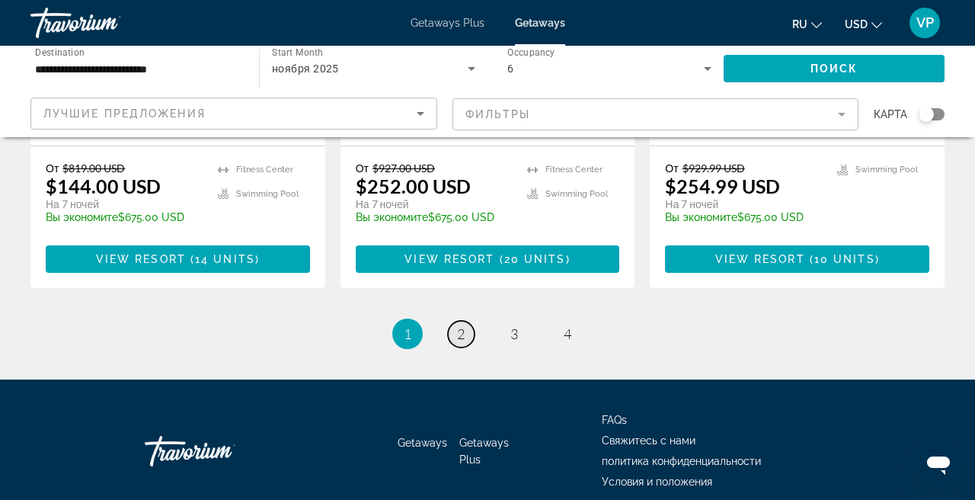
click at [460, 325] on span "2" at bounding box center [461, 333] width 8 height 17
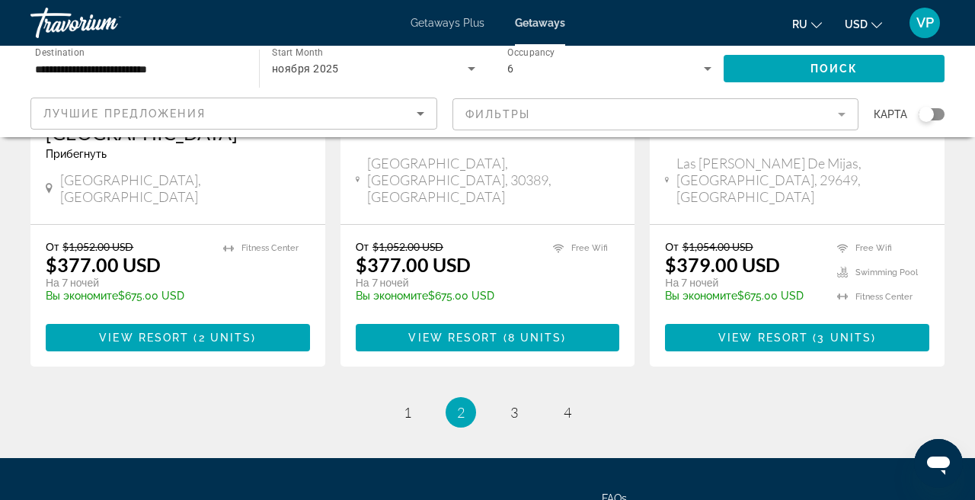
scroll to position [2102, 0]
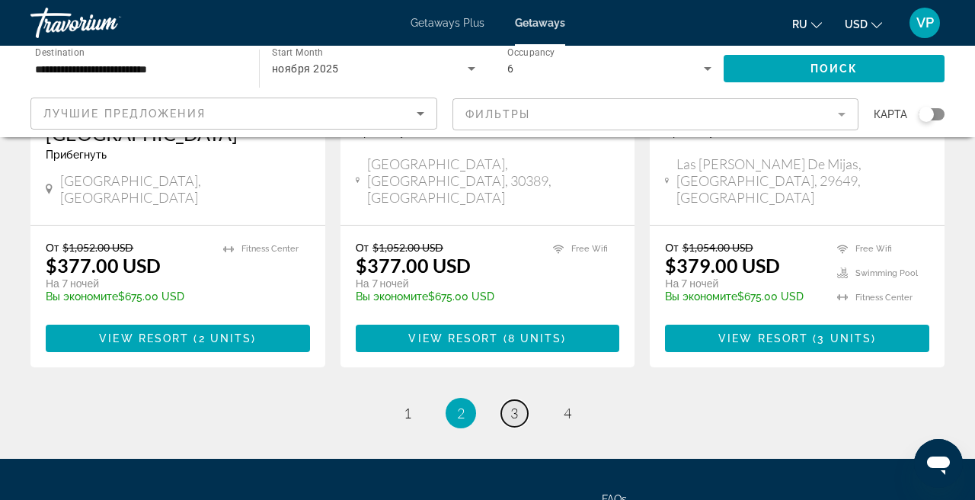
click at [519, 400] on link "page 3" at bounding box center [514, 413] width 27 height 27
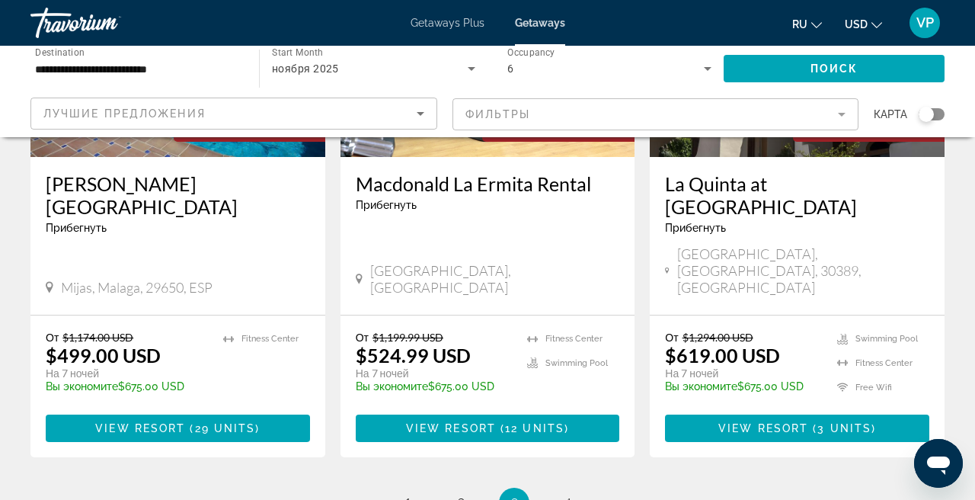
scroll to position [2082, 0]
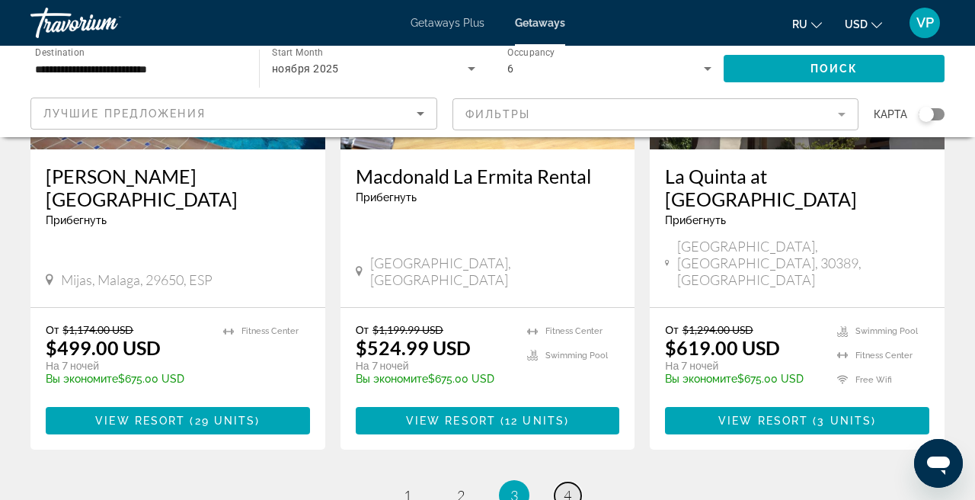
click at [567, 487] on span "4" at bounding box center [568, 495] width 8 height 17
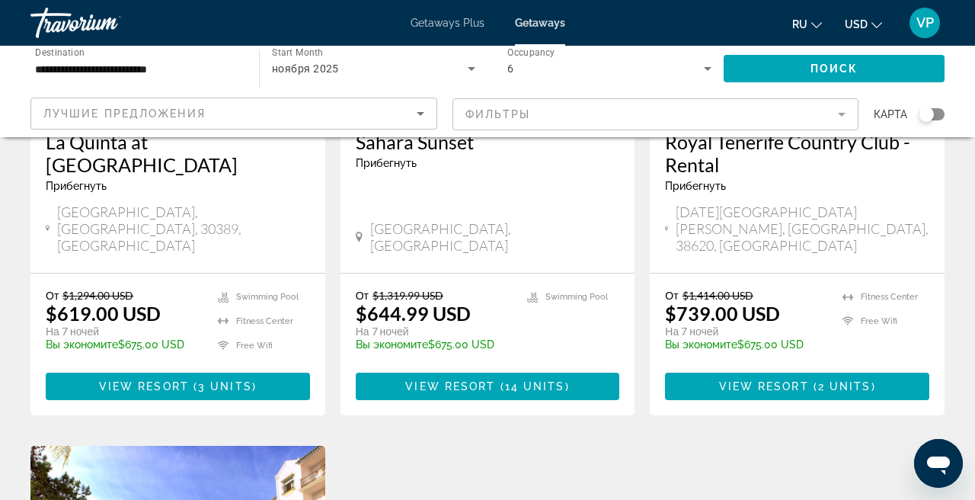
scroll to position [313, 0]
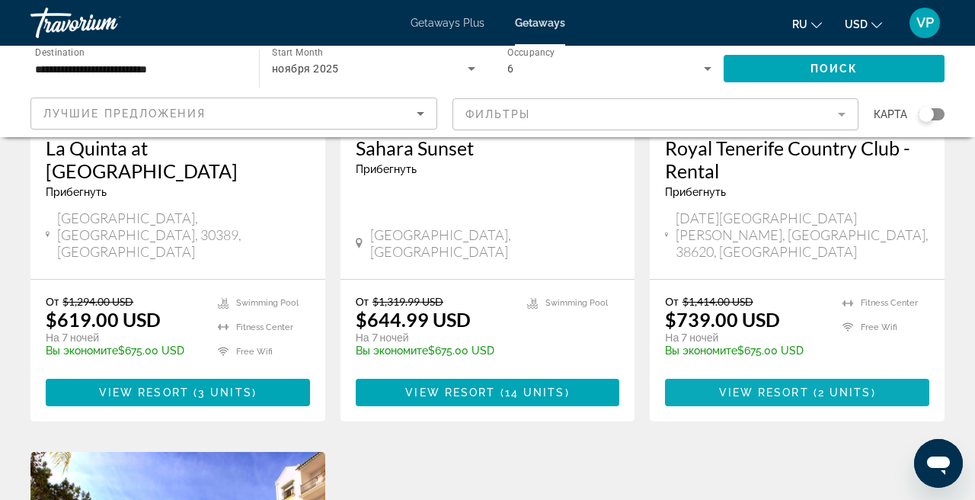
click at [735, 374] on span "Main content" at bounding box center [797, 392] width 264 height 37
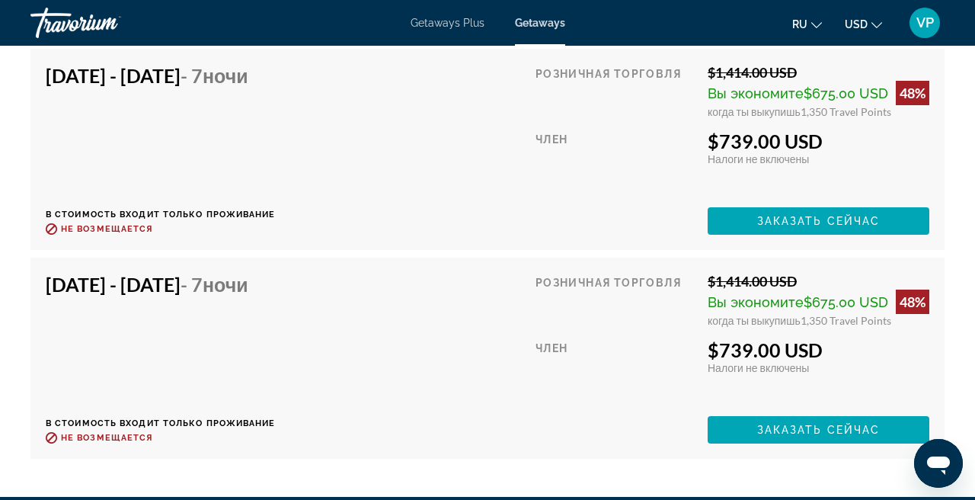
scroll to position [3056, 0]
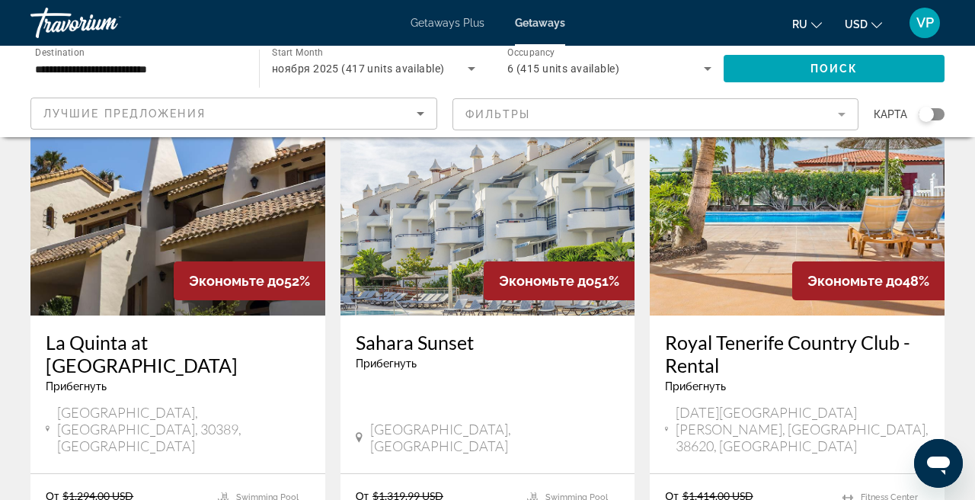
scroll to position [120, 0]
click at [778, 196] on img "Main content" at bounding box center [797, 193] width 295 height 244
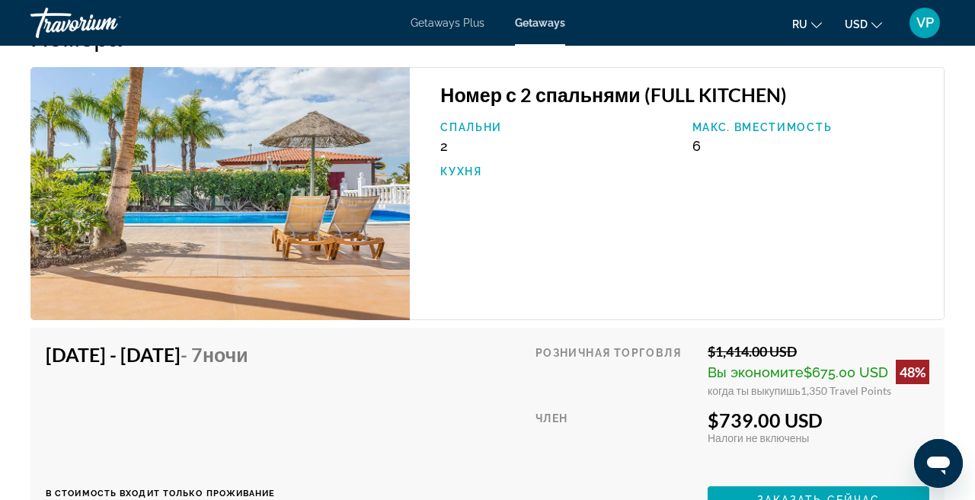
scroll to position [2847, 0]
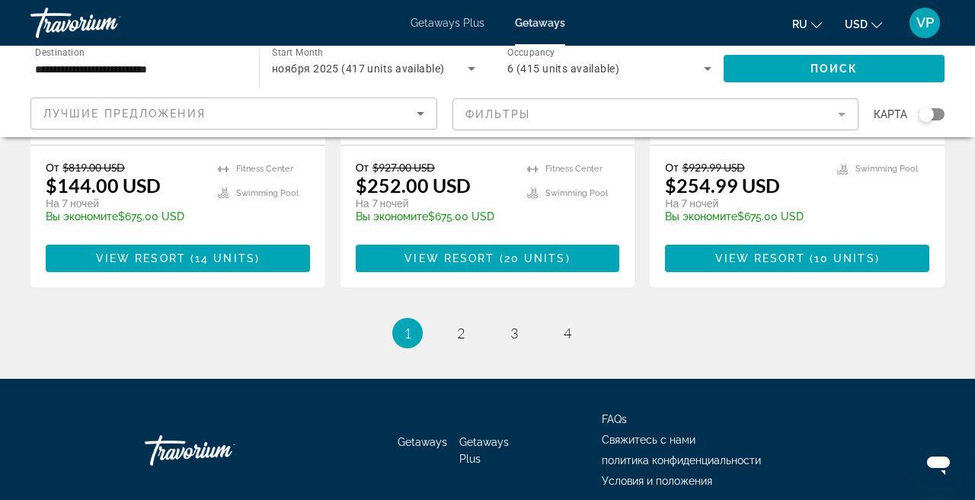
scroll to position [2056, 0]
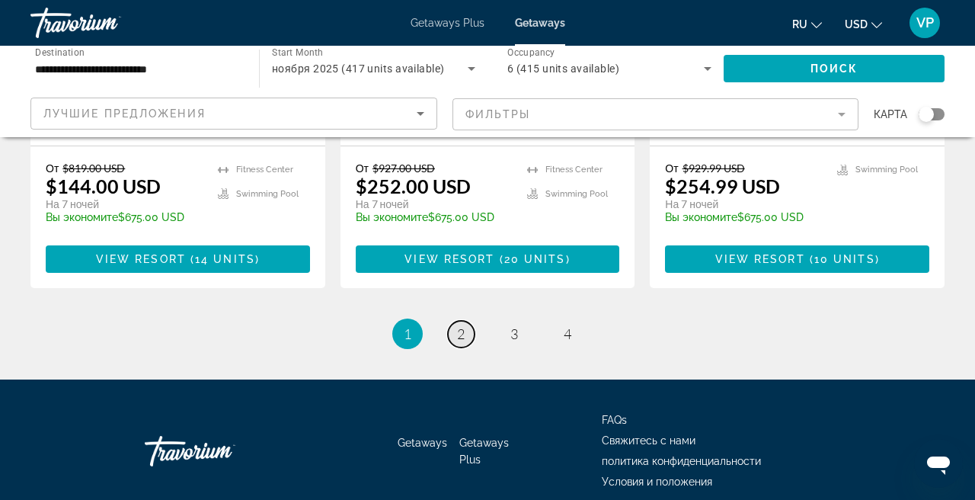
click at [461, 325] on span "2" at bounding box center [461, 333] width 8 height 17
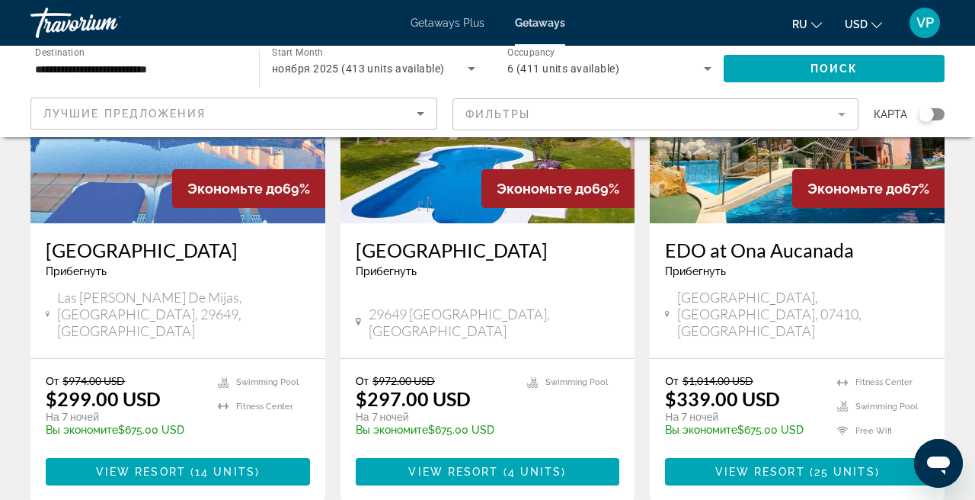
scroll to position [833, 0]
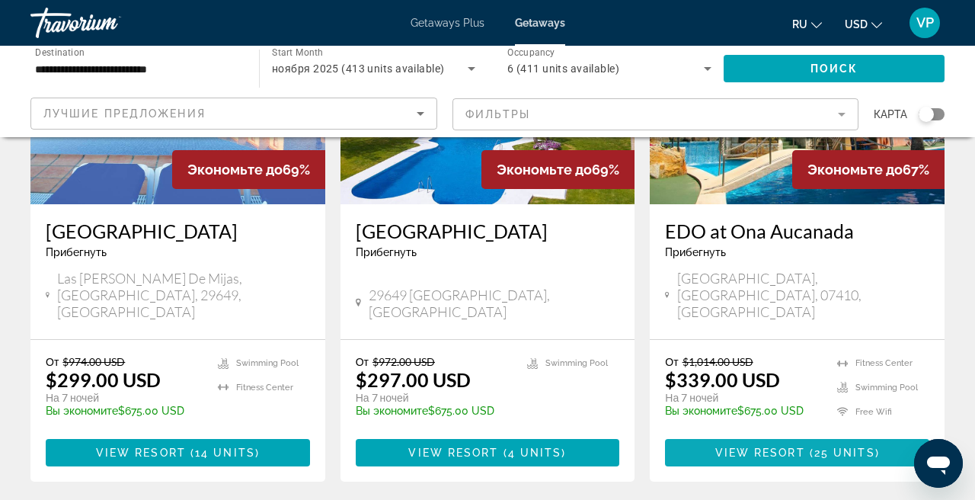
click at [769, 434] on span "Main content" at bounding box center [797, 452] width 264 height 37
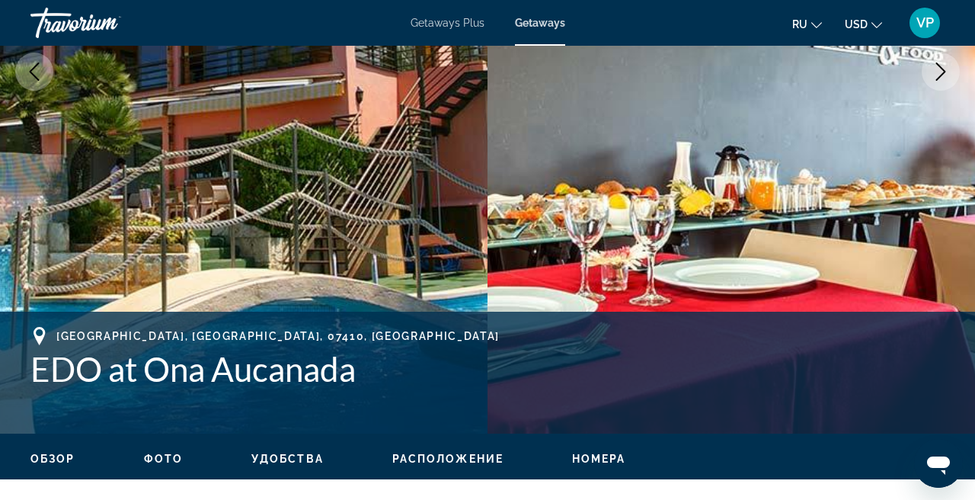
scroll to position [330, 0]
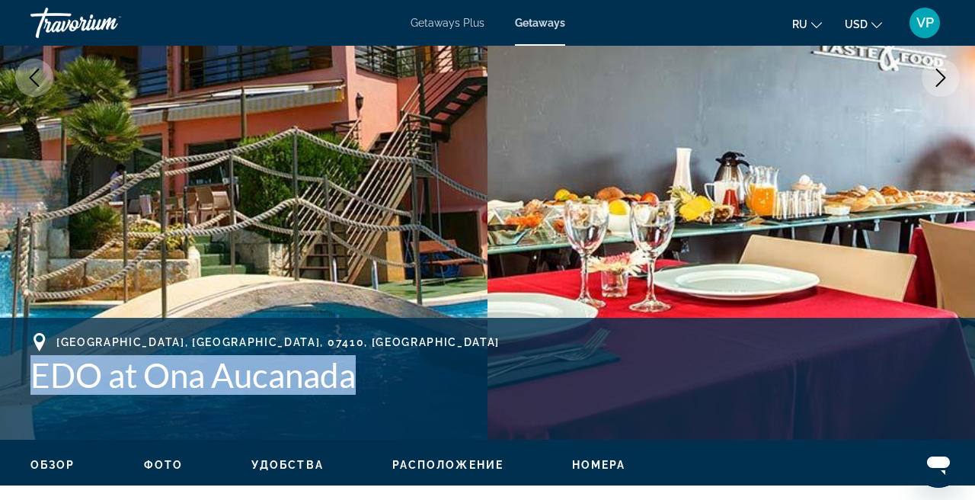
drag, startPoint x: 27, startPoint y: 368, endPoint x: 355, endPoint y: 375, distance: 328.3
click at [355, 375] on div "[GEOGRAPHIC_DATA], [GEOGRAPHIC_DATA], 07410, ESP EDO at [GEOGRAPHIC_DATA] [STRE…" at bounding box center [487, 378] width 975 height 91
copy h1 "EDO at Ona Aucanada"
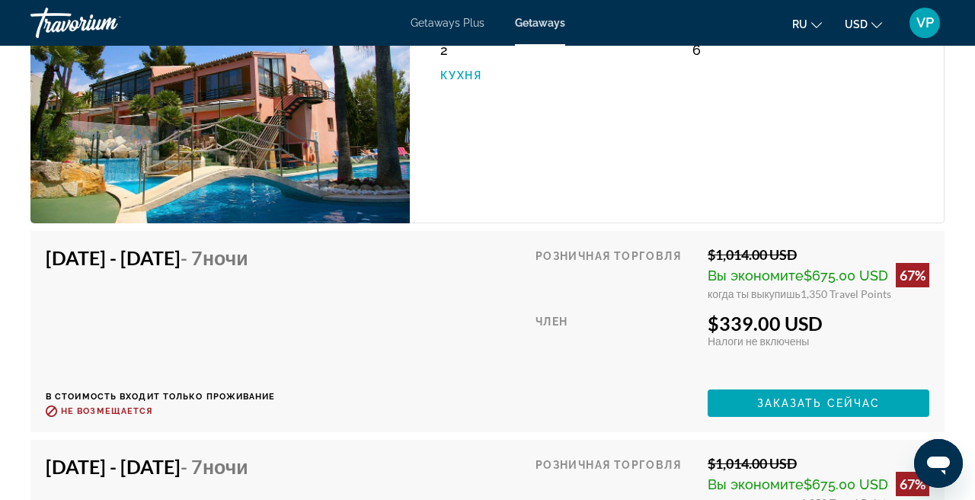
scroll to position [2923, 0]
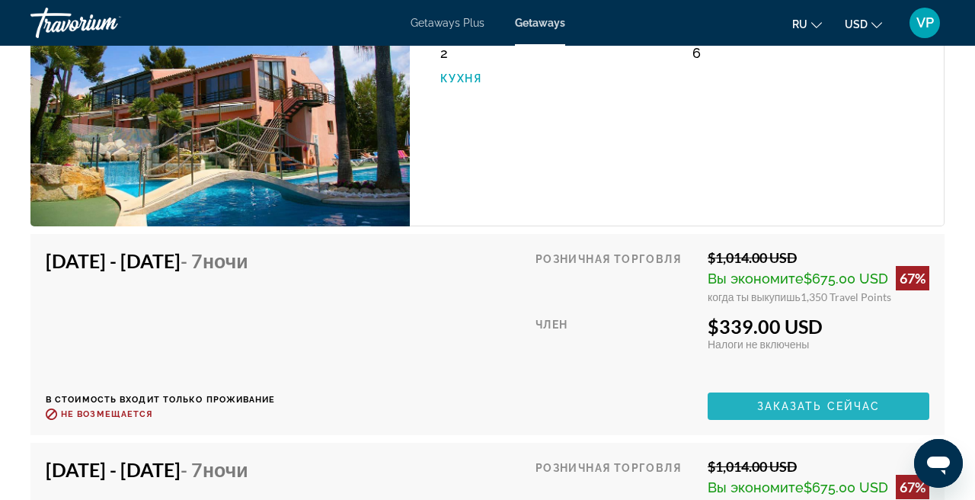
click at [768, 400] on span "Заказать сейчас" at bounding box center [818, 406] width 123 height 12
